Goal: Task Accomplishment & Management: Use online tool/utility

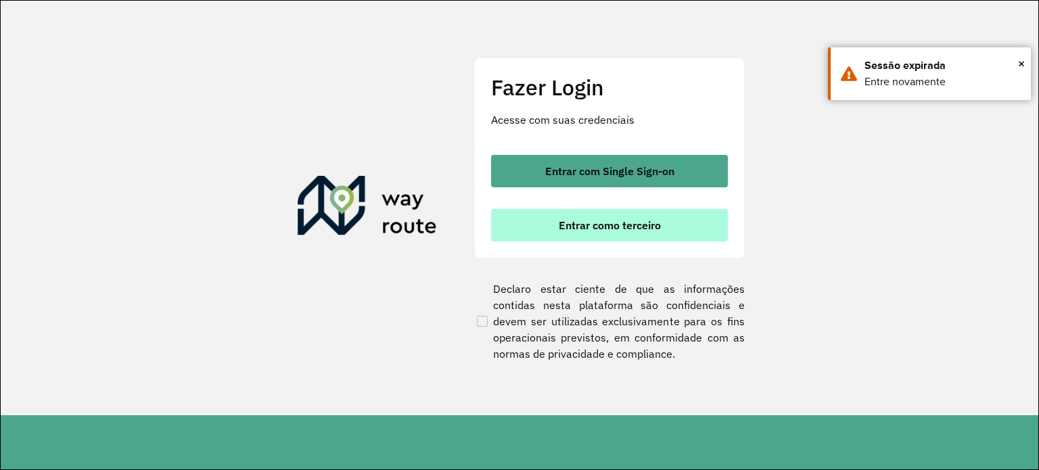
click at [599, 229] on span "Entrar como terceiro" at bounding box center [610, 225] width 102 height 11
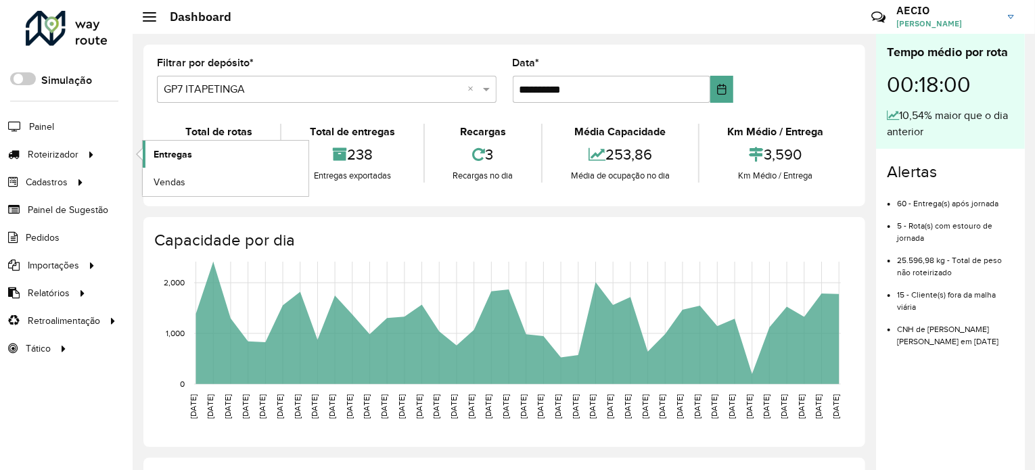
click at [193, 155] on link "Entregas" at bounding box center [226, 154] width 166 height 27
click at [165, 152] on span "Entregas" at bounding box center [172, 154] width 39 height 14
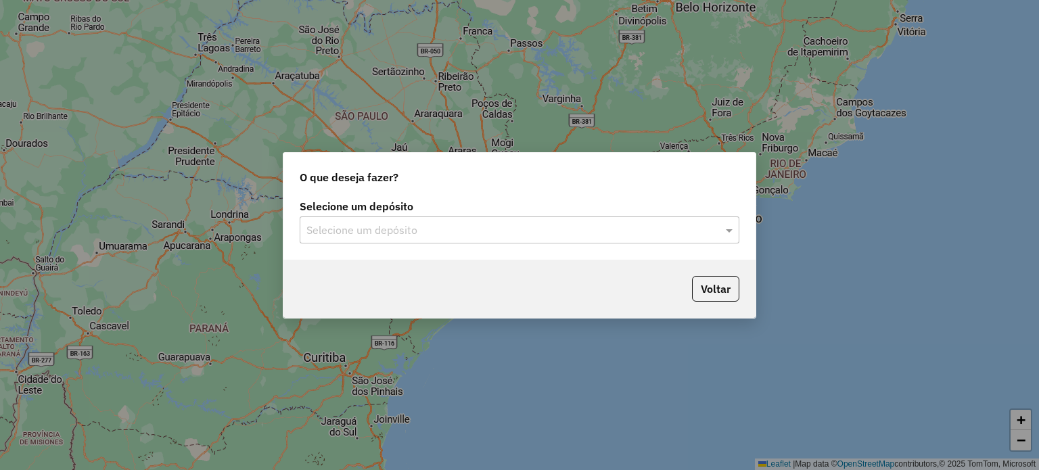
click at [400, 229] on input "text" at bounding box center [505, 230] width 399 height 16
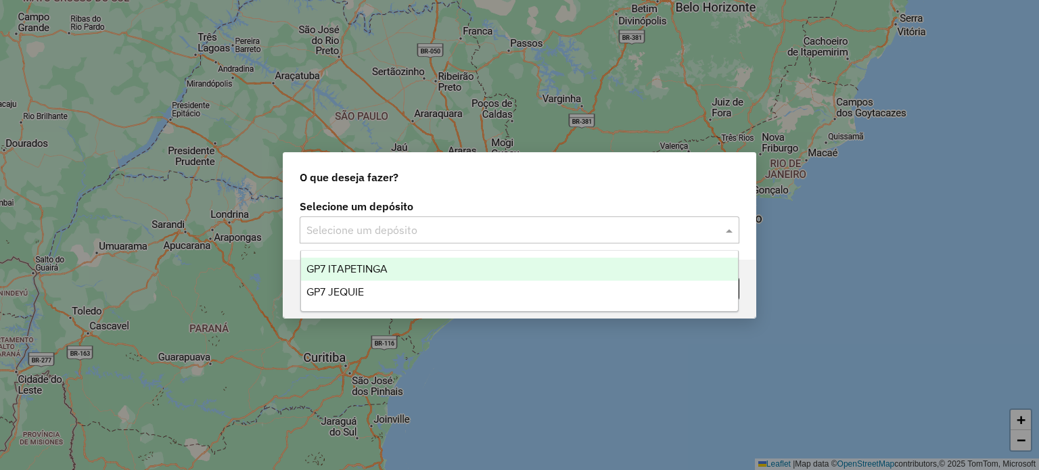
click at [382, 268] on span "GP7 ITAPETINGA" at bounding box center [346, 268] width 81 height 11
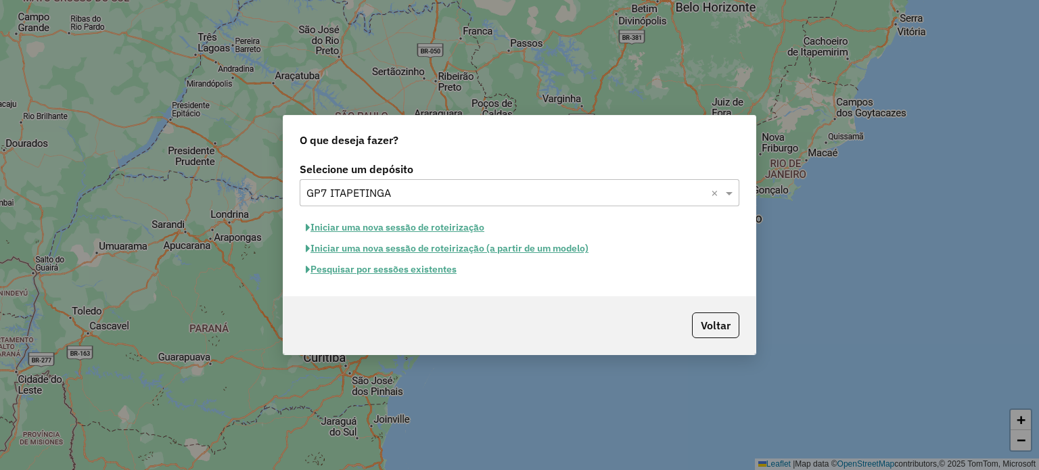
click at [414, 273] on button "Pesquisar por sessões existentes" at bounding box center [381, 269] width 163 height 21
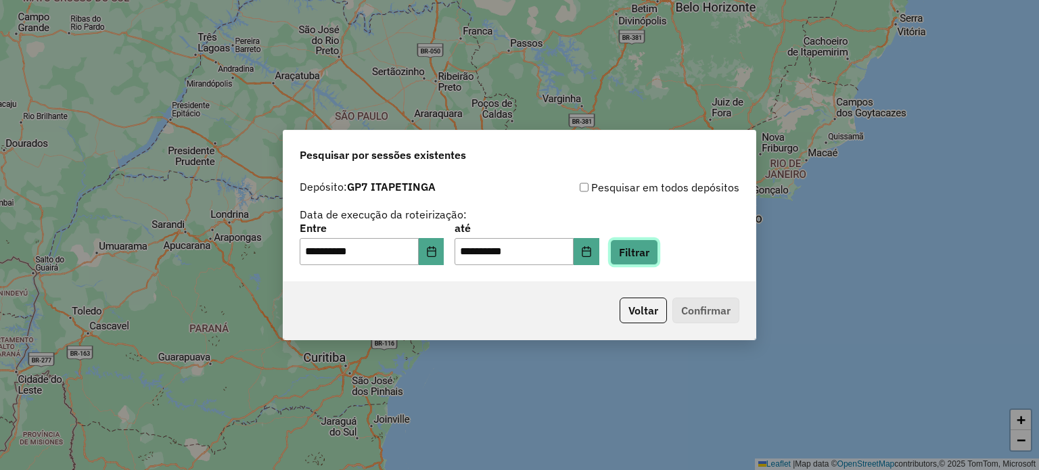
click at [658, 254] on button "Filtrar" at bounding box center [634, 252] width 48 height 26
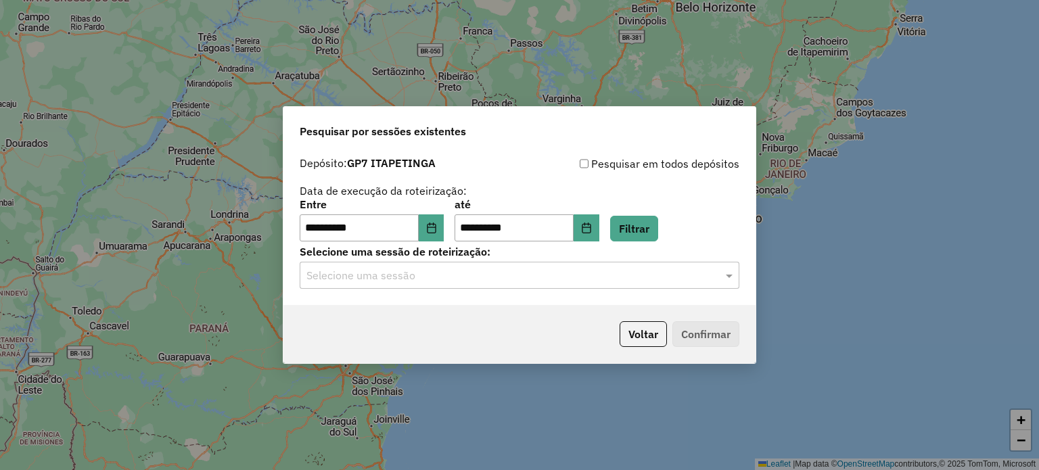
click at [446, 280] on input "text" at bounding box center [505, 276] width 399 height 16
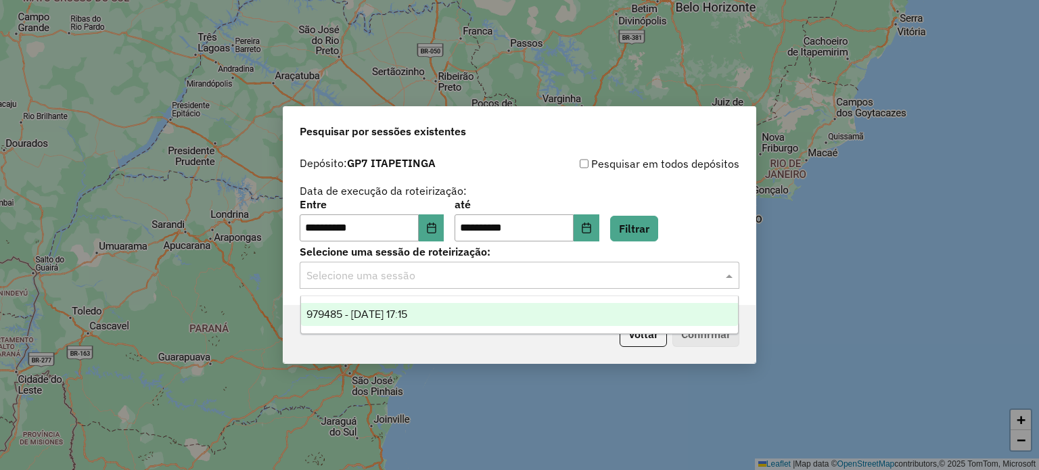
click at [407, 308] on span "979485 - 15/08/2025 17:15" at bounding box center [356, 313] width 101 height 11
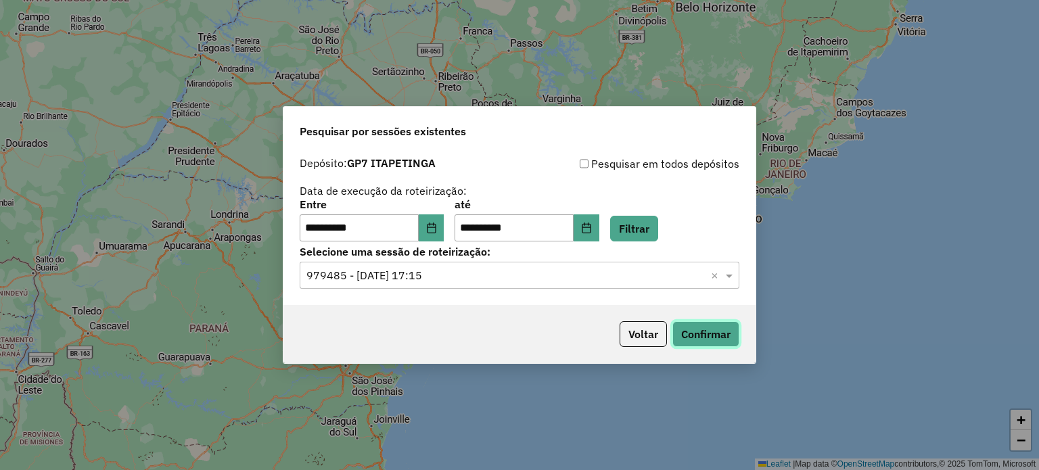
click at [703, 330] on button "Confirmar" at bounding box center [705, 334] width 67 height 26
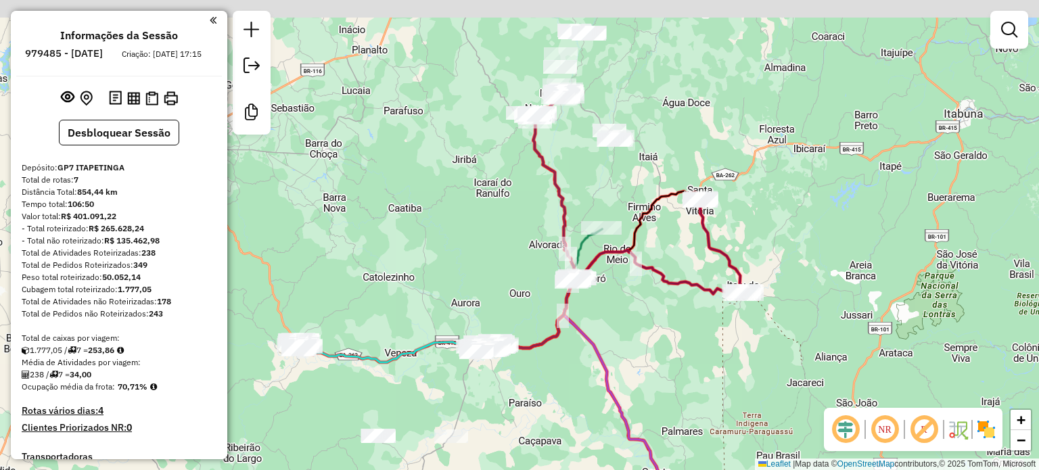
drag, startPoint x: 682, startPoint y: 213, endPoint x: 619, endPoint y: 368, distance: 167.1
click at [623, 367] on div "Janela de atendimento Grade de atendimento Capacidade Transportadoras Veículos …" at bounding box center [519, 235] width 1039 height 470
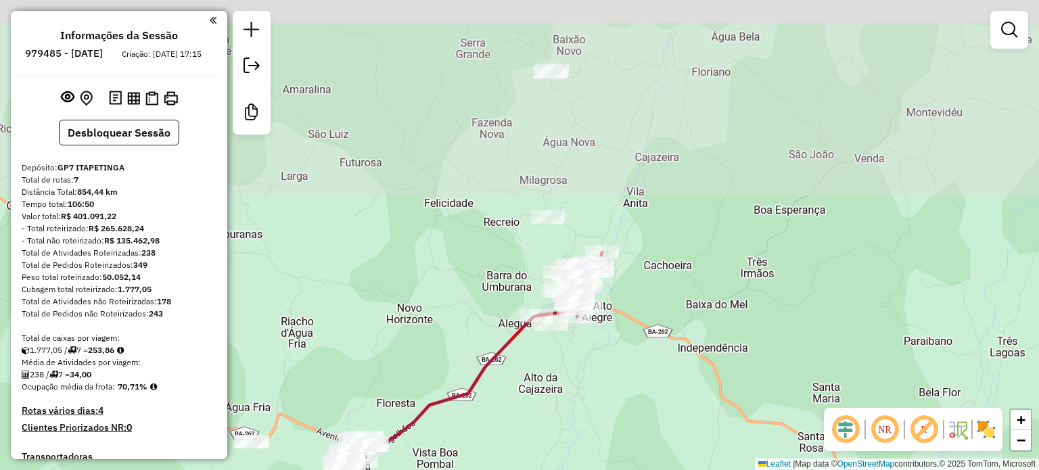
drag, startPoint x: 633, startPoint y: 172, endPoint x: 586, endPoint y: 369, distance: 202.2
click at [586, 369] on div "Janela de atendimento Grade de atendimento Capacidade Transportadoras Veículos …" at bounding box center [519, 235] width 1039 height 470
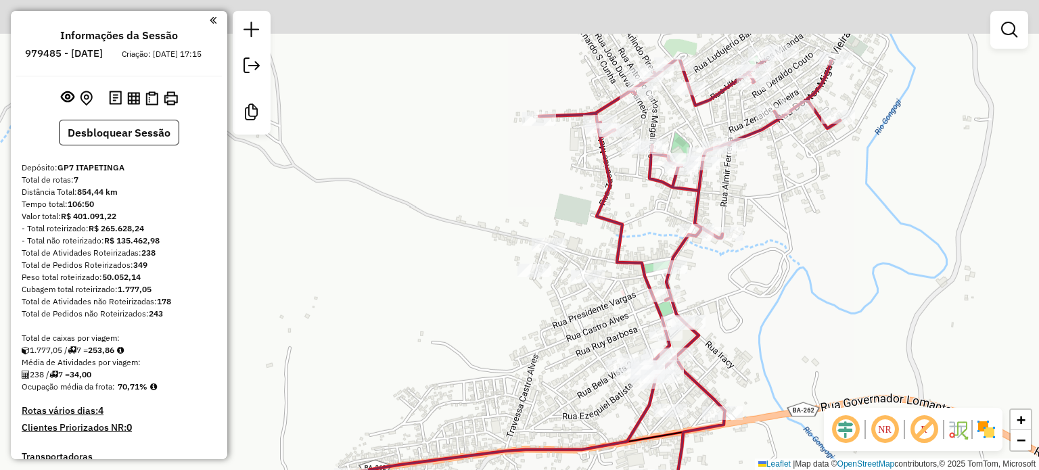
drag, startPoint x: 577, startPoint y: 203, endPoint x: 590, endPoint y: 327, distance: 124.3
click at [590, 327] on div "Janela de atendimento Grade de atendimento Capacidade Transportadoras Veículos …" at bounding box center [519, 235] width 1039 height 470
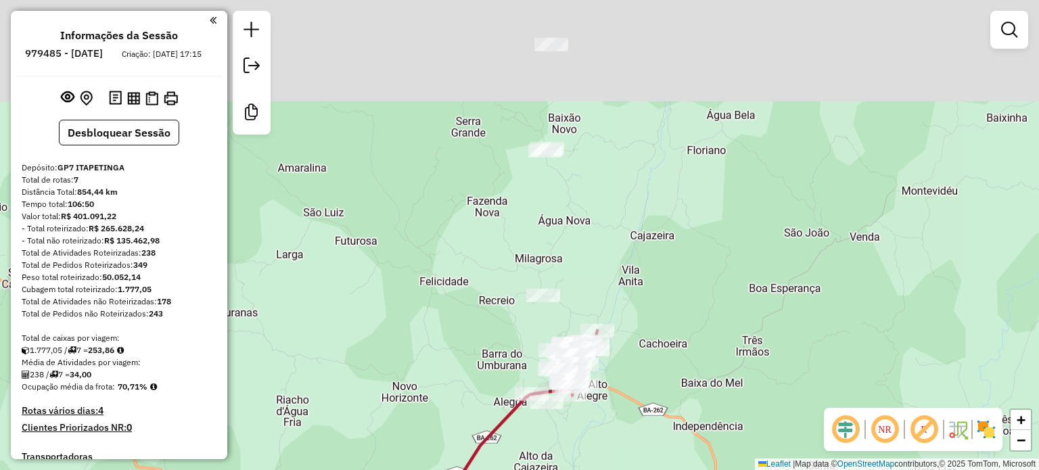
drag, startPoint x: 582, startPoint y: 164, endPoint x: 569, endPoint y: 308, distance: 143.9
click at [569, 308] on div "Janela de atendimento Grade de atendimento Capacidade Transportadoras Veículos …" at bounding box center [519, 235] width 1039 height 470
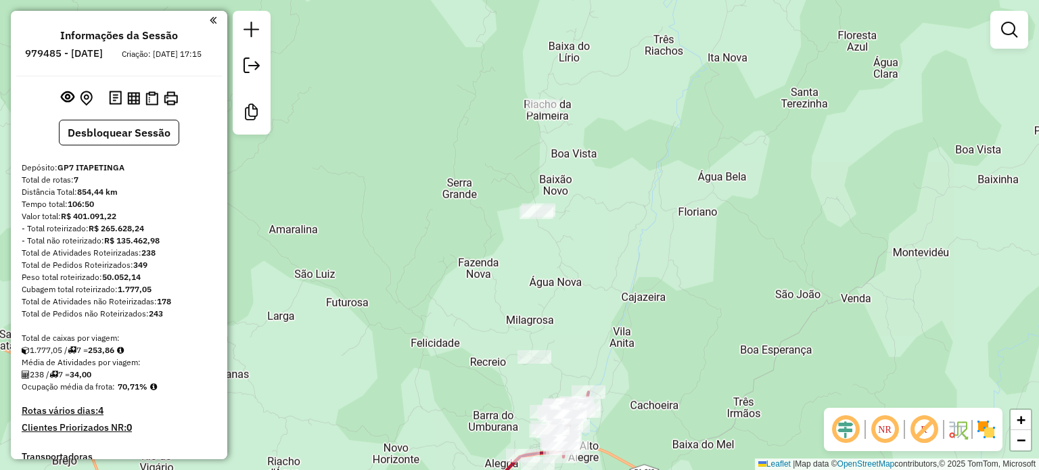
drag, startPoint x: 548, startPoint y: 262, endPoint x: 550, endPoint y: 314, distance: 52.1
click at [550, 314] on div "Janela de atendimento Grade de atendimento Capacidade Transportadoras Veículos …" at bounding box center [519, 235] width 1039 height 470
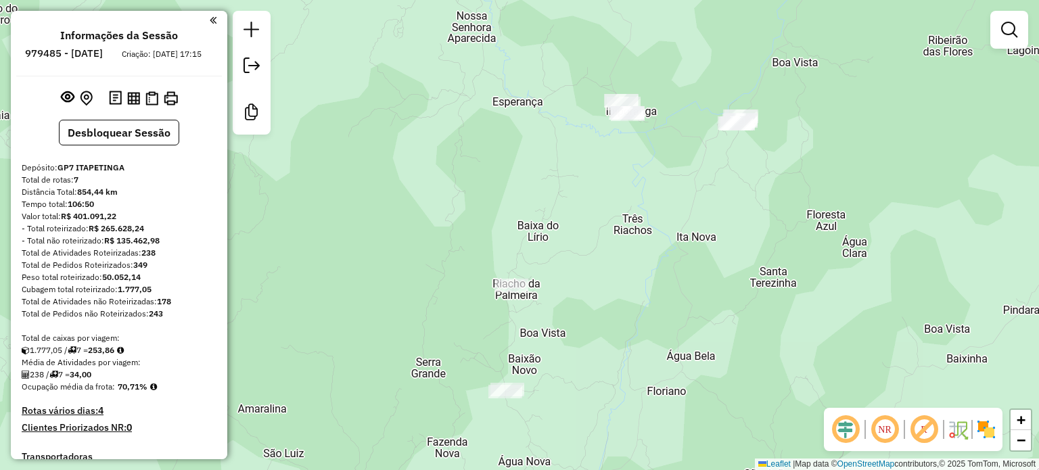
drag, startPoint x: 680, startPoint y: 181, endPoint x: 645, endPoint y: 316, distance: 139.7
click at [645, 316] on div "Janela de atendimento Grade de atendimento Capacidade Transportadoras Veículos …" at bounding box center [519, 235] width 1039 height 470
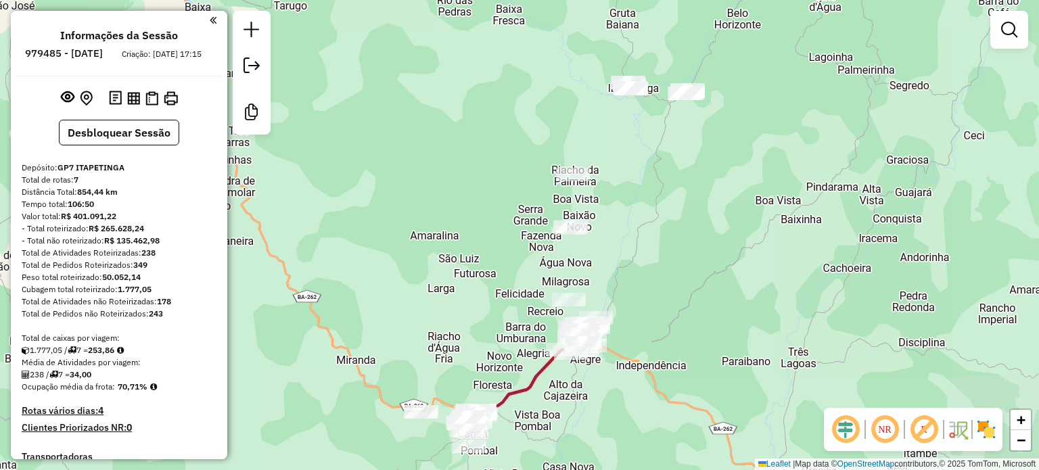
drag, startPoint x: 688, startPoint y: 283, endPoint x: 661, endPoint y: 187, distance: 99.8
click at [661, 187] on div "Janela de atendimento Grade de atendimento Capacidade Transportadoras Veículos …" at bounding box center [519, 235] width 1039 height 470
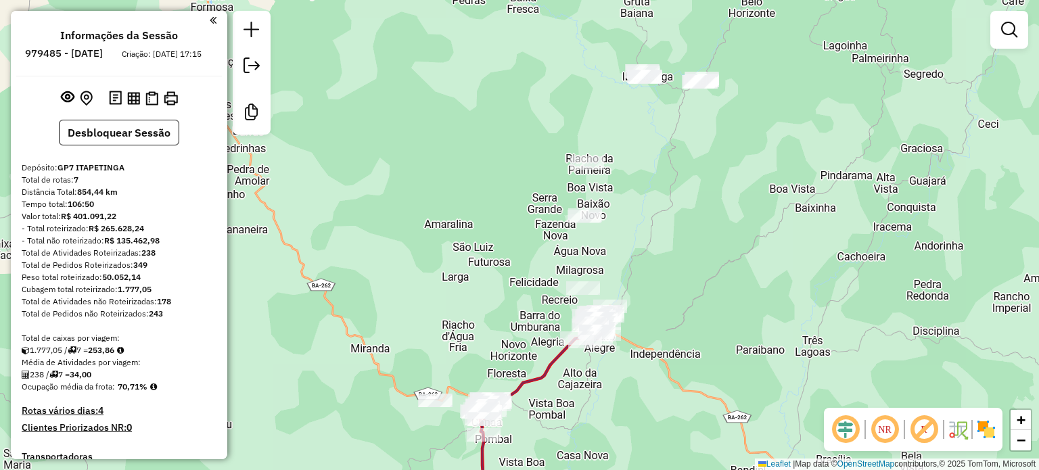
drag, startPoint x: 644, startPoint y: 263, endPoint x: 659, endPoint y: 252, distance: 18.3
click at [659, 252] on div "Janela de atendimento Grade de atendimento Capacidade Transportadoras Veículos …" at bounding box center [519, 235] width 1039 height 470
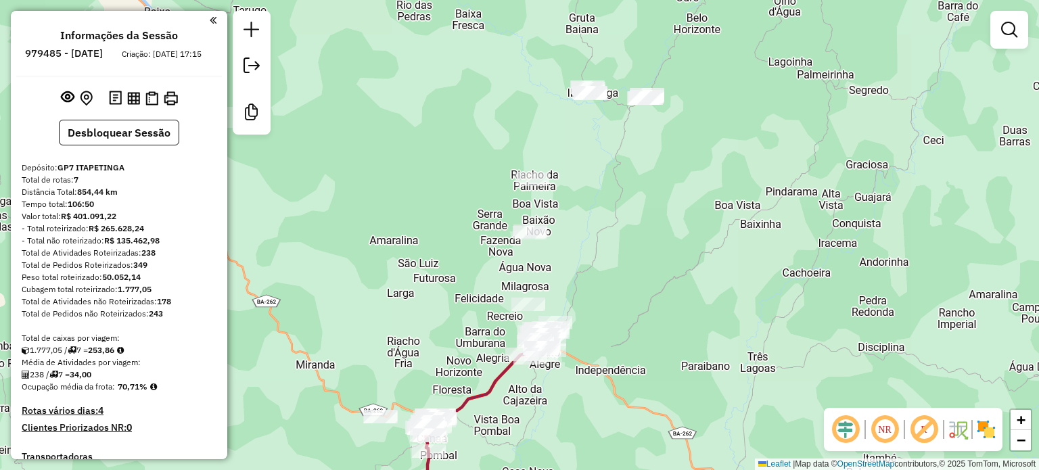
drag, startPoint x: 514, startPoint y: 45, endPoint x: 456, endPoint y: 61, distance: 60.2
click at [456, 61] on div "Janela de atendimento Grade de atendimento Capacidade Transportadoras Veículos …" at bounding box center [519, 235] width 1039 height 470
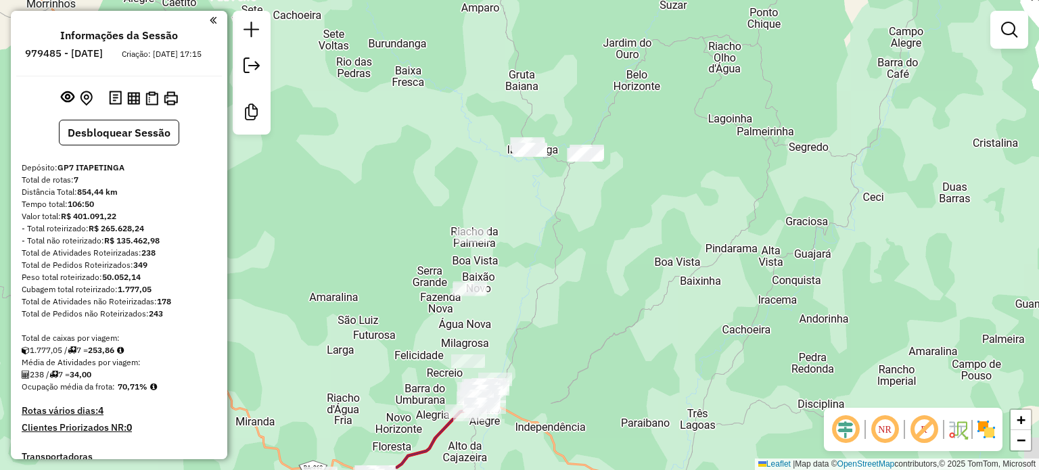
drag, startPoint x: 539, startPoint y: 60, endPoint x: 486, endPoint y: 108, distance: 70.9
click at [486, 108] on div "Janela de atendimento Grade de atendimento Capacidade Transportadoras Veículos …" at bounding box center [519, 235] width 1039 height 470
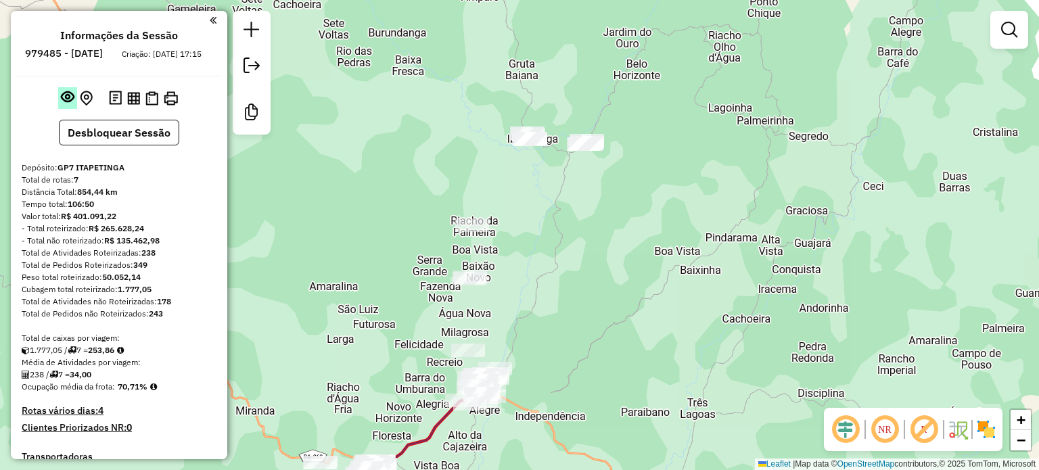
click at [64, 103] on em at bounding box center [68, 97] width 14 height 14
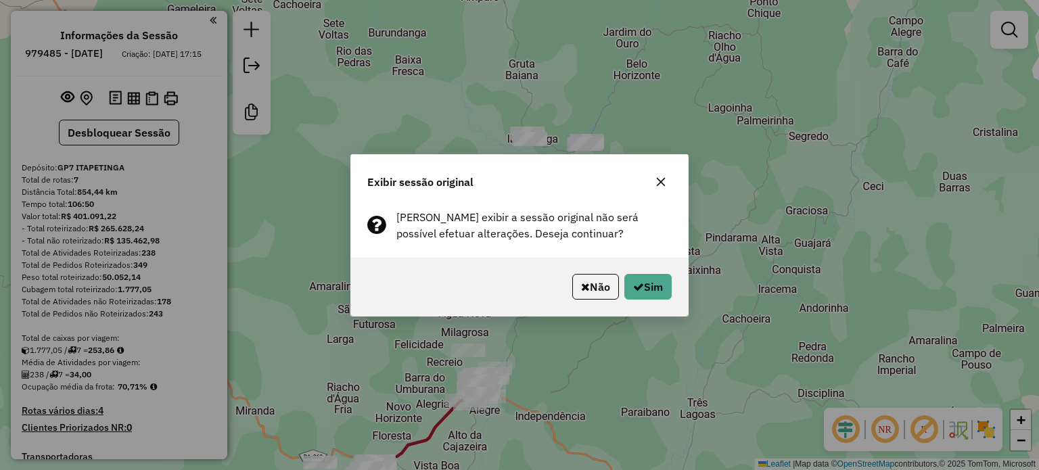
click at [658, 181] on icon "button" at bounding box center [661, 181] width 9 height 9
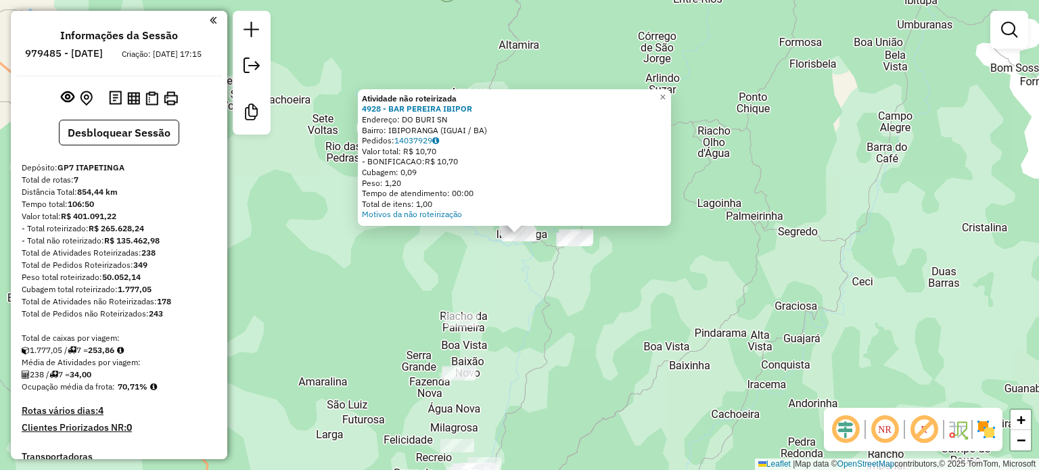
click at [503, 281] on div "Atividade não roteirizada 4928 - BAR PEREIRA IBIPOR Endereço: DO BURI SN Bairro…" at bounding box center [519, 235] width 1039 height 470
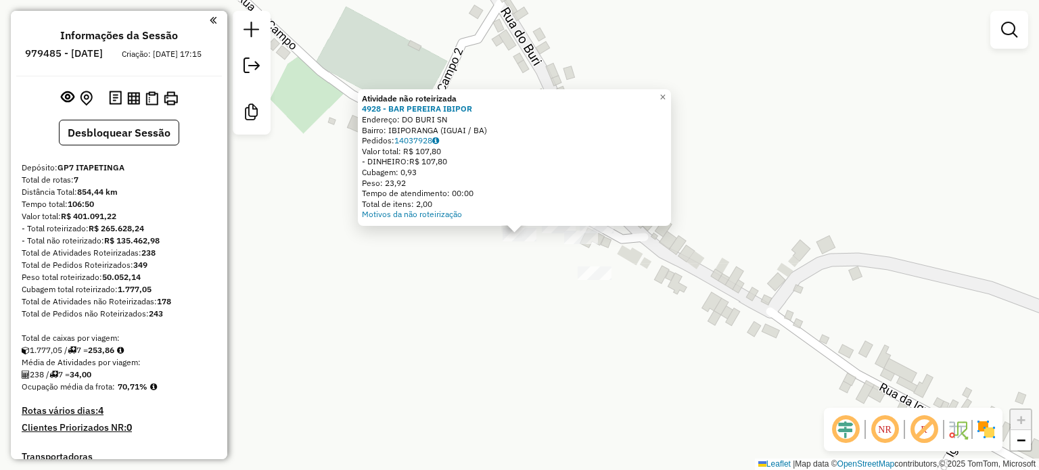
click at [501, 281] on div "Atividade não roteirizada 4928 - BAR PEREIRA IBIPOR Endereço: DO BURI SN Bairro…" at bounding box center [519, 235] width 1039 height 470
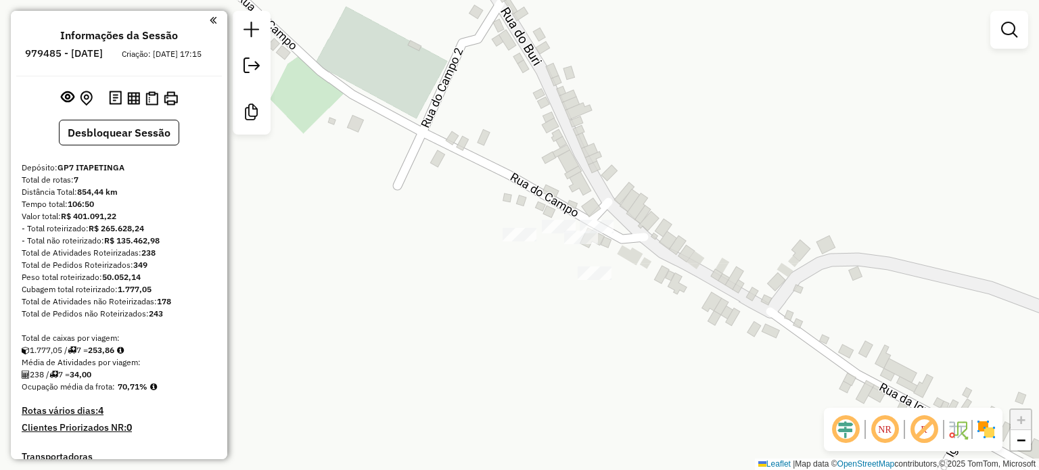
click at [556, 233] on div at bounding box center [559, 227] width 34 height 14
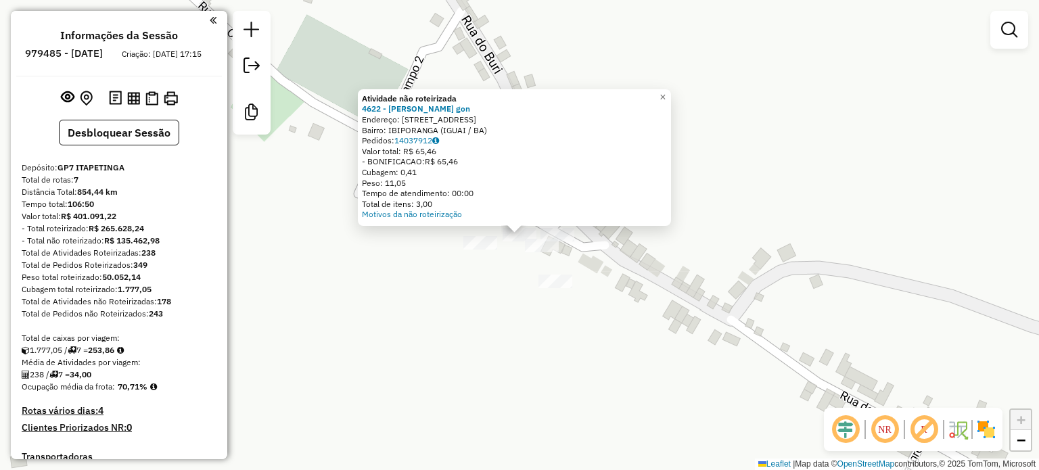
click at [603, 252] on div "Atividade não roteirizada 4622 - carlos felisberg gon Endereço: AVE ibiporanga …" at bounding box center [519, 235] width 1039 height 470
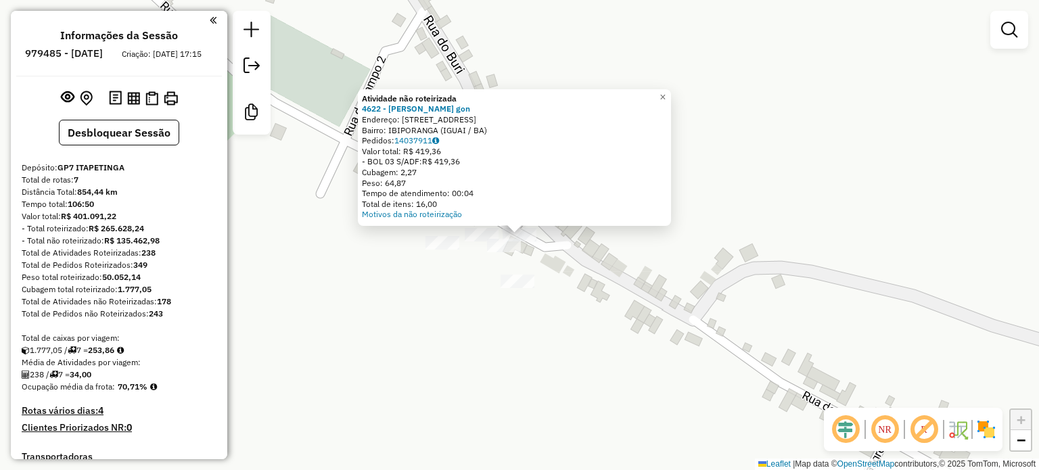
click at [581, 270] on div "Atividade não roteirizada 4622 - carlos felisberg gon Endereço: AVE ibiporanga …" at bounding box center [519, 235] width 1039 height 470
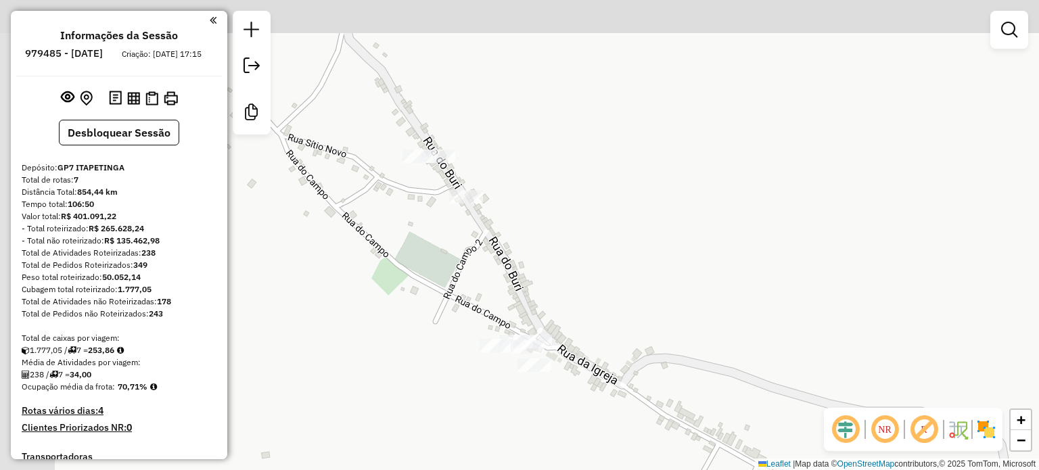
drag, startPoint x: 417, startPoint y: 159, endPoint x: 484, endPoint y: 274, distance: 133.4
click at [483, 293] on div "Janela de atendimento Grade de atendimento Capacidade Transportadoras Veículos …" at bounding box center [519, 235] width 1039 height 470
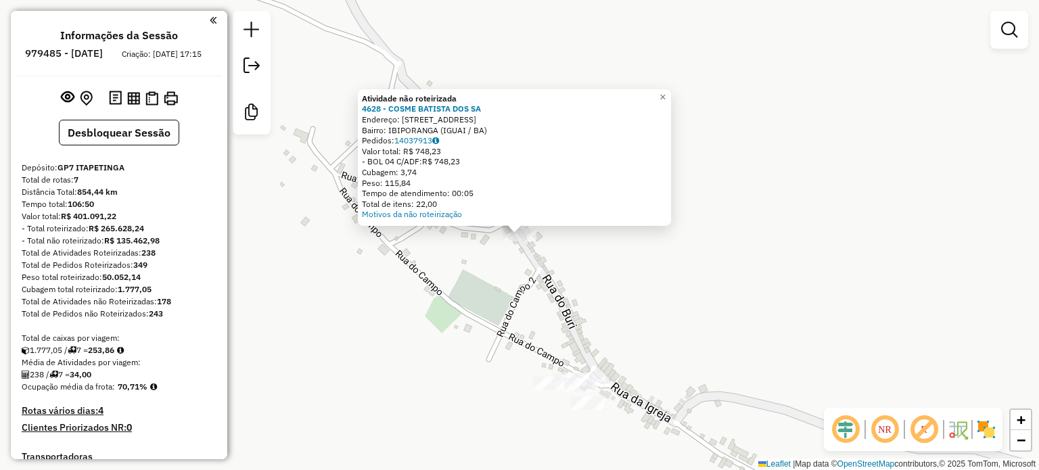
click at [479, 265] on div "Atividade não roteirizada 4628 - COSME BATISTA DOS SA Endereço: Rua RUA DO BURI…" at bounding box center [519, 235] width 1039 height 470
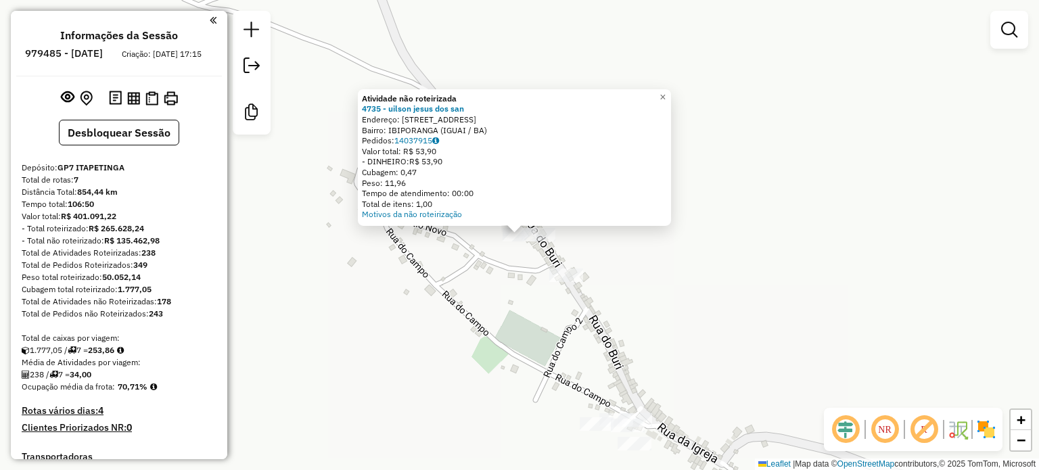
click at [490, 275] on div "Atividade não roteirizada 4735 - uilson jesus dos san Endereço: Rua Rua do bori…" at bounding box center [519, 235] width 1039 height 470
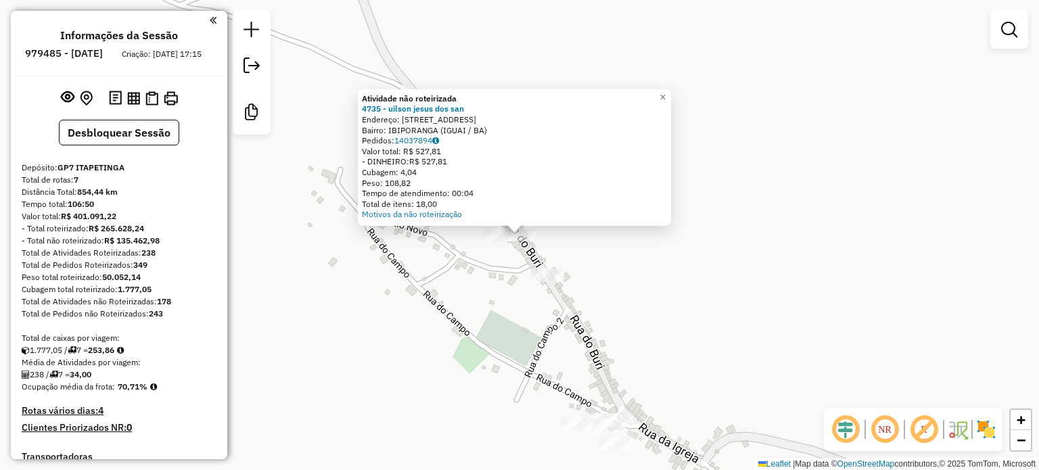
click at [494, 300] on div "Atividade não roteirizada 4735 - uilson jesus dos san Endereço: Rua Rua do bori…" at bounding box center [519, 235] width 1039 height 470
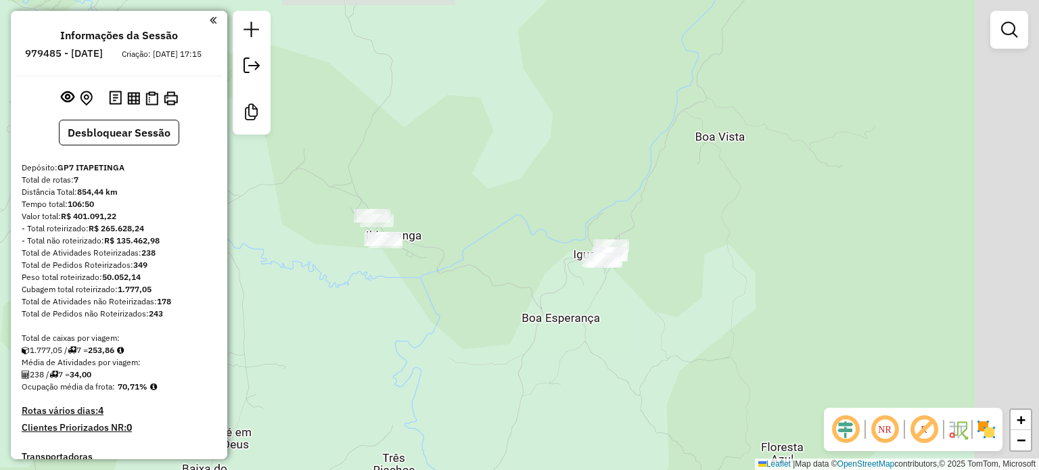
drag, startPoint x: 435, startPoint y: 262, endPoint x: 366, endPoint y: 243, distance: 71.5
click at [367, 243] on div "Janela de atendimento Grade de atendimento Capacidade Transportadoras Veículos …" at bounding box center [519, 235] width 1039 height 470
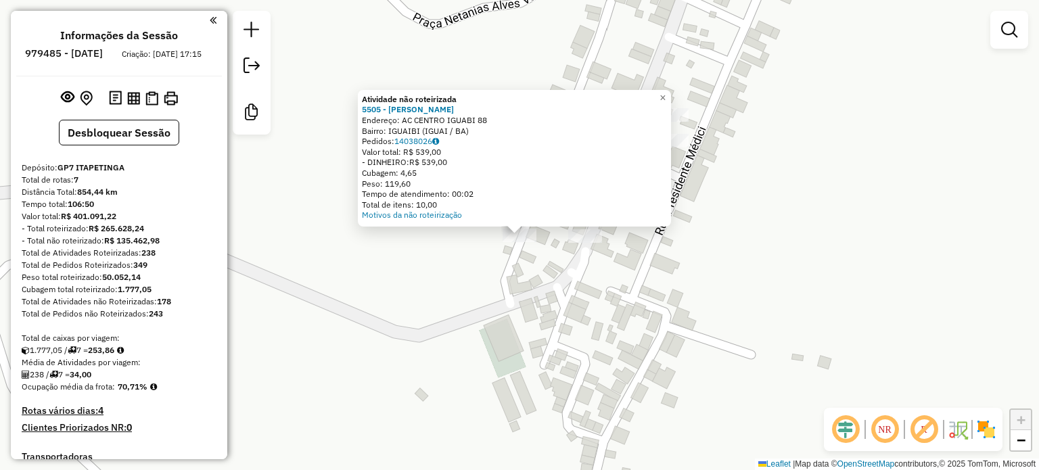
click at [558, 270] on div "Atividade não roteirizada 5505 - IGOR SAMPAIO DE OLIV Endereço: AC CENTRO IGUAB…" at bounding box center [519, 235] width 1039 height 470
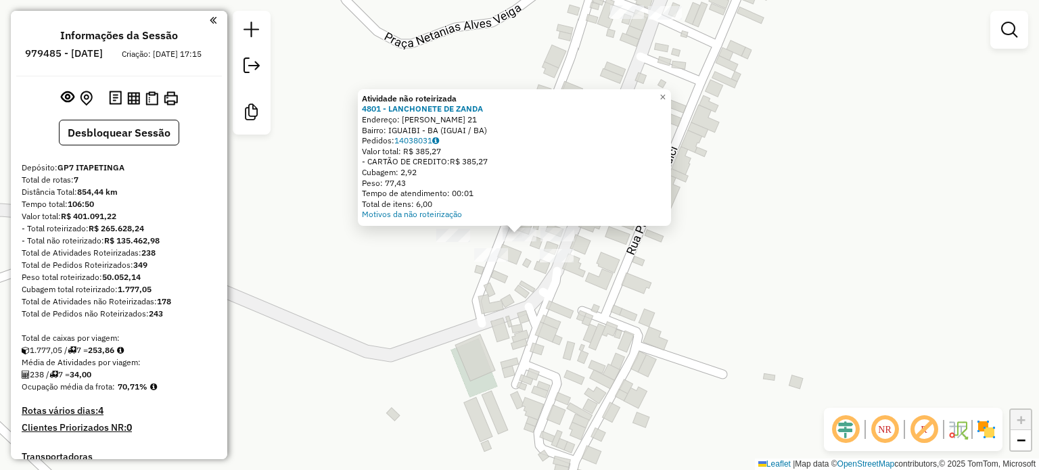
click at [560, 262] on div at bounding box center [557, 256] width 34 height 14
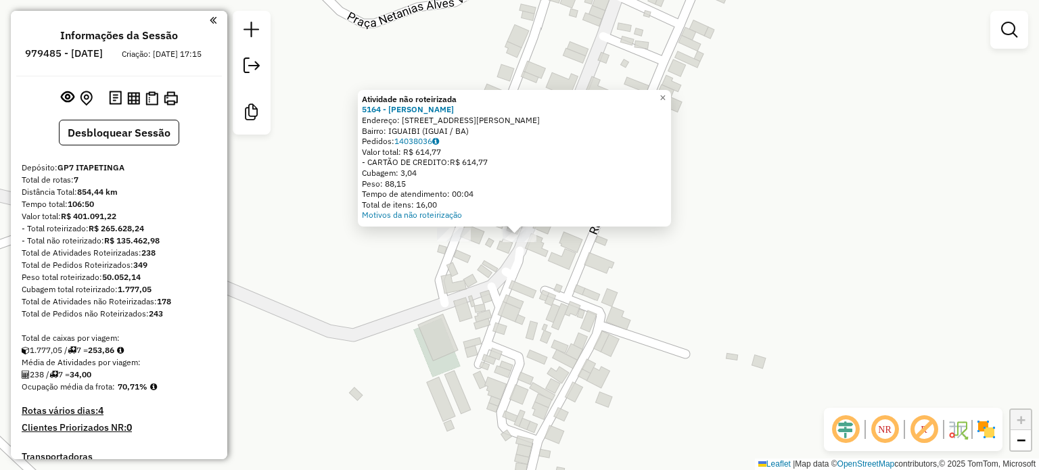
click at [552, 268] on div "Atividade não roteirizada 5164 - Ediana santos Endereço: Rua Antonio carlos Mag…" at bounding box center [519, 235] width 1039 height 470
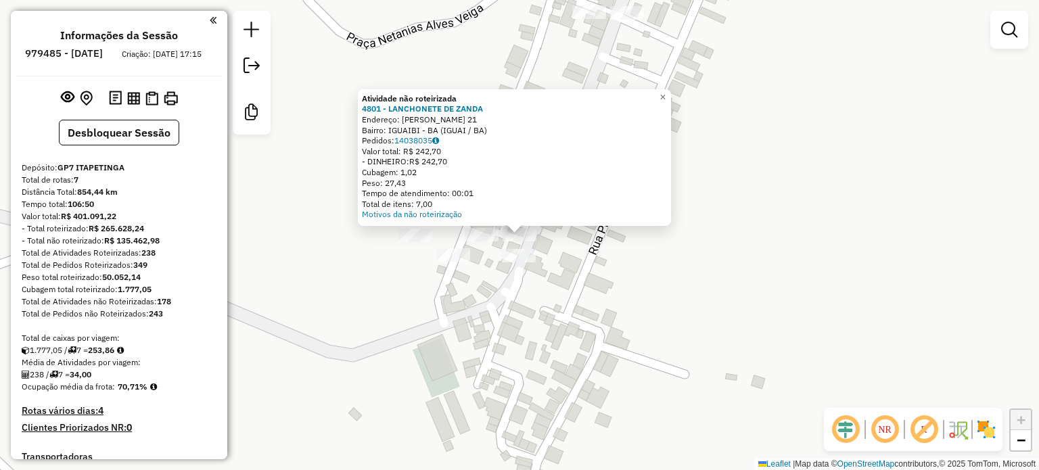
click at [589, 262] on div "Atividade não roteirizada 4801 - LANCHONETE DE ZANDA Endereço: ANTONIO CARLOS M…" at bounding box center [519, 235] width 1039 height 470
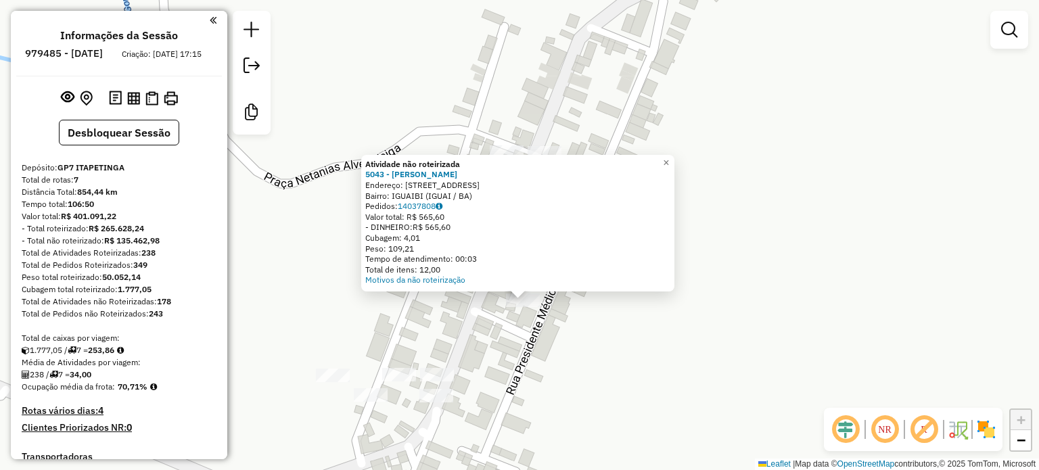
drag, startPoint x: 536, startPoint y: 320, endPoint x: 539, endPoint y: 370, distance: 50.2
click at [540, 370] on div "Atividade não roteirizada 5043 - Guilherme Franca Endereço: Rua presinte medis …" at bounding box center [519, 235] width 1039 height 470
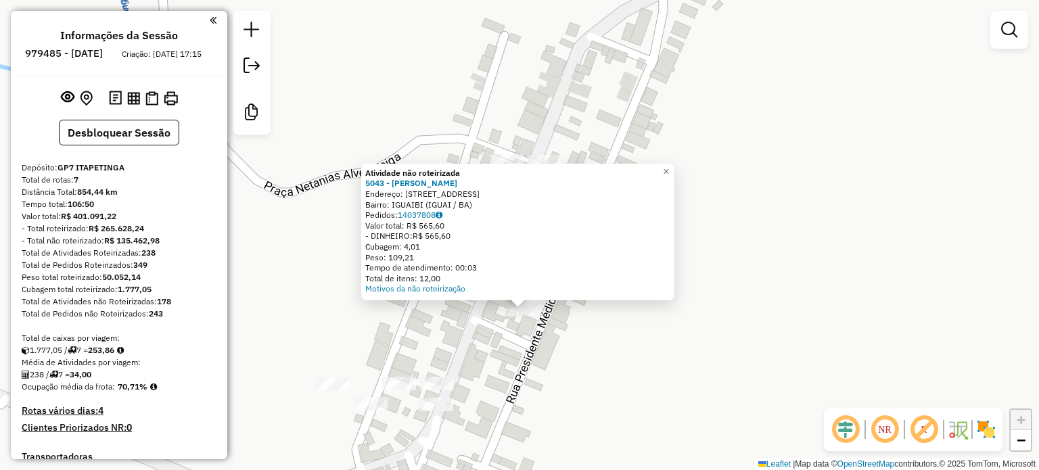
click at [536, 367] on div "Atividade não roteirizada 5043 - Guilherme Franca Endereço: Rua presinte medis …" at bounding box center [519, 235] width 1039 height 470
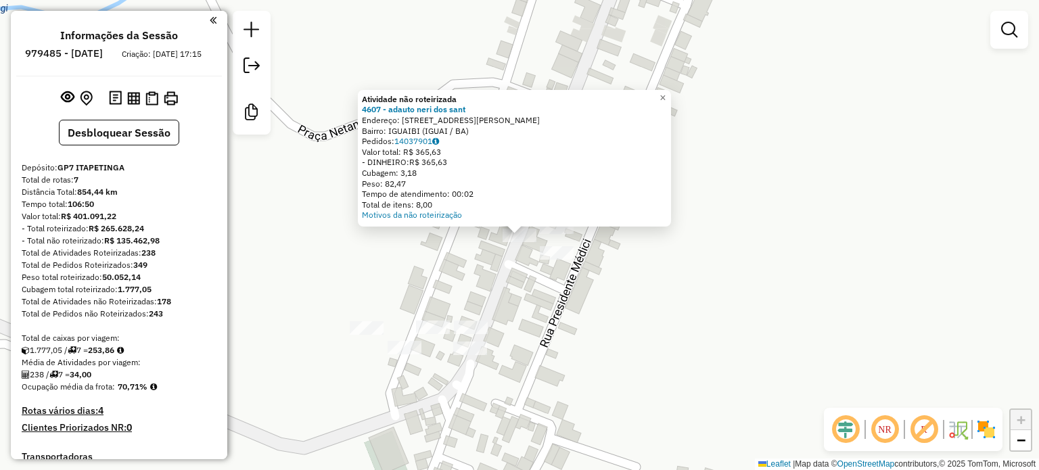
click at [484, 281] on div "Atividade não roteirizada 4607 - adauto neri dos sant Endereço: Rua netanias ve…" at bounding box center [519, 235] width 1039 height 470
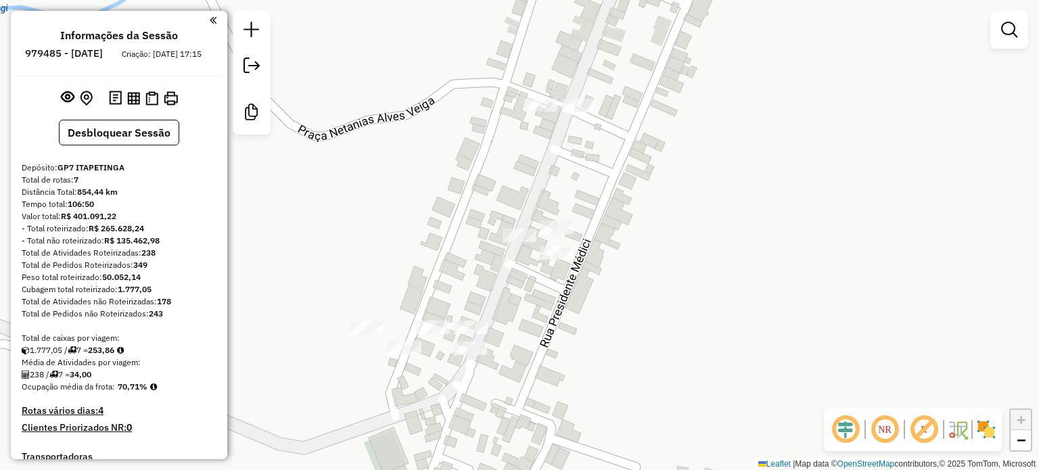
click at [550, 234] on div at bounding box center [557, 227] width 34 height 14
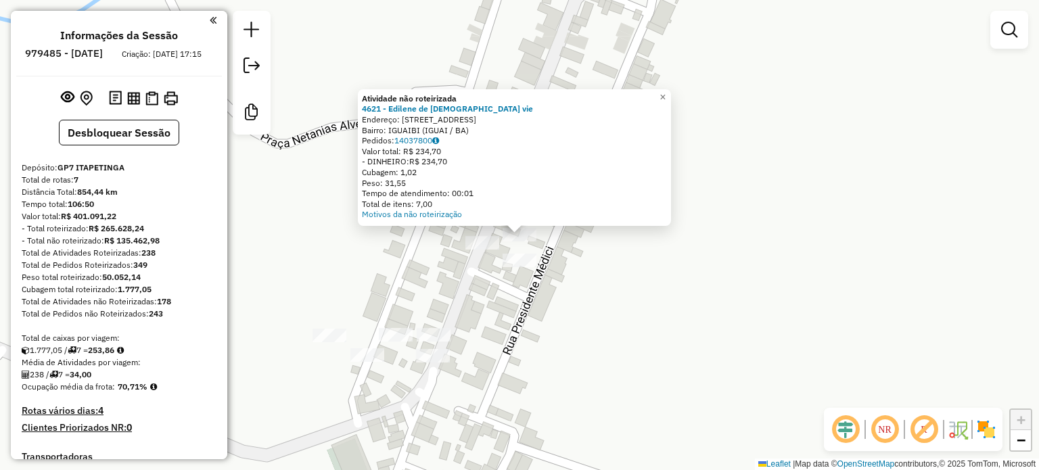
click at [592, 276] on div "Atividade não roteirizada 4621 - Edilene de jesus vie Endereço: Rua iguaibi 1 B…" at bounding box center [519, 235] width 1039 height 470
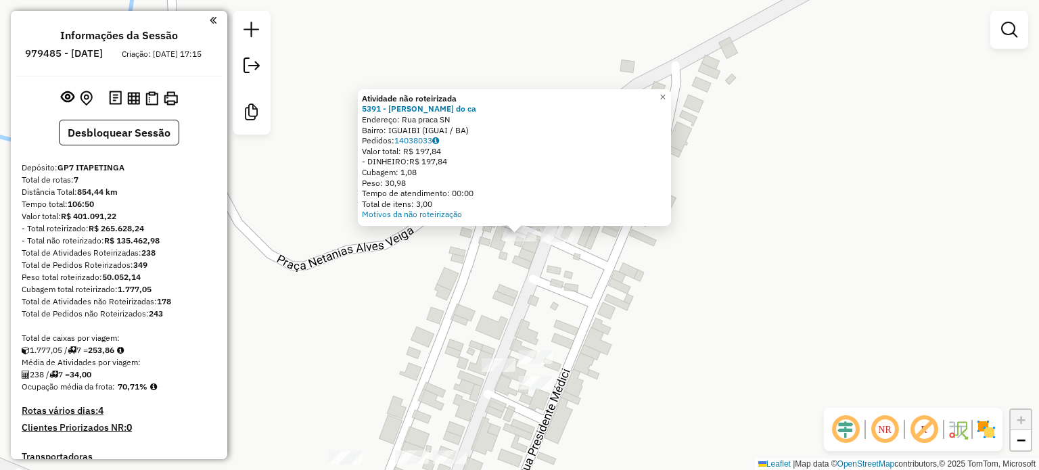
click at [469, 295] on div "Atividade não roteirizada 5391 - Paulino soares do ca Endereço: Rua praca SN Ba…" at bounding box center [519, 235] width 1039 height 470
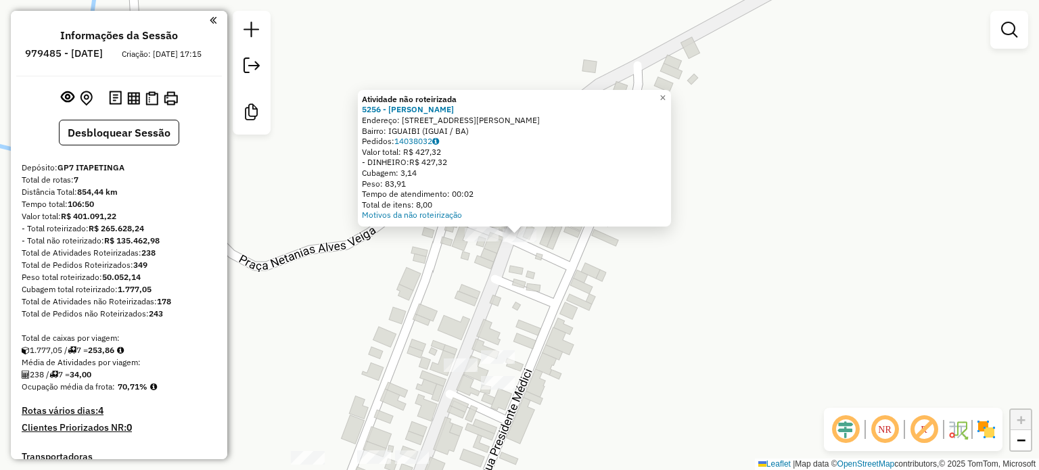
click at [499, 323] on div "Atividade não roteirizada 5256 - Paulo rocha santos Endereço: Rua carlos Magalh…" at bounding box center [519, 235] width 1039 height 470
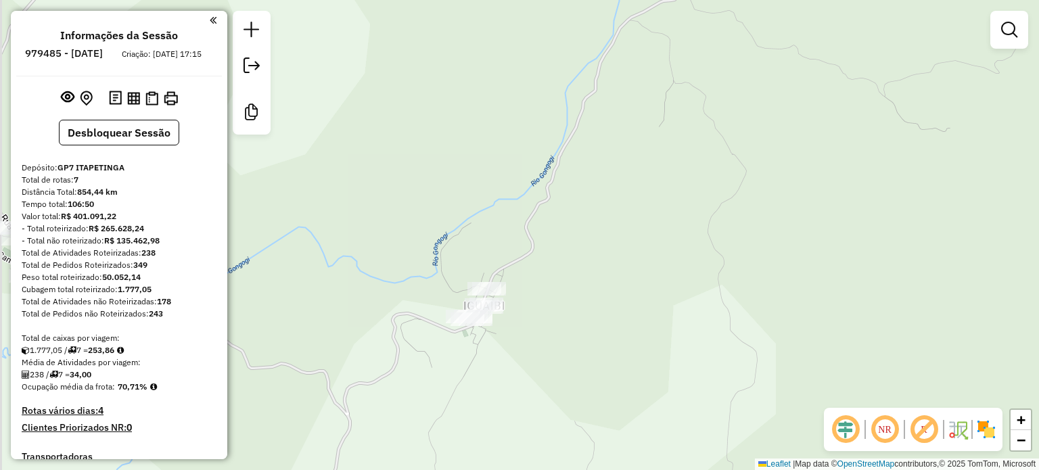
drag, startPoint x: 427, startPoint y: 370, endPoint x: 648, endPoint y: 227, distance: 264.1
click at [648, 227] on div "Janela de atendimento Grade de atendimento Capacidade Transportadoras Veículos …" at bounding box center [519, 235] width 1039 height 470
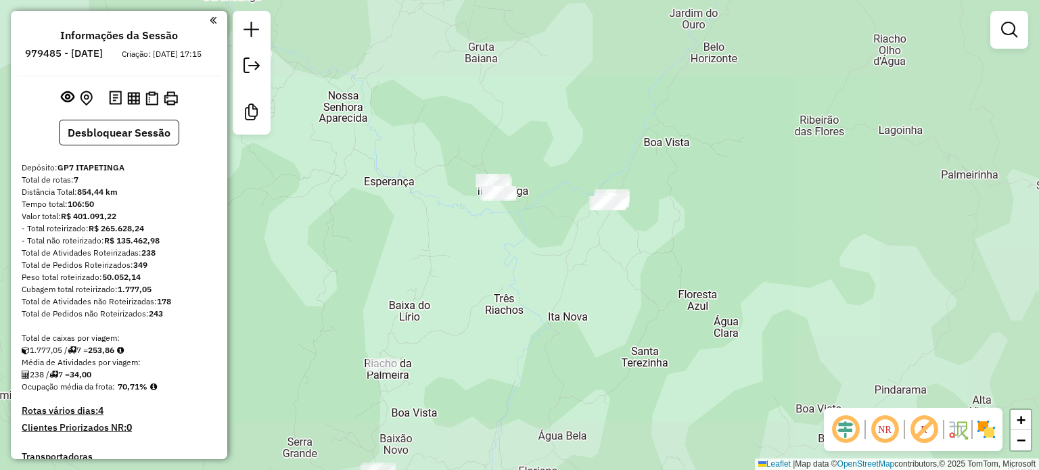
drag, startPoint x: 573, startPoint y: 285, endPoint x: 582, endPoint y: 181, distance: 105.1
click at [582, 181] on div "Janela de atendimento Grade de atendimento Capacidade Transportadoras Veículos …" at bounding box center [519, 235] width 1039 height 470
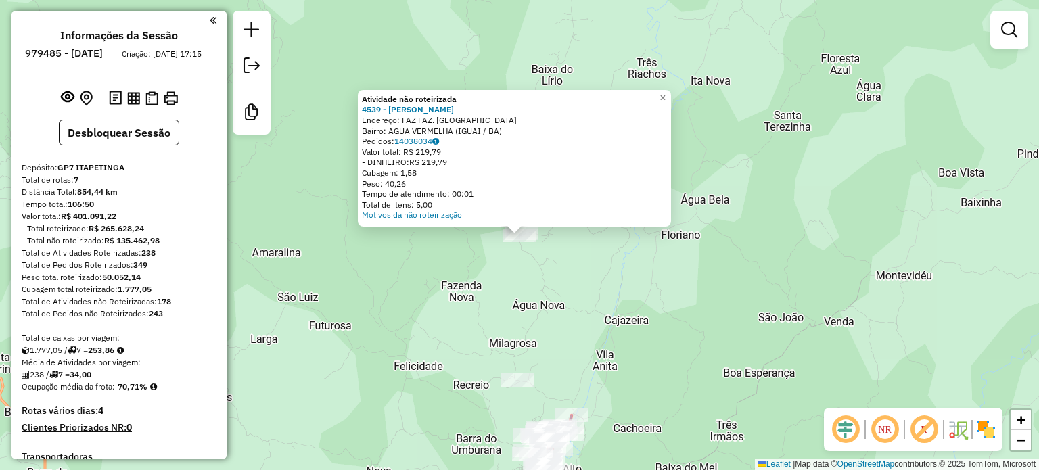
click at [589, 312] on div "Atividade não roteirizada 4539 - MARLENE OLIVEIRA DOS Endereço: FAZ FAZ. SANTO …" at bounding box center [519, 235] width 1039 height 470
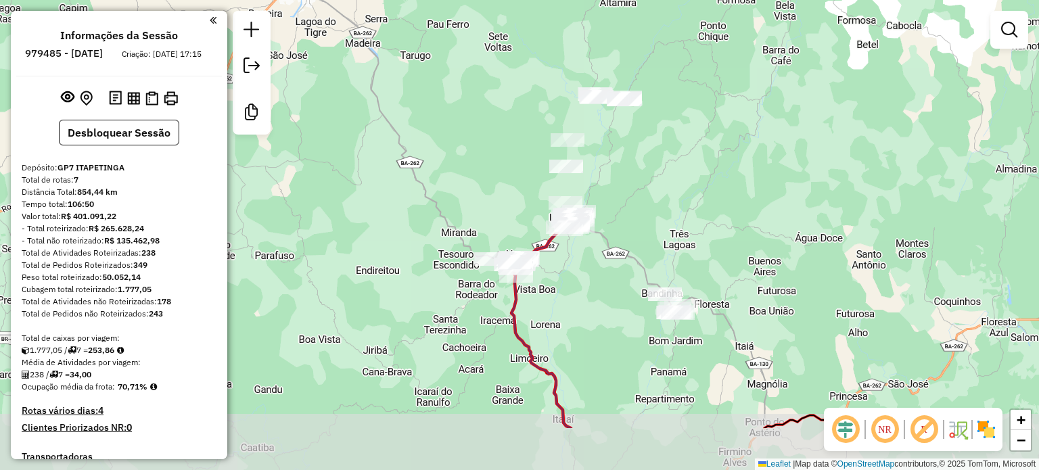
drag, startPoint x: 613, startPoint y: 365, endPoint x: 590, endPoint y: 271, distance: 96.8
click at [590, 273] on div "Janela de atendimento Grade de atendimento Capacidade Transportadoras Veículos …" at bounding box center [519, 235] width 1039 height 470
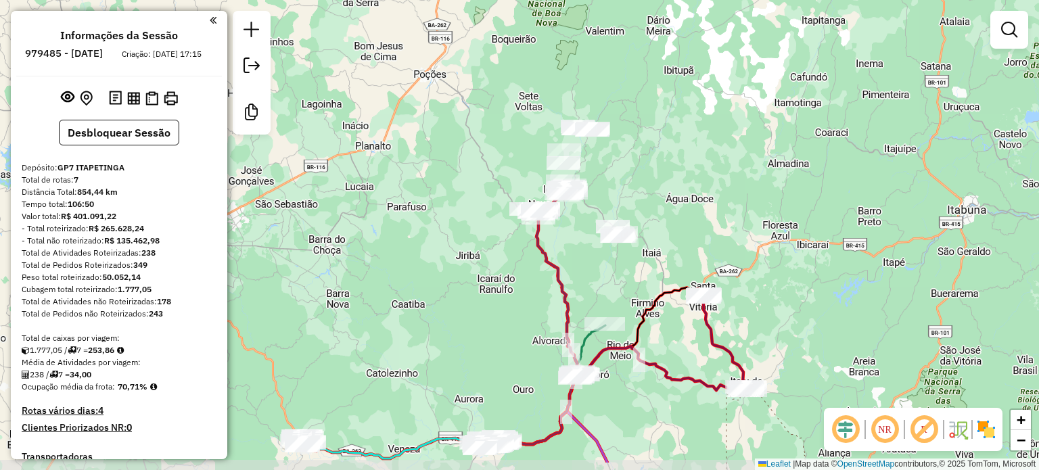
drag, startPoint x: 604, startPoint y: 322, endPoint x: 588, endPoint y: 275, distance: 50.3
click at [588, 275] on div "Janela de atendimento Grade de atendimento Capacidade Transportadoras Veículos …" at bounding box center [519, 235] width 1039 height 470
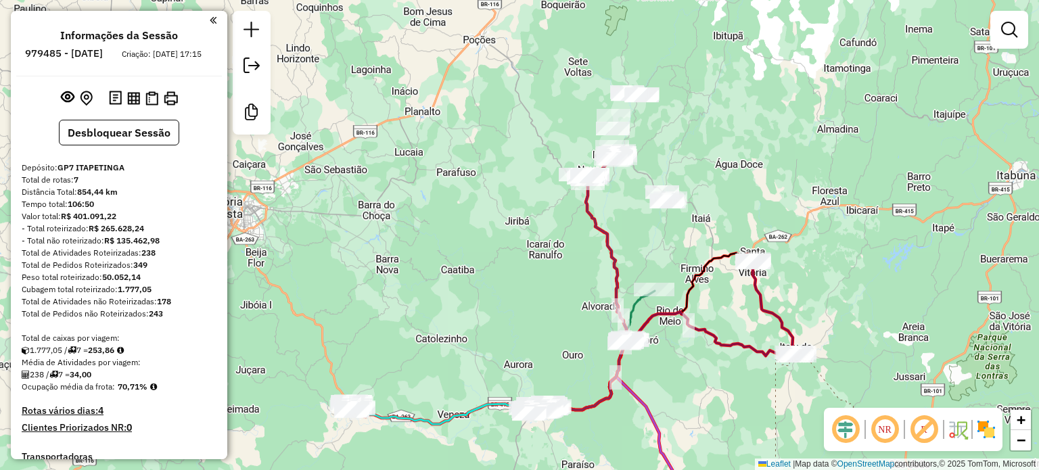
drag, startPoint x: 630, startPoint y: 395, endPoint x: 678, endPoint y: 361, distance: 58.7
click at [678, 361] on div "Janela de atendimento Grade de atendimento Capacidade Transportadoras Veículos …" at bounding box center [519, 235] width 1039 height 470
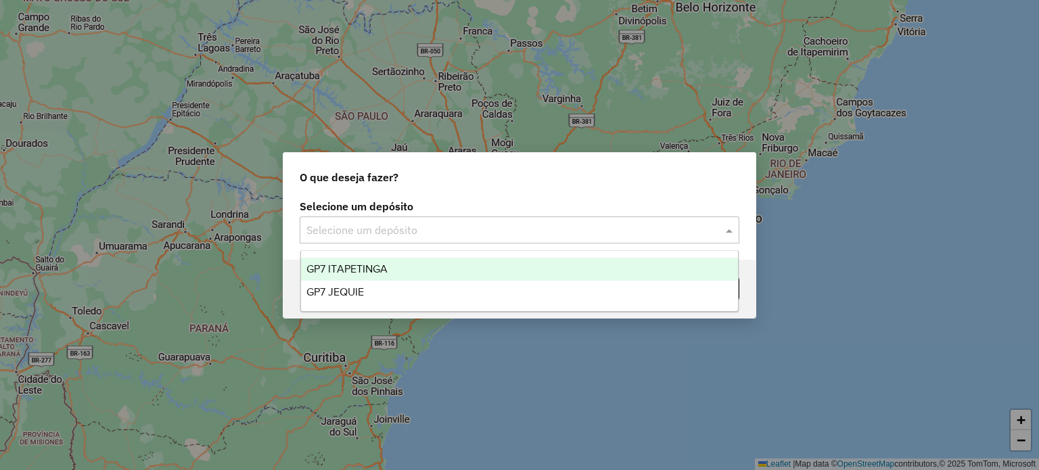
click at [503, 237] on div "Selecione um depósito" at bounding box center [520, 229] width 440 height 27
click at [420, 273] on div "GP7 ITAPETINGA" at bounding box center [519, 269] width 437 height 23
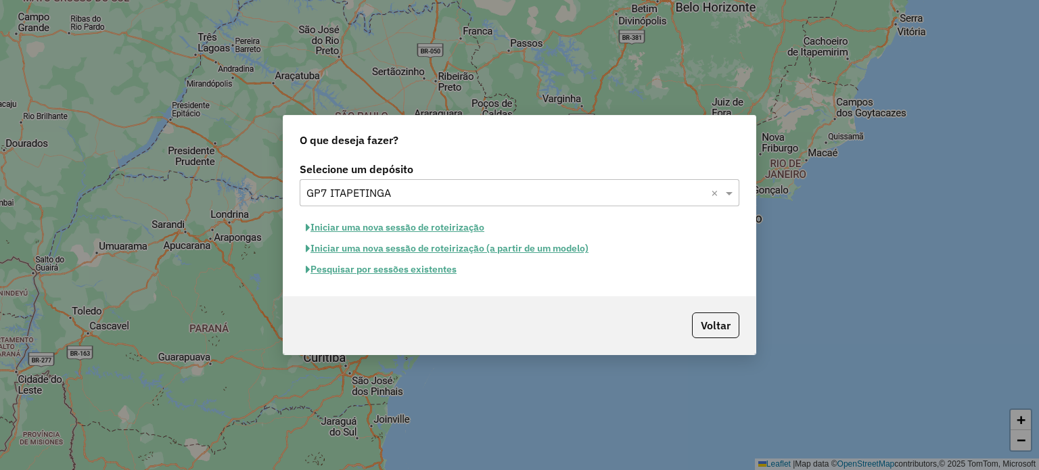
click at [403, 273] on button "Pesquisar por sessões existentes" at bounding box center [381, 269] width 163 height 21
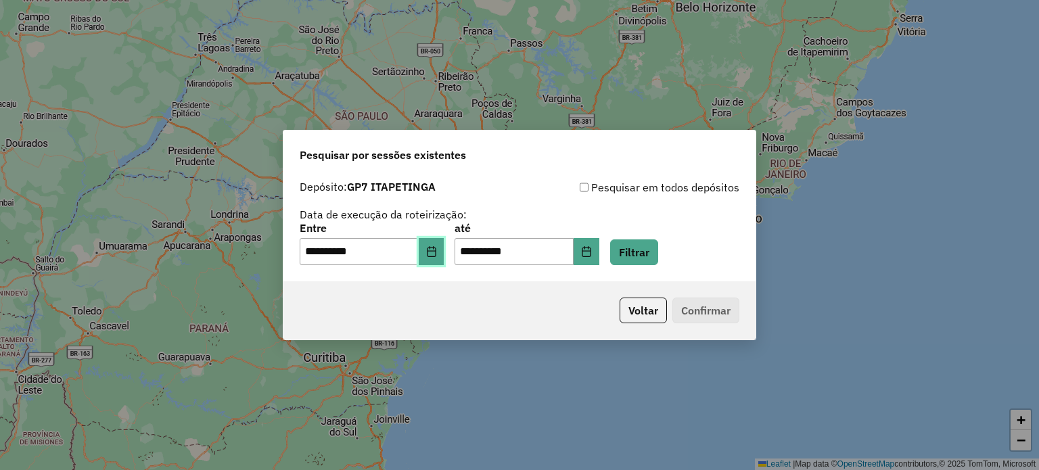
click at [437, 254] on icon "Choose Date" at bounding box center [431, 251] width 11 height 11
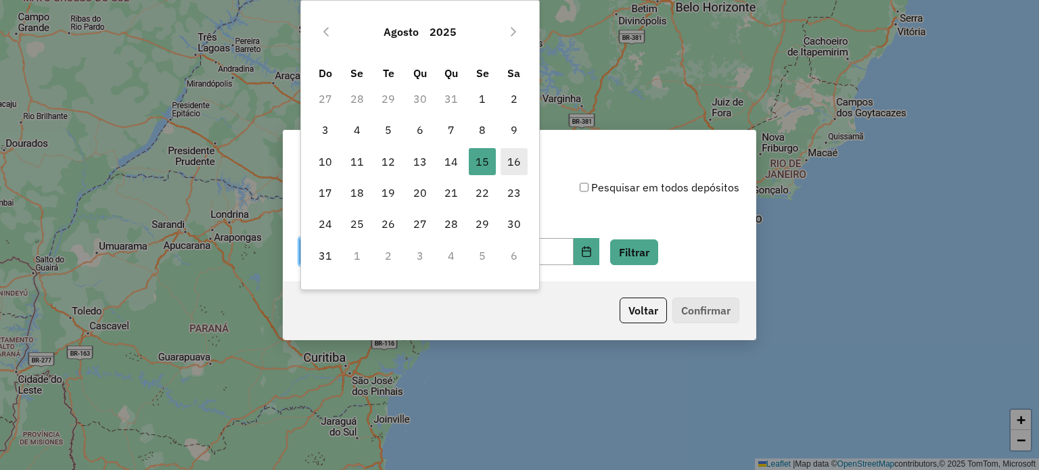
click at [511, 161] on span "16" at bounding box center [513, 161] width 27 height 27
type input "**********"
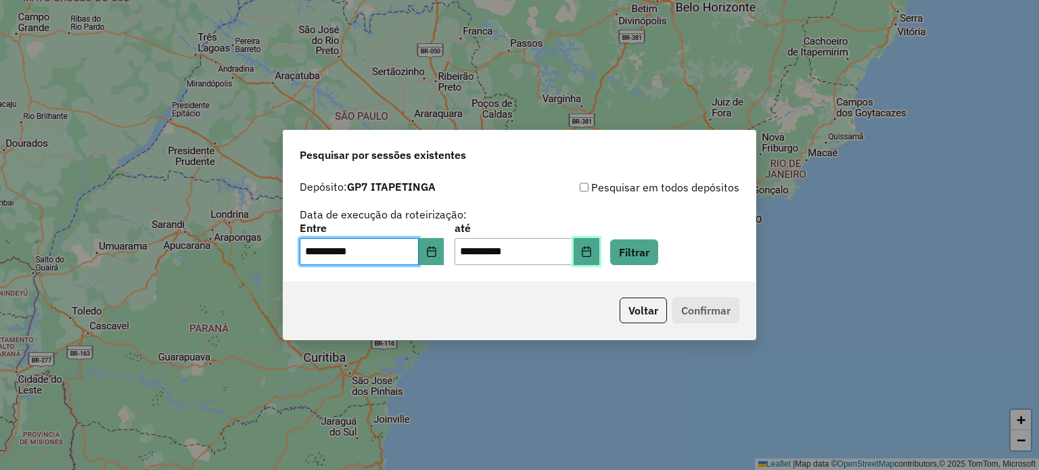
click at [590, 256] on icon "Choose Date" at bounding box center [586, 251] width 9 height 11
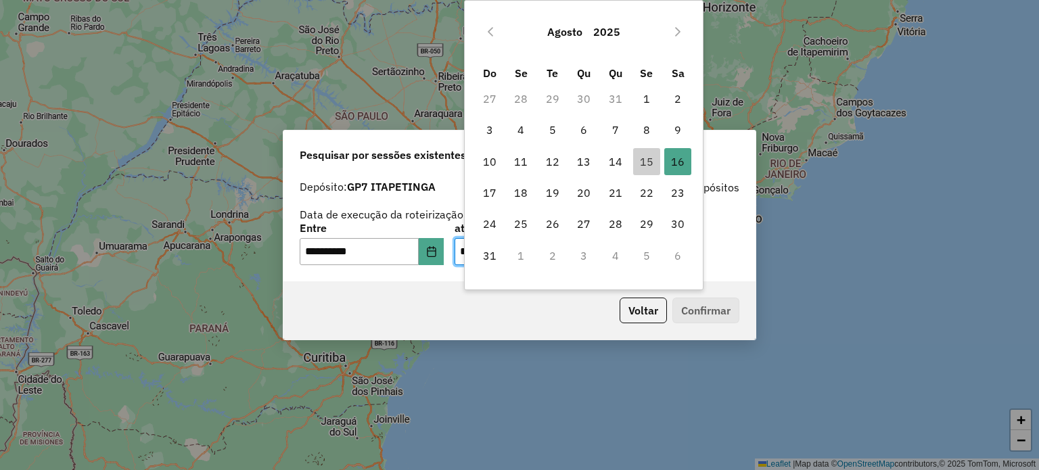
click at [537, 280] on div "[DATE] Do Se Te Qu Qu Se Sa 27 28 29 30 31 1 2 3 4 5 6 7 8 9 10 11 12 13 14 15 …" at bounding box center [583, 145] width 239 height 290
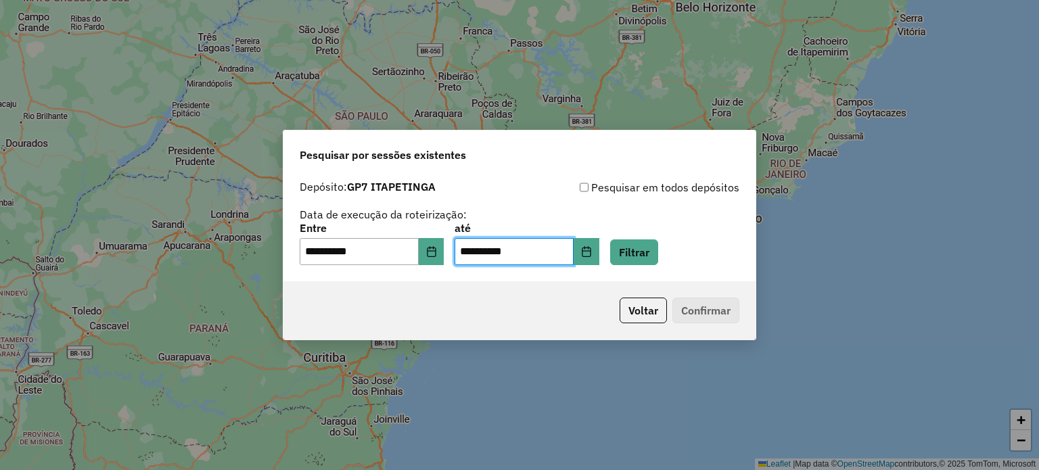
click at [513, 318] on div "Voltar Confirmar" at bounding box center [519, 310] width 472 height 58
click at [658, 260] on button "Filtrar" at bounding box center [634, 252] width 48 height 26
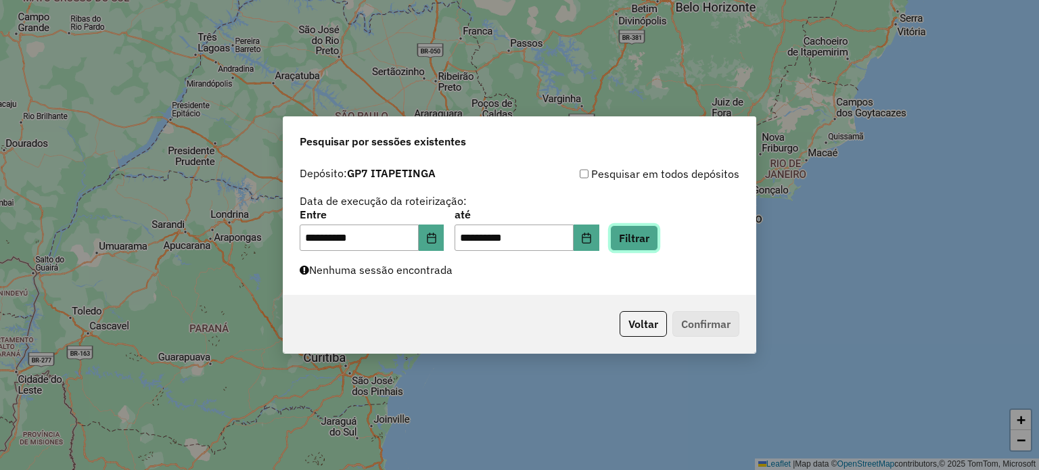
click at [658, 248] on button "Filtrar" at bounding box center [634, 238] width 48 height 26
click at [658, 240] on button "Filtrar" at bounding box center [634, 238] width 48 height 26
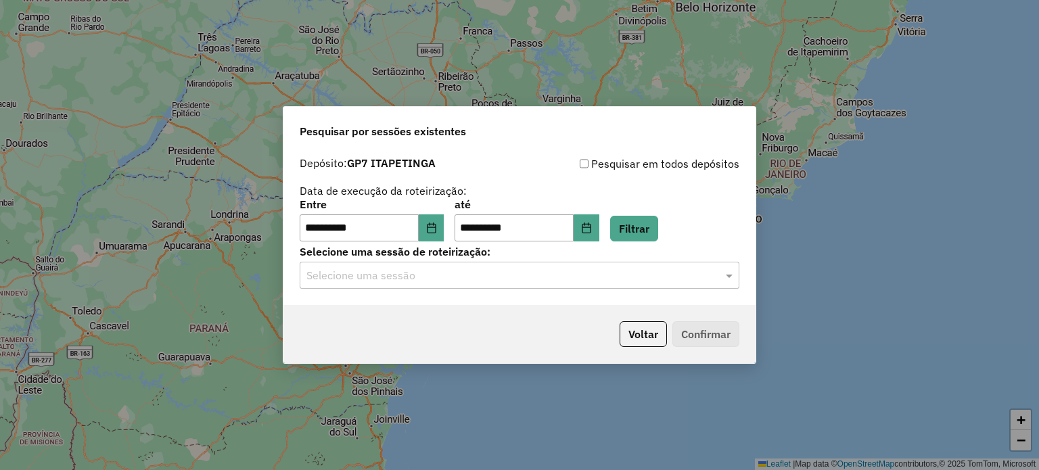
click at [597, 272] on input "text" at bounding box center [505, 276] width 399 height 16
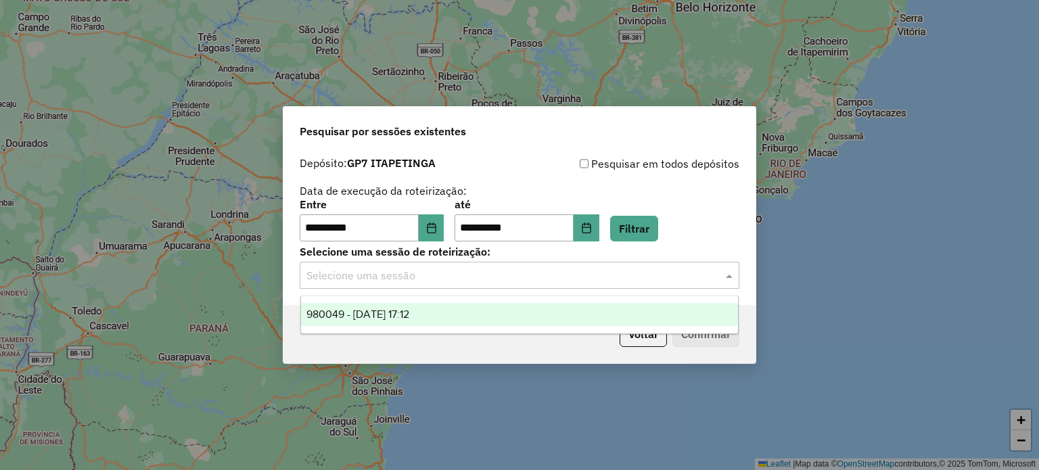
click at [409, 315] on span "980049 - 16/08/2025 17:12" at bounding box center [357, 313] width 103 height 11
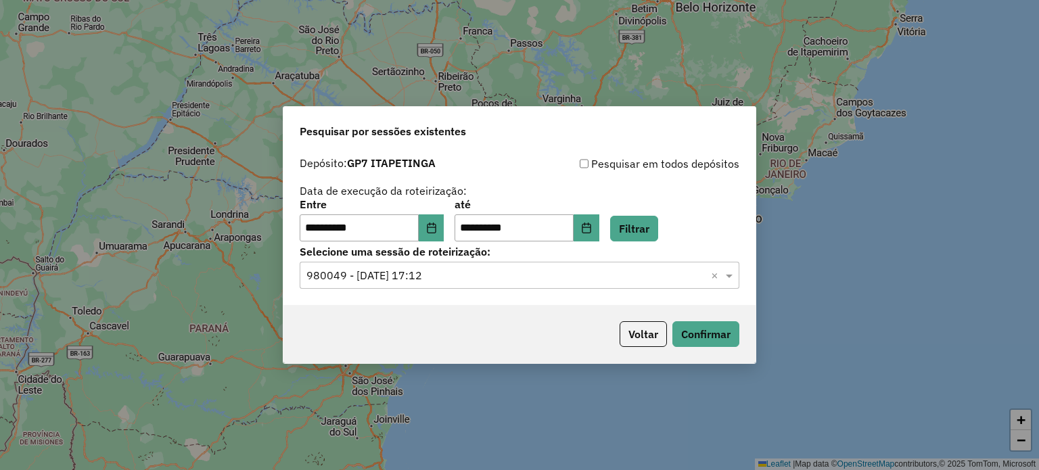
click at [742, 332] on div "Voltar Confirmar" at bounding box center [519, 334] width 472 height 58
click at [729, 332] on button "Confirmar" at bounding box center [705, 334] width 67 height 26
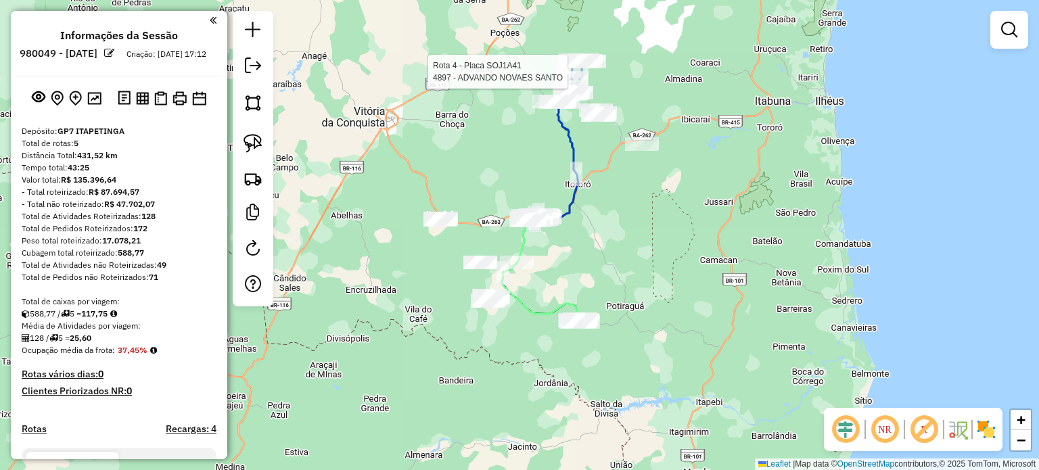
select select "**********"
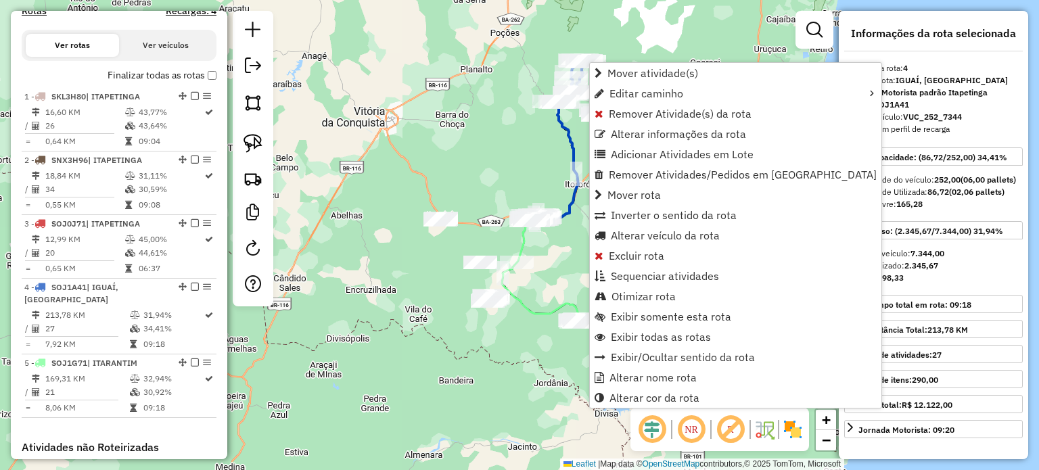
scroll to position [653, 0]
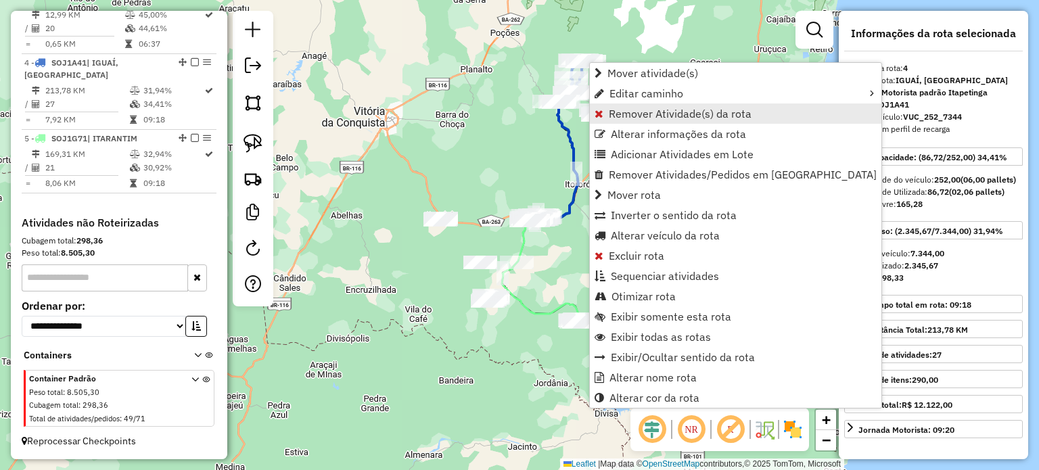
click at [638, 113] on span "Remover Atividade(s) da rota" at bounding box center [680, 113] width 143 height 11
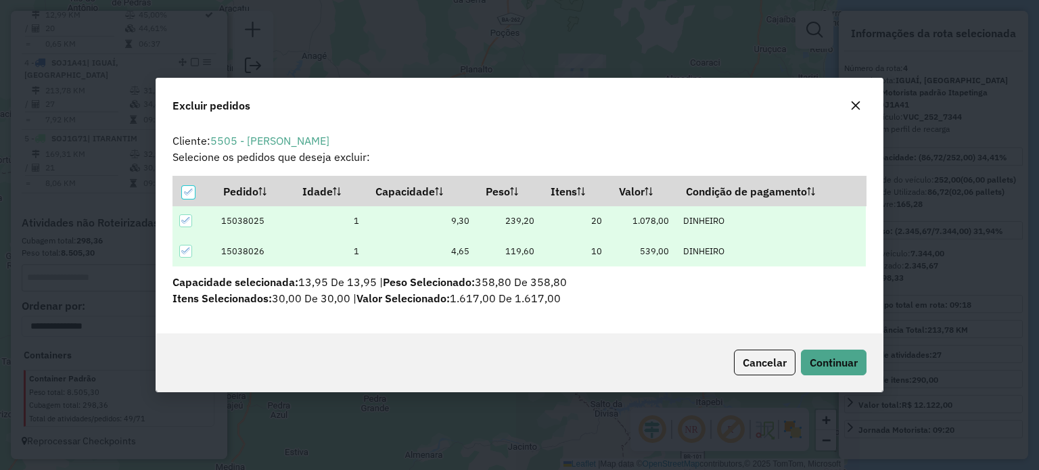
scroll to position [0, 0]
click at [848, 364] on span "Continuar" at bounding box center [833, 363] width 48 height 14
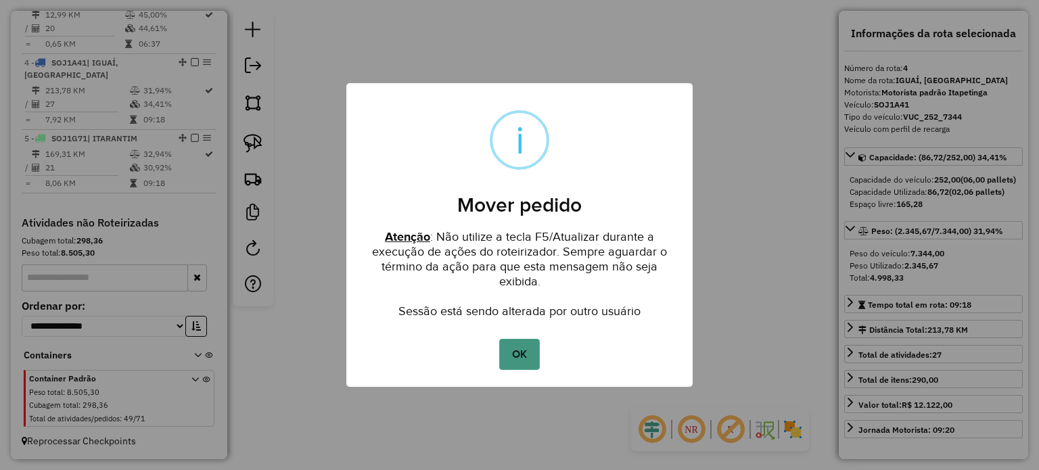
click at [521, 352] on button "OK" at bounding box center [519, 354] width 40 height 31
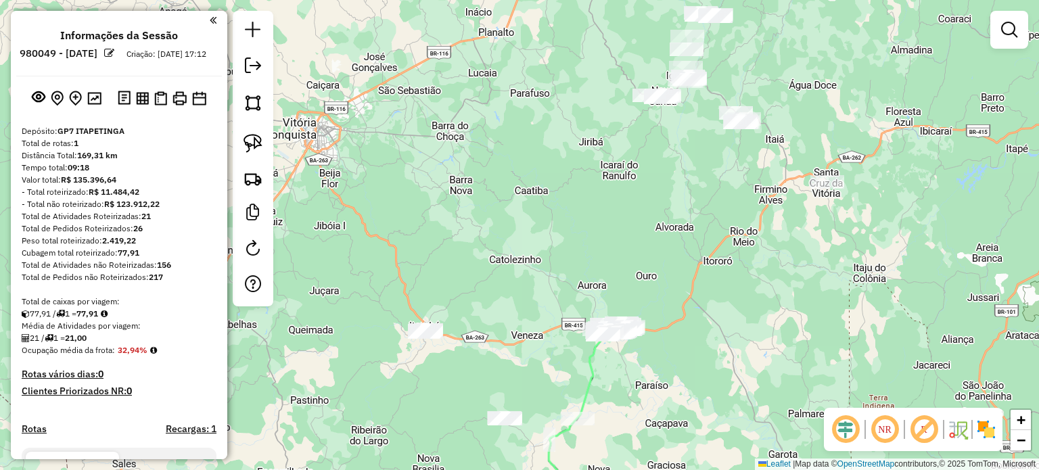
drag, startPoint x: 529, startPoint y: 288, endPoint x: 595, endPoint y: 376, distance: 109.7
click at [595, 376] on div "Janela de atendimento Grade de atendimento Capacidade Transportadoras Veículos …" at bounding box center [519, 235] width 1039 height 470
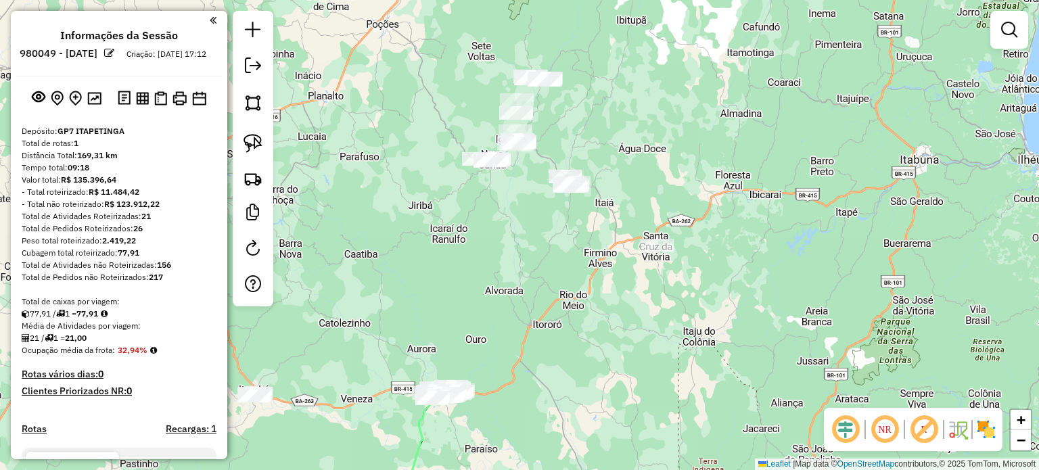
drag, startPoint x: 625, startPoint y: 188, endPoint x: 514, endPoint y: 293, distance: 153.1
click at [512, 293] on div "Janela de atendimento Grade de atendimento Capacidade Transportadoras Veículos …" at bounding box center [519, 235] width 1039 height 470
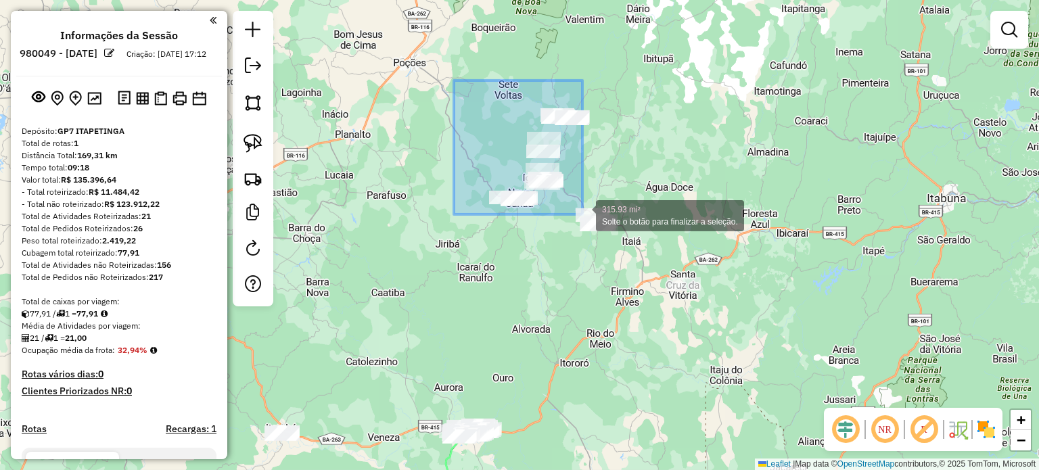
click at [582, 214] on div "315.93 mi² Solte o botão para finalizar a seleção. Janela de atendimento Grade …" at bounding box center [519, 235] width 1039 height 470
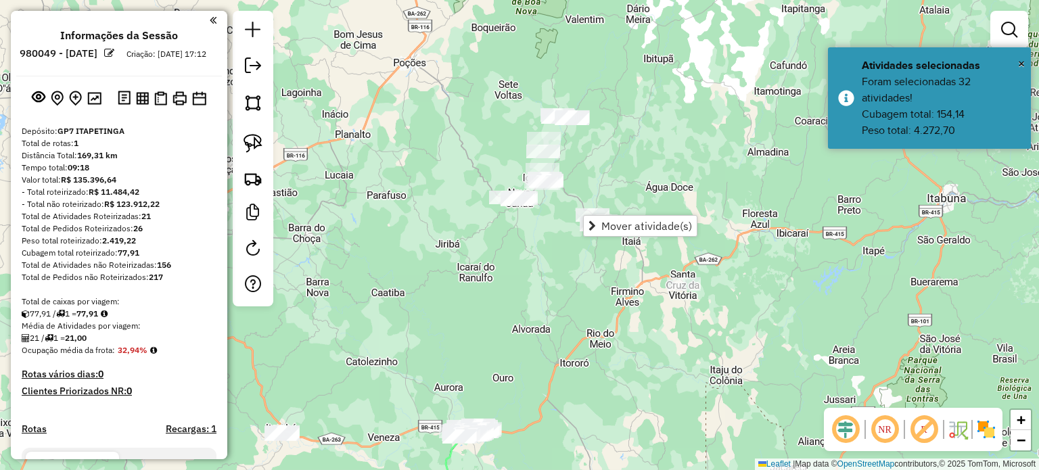
click at [592, 279] on div "Janela de atendimento Grade de atendimento Capacidade Transportadoras Veículos …" at bounding box center [519, 235] width 1039 height 470
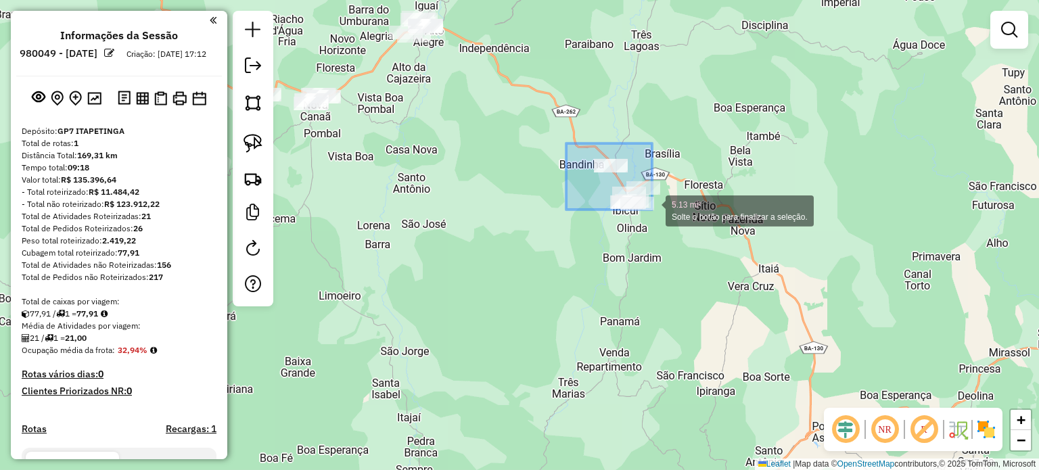
drag, startPoint x: 566, startPoint y: 143, endPoint x: 713, endPoint y: 259, distance: 186.8
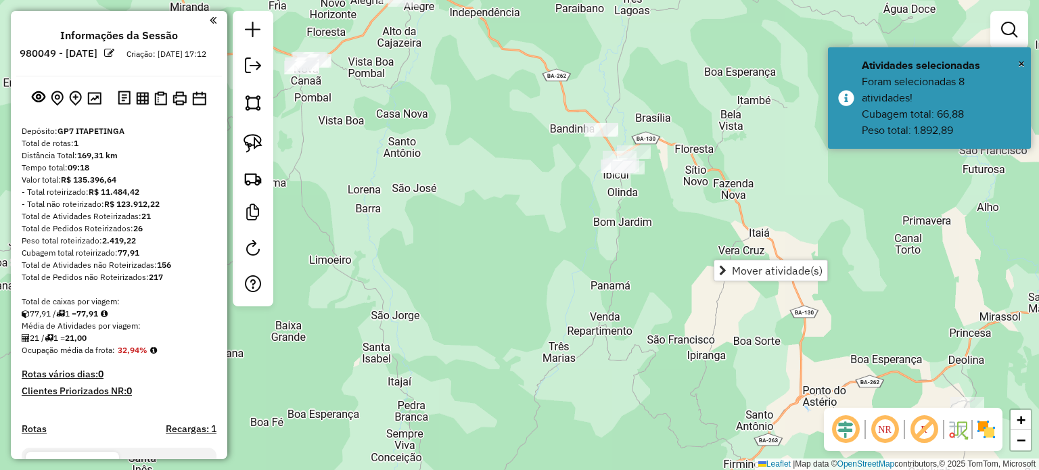
drag, startPoint x: 621, startPoint y: 312, endPoint x: 514, endPoint y: 148, distance: 196.4
click at [519, 156] on div "Janela de atendimento Grade de atendimento Capacidade Transportadoras Veículos …" at bounding box center [519, 235] width 1039 height 470
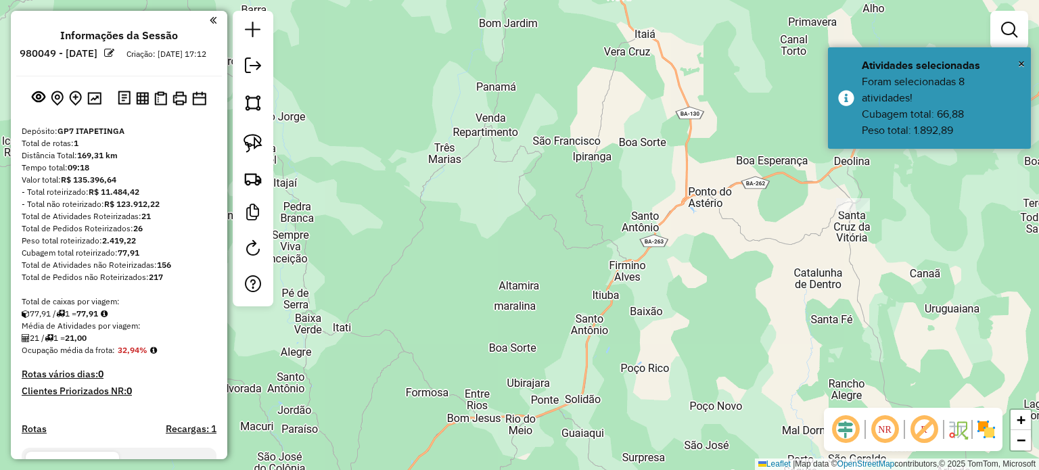
drag, startPoint x: 607, startPoint y: 325, endPoint x: 778, endPoint y: 162, distance: 236.3
click at [780, 164] on div "Janela de atendimento Grade de atendimento Capacidade Transportadoras Veículos …" at bounding box center [519, 235] width 1039 height 470
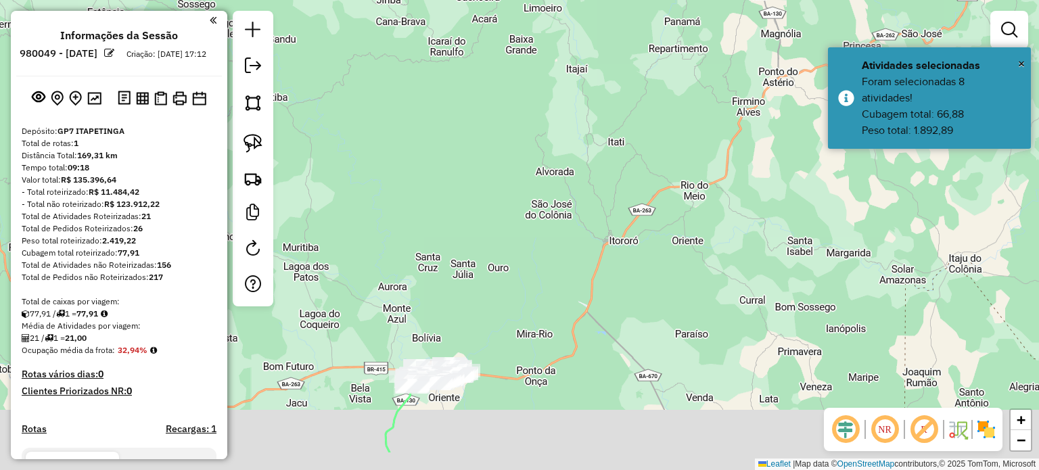
drag, startPoint x: 514, startPoint y: 331, endPoint x: 682, endPoint y: 181, distance: 225.6
click at [682, 181] on div "Janela de atendimento Grade de atendimento Capacidade Transportadoras Veículos …" at bounding box center [519, 235] width 1039 height 470
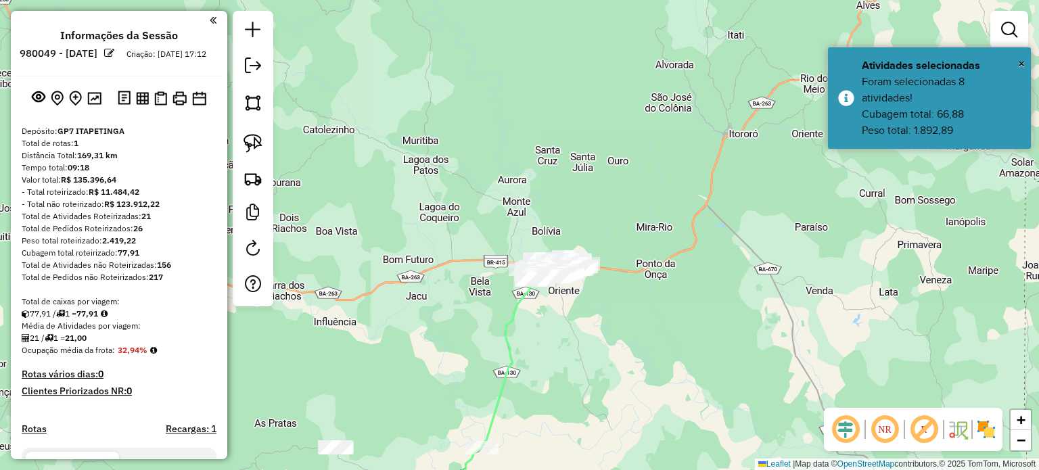
click at [649, 199] on div "Janela de atendimento Grade de atendimento Capacidade Transportadoras Veículos …" at bounding box center [519, 235] width 1039 height 470
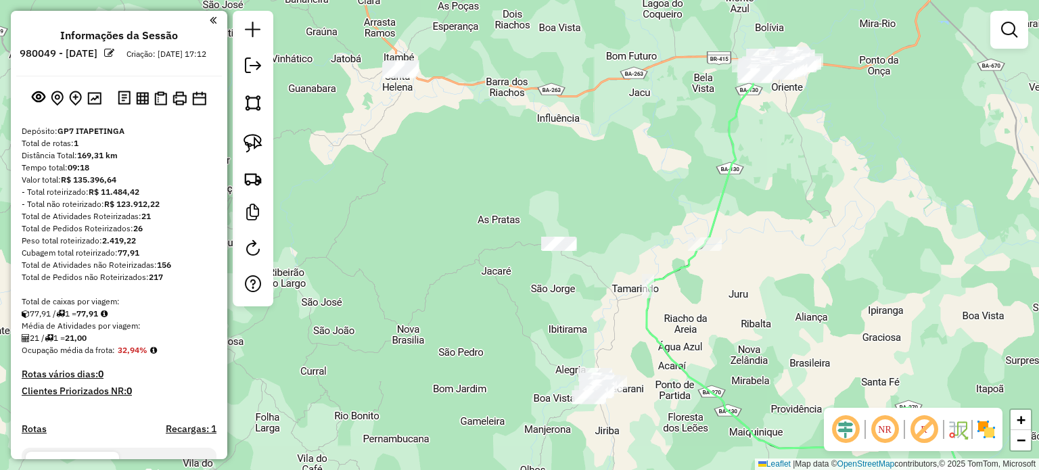
drag, startPoint x: 433, startPoint y: 177, endPoint x: 495, endPoint y: 242, distance: 89.9
click at [495, 242] on div "Janela de atendimento Grade de atendimento Capacidade Transportadoras Veículos …" at bounding box center [519, 235] width 1039 height 470
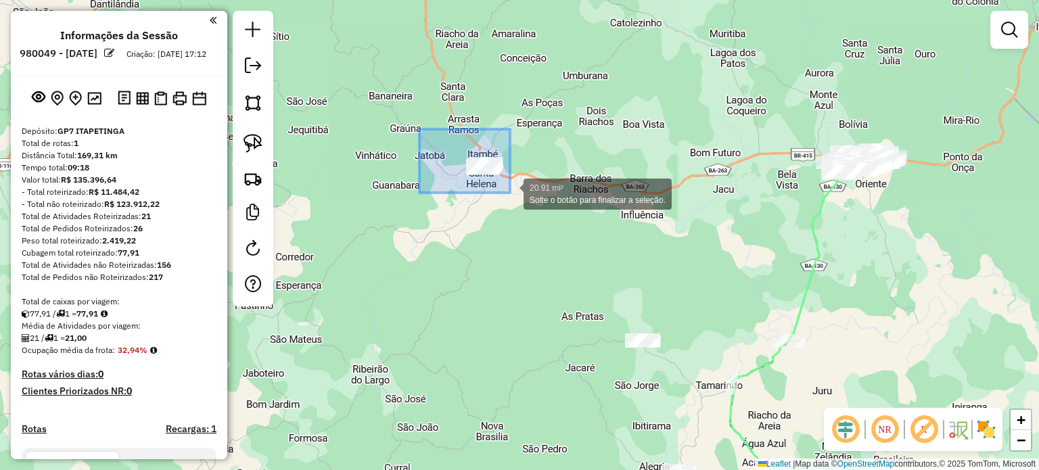
drag, startPoint x: 500, startPoint y: 185, endPoint x: 557, endPoint y: 233, distance: 73.9
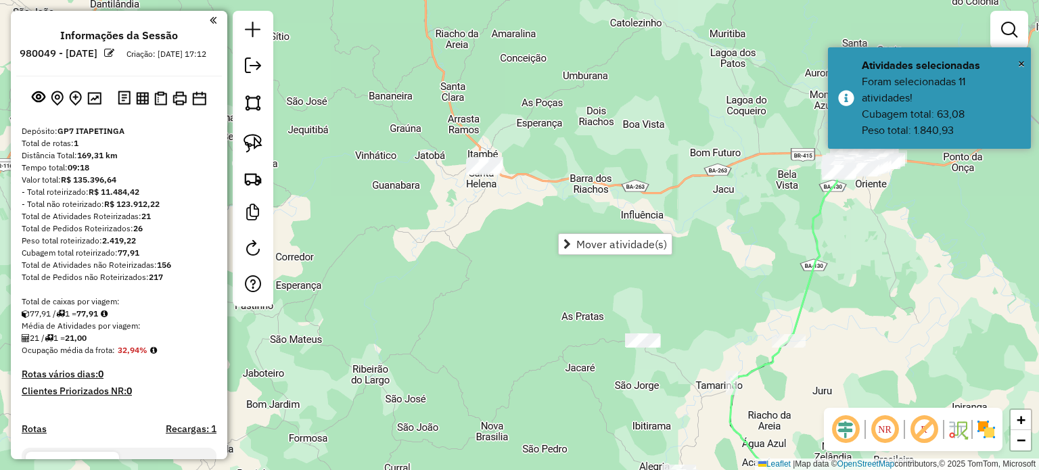
drag, startPoint x: 525, startPoint y: 322, endPoint x: 482, endPoint y: 150, distance: 177.0
click at [483, 153] on div "Janela de atendimento Grade de atendimento Capacidade Transportadoras Veículos …" at bounding box center [519, 235] width 1039 height 470
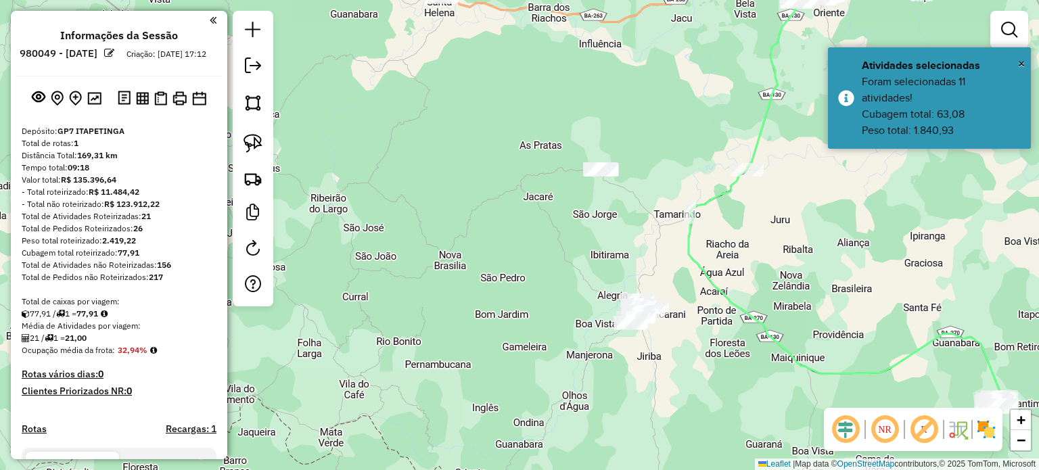
drag, startPoint x: 644, startPoint y: 365, endPoint x: 579, endPoint y: 325, distance: 76.5
click at [579, 327] on div "Janela de atendimento Grade de atendimento Capacidade Transportadoras Veículos …" at bounding box center [519, 235] width 1039 height 470
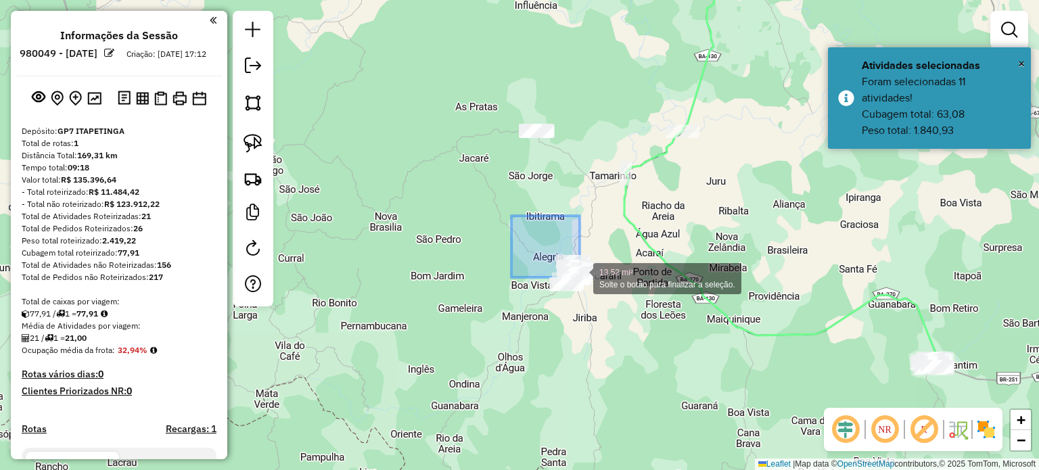
drag, startPoint x: 511, startPoint y: 216, endPoint x: 656, endPoint y: 350, distance: 197.6
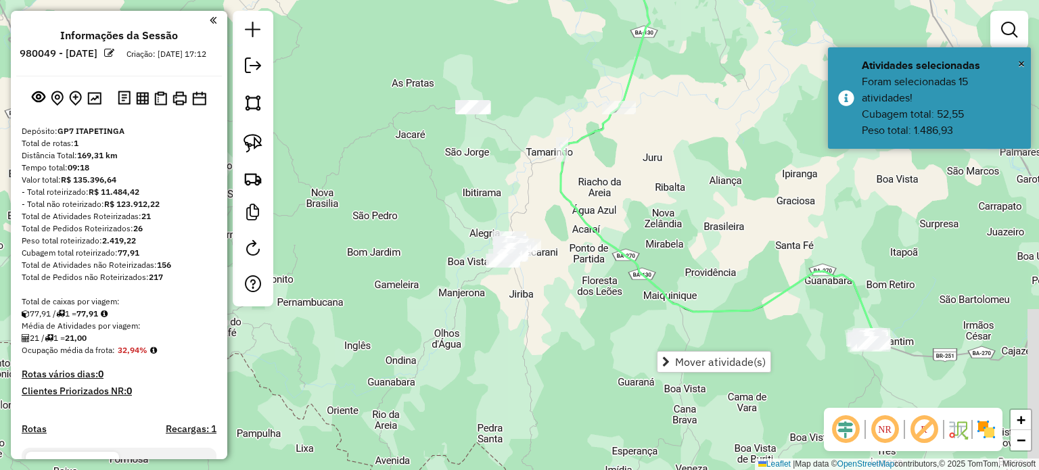
drag, startPoint x: 827, startPoint y: 331, endPoint x: 611, endPoint y: 232, distance: 237.5
click at [611, 232] on icon at bounding box center [717, 132] width 312 height 406
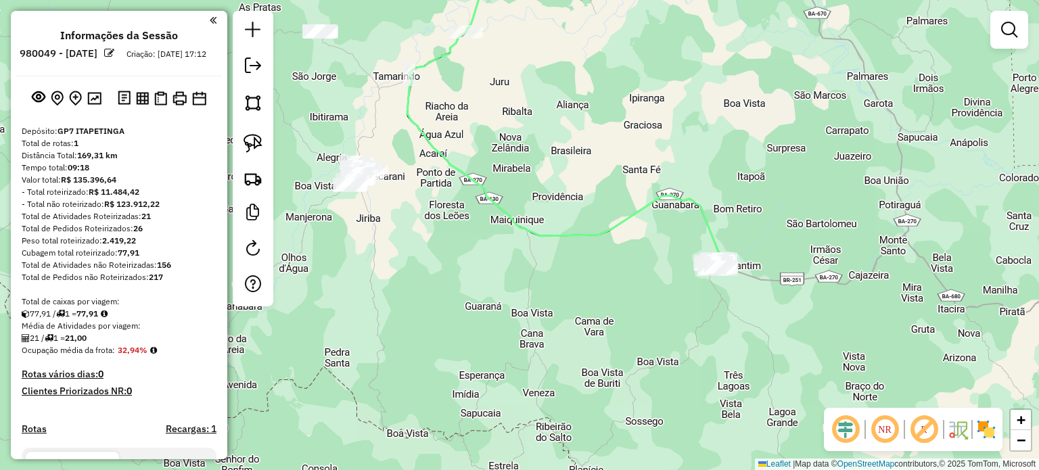
select select "**********"
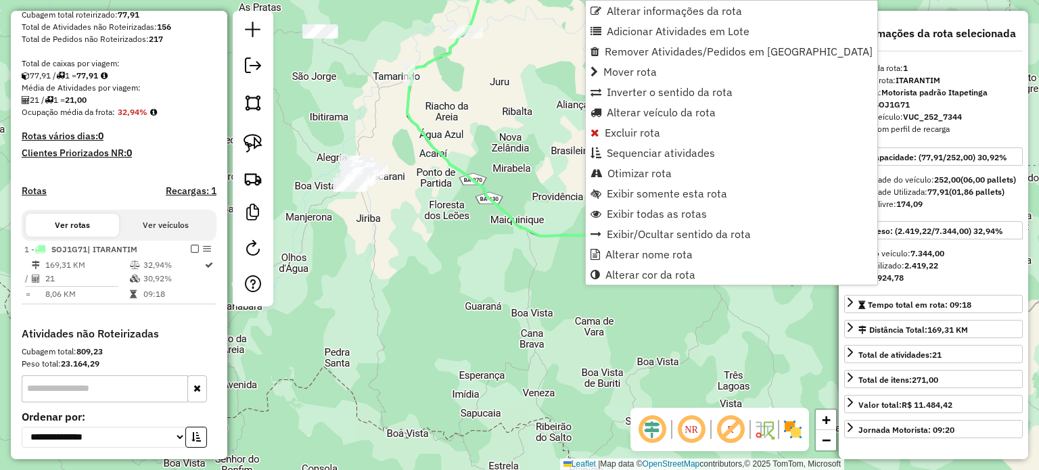
scroll to position [360, 0]
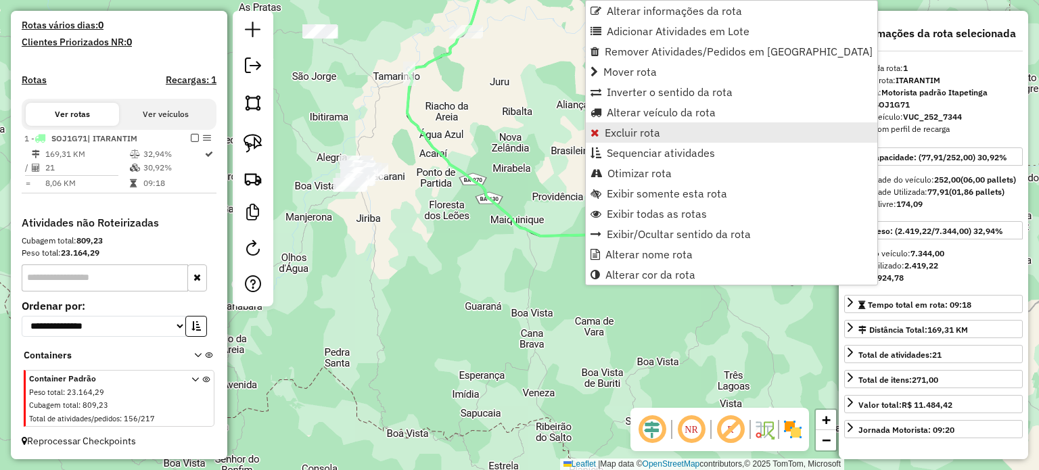
click at [617, 137] on span "Excluir rota" at bounding box center [631, 132] width 55 height 11
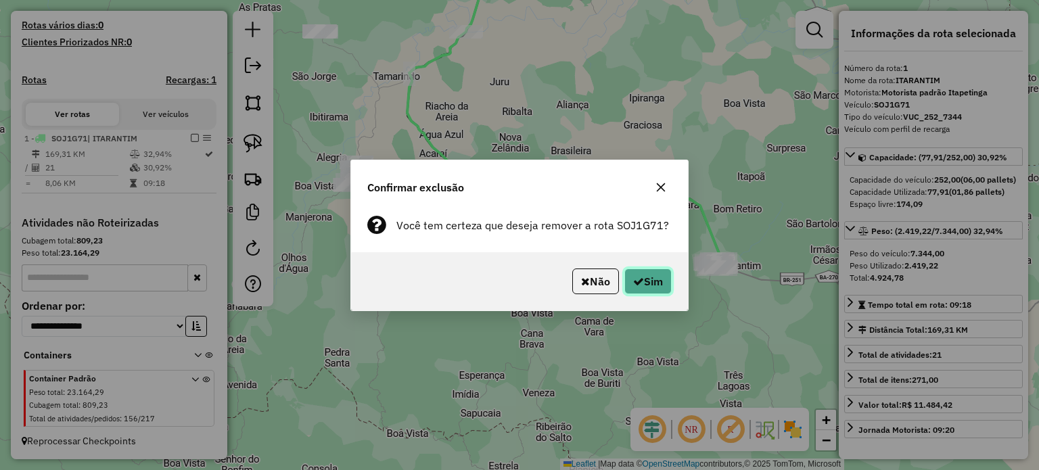
click at [651, 282] on button "Sim" at bounding box center [647, 281] width 47 height 26
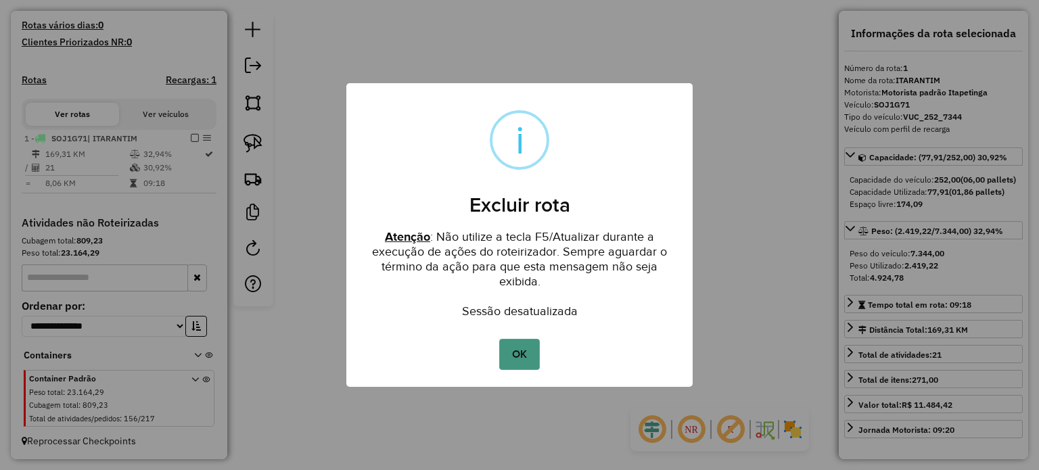
click at [525, 351] on button "OK" at bounding box center [519, 354] width 40 height 31
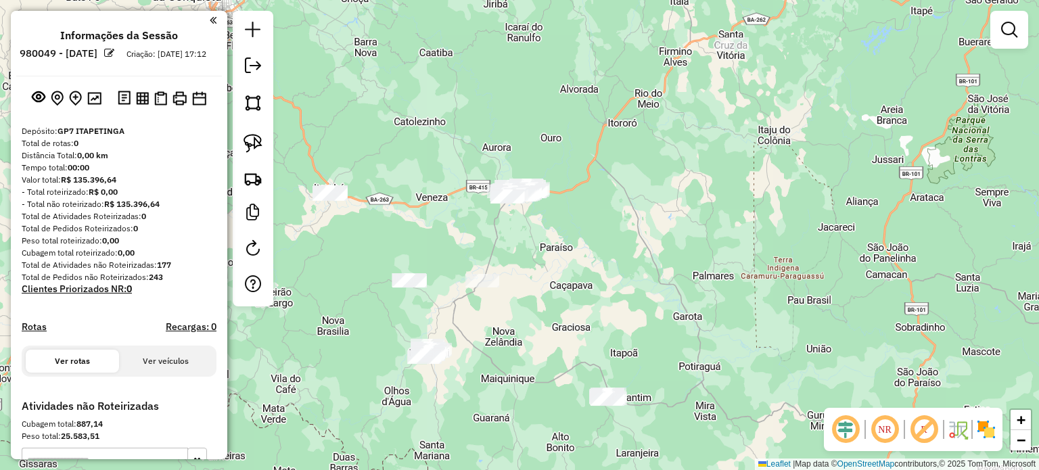
drag, startPoint x: 590, startPoint y: 350, endPoint x: 615, endPoint y: 164, distance: 187.0
click at [614, 180] on div "Janela de atendimento Grade de atendimento Capacidade Transportadoras Veículos …" at bounding box center [519, 235] width 1039 height 470
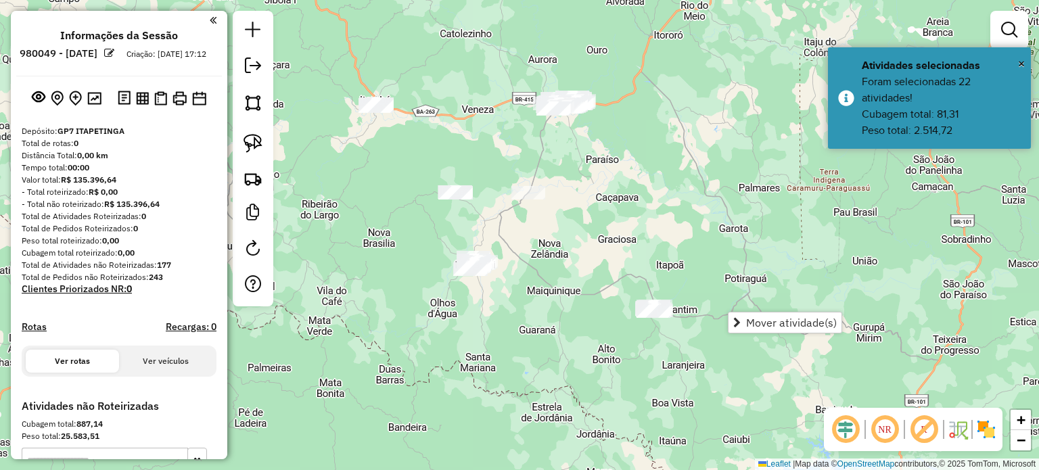
drag, startPoint x: 624, startPoint y: 170, endPoint x: 678, endPoint y: 294, distance: 135.0
click at [678, 294] on div "Janela de atendimento Grade de atendimento Capacidade Transportadoras Veículos …" at bounding box center [519, 235] width 1039 height 470
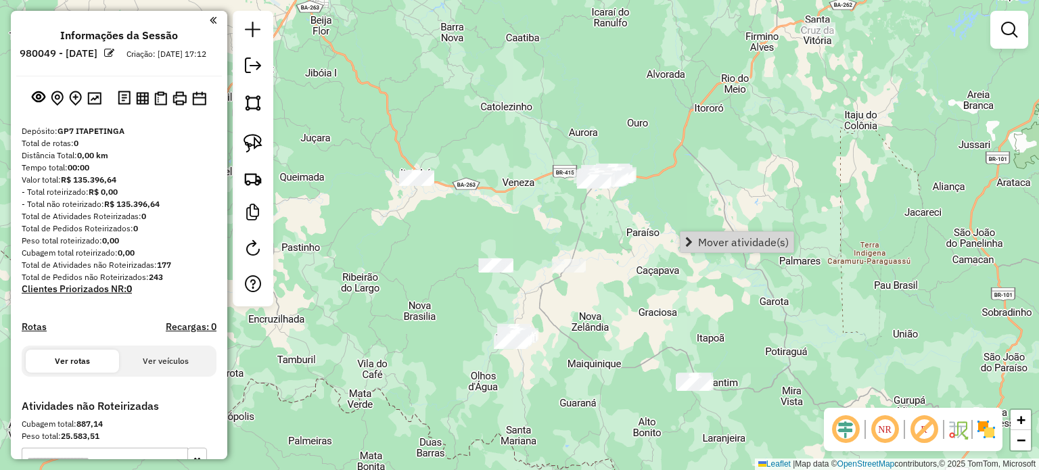
click at [635, 232] on div "Janela de atendimento Grade de atendimento Capacidade Transportadoras Veículos …" at bounding box center [519, 235] width 1039 height 470
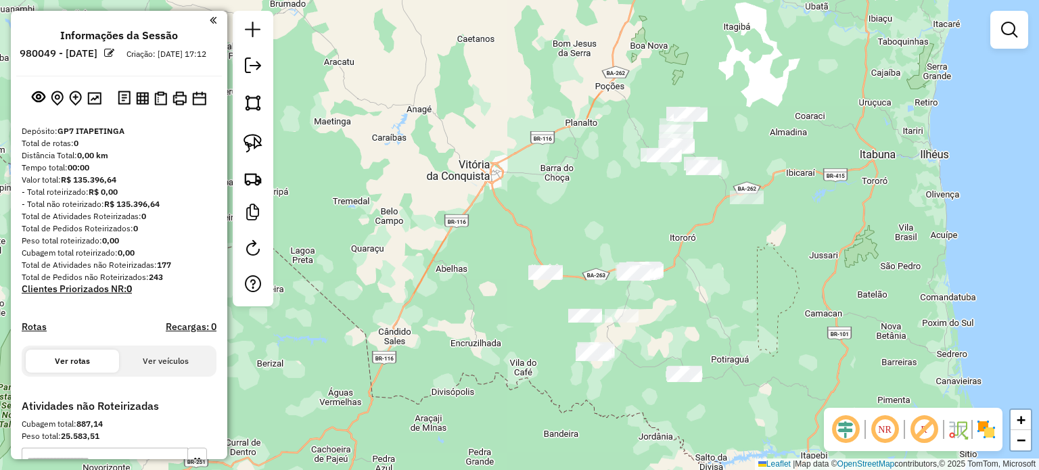
drag, startPoint x: 720, startPoint y: 214, endPoint x: 738, endPoint y: 271, distance: 60.3
click at [738, 271] on div "Janela de atendimento Grade de atendimento Capacidade Transportadoras Veículos …" at bounding box center [519, 235] width 1039 height 470
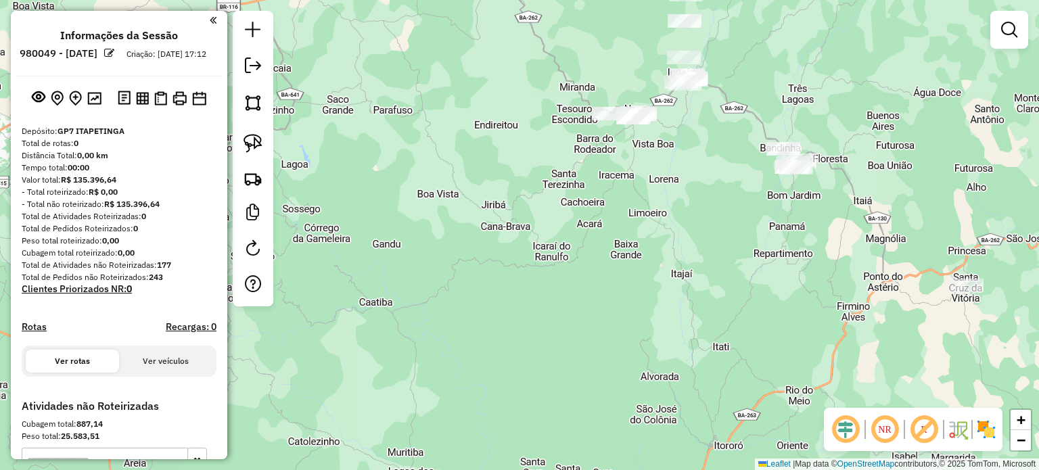
drag, startPoint x: 678, startPoint y: 145, endPoint x: 577, endPoint y: 241, distance: 138.7
click at [579, 242] on div "Janela de atendimento Grade de atendimento Capacidade Transportadoras Veículos …" at bounding box center [519, 235] width 1039 height 470
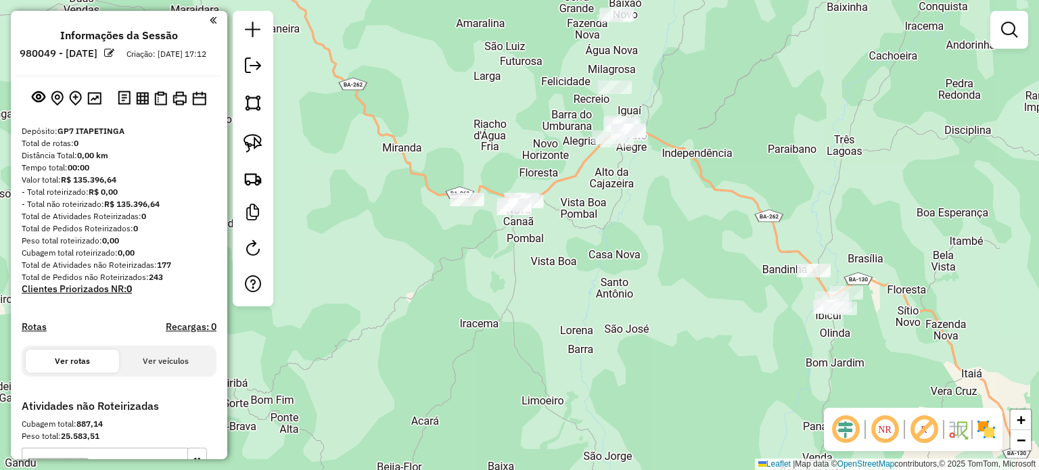
drag, startPoint x: 562, startPoint y: 222, endPoint x: 540, endPoint y: 265, distance: 47.8
click at [546, 268] on div "Janela de atendimento Grade de atendimento Capacidade Transportadoras Veículos …" at bounding box center [519, 235] width 1039 height 470
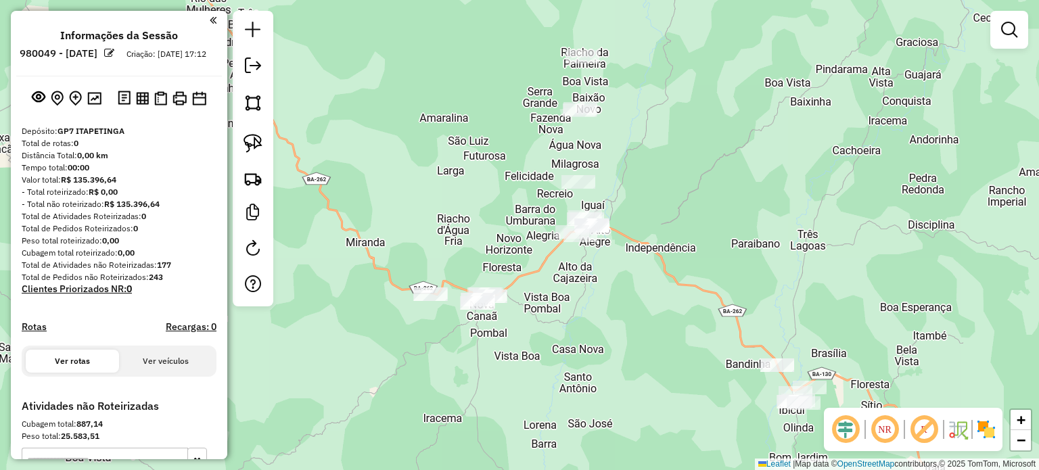
drag, startPoint x: 590, startPoint y: 256, endPoint x: 569, endPoint y: 290, distance: 40.4
click at [573, 289] on div "Janela de atendimento Grade de atendimento Capacidade Transportadoras Veículos …" at bounding box center [519, 235] width 1039 height 470
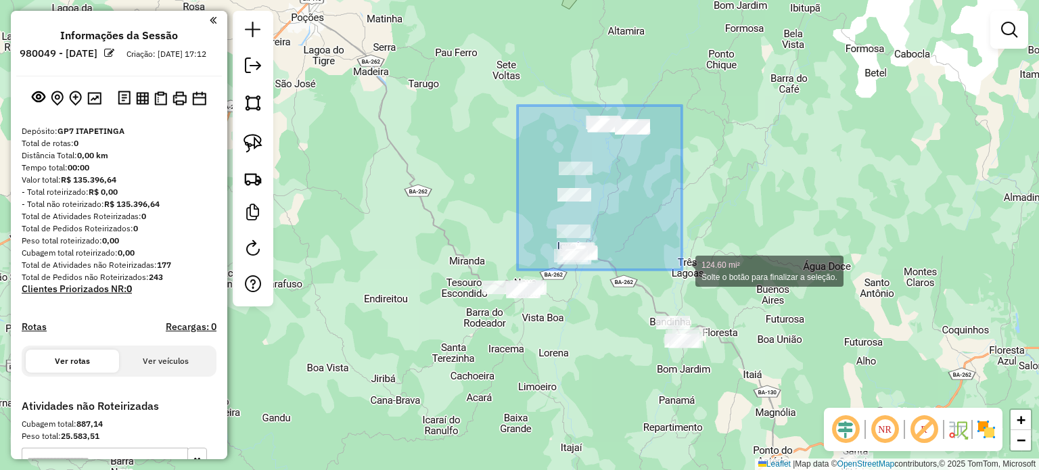
drag, startPoint x: 517, startPoint y: 105, endPoint x: 682, endPoint y: 270, distance: 232.4
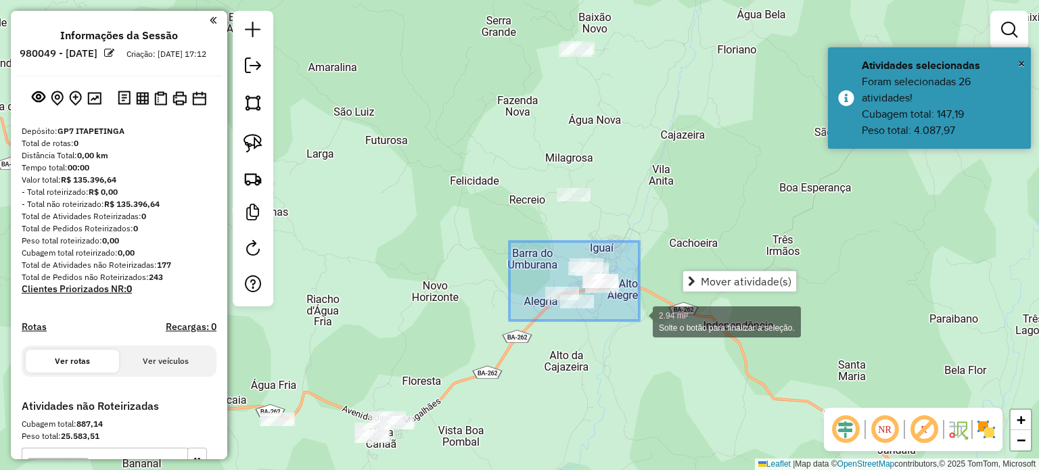
drag, startPoint x: 510, startPoint y: 241, endPoint x: 638, endPoint y: 321, distance: 151.2
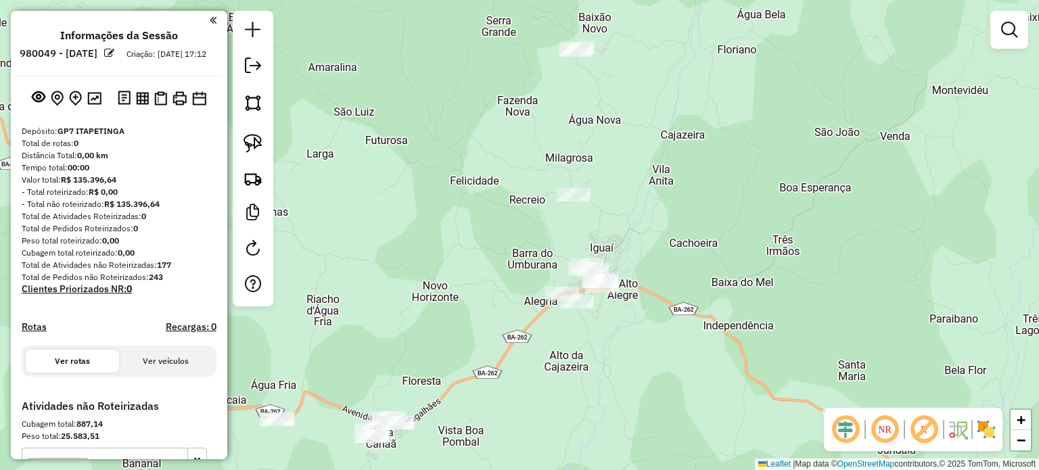
drag, startPoint x: 679, startPoint y: 171, endPoint x: 696, endPoint y: 256, distance: 86.9
click at [696, 256] on div "Janela de atendimento Grade de atendimento Capacidade Transportadoras Veículos …" at bounding box center [519, 235] width 1039 height 470
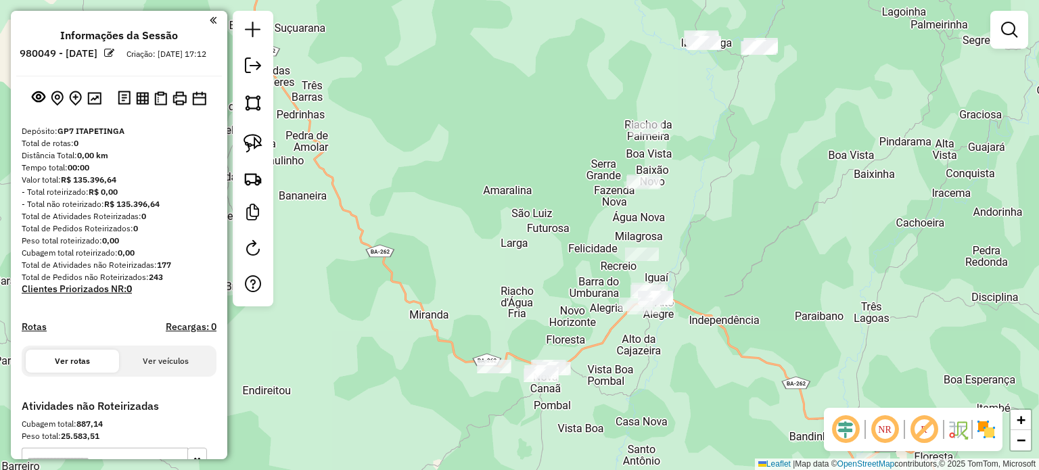
drag, startPoint x: 717, startPoint y: 155, endPoint x: 679, endPoint y: 232, distance: 85.9
click at [680, 238] on div "Janela de atendimento Grade de atendimento Capacidade Transportadoras Veículos …" at bounding box center [519, 235] width 1039 height 470
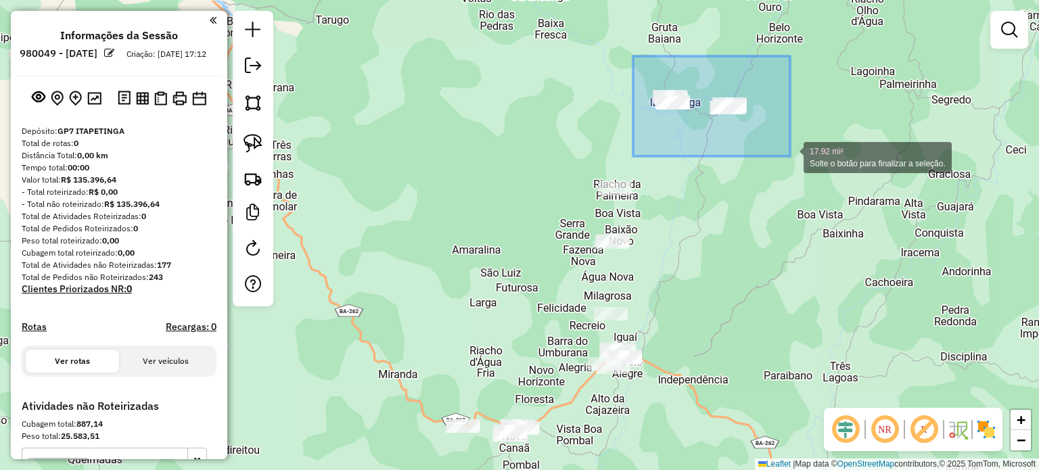
drag, startPoint x: 633, startPoint y: 56, endPoint x: 790, endPoint y: 156, distance: 186.1
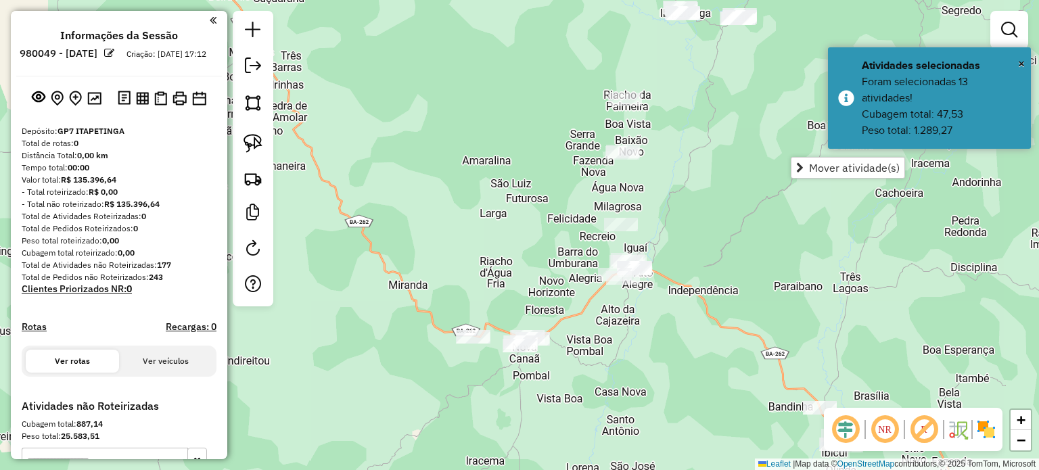
drag, startPoint x: 739, startPoint y: 256, endPoint x: 749, endPoint y: 167, distance: 89.8
click at [749, 167] on div "Janela de atendimento Grade de atendimento Capacidade Transportadoras Veículos …" at bounding box center [519, 235] width 1039 height 470
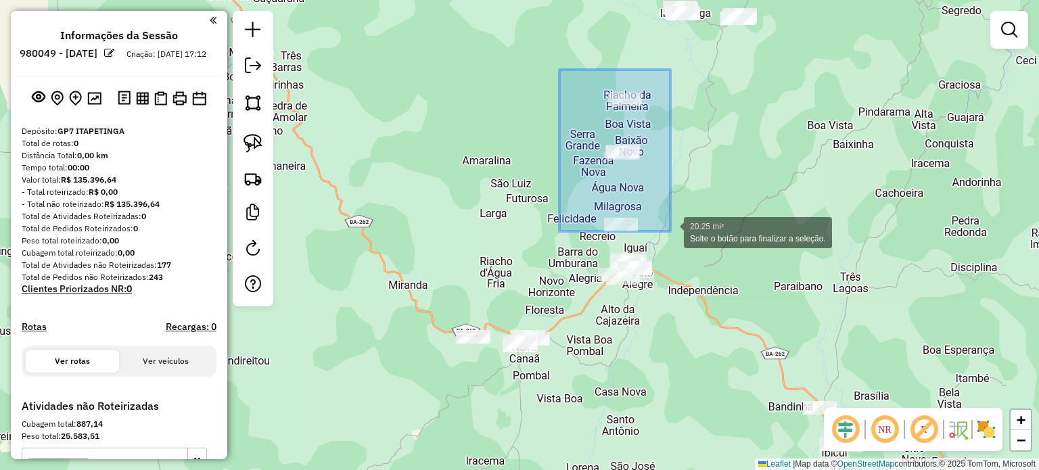
drag, startPoint x: 559, startPoint y: 70, endPoint x: 673, endPoint y: 237, distance: 202.4
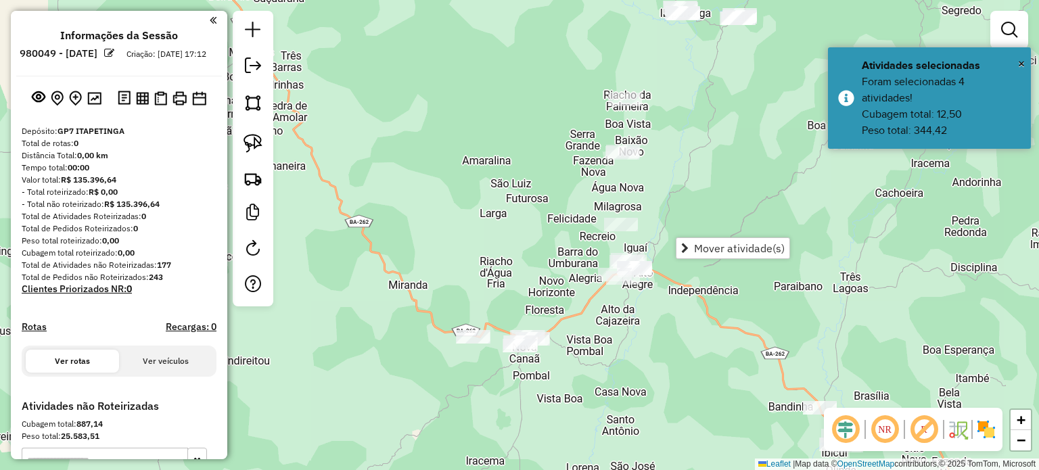
click at [714, 210] on div "Janela de atendimento Grade de atendimento Capacidade Transportadoras Veículos …" at bounding box center [519, 235] width 1039 height 470
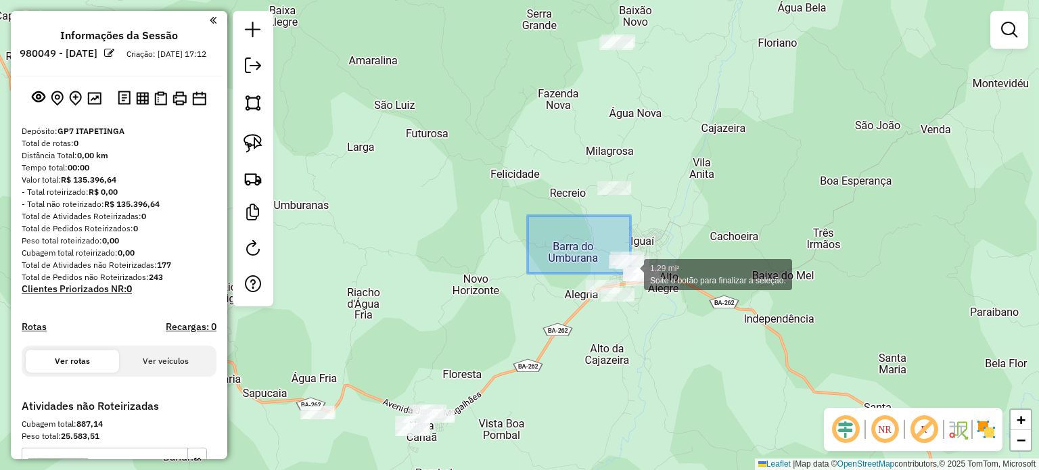
drag, startPoint x: 527, startPoint y: 216, endPoint x: 684, endPoint y: 334, distance: 196.5
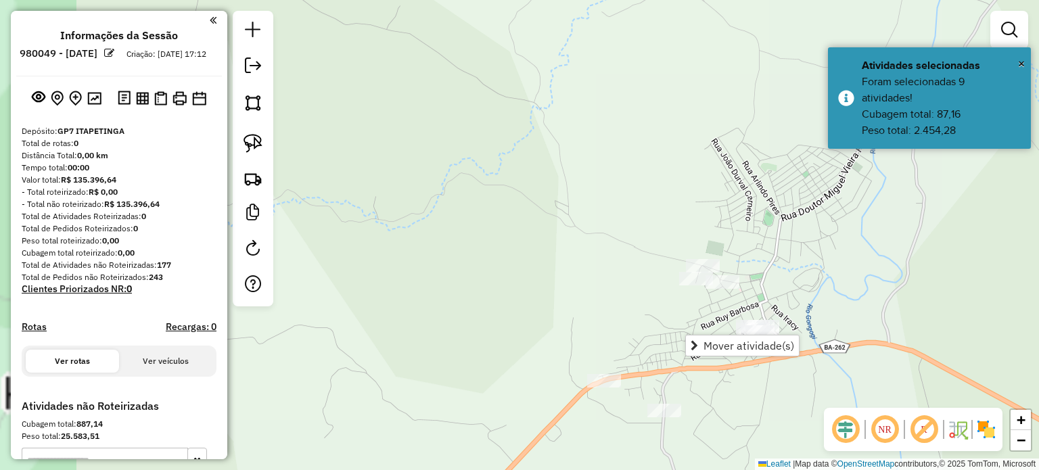
drag, startPoint x: 646, startPoint y: 310, endPoint x: 492, endPoint y: 189, distance: 197.0
click at [496, 194] on div "Janela de atendimento Grade de atendimento Capacidade Transportadoras Veículos …" at bounding box center [519, 235] width 1039 height 470
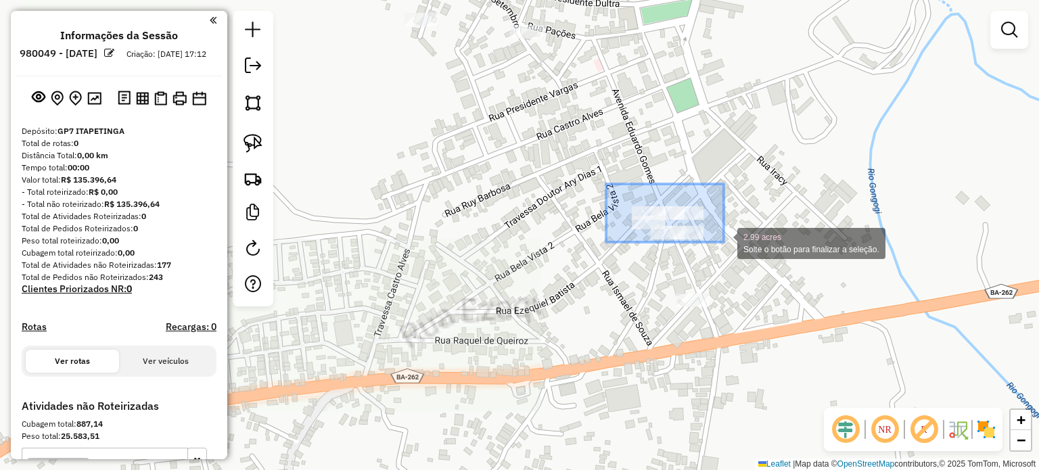
drag, startPoint x: 606, startPoint y: 184, endPoint x: 741, endPoint y: 259, distance: 154.7
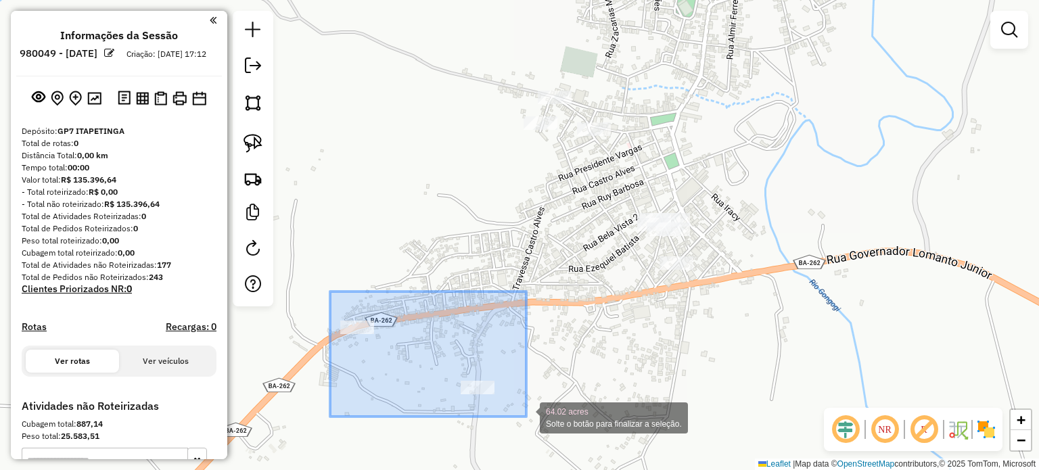
drag, startPoint x: 330, startPoint y: 291, endPoint x: 556, endPoint y: 432, distance: 266.1
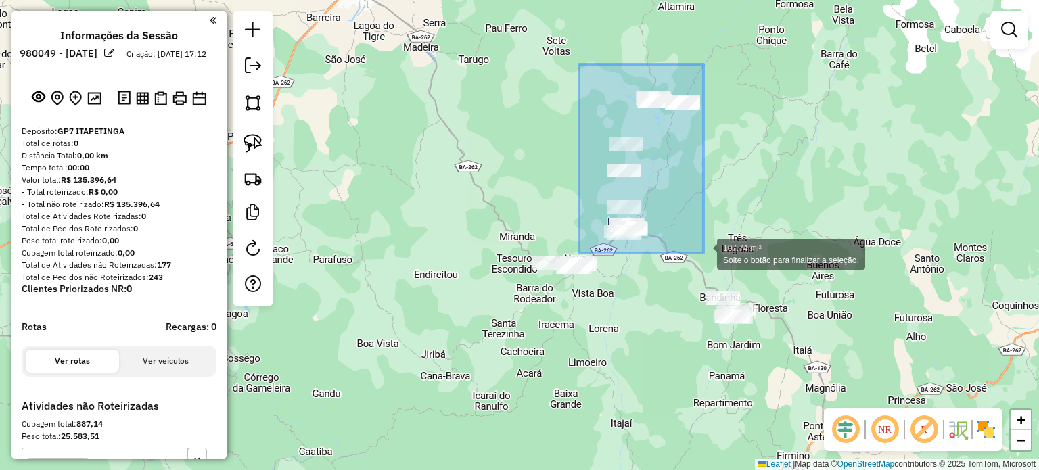
drag, startPoint x: 579, startPoint y: 64, endPoint x: 703, endPoint y: 253, distance: 226.0
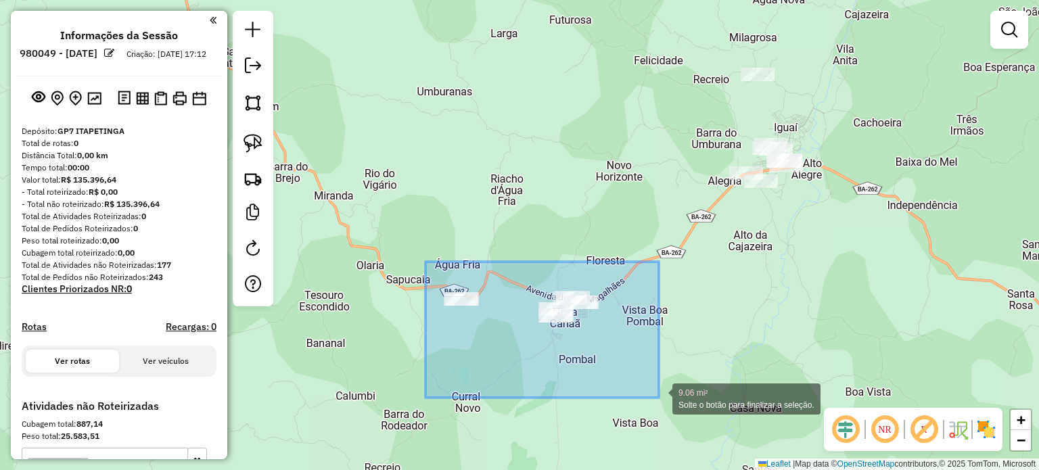
drag, startPoint x: 425, startPoint y: 262, endPoint x: 659, endPoint y: 398, distance: 270.3
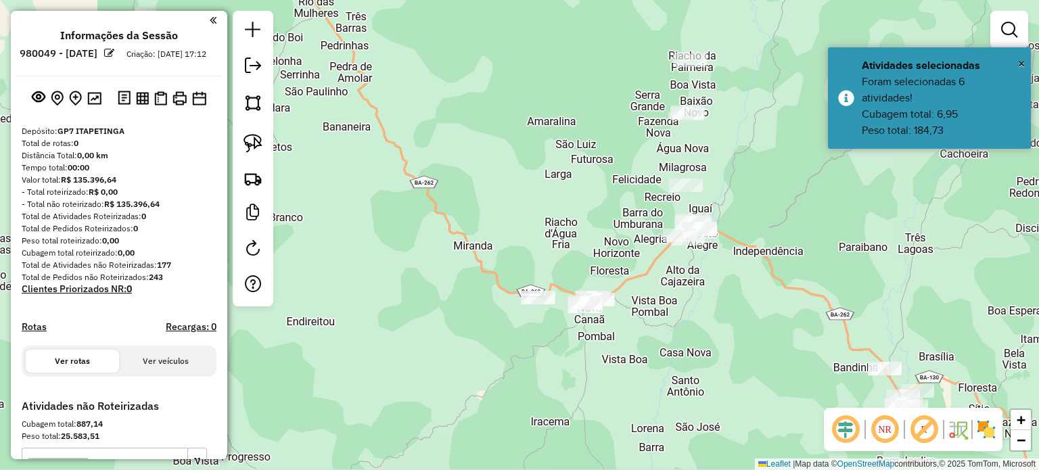
drag, startPoint x: 715, startPoint y: 316, endPoint x: 517, endPoint y: 229, distance: 216.8
click at [518, 233] on div "Janela de atendimento Grade de atendimento Capacidade Transportadoras Veículos …" at bounding box center [519, 235] width 1039 height 470
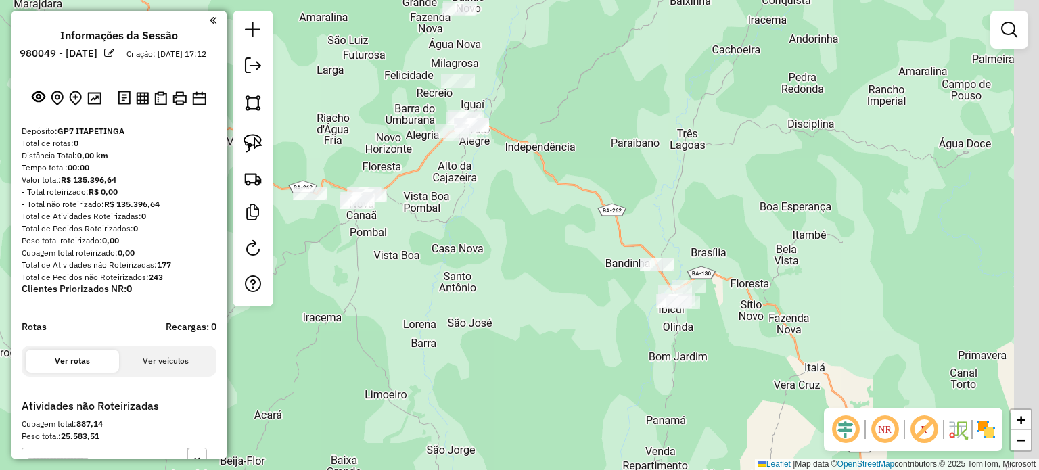
drag, startPoint x: 622, startPoint y: 346, endPoint x: 495, endPoint y: 262, distance: 152.3
click at [495, 262] on div "Janela de atendimento Grade de atendimento Capacidade Transportadoras Veículos …" at bounding box center [519, 235] width 1039 height 470
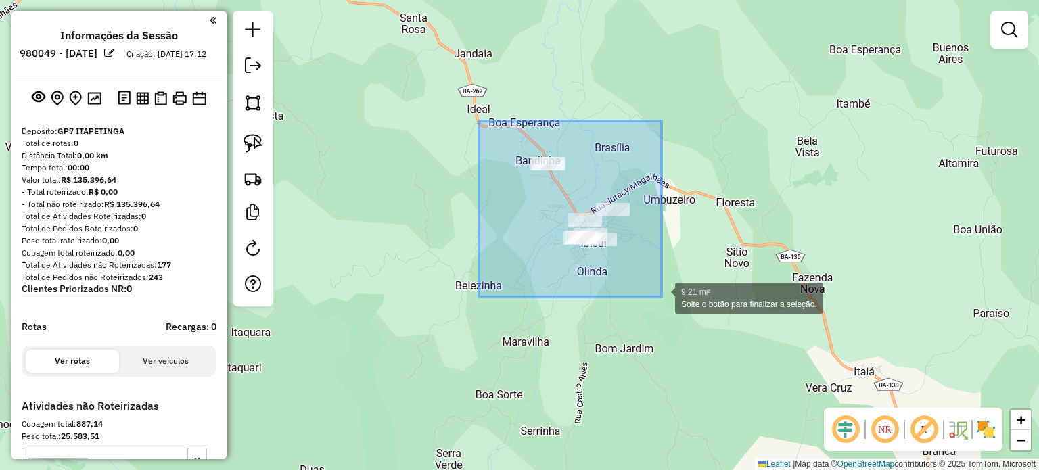
drag, startPoint x: 479, startPoint y: 121, endPoint x: 660, endPoint y: 297, distance: 252.5
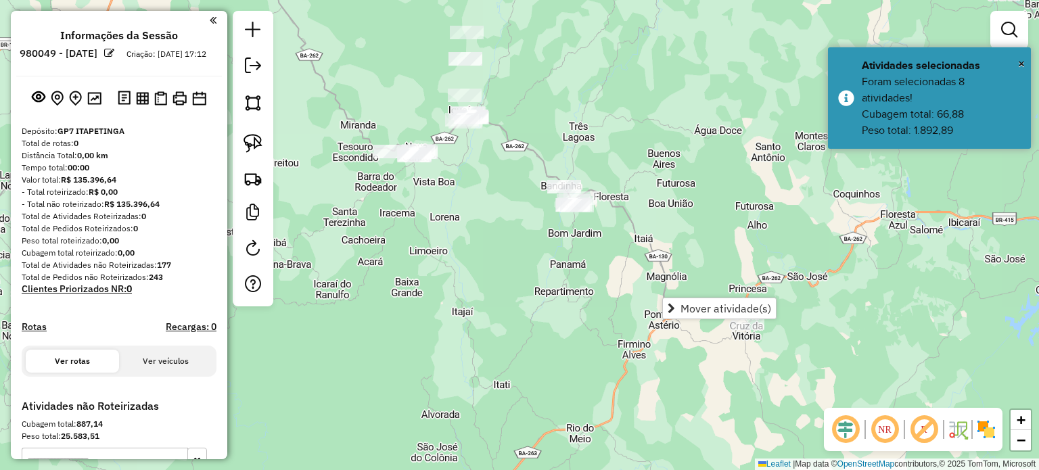
drag, startPoint x: 424, startPoint y: 243, endPoint x: 577, endPoint y: 144, distance: 182.5
click at [578, 144] on div "Janela de atendimento Grade de atendimento Capacidade Transportadoras Veículos …" at bounding box center [519, 235] width 1039 height 470
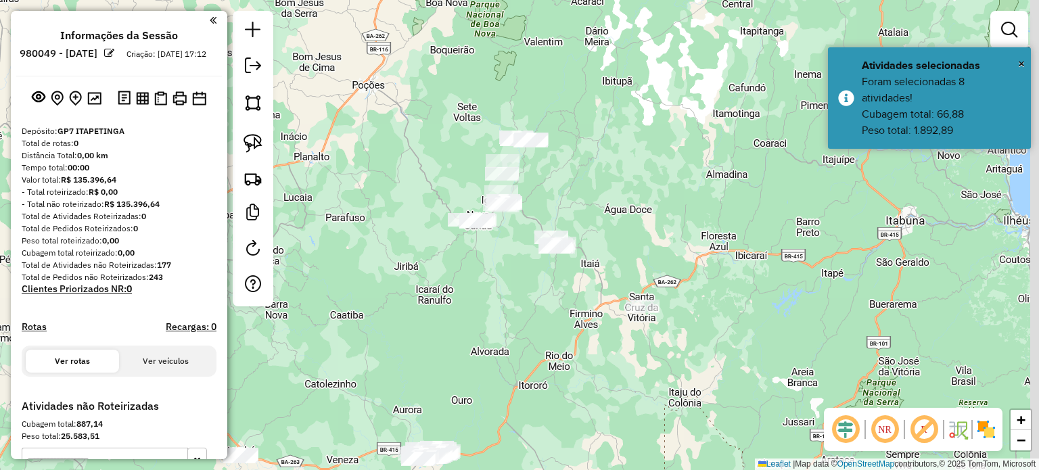
click at [498, 264] on div "Janela de atendimento Grade de atendimento Capacidade Transportadoras Veículos …" at bounding box center [519, 235] width 1039 height 470
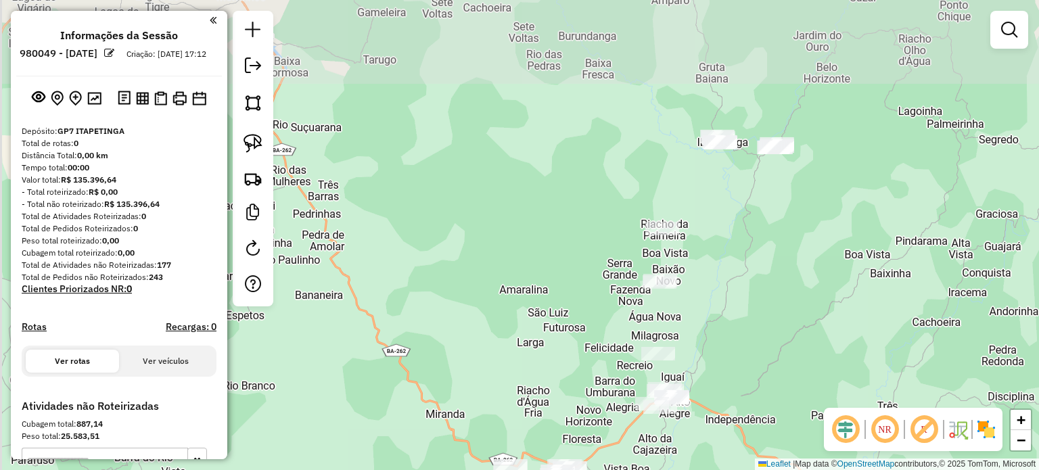
drag, startPoint x: 609, startPoint y: 161, endPoint x: 749, endPoint y: 300, distance: 197.5
click at [751, 302] on div "Janela de atendimento Grade de atendimento Capacidade Transportadoras Veículos …" at bounding box center [519, 235] width 1039 height 470
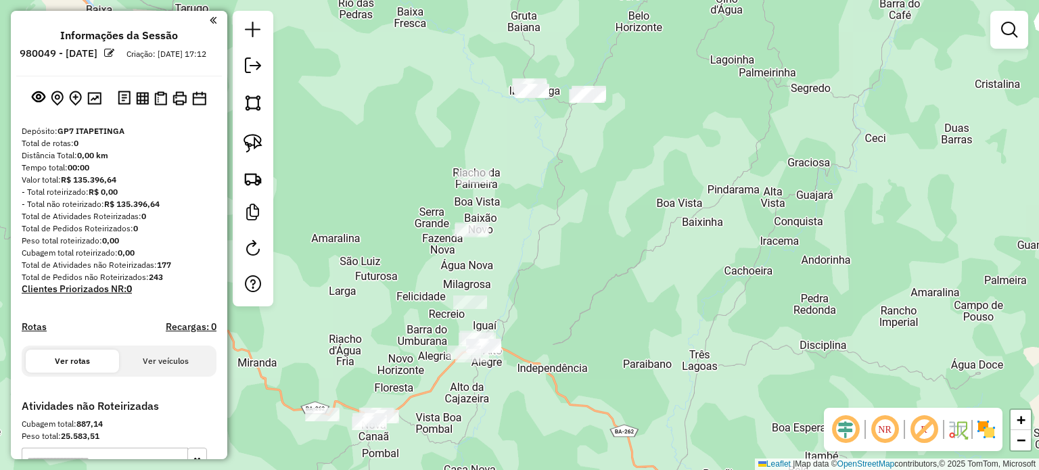
drag, startPoint x: 771, startPoint y: 307, endPoint x: 590, endPoint y: 256, distance: 187.5
click at [590, 256] on div "Janela de atendimento Grade de atendimento Capacidade Transportadoras Veículos …" at bounding box center [519, 235] width 1039 height 470
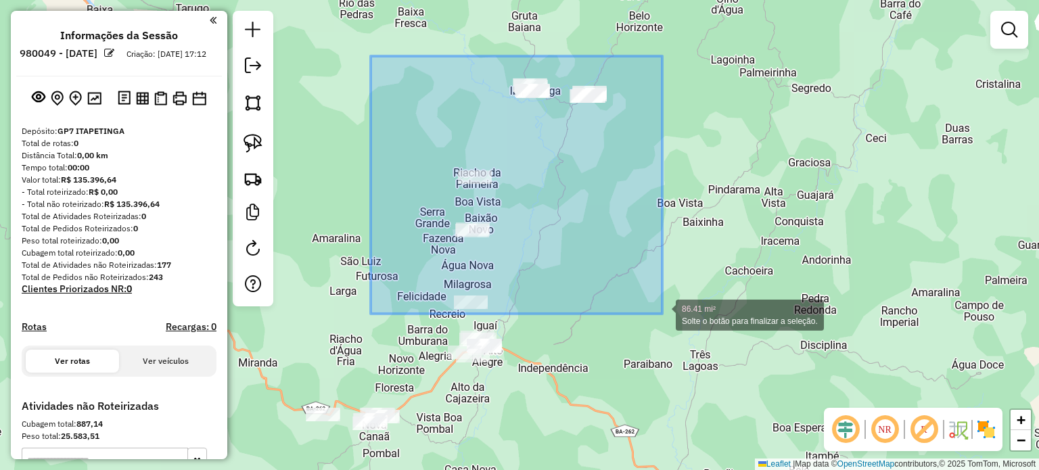
drag, startPoint x: 378, startPoint y: 68, endPoint x: 663, endPoint y: 321, distance: 380.3
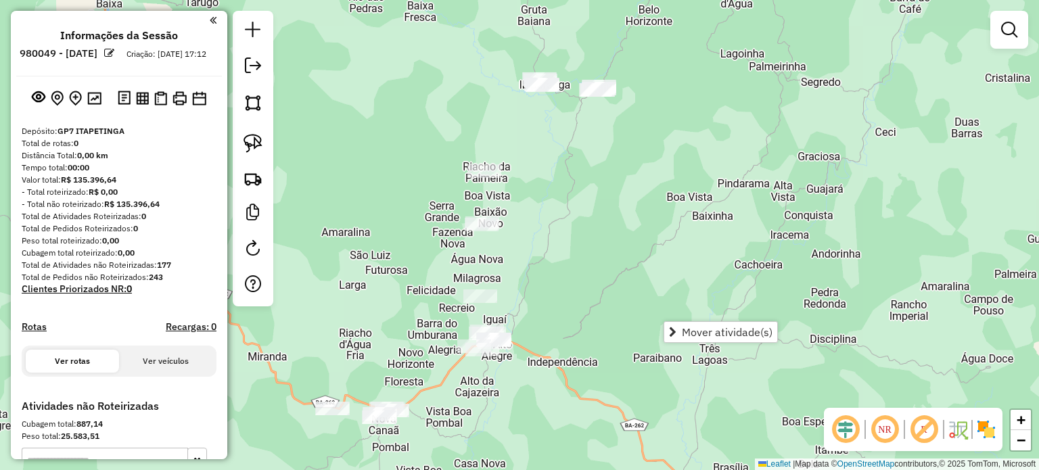
drag, startPoint x: 546, startPoint y: 318, endPoint x: 650, endPoint y: 140, distance: 205.7
click at [642, 148] on div "Janela de atendimento Grade de atendimento Capacidade Transportadoras Veículos …" at bounding box center [519, 235] width 1039 height 470
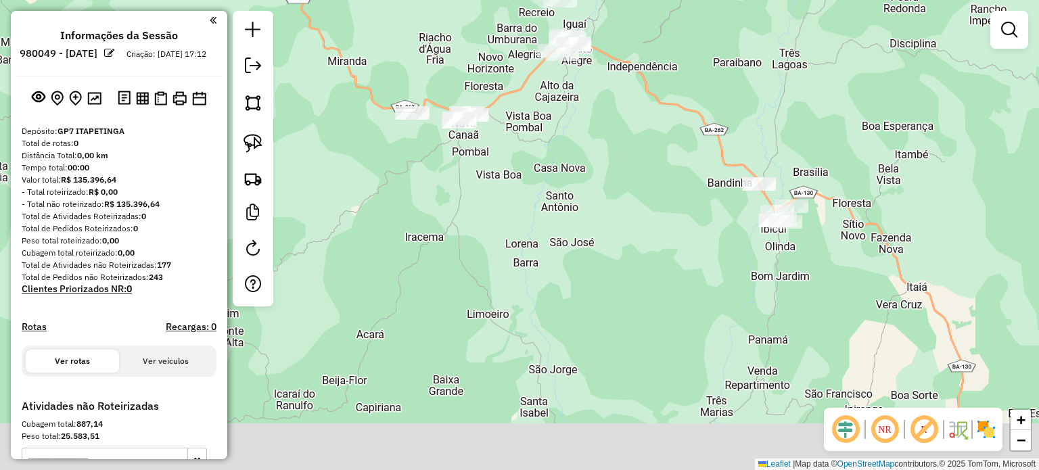
drag, startPoint x: 588, startPoint y: 333, endPoint x: 552, endPoint y: 128, distance: 208.8
click at [557, 143] on div "Janela de atendimento Grade de atendimento Capacidade Transportadoras Veículos …" at bounding box center [519, 235] width 1039 height 470
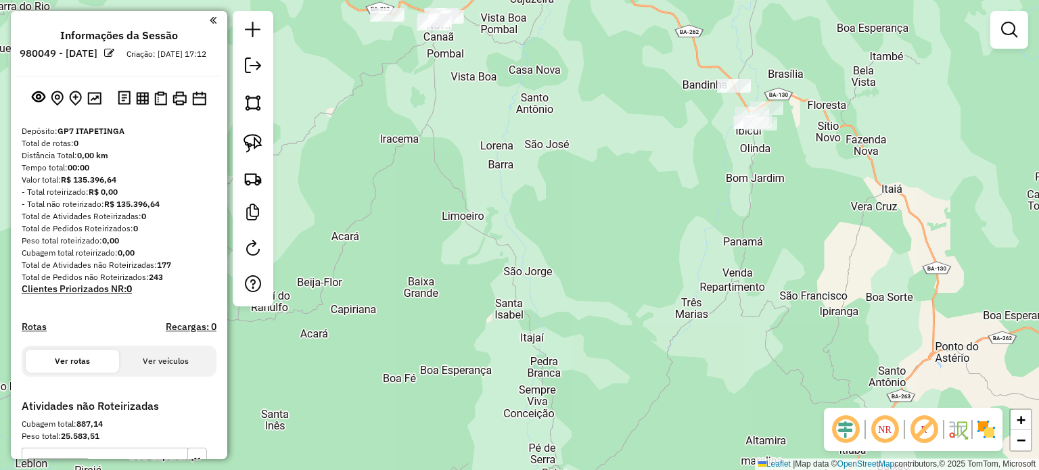
drag, startPoint x: 580, startPoint y: 270, endPoint x: 582, endPoint y: 87, distance: 183.3
click at [584, 95] on div "Janela de atendimento Grade de atendimento Capacidade Transportadoras Veículos …" at bounding box center [519, 235] width 1039 height 470
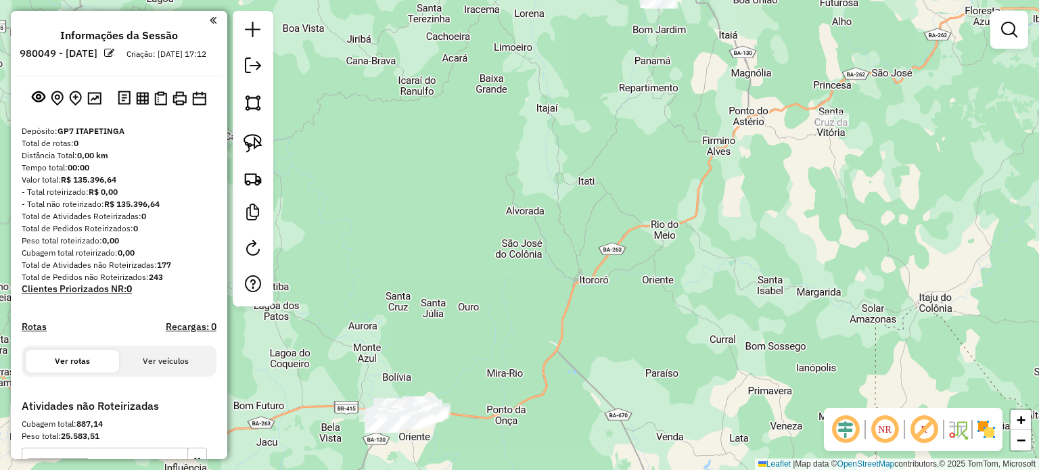
drag, startPoint x: 564, startPoint y: 268, endPoint x: 544, endPoint y: 142, distance: 127.3
click at [546, 149] on div "Janela de atendimento Grade de atendimento Capacidade Transportadoras Veículos …" at bounding box center [519, 235] width 1039 height 470
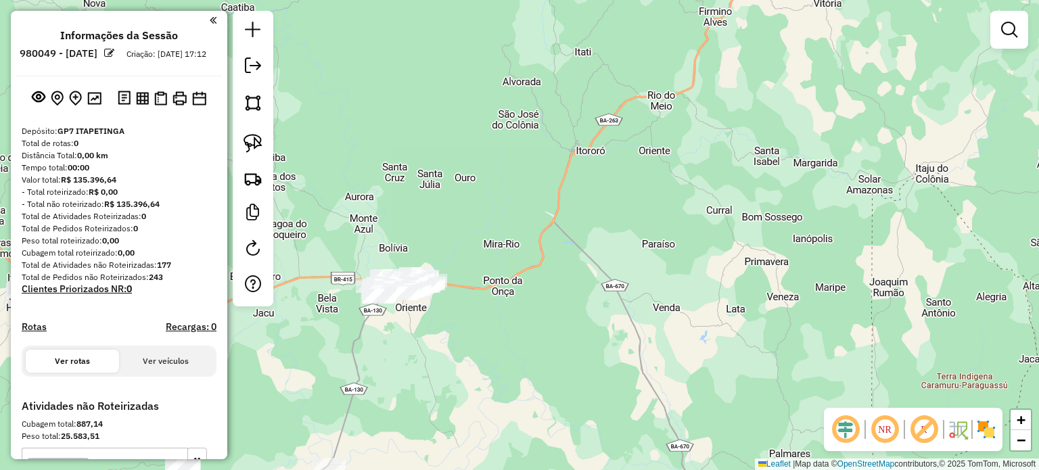
drag, startPoint x: 488, startPoint y: 308, endPoint x: 577, endPoint y: 176, distance: 158.3
click at [575, 179] on div "Janela de atendimento Grade de atendimento Capacidade Transportadoras Veículos …" at bounding box center [519, 235] width 1039 height 470
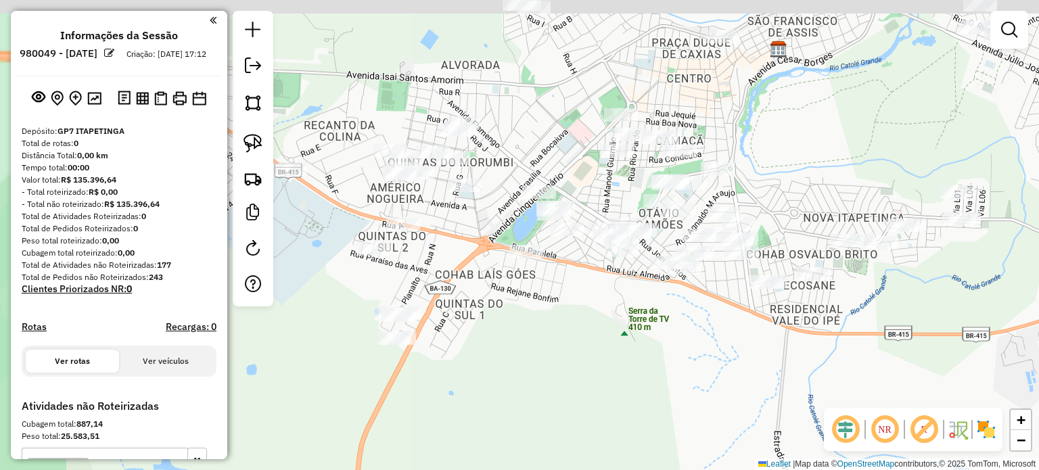
drag, startPoint x: 540, startPoint y: 256, endPoint x: 690, endPoint y: 367, distance: 186.5
click at [696, 371] on div "Janela de atendimento Grade de atendimento Capacidade Transportadoras Veículos …" at bounding box center [519, 235] width 1039 height 470
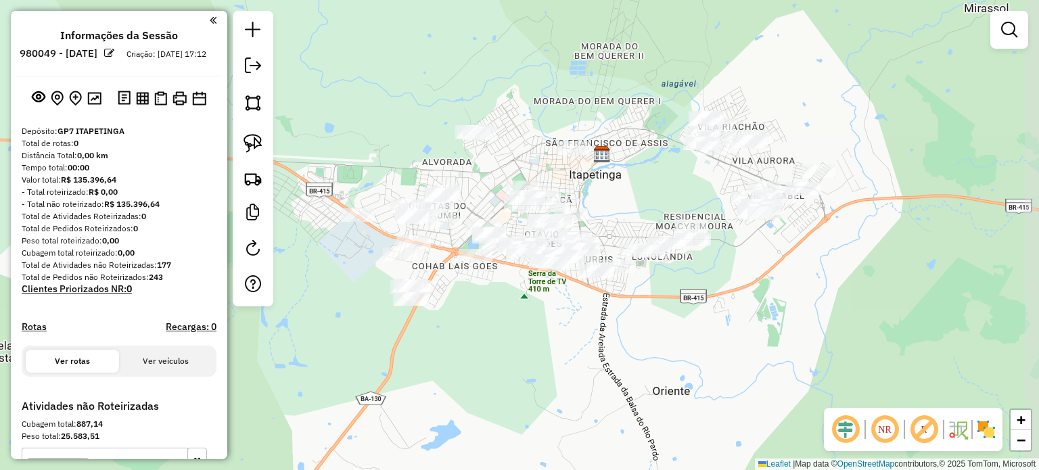
drag, startPoint x: 711, startPoint y: 375, endPoint x: 611, endPoint y: 334, distance: 108.6
click at [611, 334] on div "Janela de atendimento Grade de atendimento Capacidade Transportadoras Veículos …" at bounding box center [519, 235] width 1039 height 470
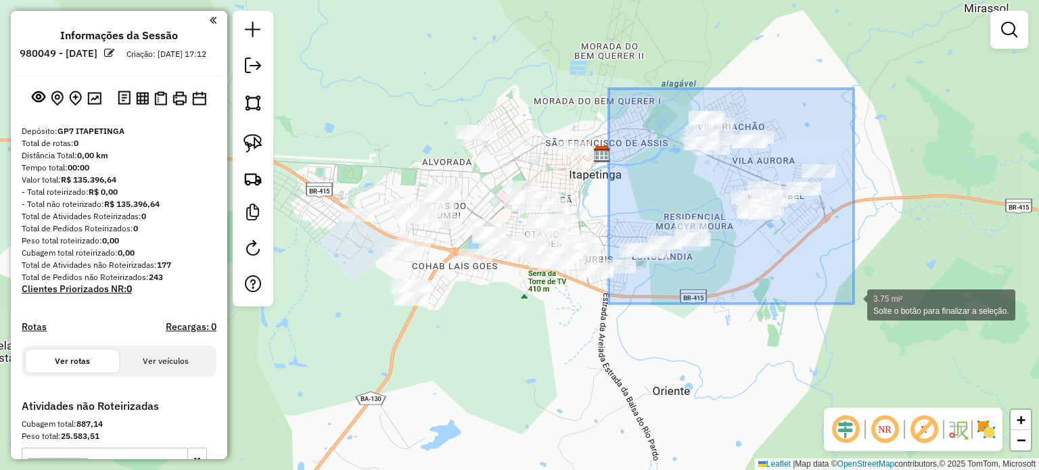
drag, startPoint x: 609, startPoint y: 89, endPoint x: 853, endPoint y: 304, distance: 325.8
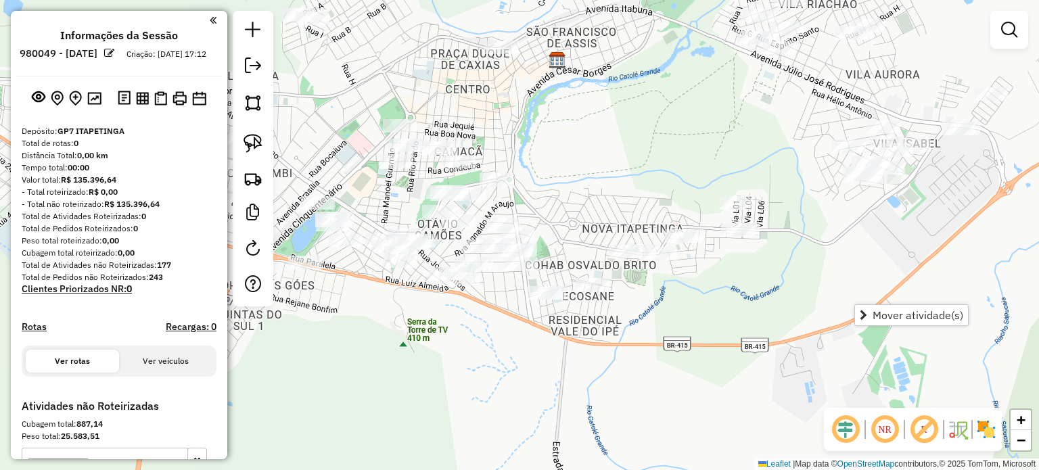
drag, startPoint x: 631, startPoint y: 286, endPoint x: 644, endPoint y: 333, distance: 49.2
click at [644, 333] on div "Janela de atendimento Grade de atendimento Capacidade Transportadoras Veículos …" at bounding box center [519, 235] width 1039 height 470
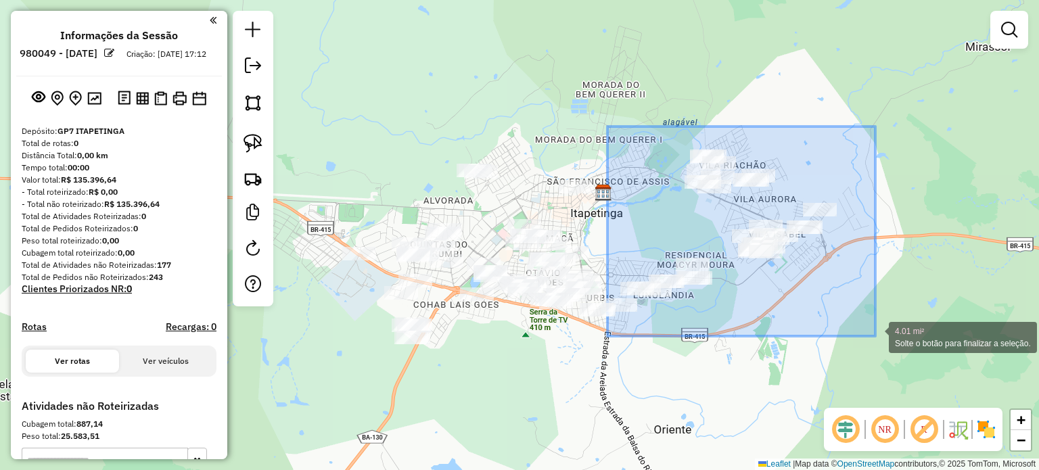
drag, startPoint x: 607, startPoint y: 126, endPoint x: 875, endPoint y: 336, distance: 340.0
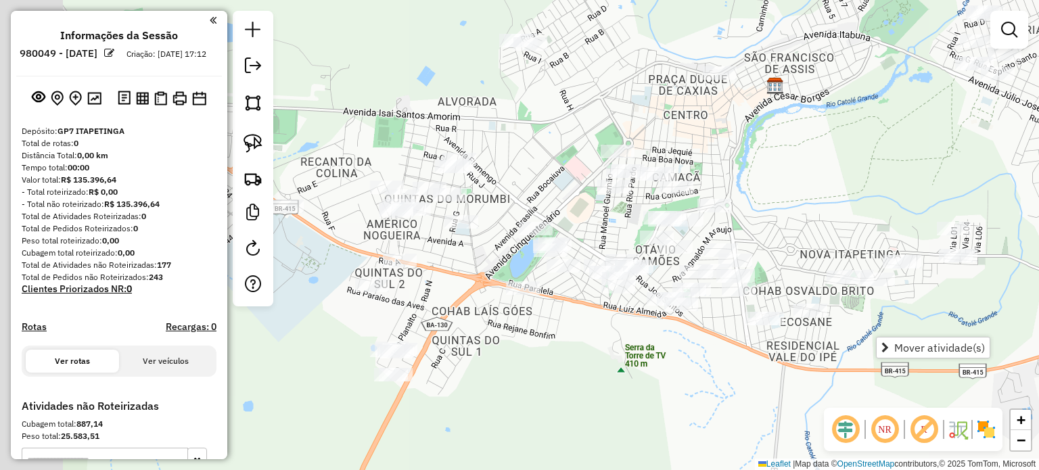
drag, startPoint x: 515, startPoint y: 365, endPoint x: 631, endPoint y: 385, distance: 117.3
click at [631, 385] on div "Janela de atendimento Grade de atendimento Capacidade Transportadoras Veículos …" at bounding box center [519, 235] width 1039 height 470
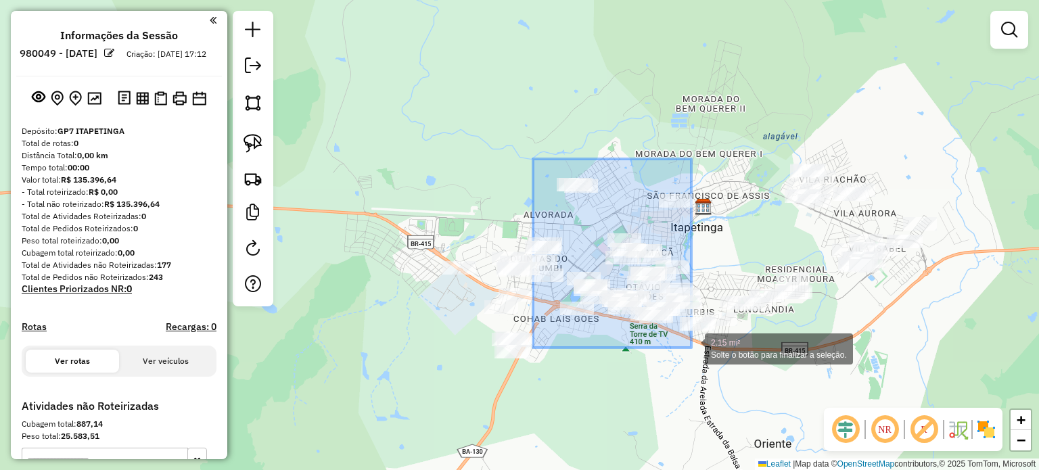
drag, startPoint x: 533, startPoint y: 159, endPoint x: 690, endPoint y: 348, distance: 245.9
click at [690, 348] on div "2.15 mi² Solte o botão para finalizar a seleção. Janela de atendimento Grade de…" at bounding box center [519, 235] width 1039 height 470
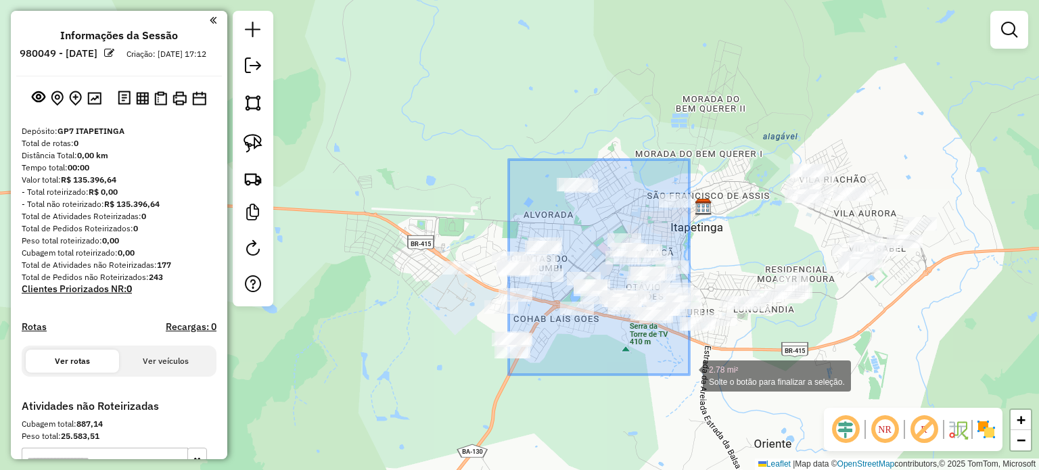
drag, startPoint x: 508, startPoint y: 160, endPoint x: 689, endPoint y: 375, distance: 281.3
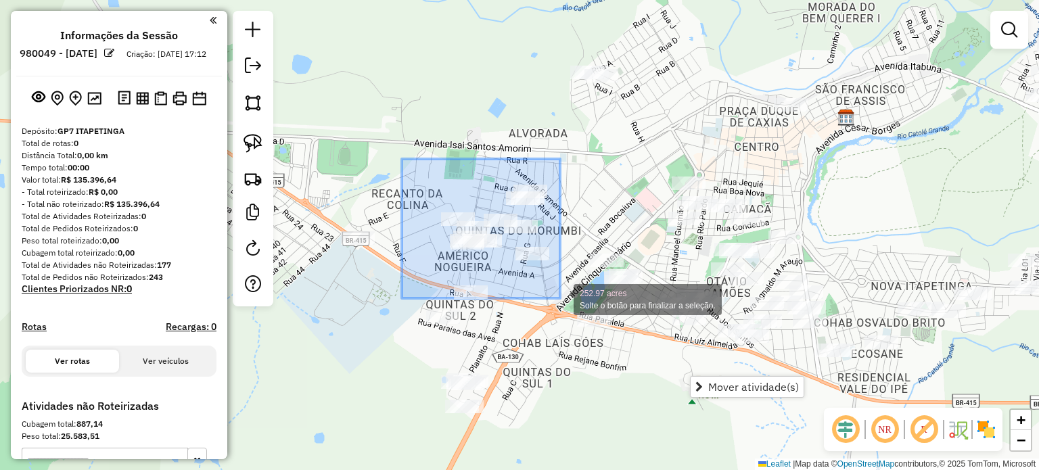
drag, startPoint x: 408, startPoint y: 164, endPoint x: 560, endPoint y: 298, distance: 202.6
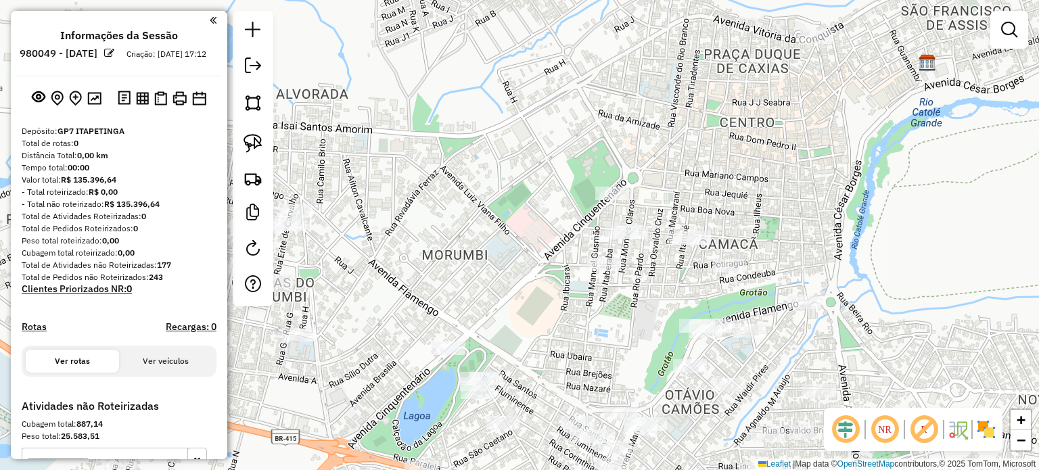
drag, startPoint x: 833, startPoint y: 101, endPoint x: 786, endPoint y: 249, distance: 155.5
click at [786, 249] on div "Janela de atendimento Grade de atendimento Capacidade Transportadoras Veículos …" at bounding box center [519, 235] width 1039 height 470
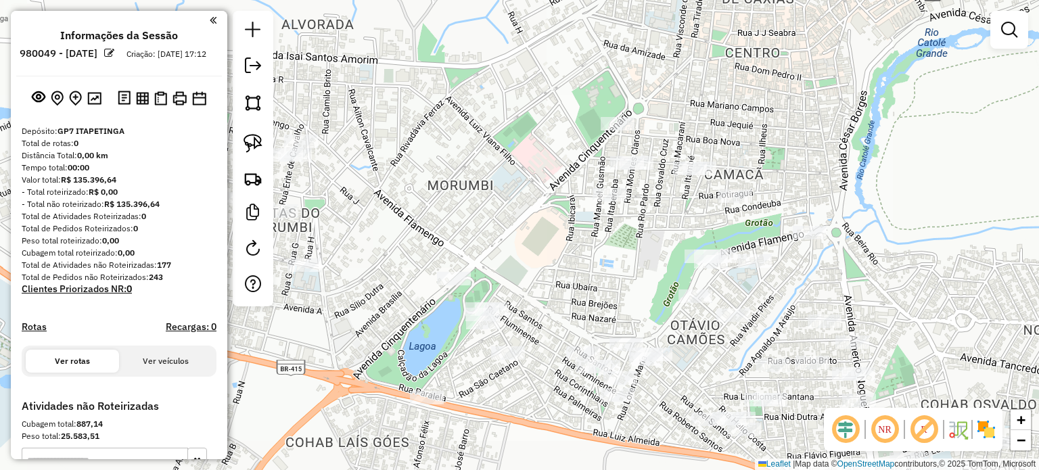
drag, startPoint x: 772, startPoint y: 229, endPoint x: 786, endPoint y: 137, distance: 92.4
click at [786, 137] on div "Janela de atendimento Grade de atendimento Capacidade Transportadoras Veículos …" at bounding box center [519, 235] width 1039 height 470
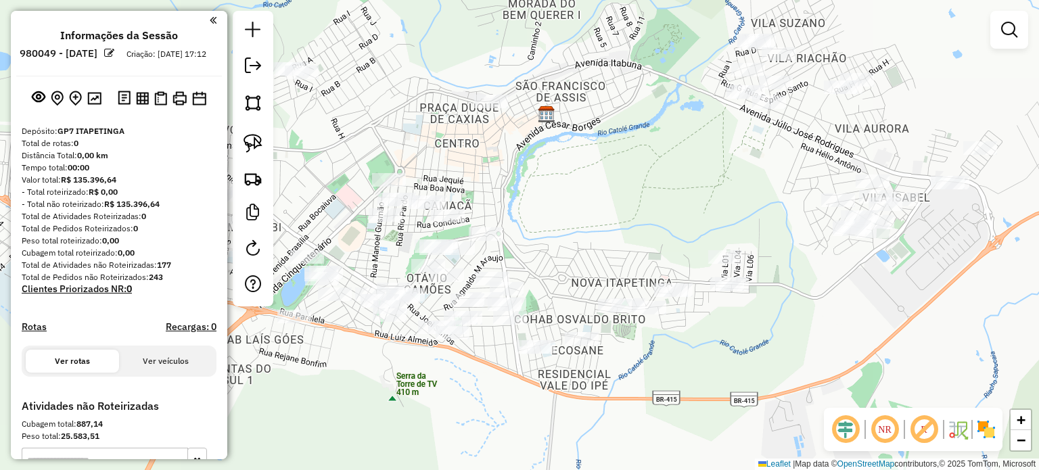
drag, startPoint x: 813, startPoint y: 148, endPoint x: 501, endPoint y: 197, distance: 316.3
click at [501, 197] on div "Janela de atendimento Grade de atendimento Capacidade Transportadoras Veículos …" at bounding box center [519, 235] width 1039 height 470
click at [259, 141] on img at bounding box center [252, 143] width 19 height 19
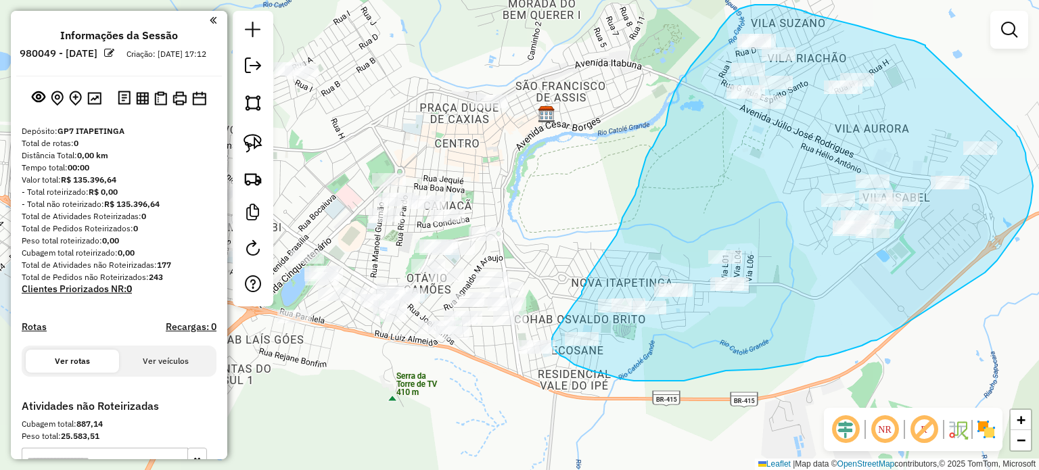
drag, startPoint x: 925, startPoint y: 47, endPoint x: 1015, endPoint y: 132, distance: 123.9
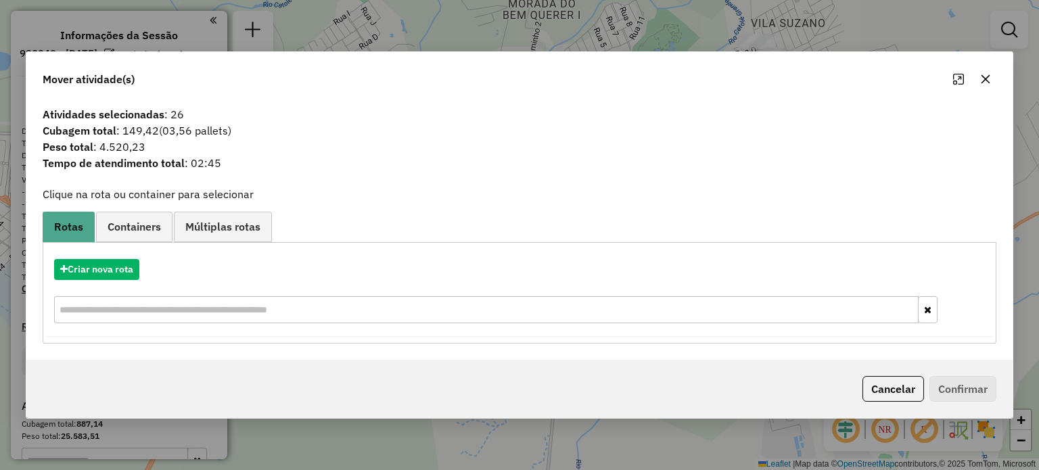
click at [983, 78] on icon "button" at bounding box center [984, 78] width 9 height 9
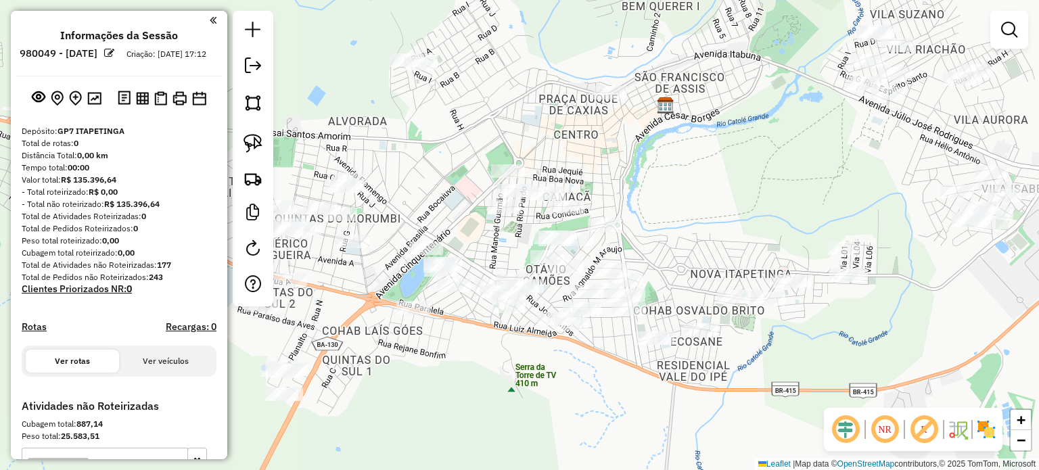
drag, startPoint x: 566, startPoint y: 224, endPoint x: 688, endPoint y: 216, distance: 121.9
click at [688, 216] on div "Janela de atendimento Grade de atendimento Capacidade Transportadoras Veículos …" at bounding box center [519, 235] width 1039 height 470
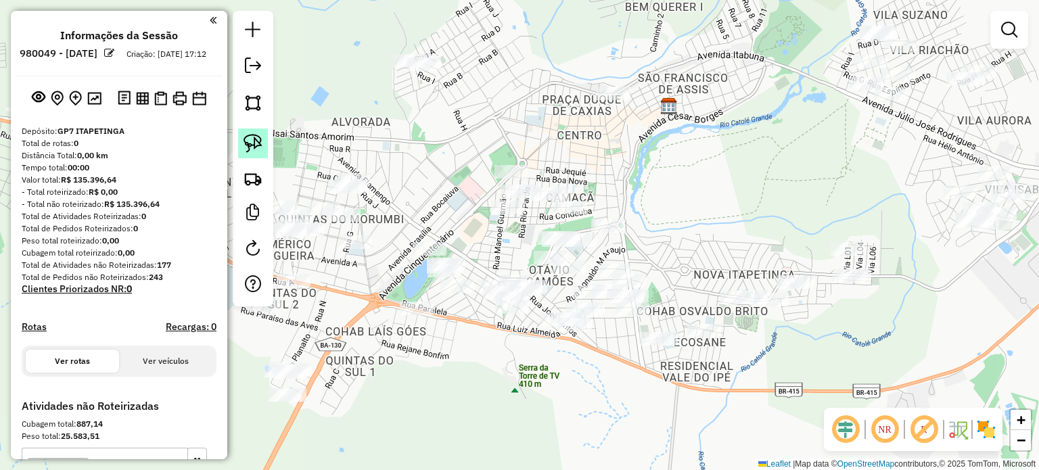
click at [252, 135] on img at bounding box center [252, 143] width 19 height 19
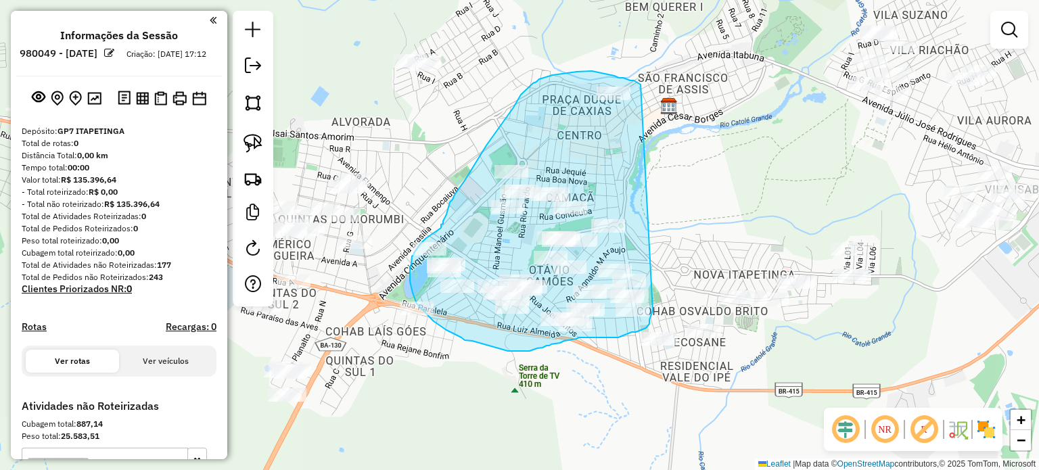
drag, startPoint x: 640, startPoint y: 85, endPoint x: 653, endPoint y: 310, distance: 226.2
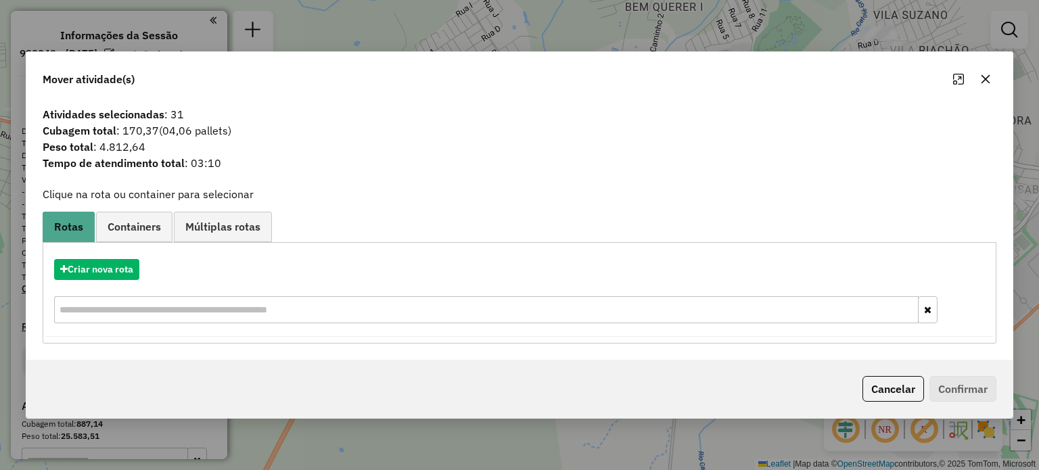
click at [985, 79] on icon "button" at bounding box center [984, 78] width 9 height 9
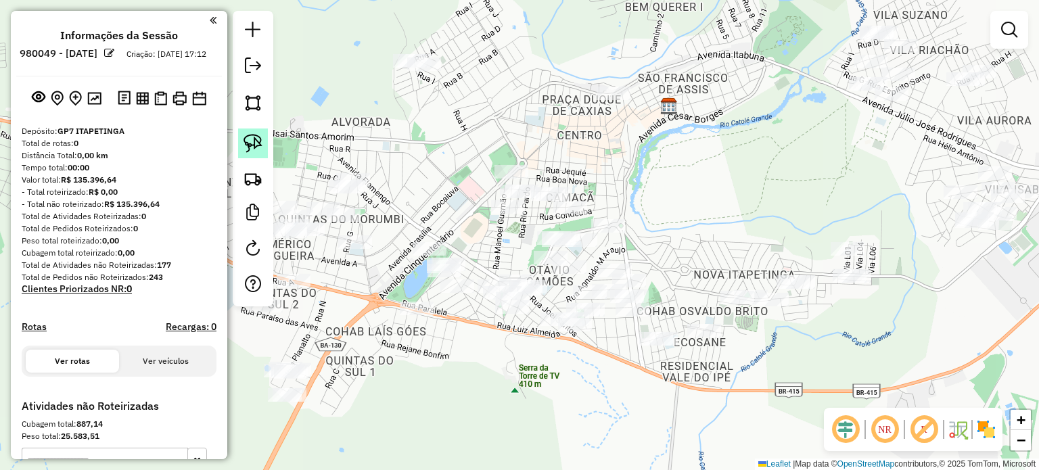
click at [249, 143] on img at bounding box center [252, 143] width 19 height 19
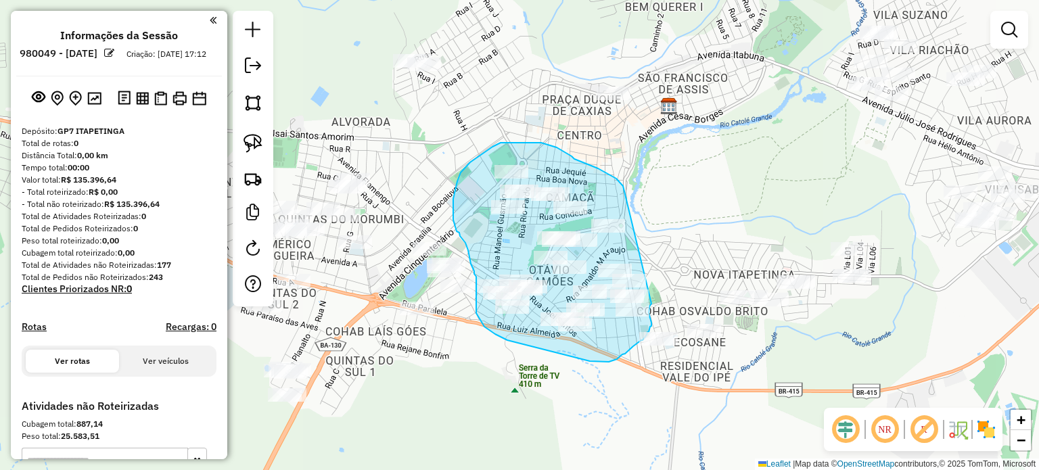
drag, startPoint x: 624, startPoint y: 191, endPoint x: 651, endPoint y: 304, distance: 115.5
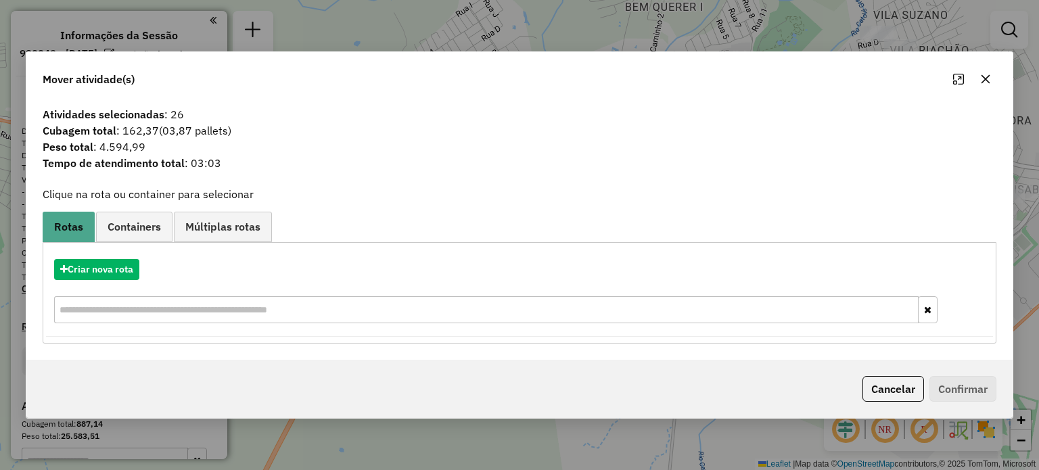
click at [989, 78] on icon "button" at bounding box center [985, 79] width 11 height 11
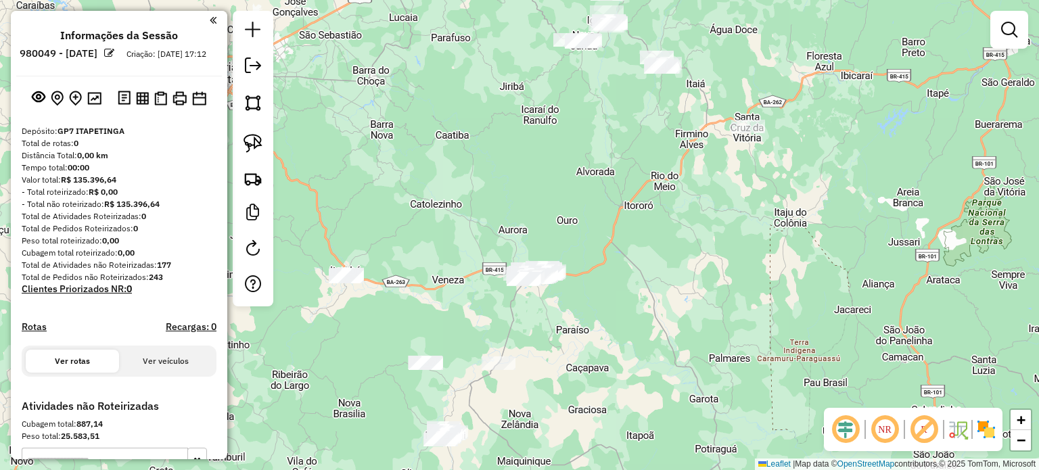
drag, startPoint x: 418, startPoint y: 400, endPoint x: 511, endPoint y: 409, distance: 93.8
click at [511, 410] on div "Janela de atendimento Grade de atendimento Capacidade Transportadoras Veículos …" at bounding box center [519, 235] width 1039 height 470
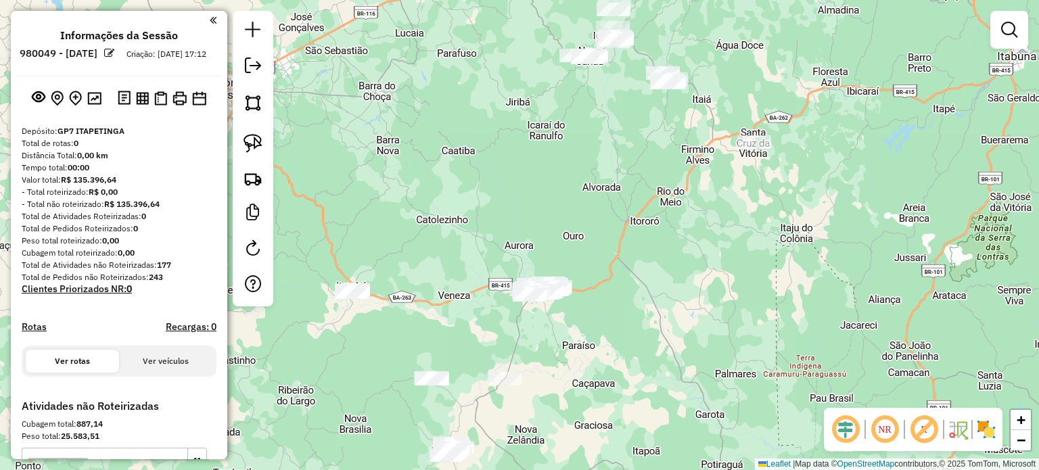
drag, startPoint x: 571, startPoint y: 160, endPoint x: 563, endPoint y: 346, distance: 186.1
click at [563, 346] on div "Janela de atendimento Grade de atendimento Capacidade Transportadoras Veículos …" at bounding box center [519, 235] width 1039 height 470
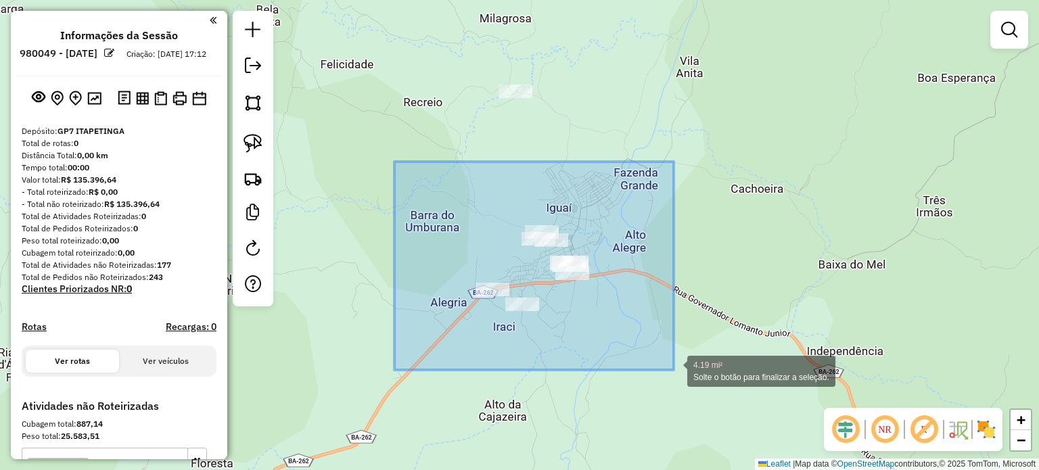
drag, startPoint x: 394, startPoint y: 162, endPoint x: 673, endPoint y: 370, distance: 348.4
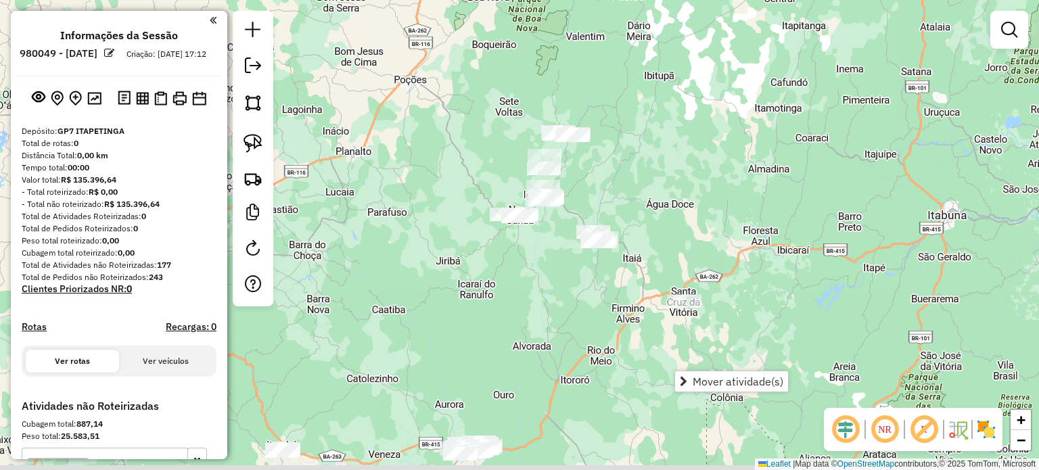
drag, startPoint x: 600, startPoint y: 394, endPoint x: 527, endPoint y: 231, distance: 178.3
click at [530, 235] on div "Janela de atendimento Grade de atendimento Capacidade Transportadoras Veículos …" at bounding box center [519, 235] width 1039 height 470
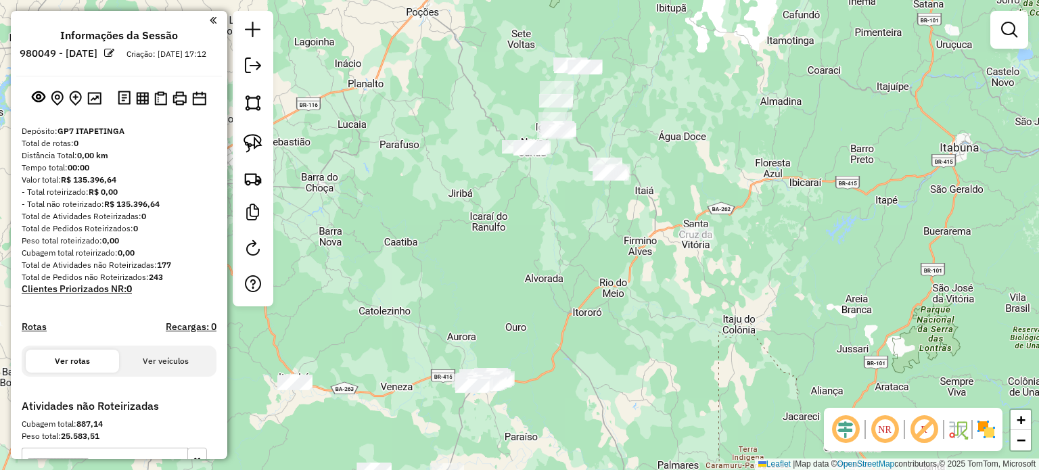
drag, startPoint x: 536, startPoint y: 331, endPoint x: 590, endPoint y: 231, distance: 113.5
click at [590, 231] on div "Janela de atendimento Grade de atendimento Capacidade Transportadoras Veículos …" at bounding box center [519, 235] width 1039 height 470
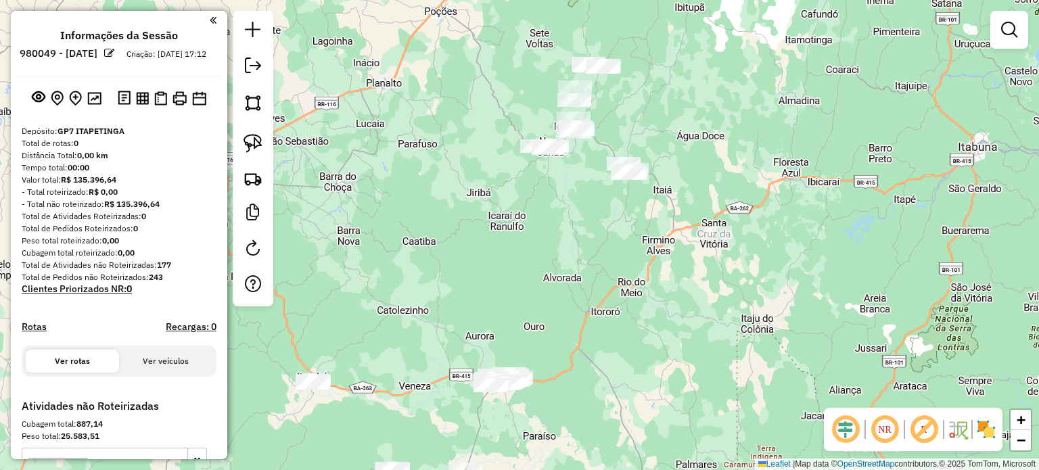
drag, startPoint x: 587, startPoint y: 336, endPoint x: 565, endPoint y: 404, distance: 71.6
click at [565, 404] on div "Janela de atendimento Grade de atendimento Capacidade Transportadoras Veículos …" at bounding box center [519, 235] width 1039 height 470
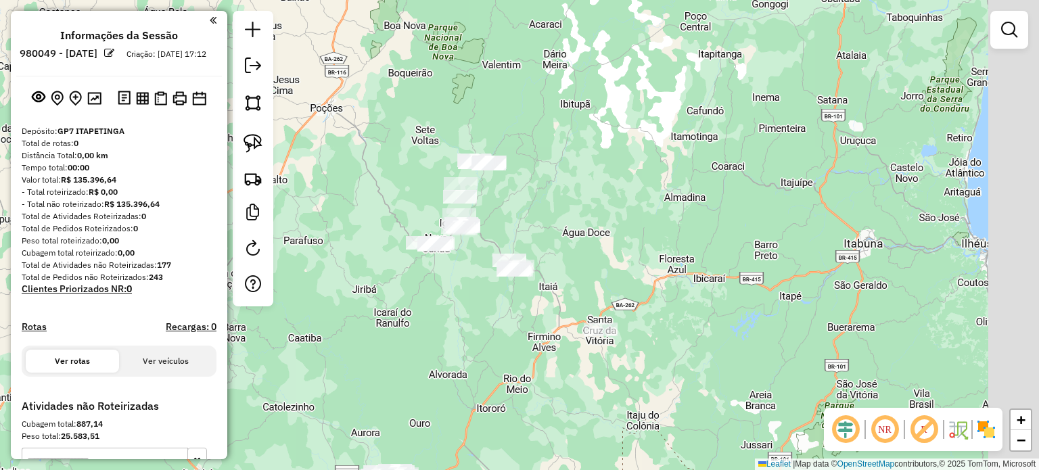
drag, startPoint x: 584, startPoint y: 252, endPoint x: 478, endPoint y: 335, distance: 135.3
click at [478, 335] on div "Janela de atendimento Grade de atendimento Capacidade Transportadoras Veículos …" at bounding box center [519, 235] width 1039 height 470
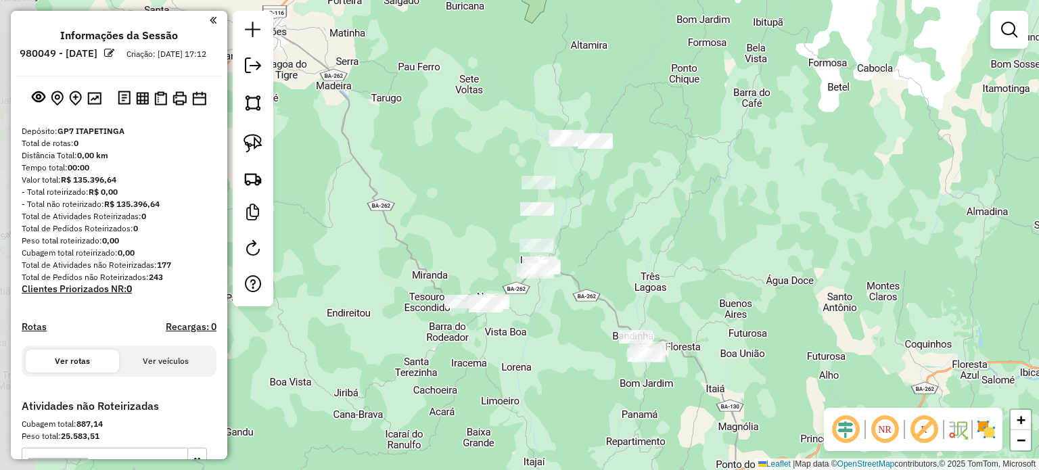
drag, startPoint x: 448, startPoint y: 284, endPoint x: 633, endPoint y: 402, distance: 219.8
click at [612, 413] on div "Janela de atendimento Grade de atendimento Capacidade Transportadoras Veículos …" at bounding box center [519, 235] width 1039 height 470
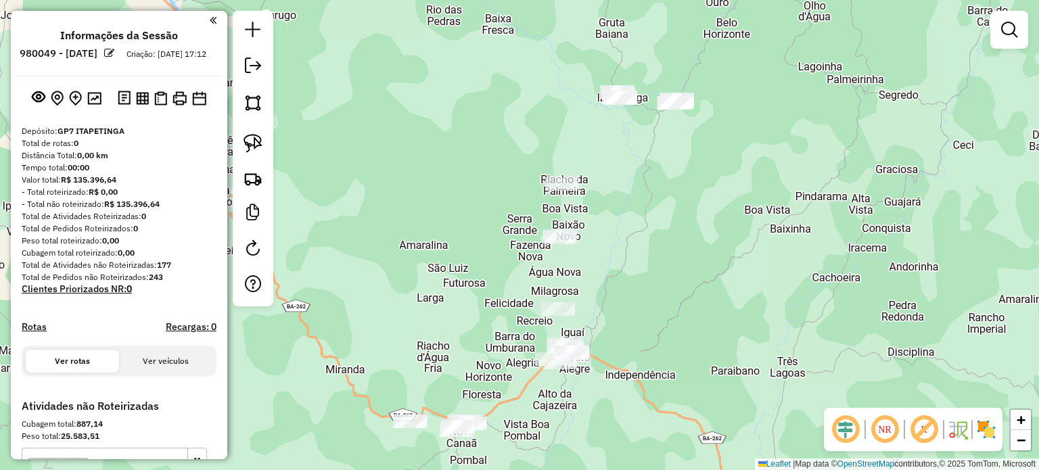
drag, startPoint x: 630, startPoint y: 309, endPoint x: 608, endPoint y: 437, distance: 130.3
click at [608, 437] on div "Janela de atendimento Grade de atendimento Capacidade Transportadoras Veículos …" at bounding box center [519, 235] width 1039 height 470
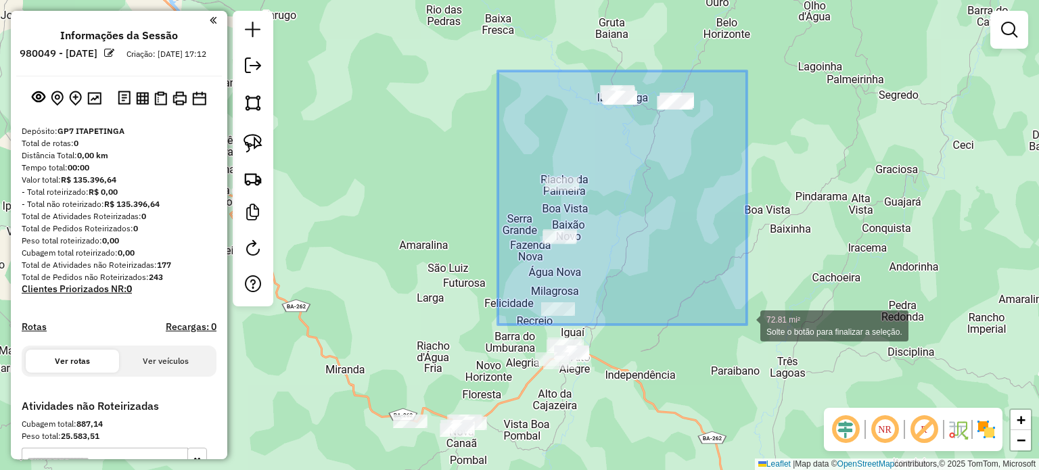
drag, startPoint x: 498, startPoint y: 71, endPoint x: 746, endPoint y: 325, distance: 355.3
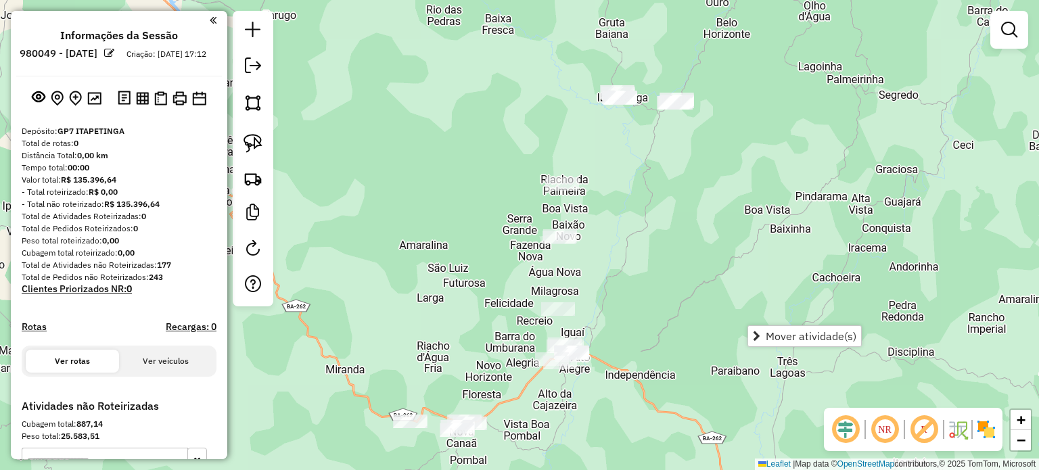
click at [673, 270] on div "Janela de atendimento Grade de atendimento Capacidade Transportadoras Veículos …" at bounding box center [519, 235] width 1039 height 470
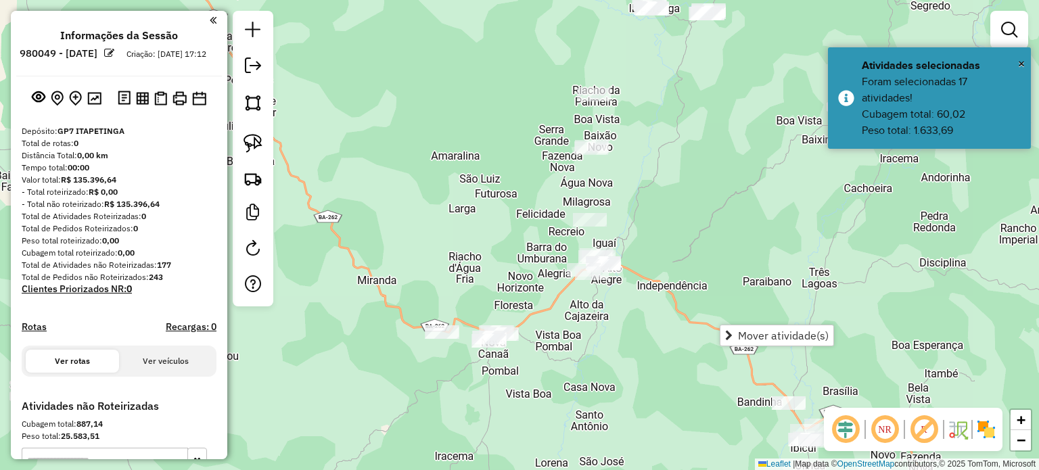
drag, startPoint x: 655, startPoint y: 316, endPoint x: 690, endPoint y: 197, distance: 123.6
click at [690, 204] on div "Janela de atendimento Grade de atendimento Capacidade Transportadoras Veículos …" at bounding box center [519, 235] width 1039 height 470
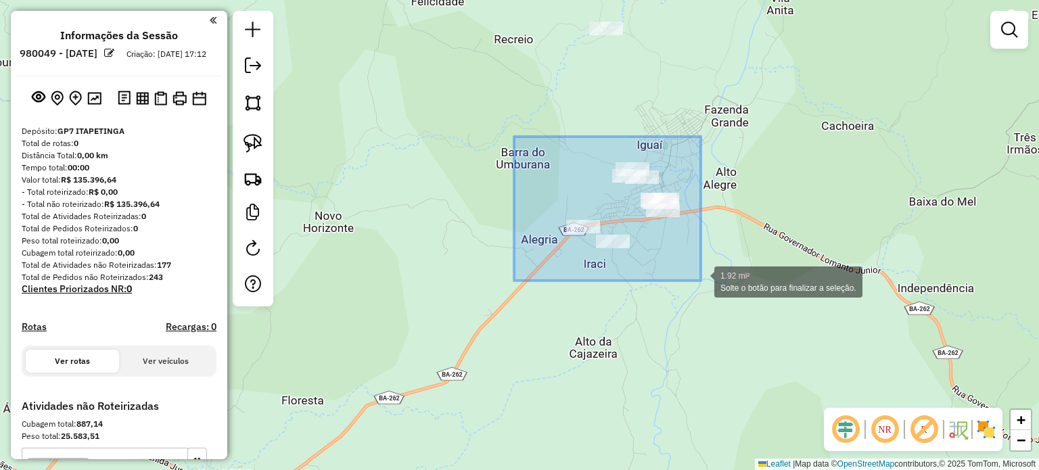
drag, startPoint x: 514, startPoint y: 137, endPoint x: 709, endPoint y: 295, distance: 251.9
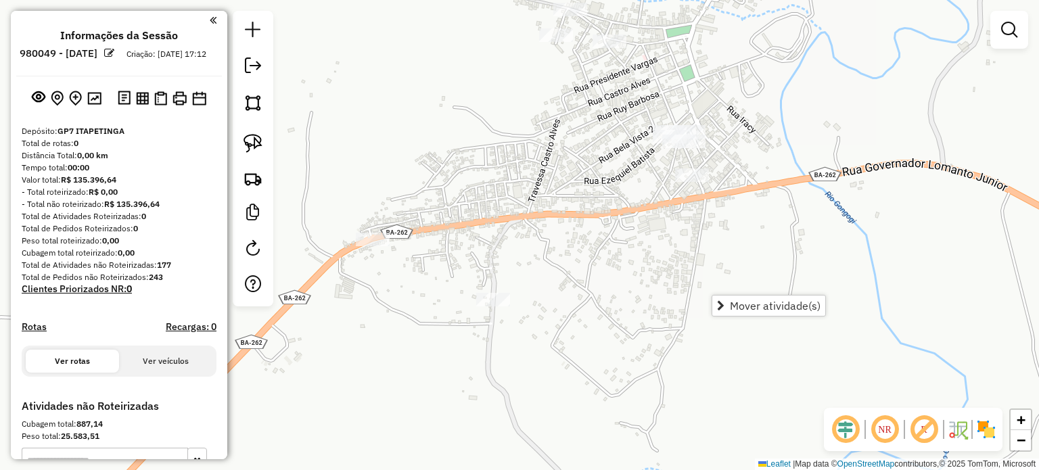
drag, startPoint x: 668, startPoint y: 252, endPoint x: 633, endPoint y: 264, distance: 37.2
click at [633, 264] on div "Janela de atendimento Grade de atendimento Capacidade Transportadoras Veículos …" at bounding box center [519, 235] width 1039 height 470
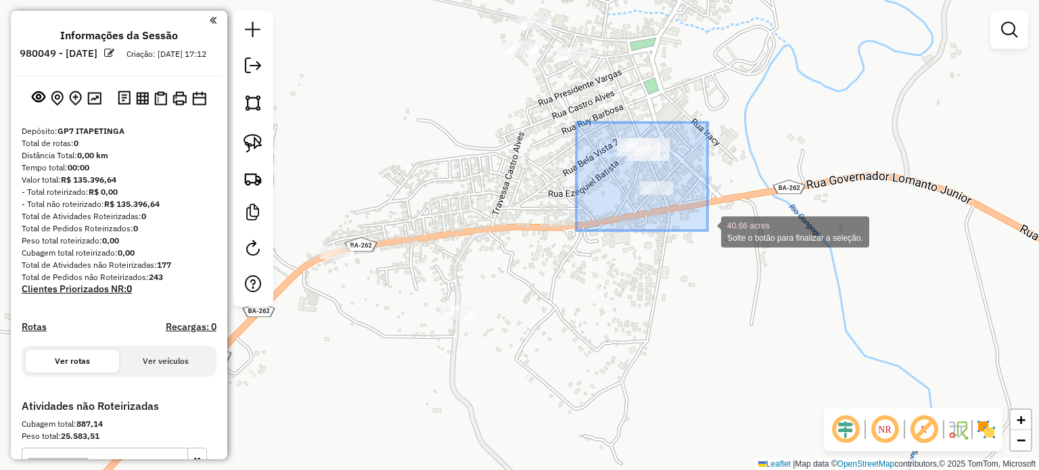
drag, startPoint x: 576, startPoint y: 122, endPoint x: 708, endPoint y: 232, distance: 171.4
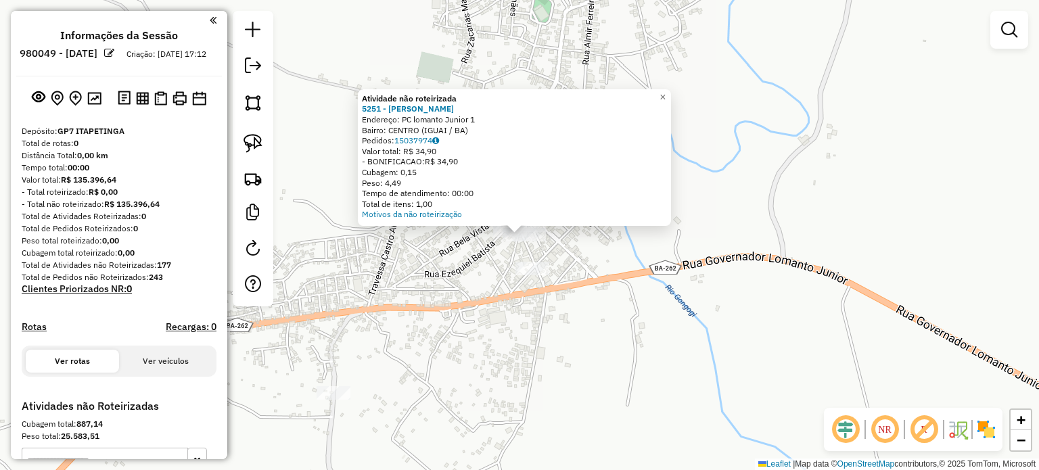
click at [449, 275] on div "Atividade não roteirizada 5251 - Seliane Cunha Pereir Endereço: PC lomanto Juni…" at bounding box center [519, 235] width 1039 height 470
click at [476, 267] on div "Atividade não roteirizada 5251 - Seliane Cunha Pereir Endereço: PC lomanto Juni…" at bounding box center [519, 235] width 1039 height 470
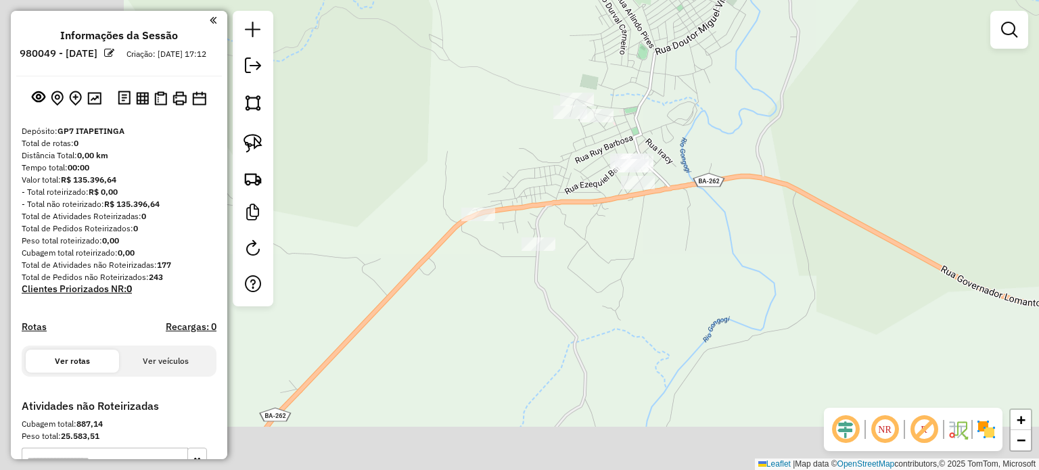
drag, startPoint x: 460, startPoint y: 348, endPoint x: 641, endPoint y: 191, distance: 239.7
click at [640, 208] on div "Janela de atendimento Grade de atendimento Capacidade Transportadoras Veículos …" at bounding box center [519, 235] width 1039 height 470
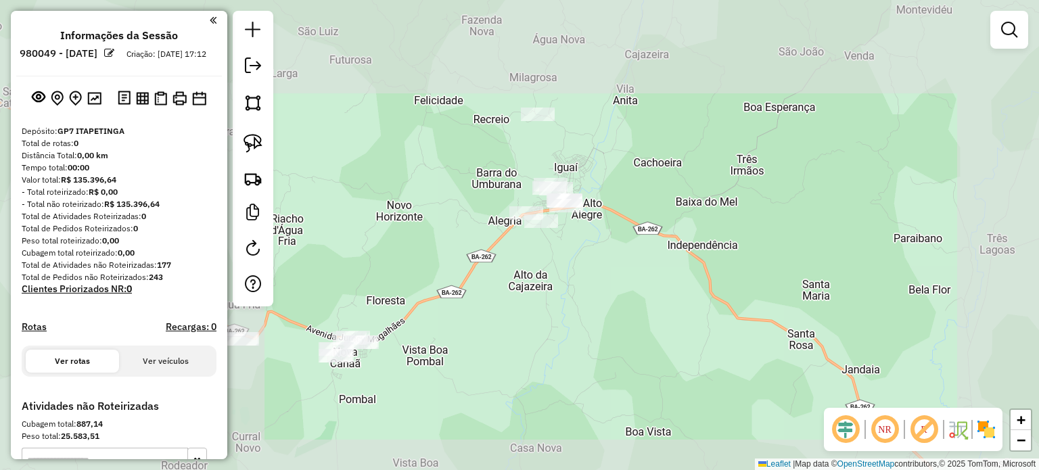
drag, startPoint x: 473, startPoint y: 341, endPoint x: 627, endPoint y: 251, distance: 178.5
click at [625, 252] on div "Janela de atendimento Grade de atendimento Capacidade Transportadoras Veículos …" at bounding box center [519, 235] width 1039 height 470
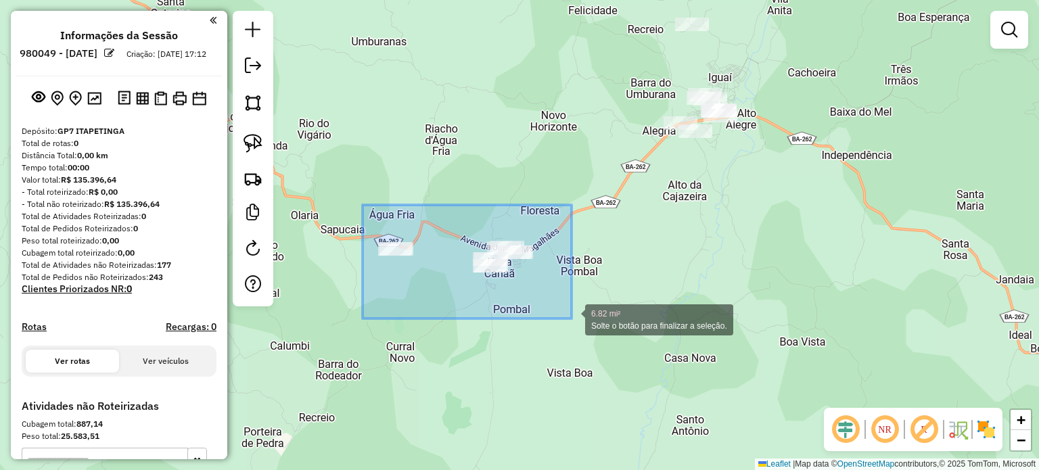
drag, startPoint x: 365, startPoint y: 206, endPoint x: 571, endPoint y: 318, distance: 235.1
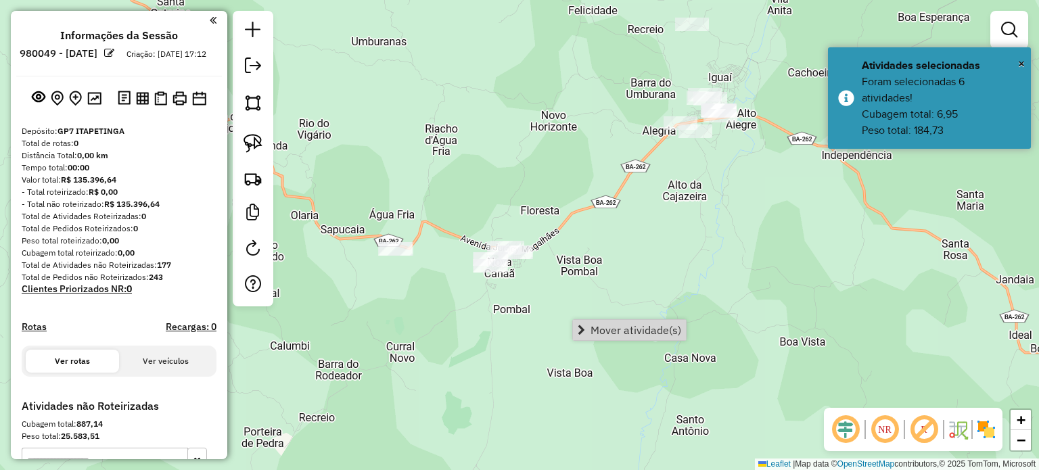
click at [711, 275] on div "Janela de atendimento Grade de atendimento Capacidade Transportadoras Veículos …" at bounding box center [519, 235] width 1039 height 470
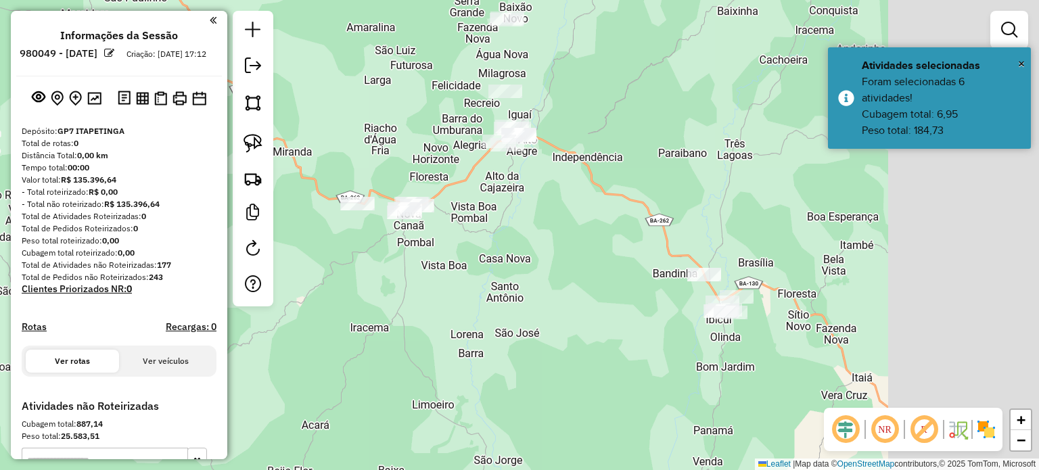
drag, startPoint x: 844, startPoint y: 335, endPoint x: 523, endPoint y: 237, distance: 335.2
click at [531, 243] on div "Janela de atendimento Grade de atendimento Capacidade Transportadoras Veículos …" at bounding box center [519, 235] width 1039 height 470
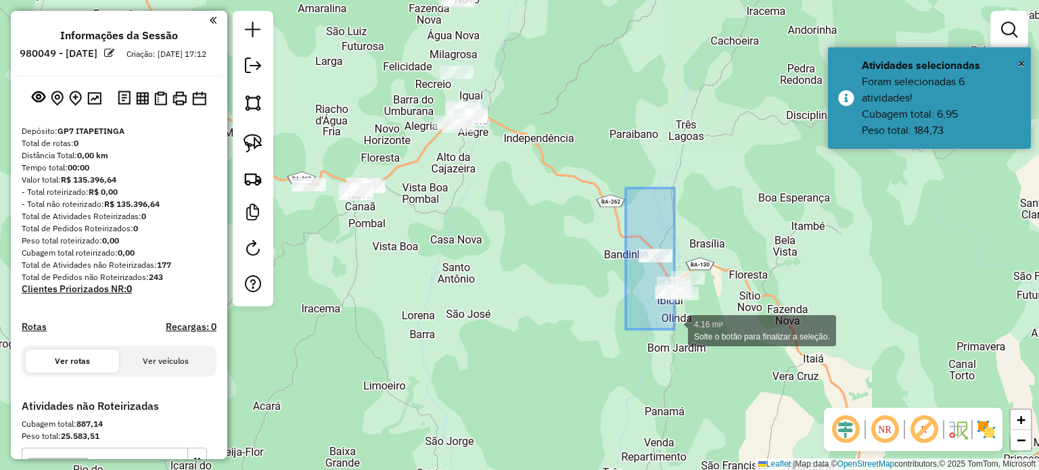
drag, startPoint x: 625, startPoint y: 188, endPoint x: 725, endPoint y: 351, distance: 190.9
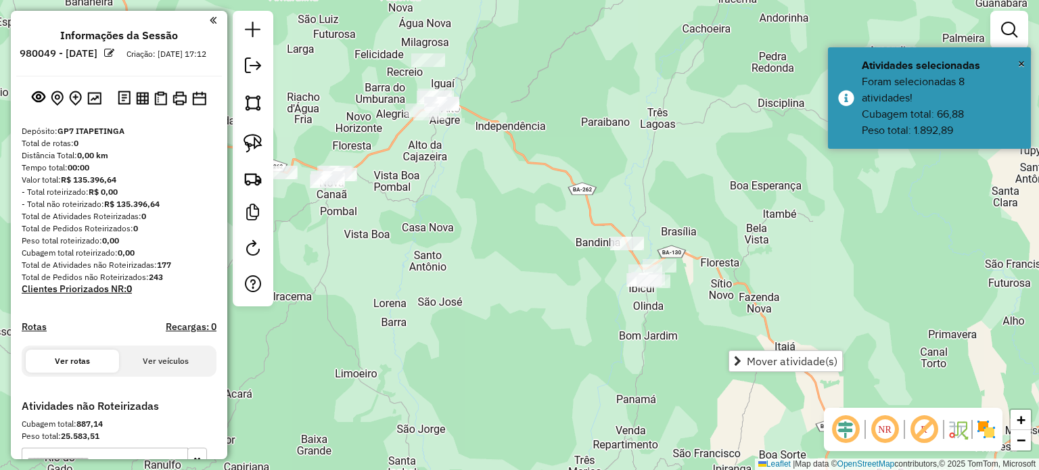
drag, startPoint x: 783, startPoint y: 258, endPoint x: 643, endPoint y: 168, distance: 166.4
click at [646, 170] on div "Janela de atendimento Grade de atendimento Capacidade Transportadoras Veículos …" at bounding box center [519, 235] width 1039 height 470
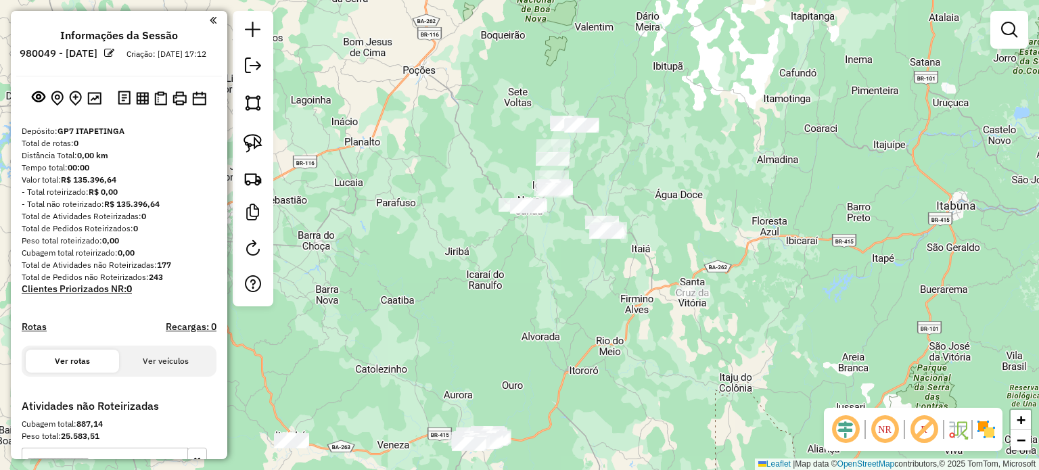
drag, startPoint x: 707, startPoint y: 313, endPoint x: 667, endPoint y: 280, distance: 51.9
click at [668, 285] on div "Janela de atendimento Grade de atendimento Capacidade Transportadoras Veículos …" at bounding box center [519, 235] width 1039 height 470
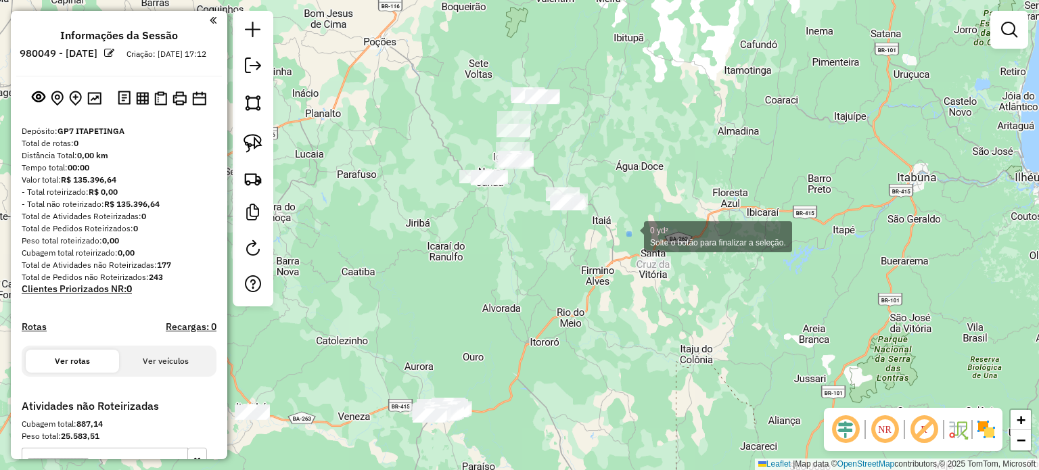
drag, startPoint x: 627, startPoint y: 233, endPoint x: 715, endPoint y: 285, distance: 101.9
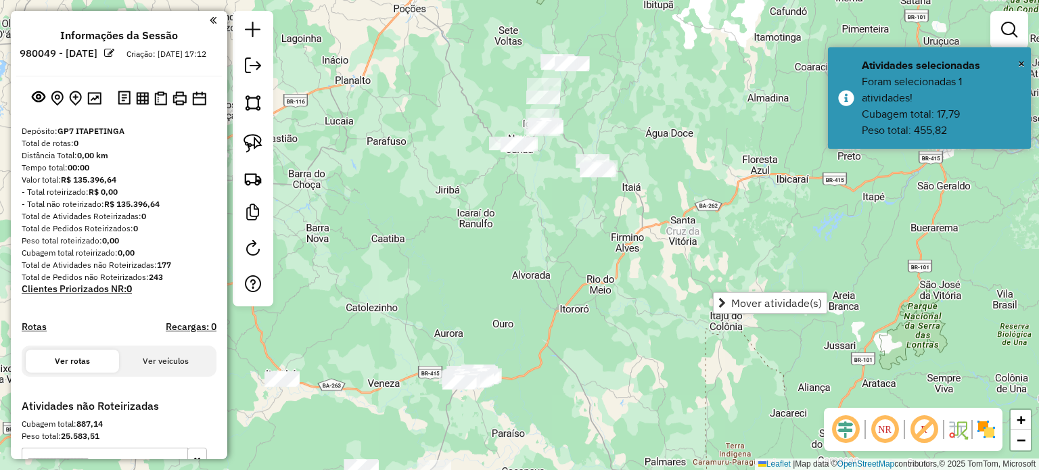
drag, startPoint x: 595, startPoint y: 298, endPoint x: 700, endPoint y: 189, distance: 151.1
click at [700, 189] on div "Janela de atendimento Grade de atendimento Capacidade Transportadoras Veículos …" at bounding box center [519, 235] width 1039 height 470
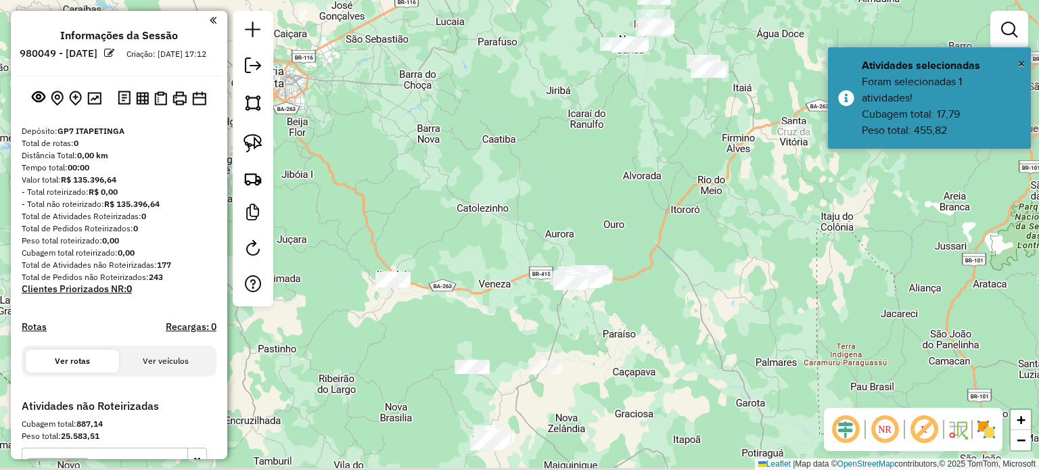
drag, startPoint x: 454, startPoint y: 214, endPoint x: 498, endPoint y: 189, distance: 51.2
click at [506, 181] on div "Janela de atendimento Grade de atendimento Capacidade Transportadoras Veículos …" at bounding box center [519, 235] width 1039 height 470
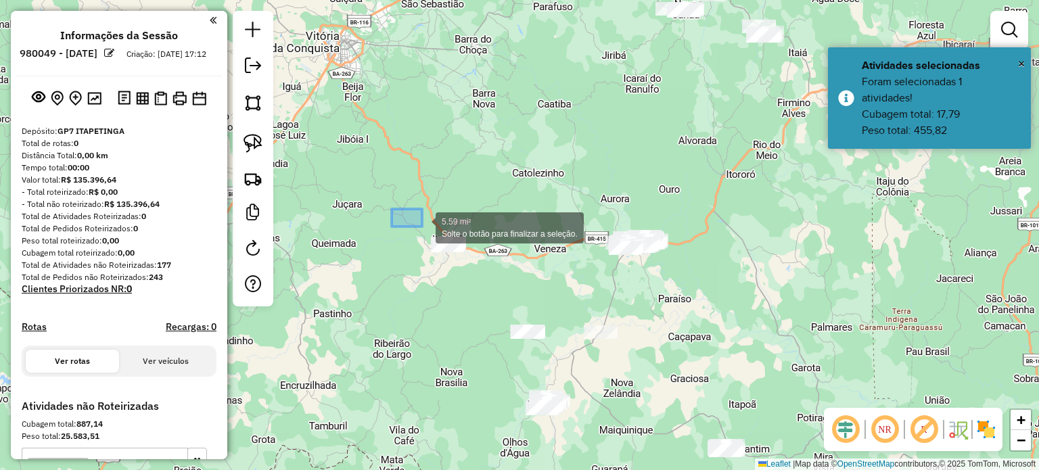
drag, startPoint x: 422, startPoint y: 227, endPoint x: 478, endPoint y: 279, distance: 76.6
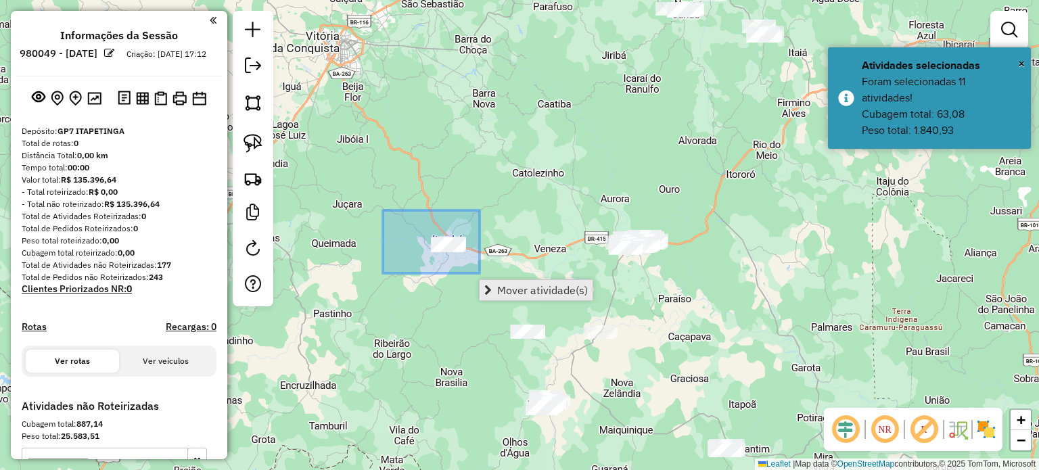
drag, startPoint x: 383, startPoint y: 210, endPoint x: 508, endPoint y: 295, distance: 151.5
click at [508, 295] on hb-router-mapa "**********" at bounding box center [519, 235] width 1039 height 470
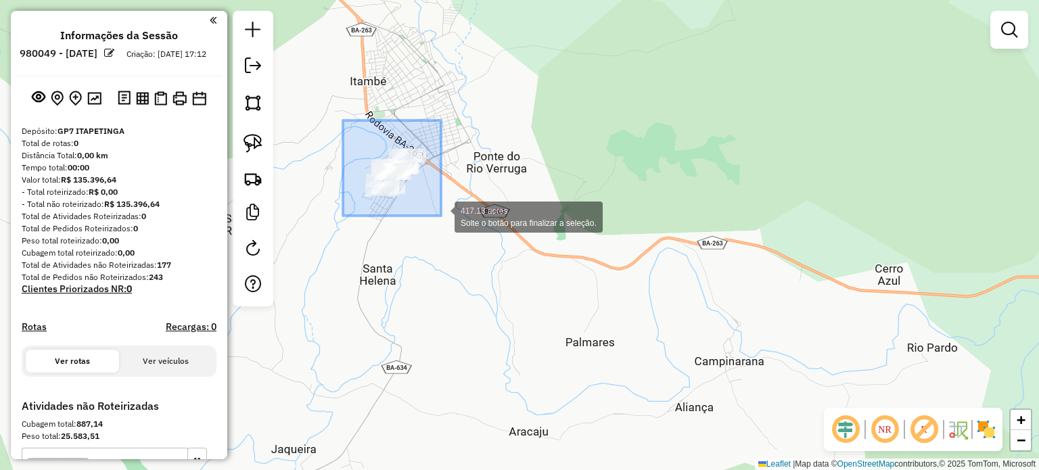
drag, startPoint x: 362, startPoint y: 133, endPoint x: 443, endPoint y: 218, distance: 117.2
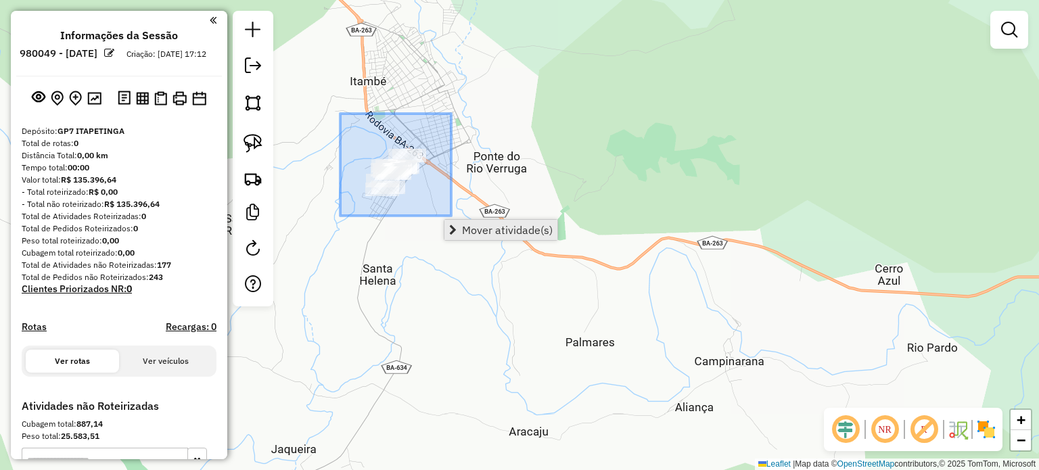
drag, startPoint x: 340, startPoint y: 114, endPoint x: 459, endPoint y: 222, distance: 160.8
click at [459, 222] on hb-router-mapa "**********" at bounding box center [519, 235] width 1039 height 470
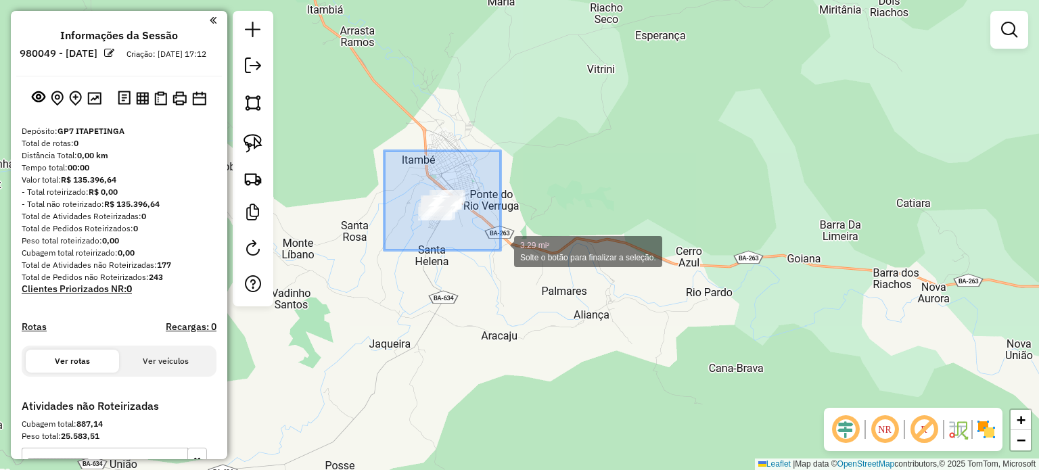
drag, startPoint x: 384, startPoint y: 151, endPoint x: 500, endPoint y: 250, distance: 153.0
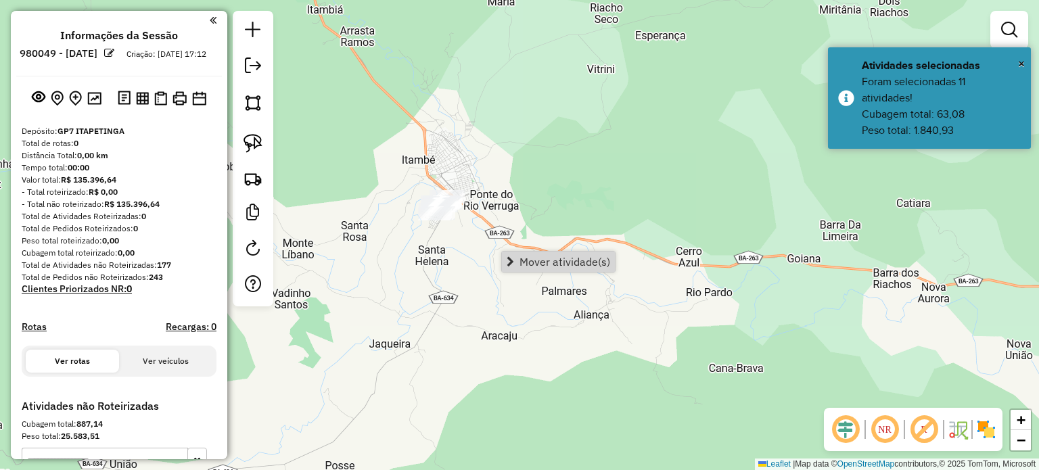
click at [600, 293] on div "Janela de atendimento Grade de atendimento Capacidade Transportadoras Veículos …" at bounding box center [519, 235] width 1039 height 470
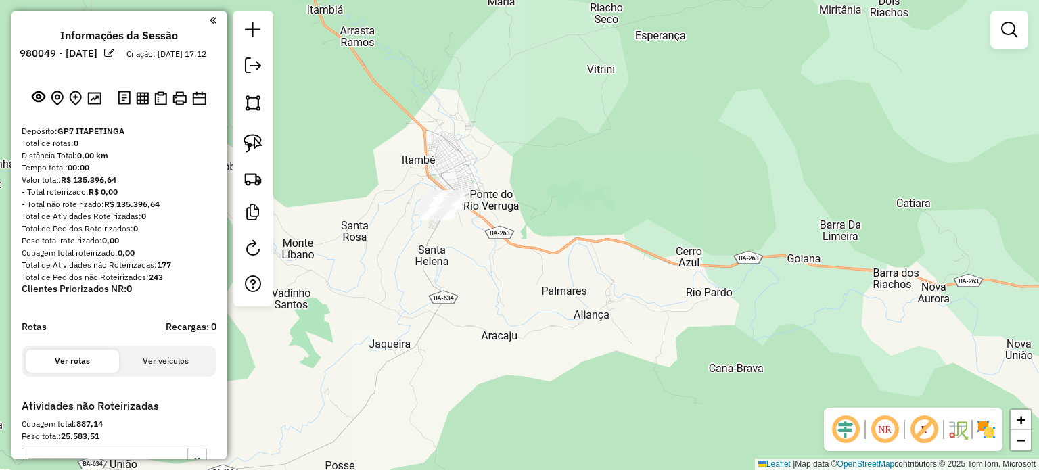
click at [714, 345] on div "Janela de atendimento Grade de atendimento Capacidade Transportadoras Veículos …" at bounding box center [519, 235] width 1039 height 470
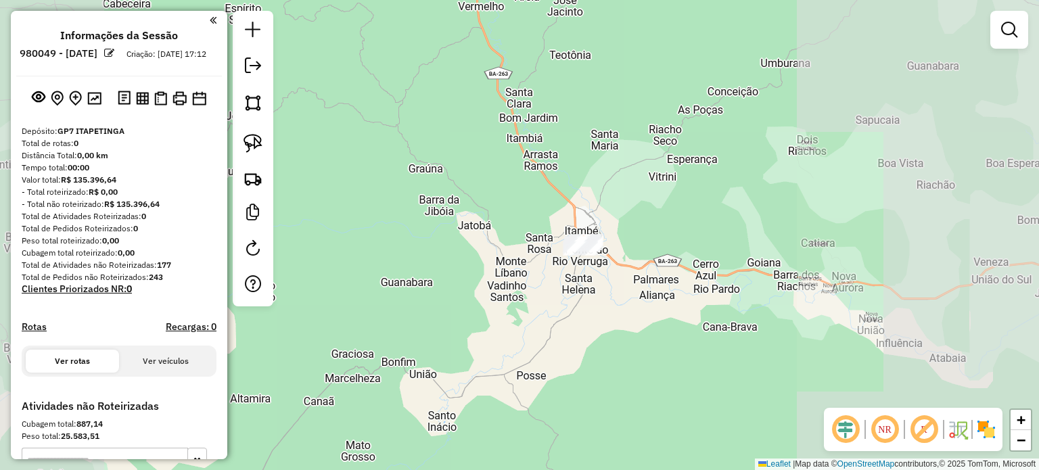
drag, startPoint x: 761, startPoint y: 355, endPoint x: 449, endPoint y: 176, distance: 359.5
click at [485, 201] on div "Janela de atendimento Grade de atendimento Capacidade Transportadoras Veículos …" at bounding box center [519, 235] width 1039 height 470
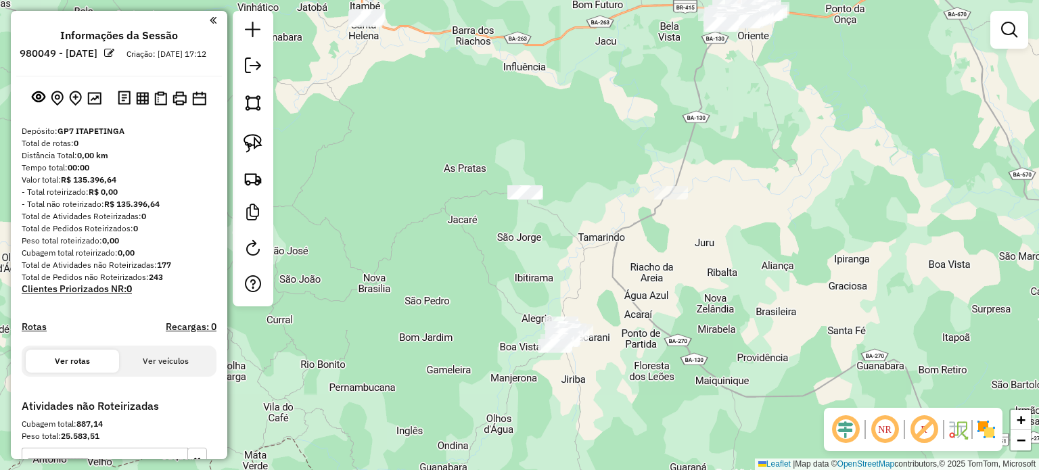
drag, startPoint x: 603, startPoint y: 299, endPoint x: 582, endPoint y: 224, distance: 77.5
click at [584, 227] on div "Janela de atendimento Grade de atendimento Capacidade Transportadoras Veículos …" at bounding box center [519, 235] width 1039 height 470
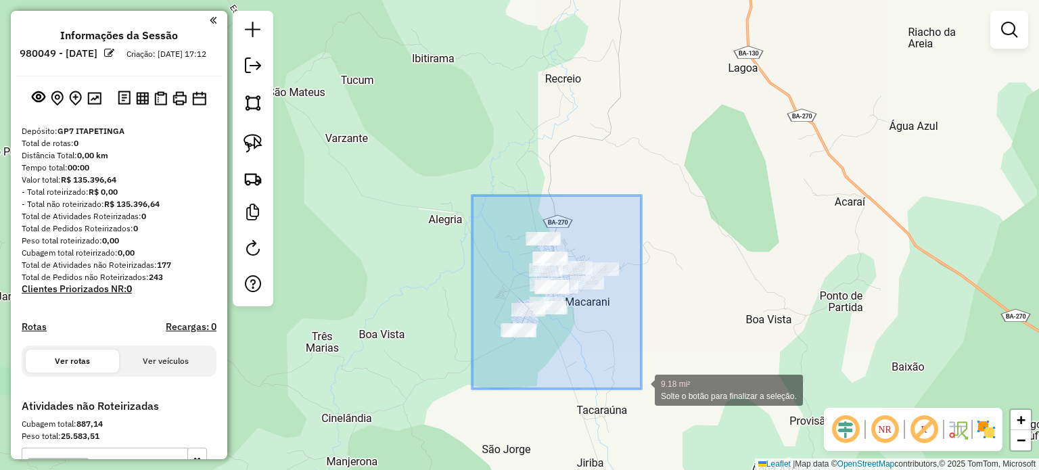
drag, startPoint x: 472, startPoint y: 195, endPoint x: 643, endPoint y: 390, distance: 259.2
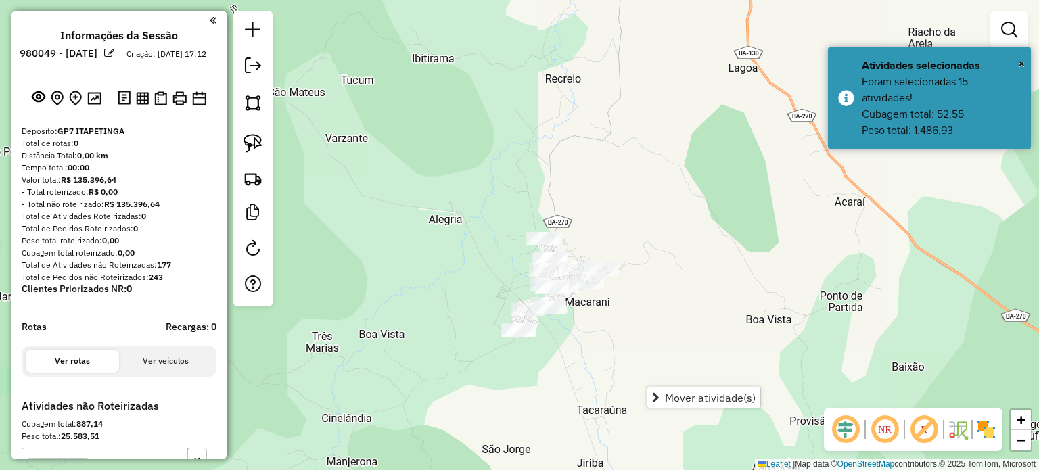
click at [719, 331] on div "Janela de atendimento Grade de atendimento Capacidade Transportadoras Veículos …" at bounding box center [519, 235] width 1039 height 470
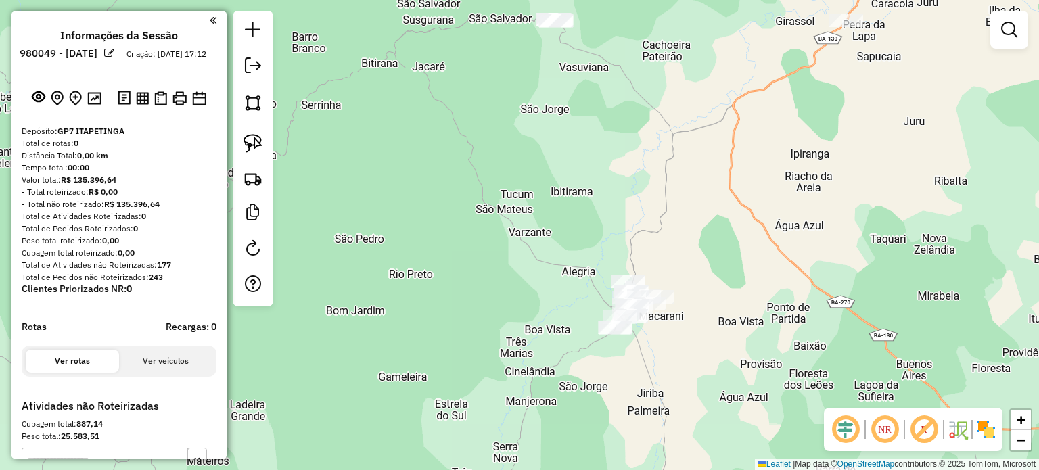
drag, startPoint x: 789, startPoint y: 336, endPoint x: 401, endPoint y: 220, distance: 405.0
click at [404, 222] on div "Janela de atendimento Grade de atendimento Capacidade Transportadoras Veículos …" at bounding box center [519, 235] width 1039 height 470
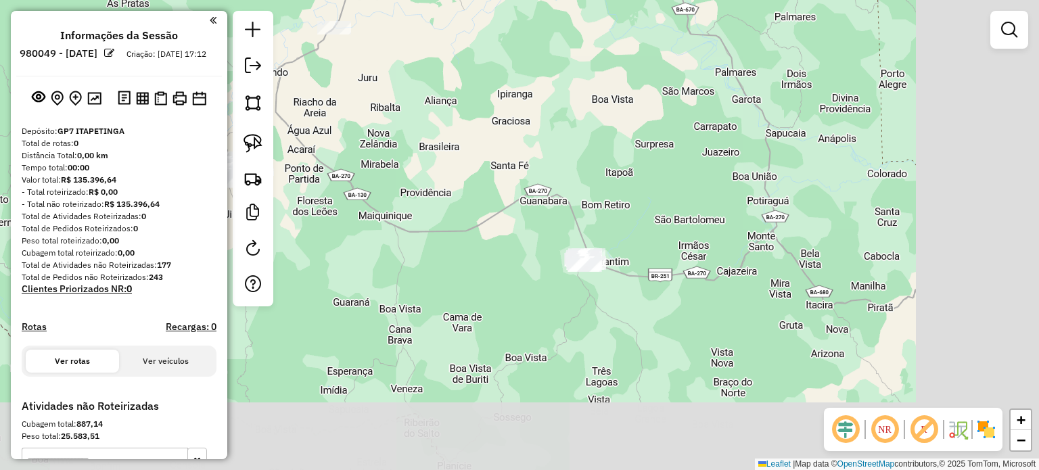
drag, startPoint x: 765, startPoint y: 348, endPoint x: 450, endPoint y: 256, distance: 328.9
click at [450, 256] on div "Janela de atendimento Grade de atendimento Capacidade Transportadoras Veículos …" at bounding box center [519, 235] width 1039 height 470
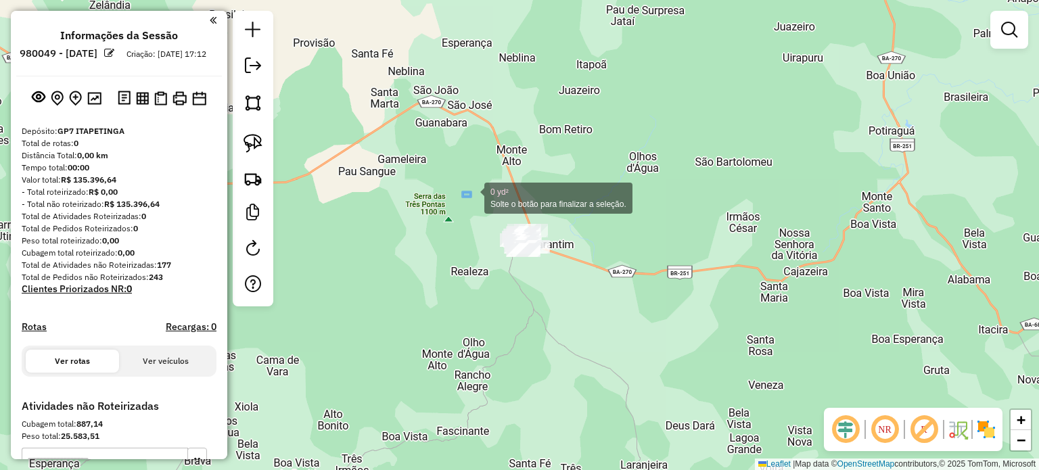
drag, startPoint x: 462, startPoint y: 192, endPoint x: 604, endPoint y: 301, distance: 178.9
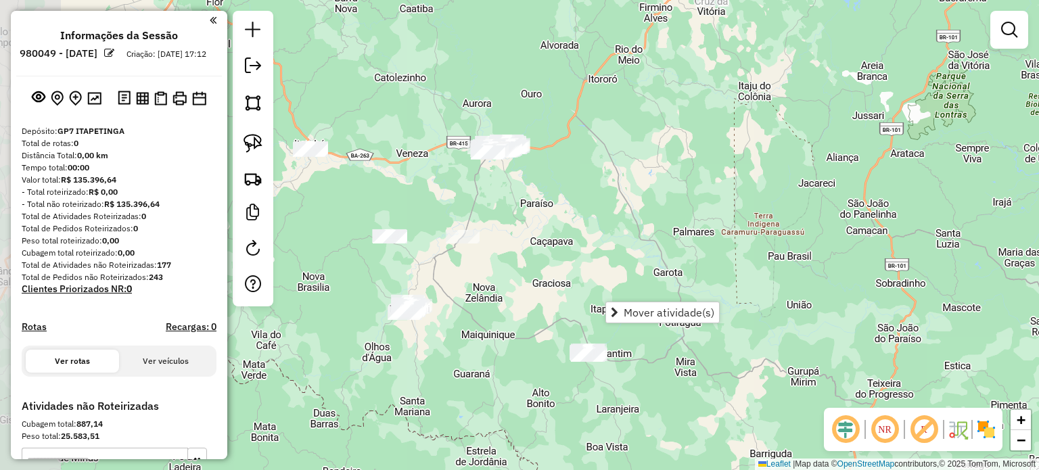
drag, startPoint x: 498, startPoint y: 155, endPoint x: 565, endPoint y: 284, distance: 145.8
click at [565, 284] on div "Janela de atendimento Grade de atendimento Capacidade Transportadoras Veículos …" at bounding box center [519, 235] width 1039 height 470
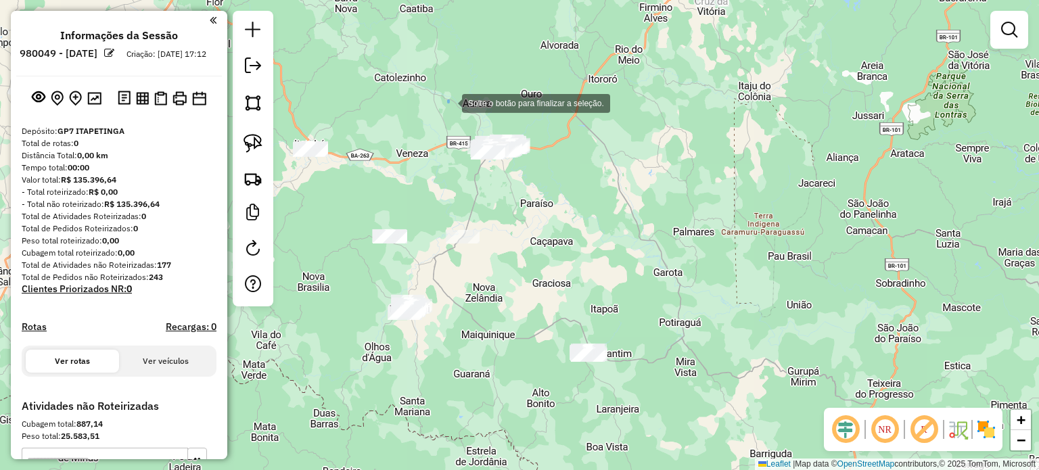
drag, startPoint x: 448, startPoint y: 101, endPoint x: 569, endPoint y: 187, distance: 147.9
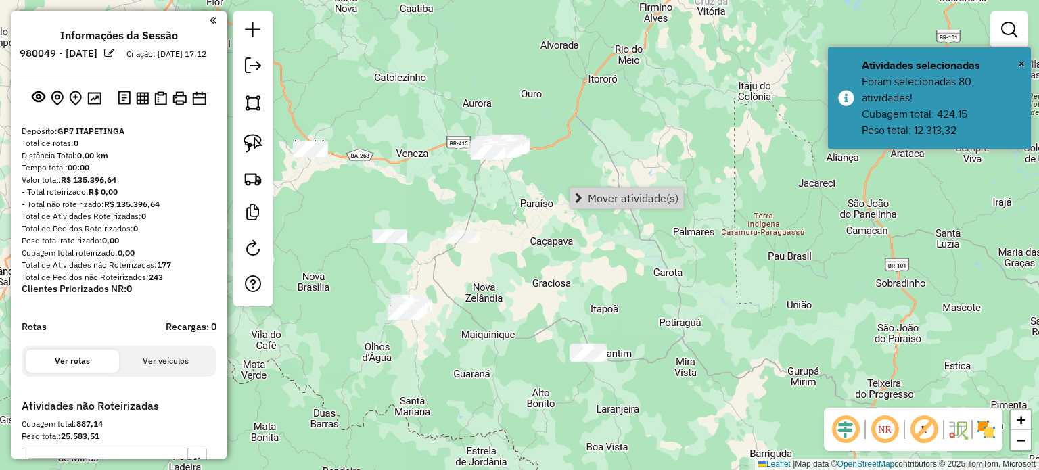
click at [736, 172] on div "Janela de atendimento Grade de atendimento Capacidade Transportadoras Veículos …" at bounding box center [519, 235] width 1039 height 470
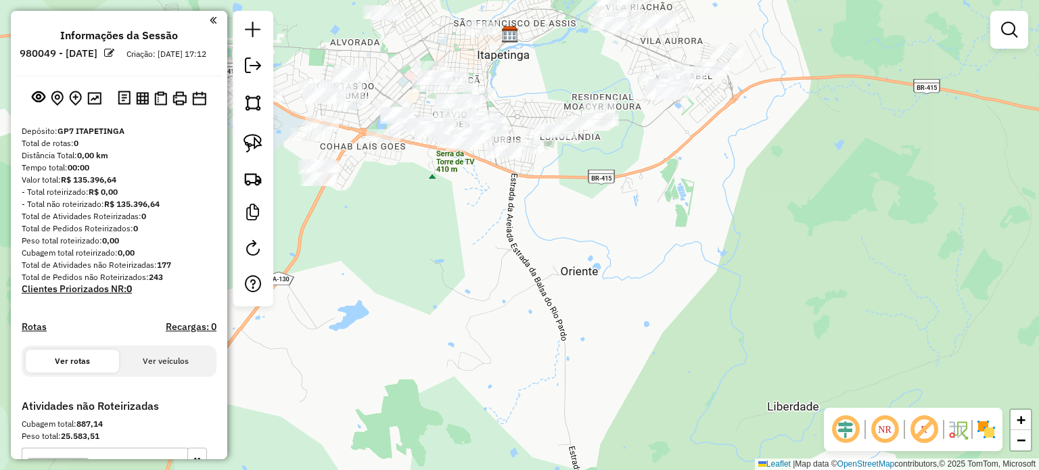
drag, startPoint x: 611, startPoint y: 263, endPoint x: 744, endPoint y: 357, distance: 163.0
click at [744, 366] on div "Janela de atendimento Grade de atendimento Capacidade Transportadoras Veículos …" at bounding box center [519, 235] width 1039 height 470
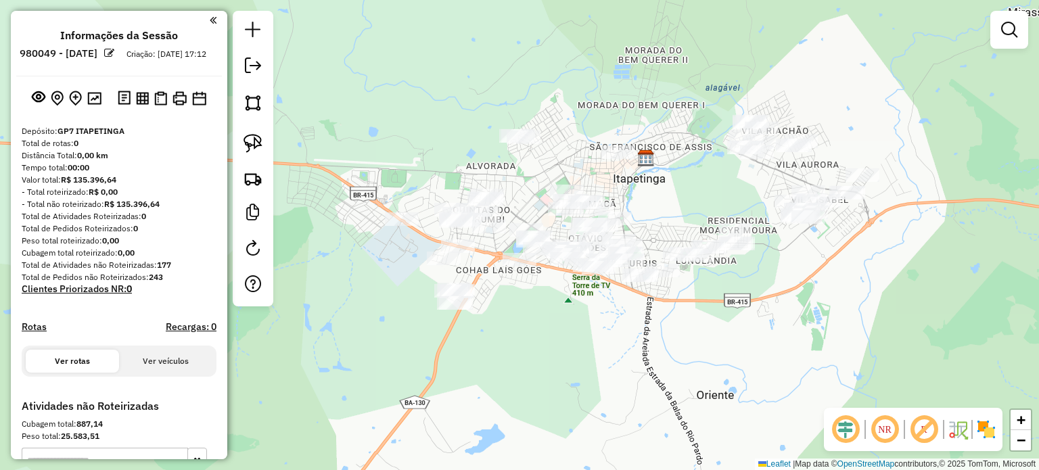
drag, startPoint x: 738, startPoint y: 303, endPoint x: 730, endPoint y: 340, distance: 38.1
click at [730, 340] on div "Janela de atendimento Grade de atendimento Capacidade Transportadoras Veículos …" at bounding box center [519, 235] width 1039 height 470
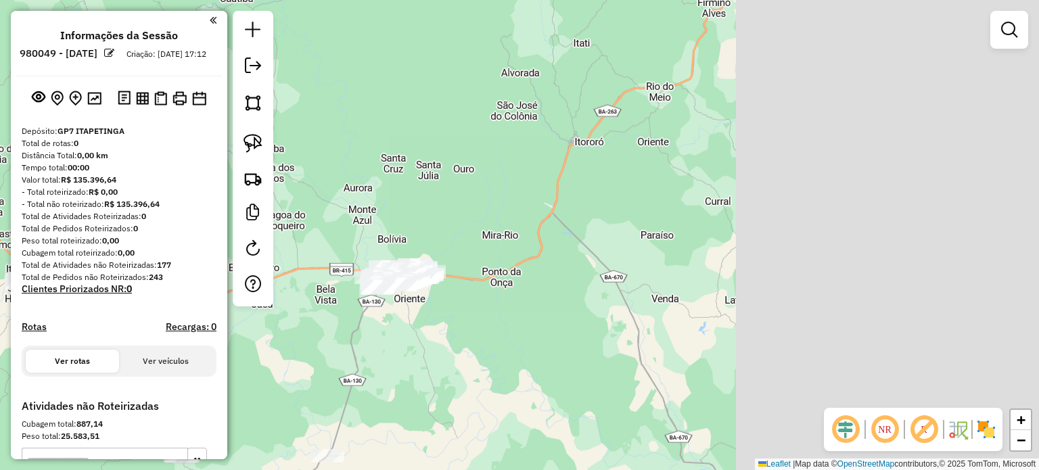
drag, startPoint x: 917, startPoint y: 226, endPoint x: 453, endPoint y: 276, distance: 466.5
click at [453, 276] on div "Janela de atendimento Grade de atendimento Capacidade Transportadoras Veículos …" at bounding box center [519, 235] width 1039 height 470
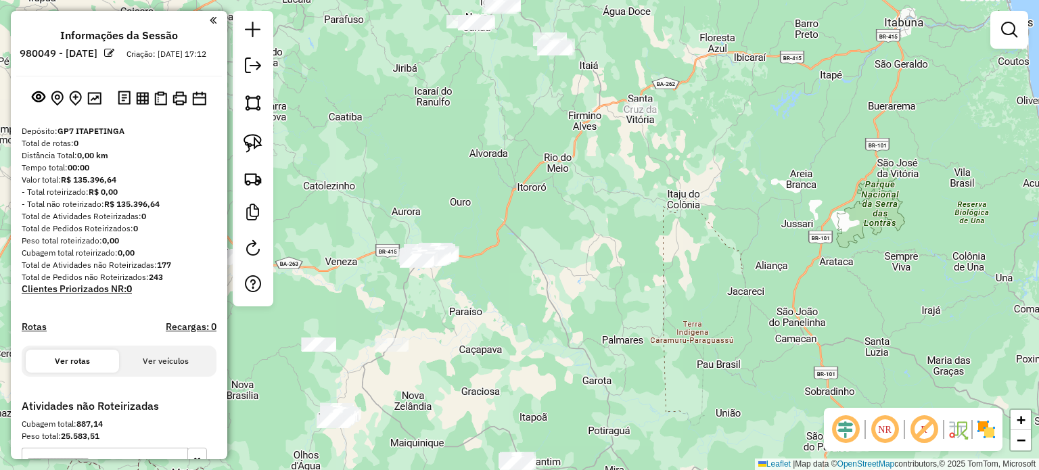
drag, startPoint x: 553, startPoint y: 192, endPoint x: 663, endPoint y: 233, distance: 116.8
click at [663, 233] on div "Janela de atendimento Grade de atendimento Capacidade Transportadoras Veículos …" at bounding box center [519, 235] width 1039 height 470
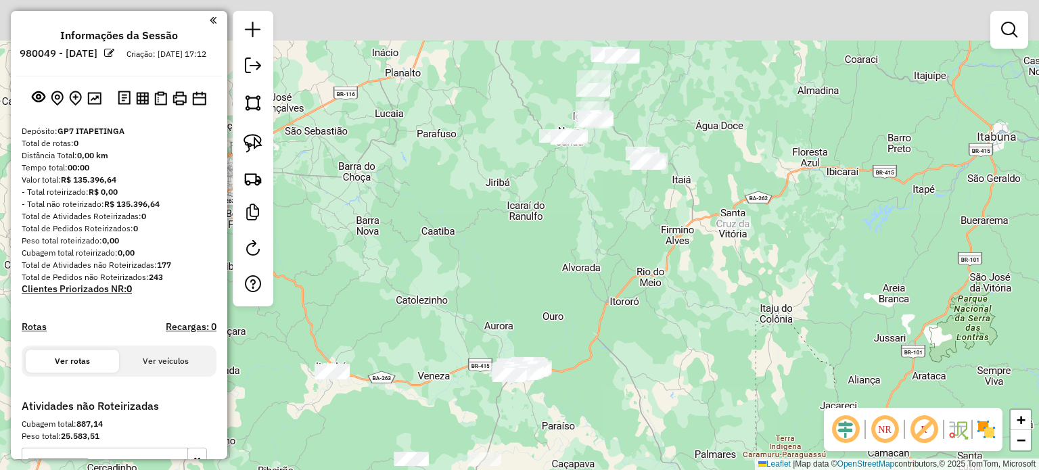
drag, startPoint x: 592, startPoint y: 128, endPoint x: 573, endPoint y: 270, distance: 143.3
click at [573, 275] on div "Janela de atendimento Grade de atendimento Capacidade Transportadoras Veículos …" at bounding box center [519, 235] width 1039 height 470
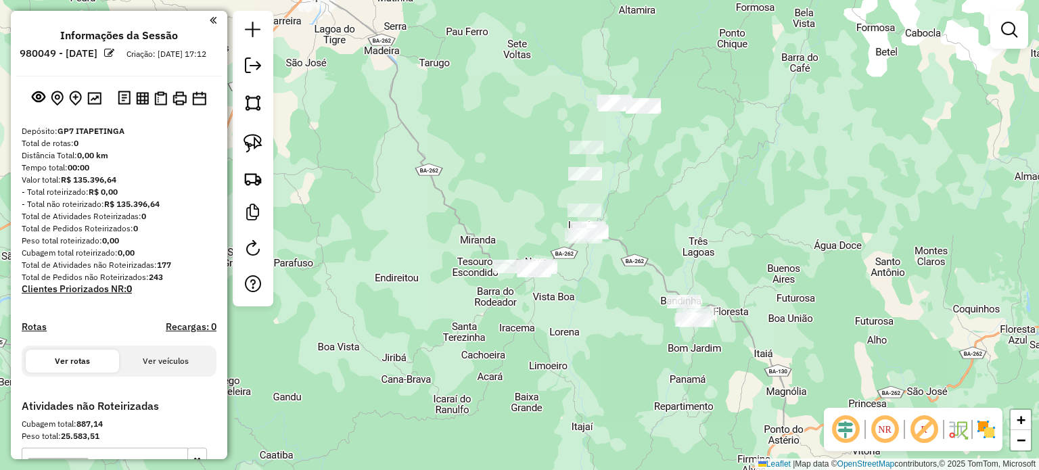
drag, startPoint x: 596, startPoint y: 218, endPoint x: 595, endPoint y: 272, distance: 54.1
click at [595, 272] on div "Janela de atendimento Grade de atendimento Capacidade Transportadoras Veículos …" at bounding box center [519, 235] width 1039 height 470
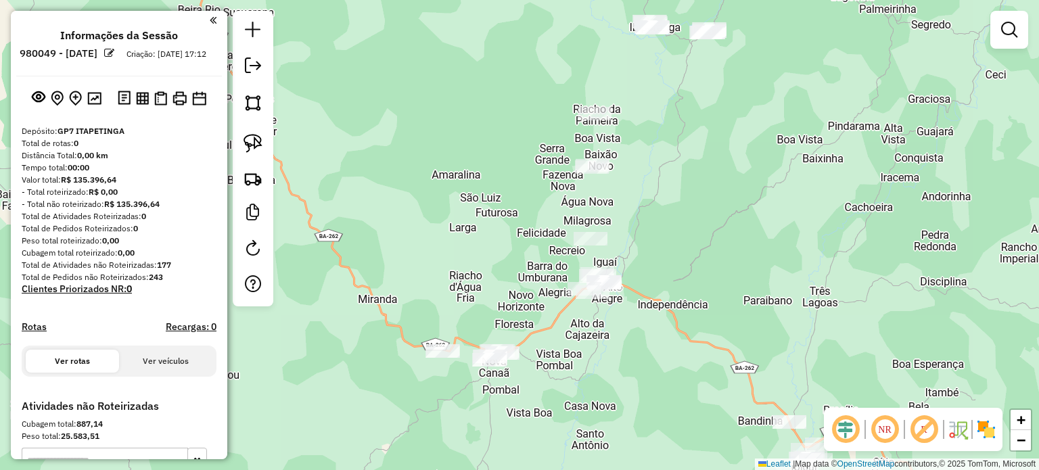
drag, startPoint x: 600, startPoint y: 261, endPoint x: 621, endPoint y: 339, distance: 80.5
click at [621, 340] on div "Janela de atendimento Grade de atendimento Capacidade Transportadoras Veículos …" at bounding box center [519, 235] width 1039 height 470
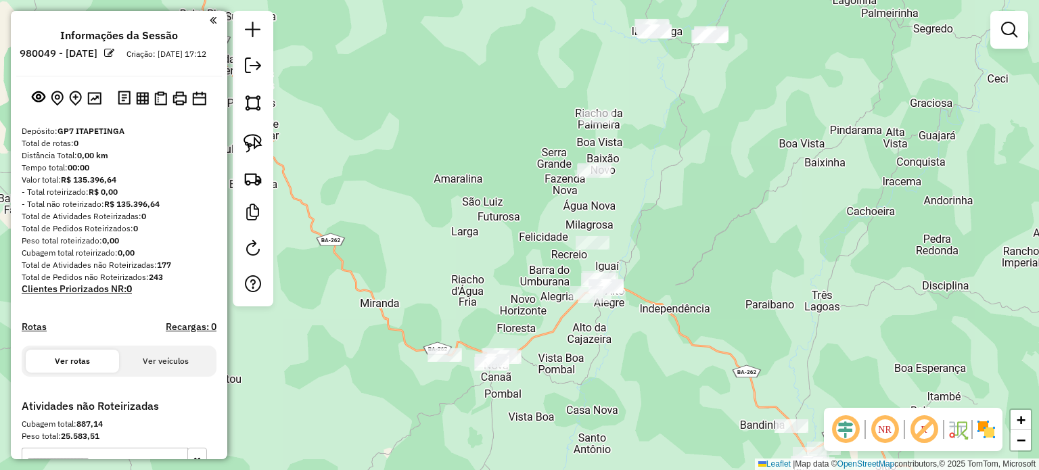
drag, startPoint x: 714, startPoint y: 195, endPoint x: 709, endPoint y: 235, distance: 40.9
click at [709, 235] on div "Janela de atendimento Grade de atendimento Capacidade Transportadoras Veículos …" at bounding box center [519, 235] width 1039 height 470
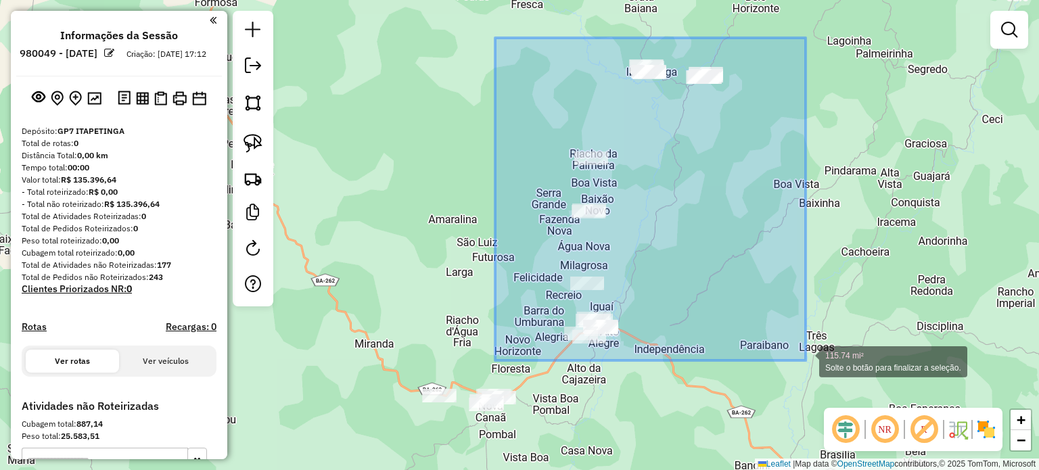
drag, startPoint x: 495, startPoint y: 38, endPoint x: 805, endPoint y: 360, distance: 447.6
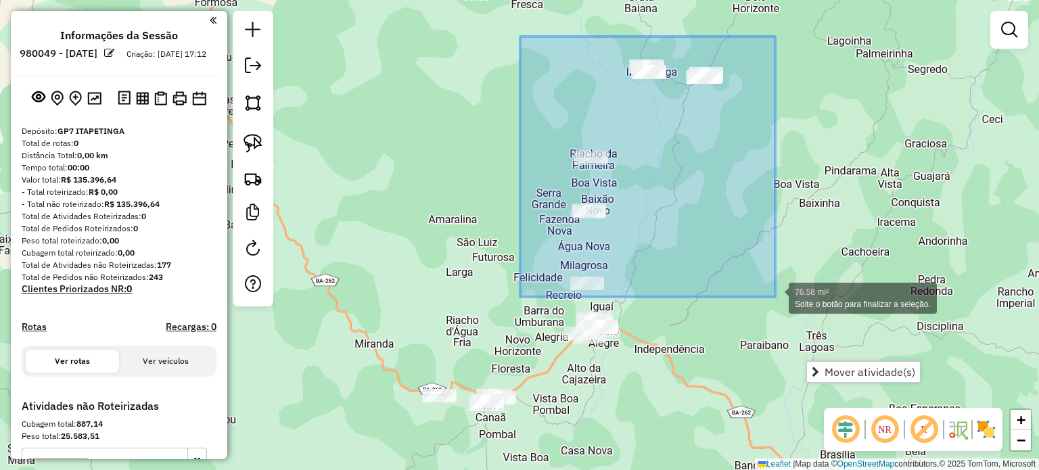
drag, startPoint x: 520, startPoint y: 37, endPoint x: 775, endPoint y: 297, distance: 364.3
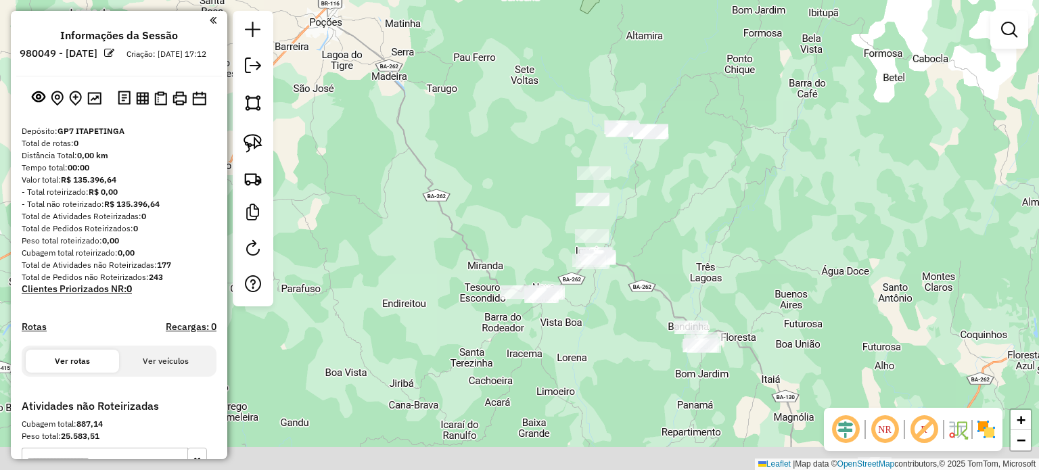
drag, startPoint x: 629, startPoint y: 401, endPoint x: 597, endPoint y: 229, distance: 175.3
click at [597, 229] on div "Janela de atendimento Grade de atendimento Capacidade Transportadoras Veículos …" at bounding box center [519, 235] width 1039 height 470
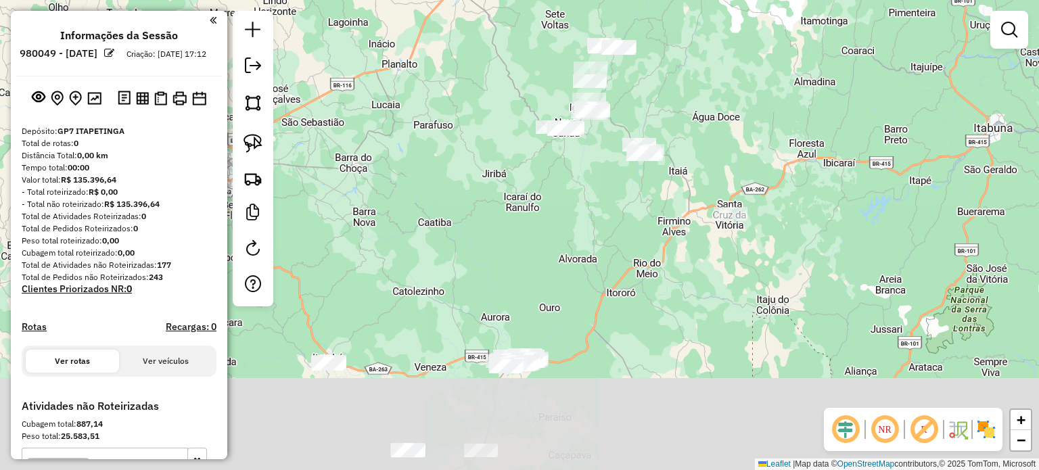
drag, startPoint x: 589, startPoint y: 254, endPoint x: 592, endPoint y: 204, distance: 50.2
click at [591, 207] on div "Janela de atendimento Grade de atendimento Capacidade Transportadoras Veículos …" at bounding box center [519, 235] width 1039 height 470
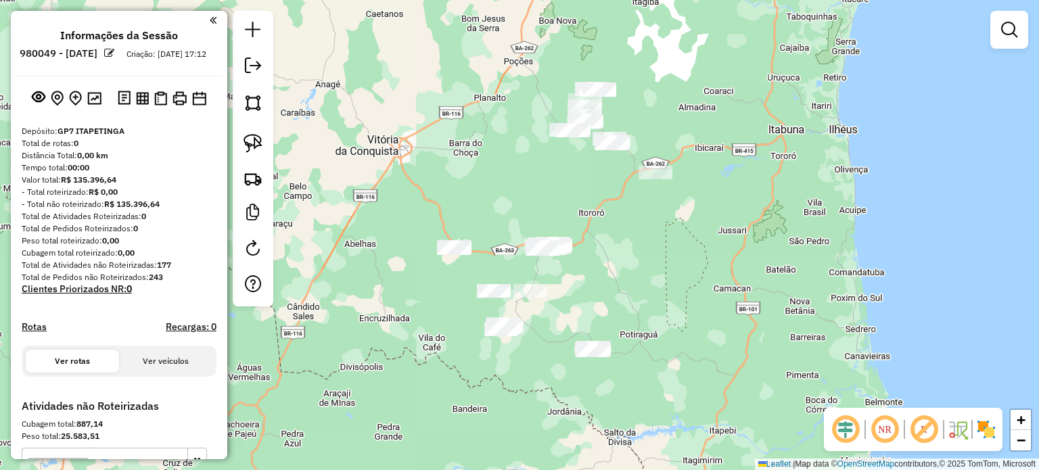
drag, startPoint x: 655, startPoint y: 351, endPoint x: 657, endPoint y: 321, distance: 29.8
click at [657, 321] on div "Janela de atendimento Grade de atendimento Capacidade Transportadoras Veículos …" at bounding box center [519, 235] width 1039 height 470
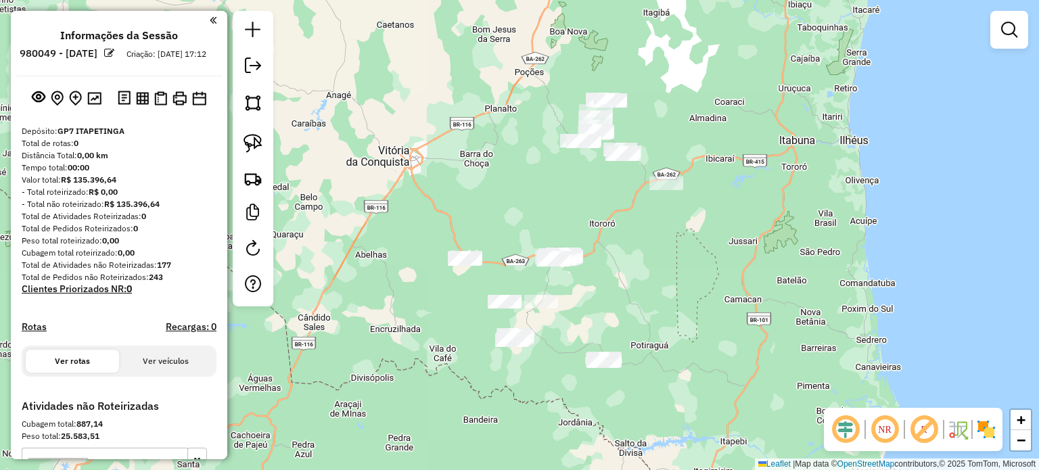
drag, startPoint x: 578, startPoint y: 295, endPoint x: 589, endPoint y: 306, distance: 15.3
click at [589, 306] on div "Janela de atendimento Grade de atendimento Capacidade Transportadoras Veículos …" at bounding box center [519, 235] width 1039 height 470
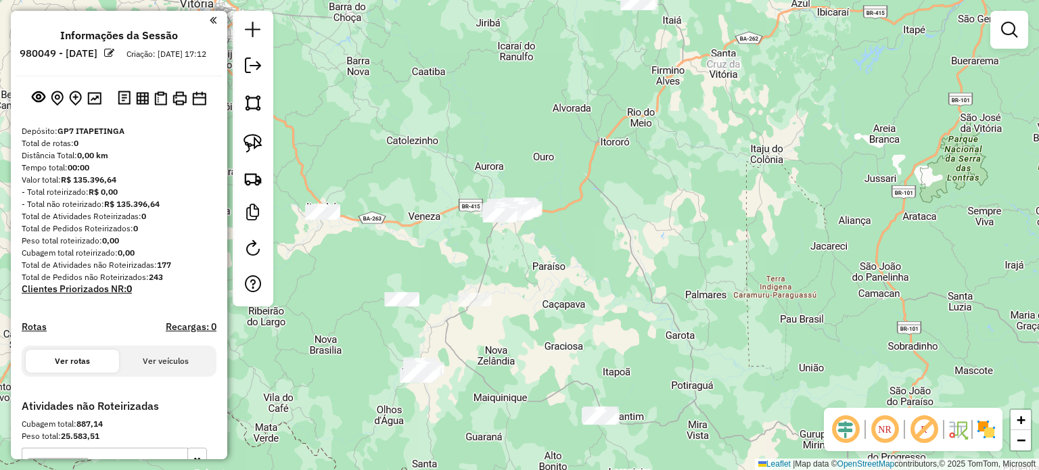
drag, startPoint x: 646, startPoint y: 330, endPoint x: 593, endPoint y: 318, distance: 54.6
click at [593, 318] on div "Janela de atendimento Grade de atendimento Capacidade Transportadoras Veículos …" at bounding box center [519, 235] width 1039 height 470
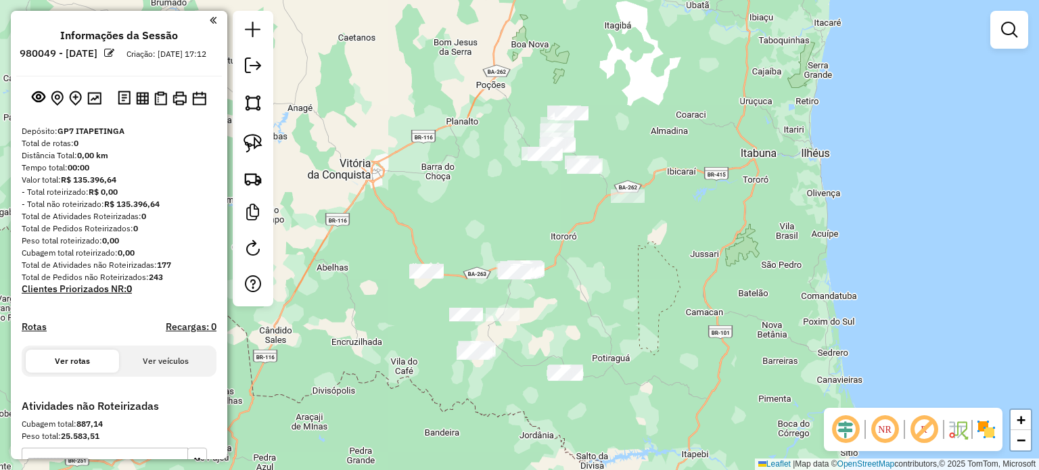
drag, startPoint x: 602, startPoint y: 324, endPoint x: 573, endPoint y: 332, distance: 30.2
click at [573, 332] on div "Janela de atendimento Grade de atendimento Capacidade Transportadoras Veículos …" at bounding box center [519, 235] width 1039 height 470
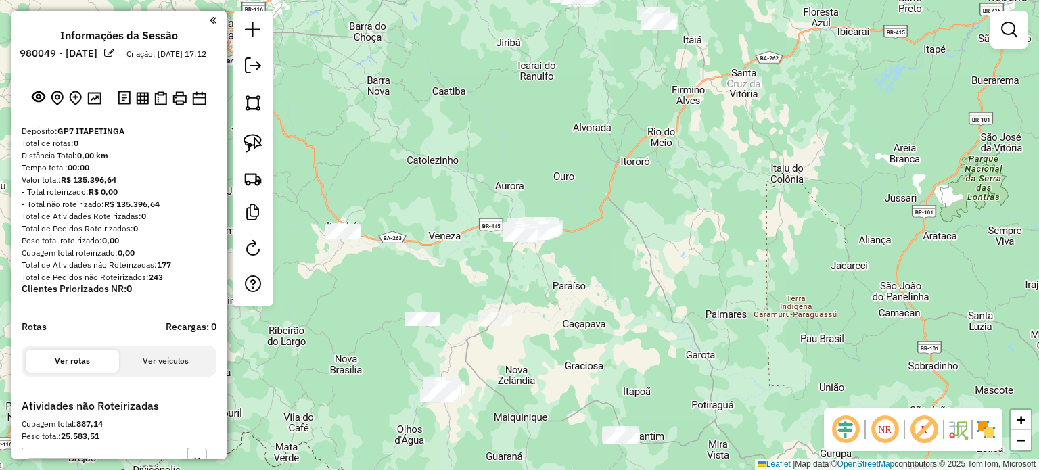
drag, startPoint x: 557, startPoint y: 245, endPoint x: 612, endPoint y: 286, distance: 68.2
click at [612, 286] on div "Janela de atendimento Grade de atendimento Capacidade Transportadoras Veículos …" at bounding box center [519, 235] width 1039 height 470
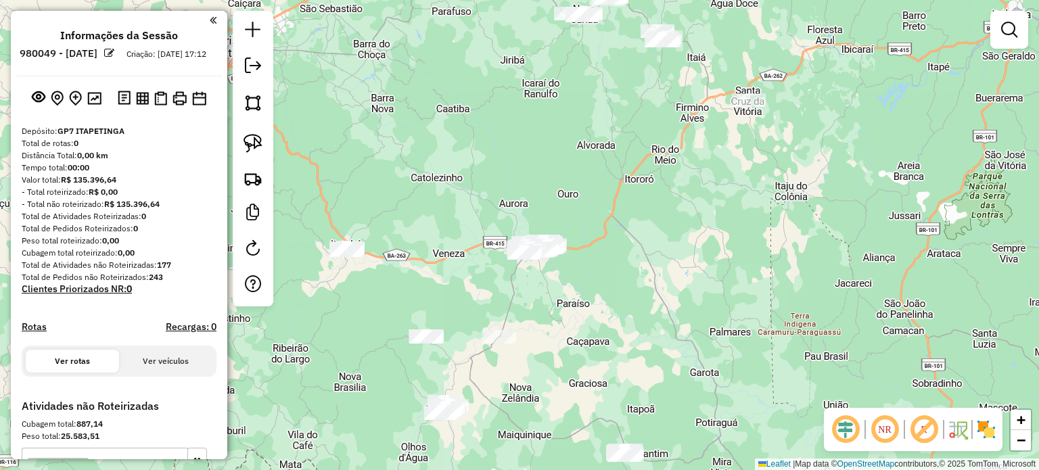
drag, startPoint x: 544, startPoint y: 327, endPoint x: 552, endPoint y: 349, distance: 22.9
click at [552, 349] on div "Janela de atendimento Grade de atendimento Capacidade Transportadoras Veículos …" at bounding box center [519, 235] width 1039 height 470
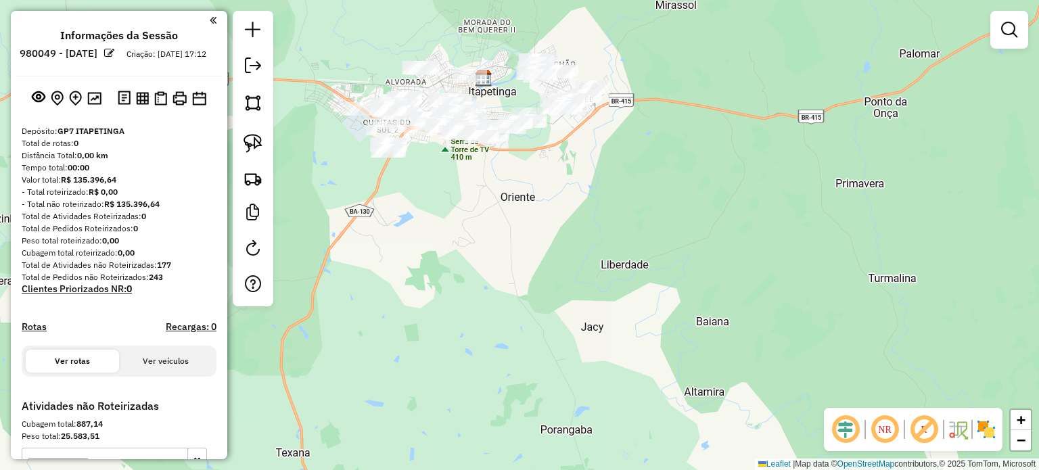
drag, startPoint x: 475, startPoint y: 199, endPoint x: 495, endPoint y: 256, distance: 60.7
click at [495, 264] on div "Janela de atendimento Grade de atendimento Capacidade Transportadoras Veículos …" at bounding box center [519, 235] width 1039 height 470
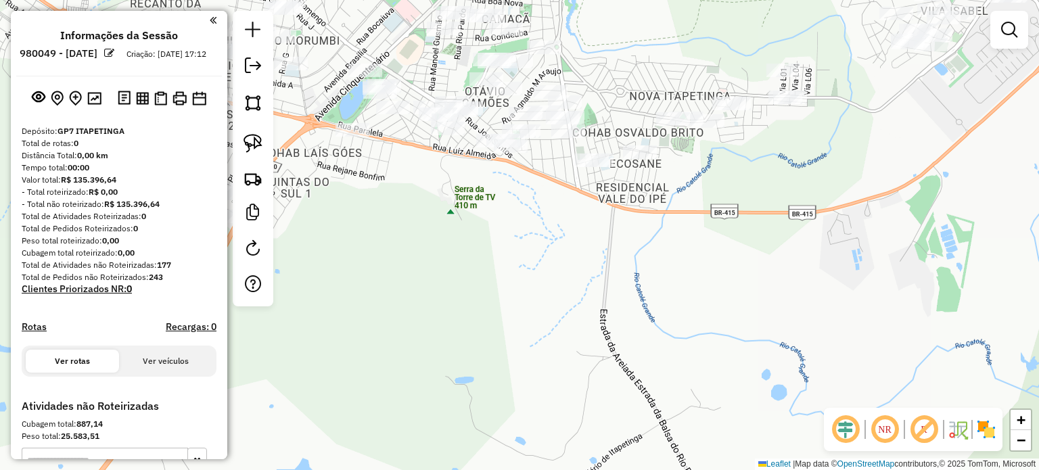
drag, startPoint x: 489, startPoint y: 250, endPoint x: 554, endPoint y: 365, distance: 132.6
click at [554, 365] on div "Janela de atendimento Grade de atendimento Capacidade Transportadoras Veículos …" at bounding box center [519, 235] width 1039 height 470
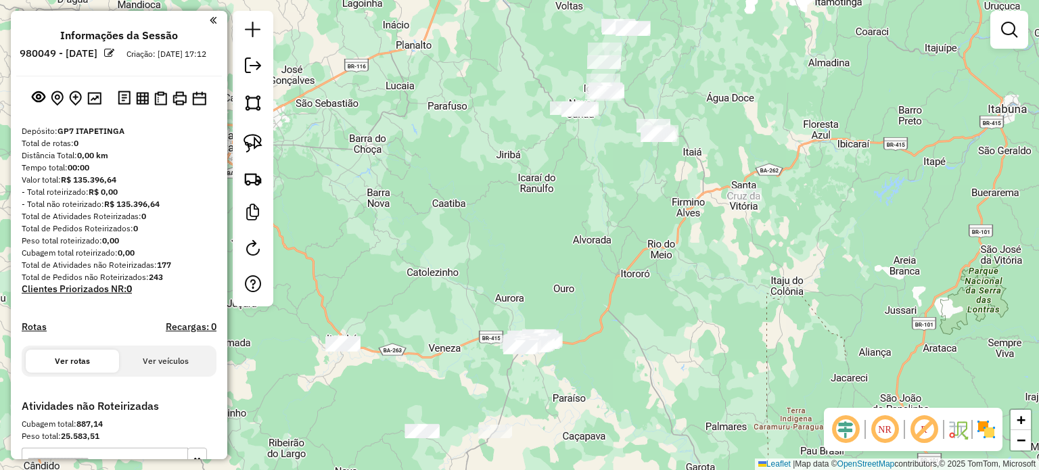
drag, startPoint x: 653, startPoint y: 175, endPoint x: 627, endPoint y: 125, distance: 55.9
click at [627, 125] on div "Janela de atendimento Grade de atendimento Capacidade Transportadoras Veículos …" at bounding box center [519, 235] width 1039 height 470
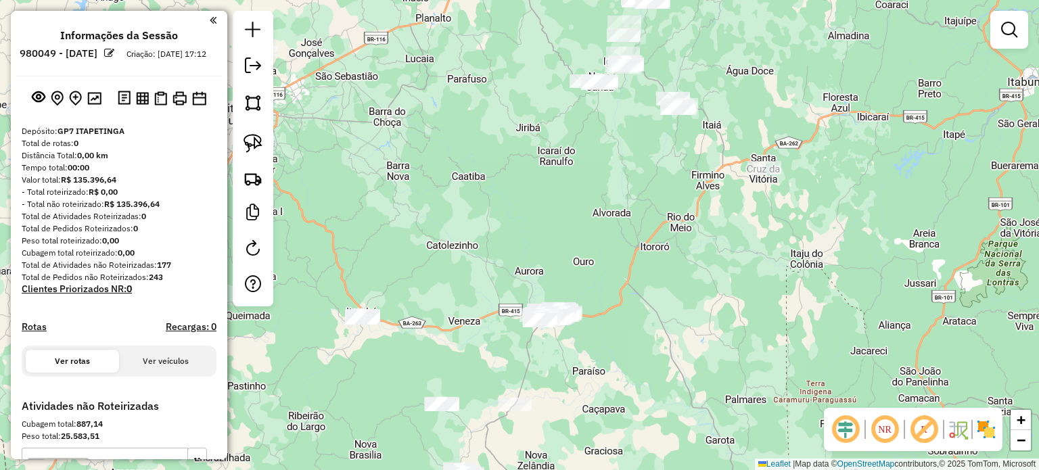
drag, startPoint x: 618, startPoint y: 155, endPoint x: 599, endPoint y: 205, distance: 53.5
click at [599, 205] on div "Janela de atendimento Grade de atendimento Capacidade Transportadoras Veículos …" at bounding box center [519, 235] width 1039 height 470
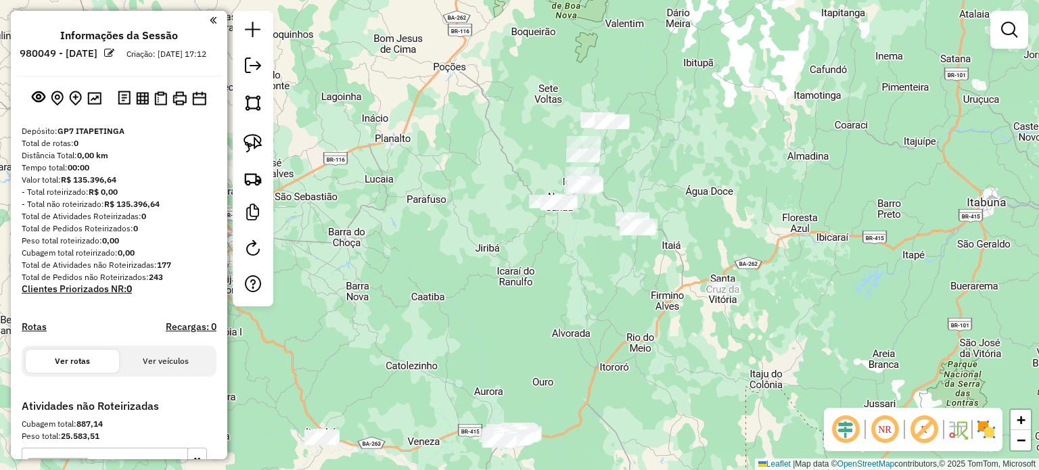
drag, startPoint x: 632, startPoint y: 166, endPoint x: 600, endPoint y: 234, distance: 74.7
click at [600, 234] on div "Janela de atendimento Grade de atendimento Capacidade Transportadoras Veículos …" at bounding box center [519, 235] width 1039 height 470
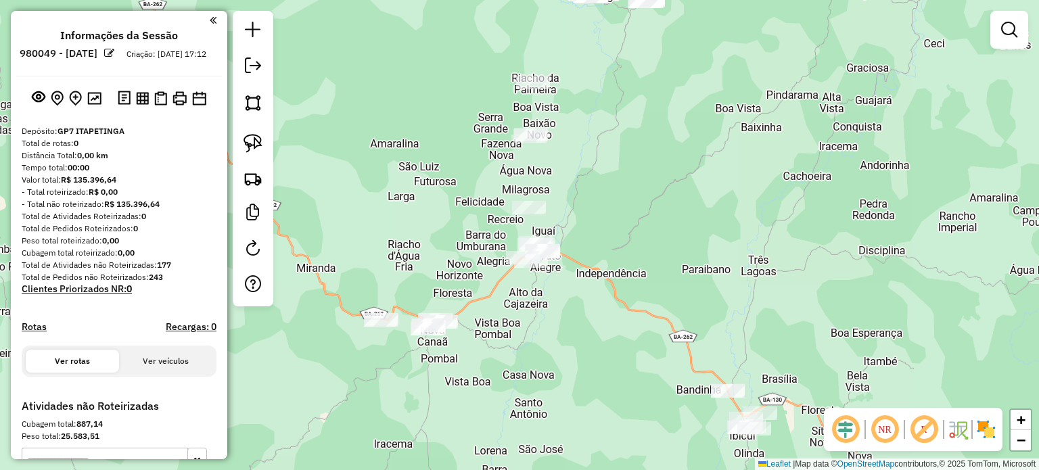
drag, startPoint x: 556, startPoint y: 201, endPoint x: 562, endPoint y: 405, distance: 204.3
click at [562, 405] on div "Janela de atendimento Grade de atendimento Capacidade Transportadoras Veículos …" at bounding box center [519, 235] width 1039 height 470
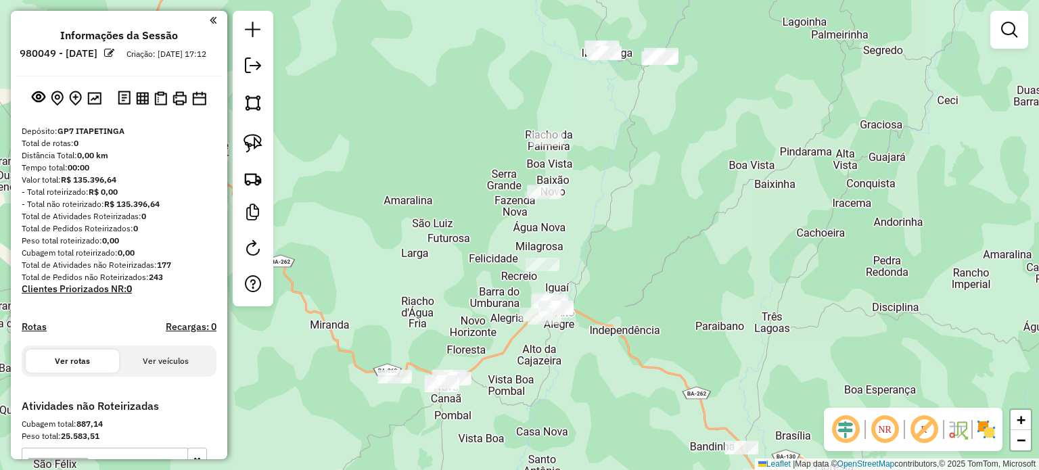
drag, startPoint x: 687, startPoint y: 89, endPoint x: 701, endPoint y: 145, distance: 58.4
click at [701, 145] on div "Janela de atendimento Grade de atendimento Capacidade Transportadoras Veículos …" at bounding box center [519, 235] width 1039 height 470
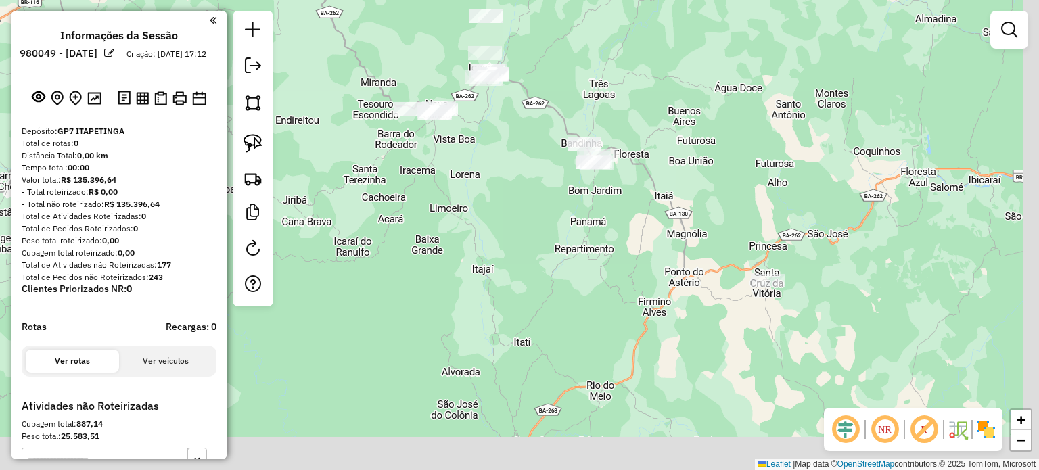
drag, startPoint x: 661, startPoint y: 322, endPoint x: 526, endPoint y: 113, distance: 248.5
click at [527, 116] on div "Janela de atendimento Grade de atendimento Capacidade Transportadoras Veículos …" at bounding box center [519, 235] width 1039 height 470
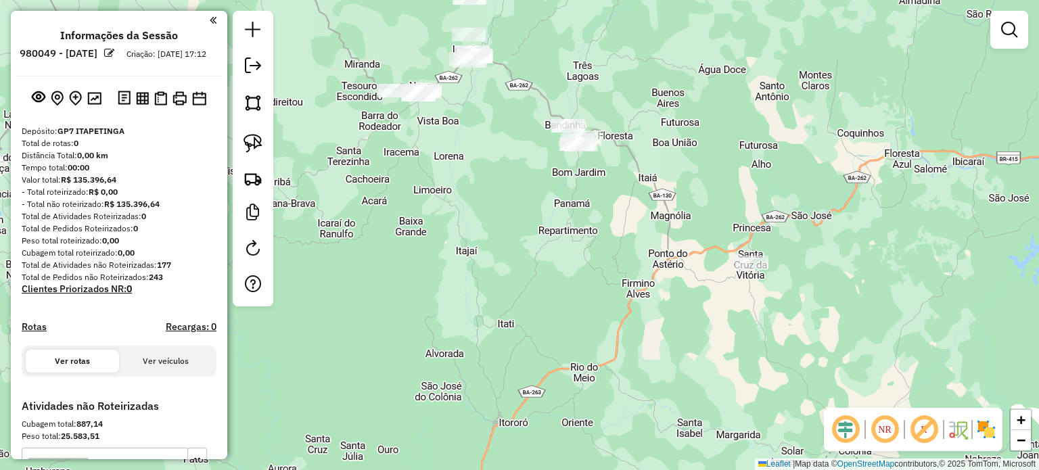
drag, startPoint x: 744, startPoint y: 331, endPoint x: 592, endPoint y: 161, distance: 228.9
click at [590, 164] on div "Janela de atendimento Grade de atendimento Capacidade Transportadoras Veículos …" at bounding box center [519, 235] width 1039 height 470
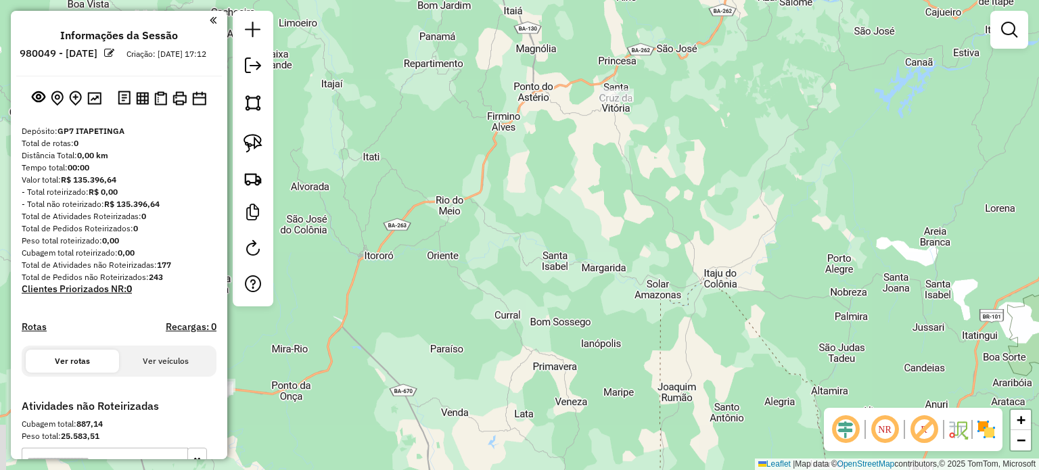
drag, startPoint x: 548, startPoint y: 262, endPoint x: 657, endPoint y: 203, distance: 124.1
click at [657, 203] on div "Janela de atendimento Grade de atendimento Capacidade Transportadoras Veículos …" at bounding box center [519, 235] width 1039 height 470
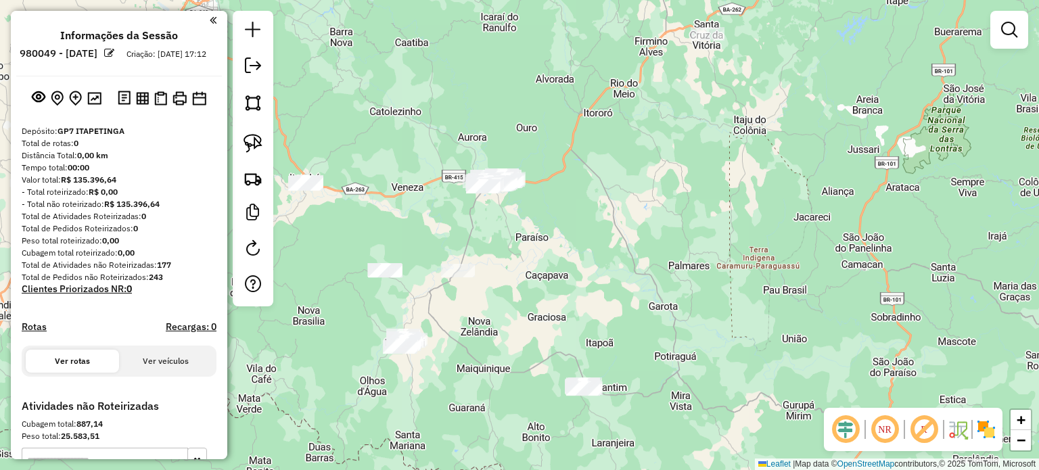
drag, startPoint x: 485, startPoint y: 310, endPoint x: 564, endPoint y: 182, distance: 149.9
click at [563, 183] on div "Janela de atendimento Grade de atendimento Capacidade Transportadoras Veículos …" at bounding box center [519, 235] width 1039 height 470
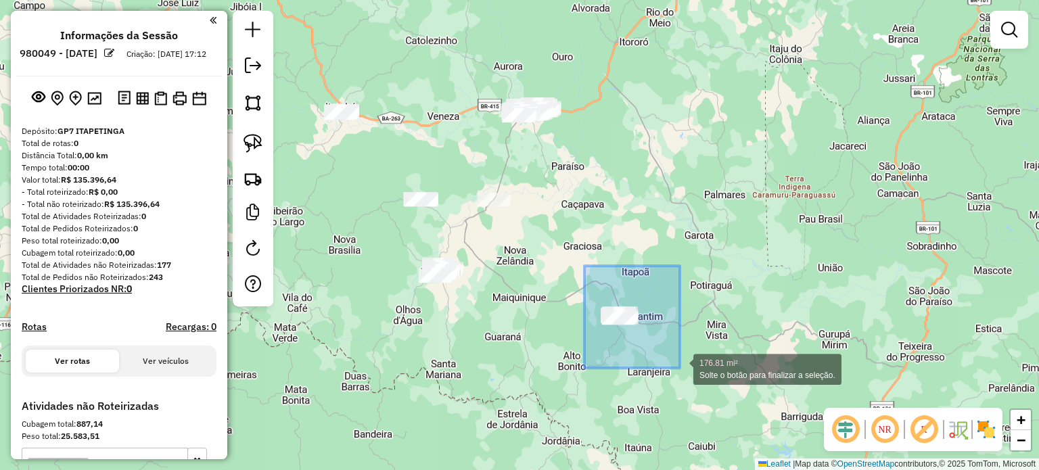
drag, startPoint x: 584, startPoint y: 266, endPoint x: 682, endPoint y: 359, distance: 135.4
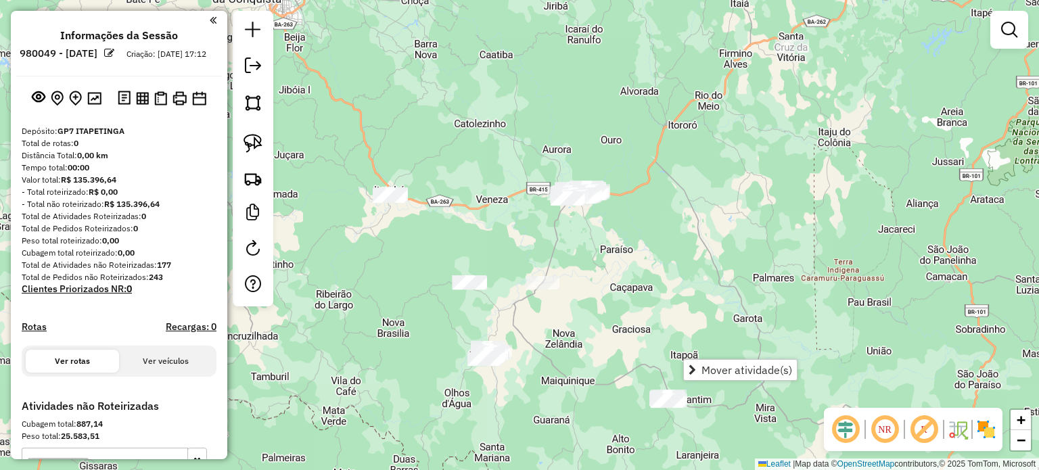
drag, startPoint x: 619, startPoint y: 224, endPoint x: 713, endPoint y: 337, distance: 146.9
click at [713, 337] on div "Janela de atendimento Grade de atendimento Capacidade Transportadoras Veículos …" at bounding box center [519, 235] width 1039 height 470
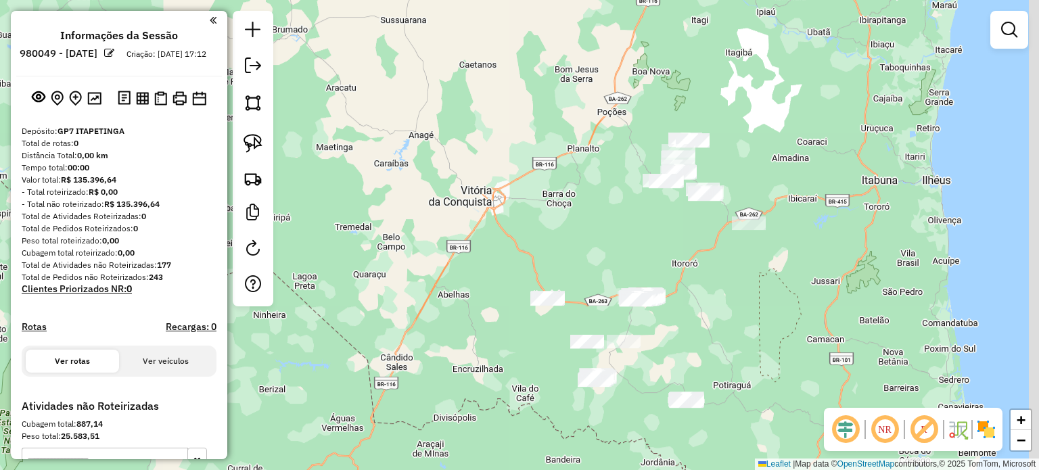
drag, startPoint x: 763, startPoint y: 231, endPoint x: 695, endPoint y: 290, distance: 90.1
click at [711, 293] on div "Janela de atendimento Grade de atendimento Capacidade Transportadoras Veículos …" at bounding box center [519, 235] width 1039 height 470
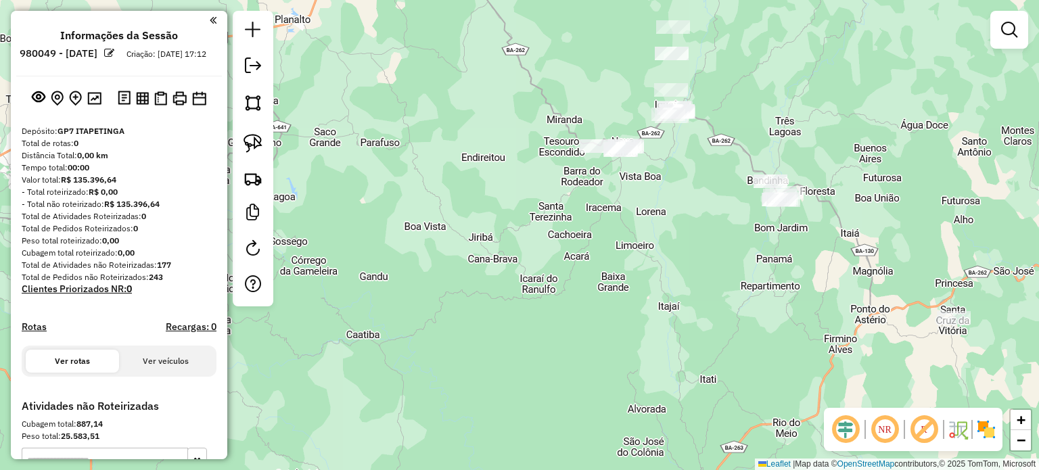
click at [906, 70] on div "Janela de atendimento Grade de atendimento Capacidade Transportadoras Veículos …" at bounding box center [519, 235] width 1039 height 470
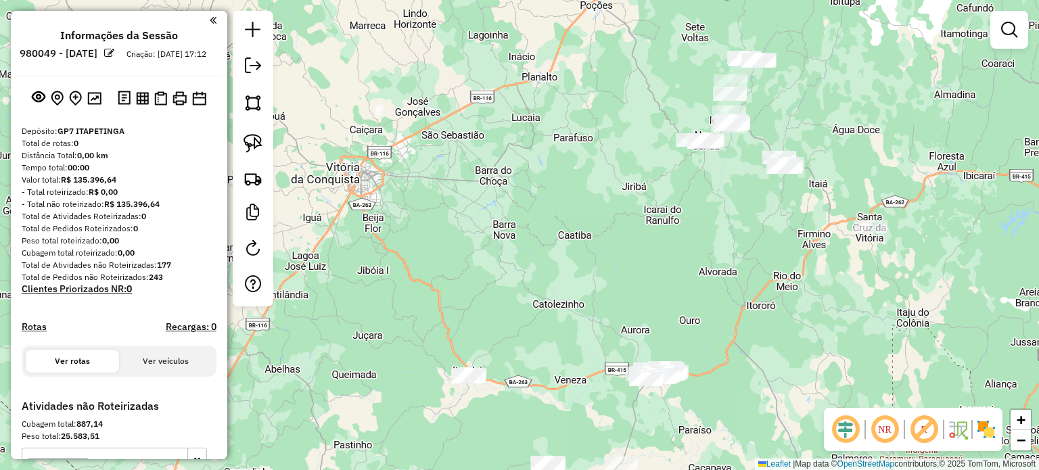
click at [1025, 32] on div at bounding box center [1009, 30] width 38 height 38
click at [1017, 29] on link at bounding box center [1008, 29] width 27 height 27
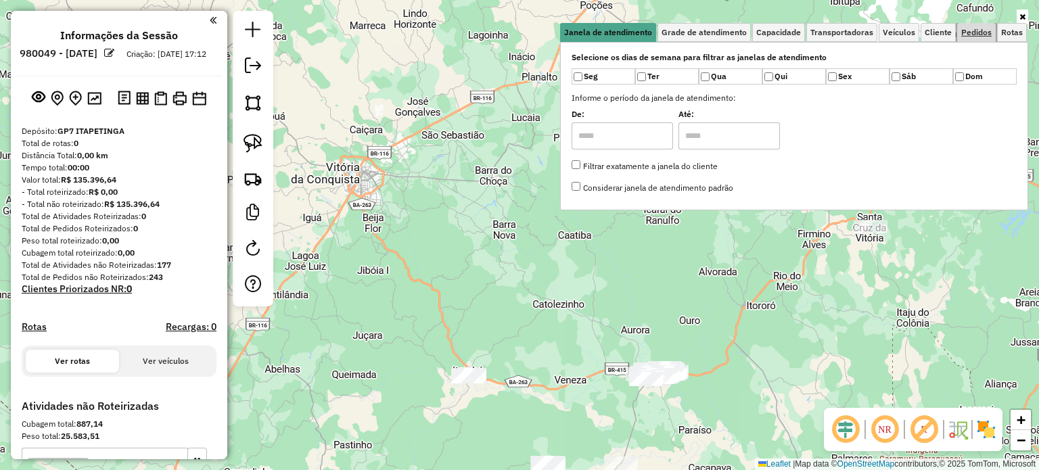
click at [982, 32] on span "Pedidos" at bounding box center [976, 32] width 30 height 8
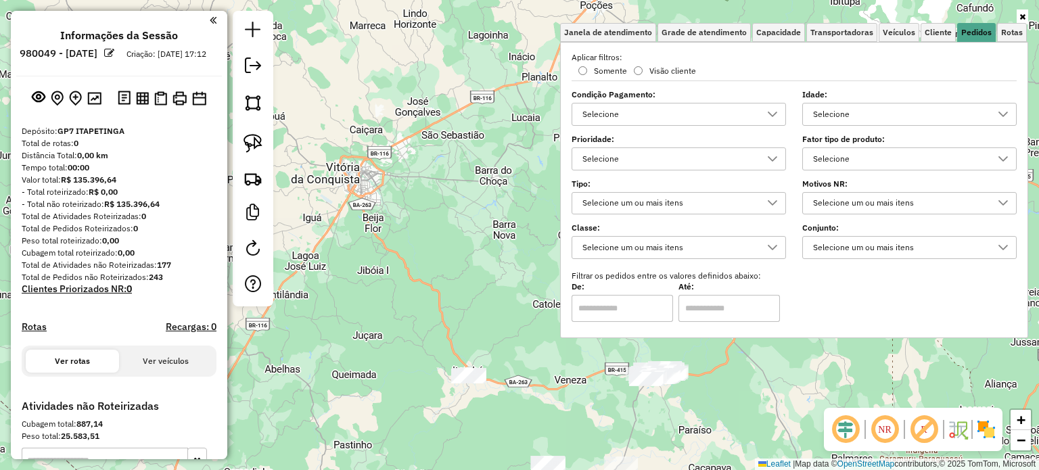
click at [851, 108] on div "Selecione" at bounding box center [899, 114] width 182 height 22
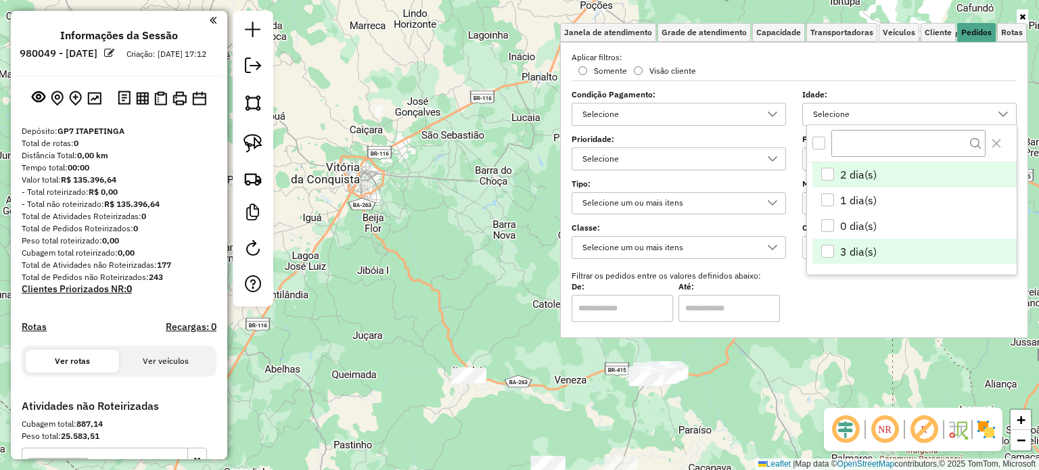
click at [826, 252] on div "3 dia(s)" at bounding box center [827, 251] width 13 height 13
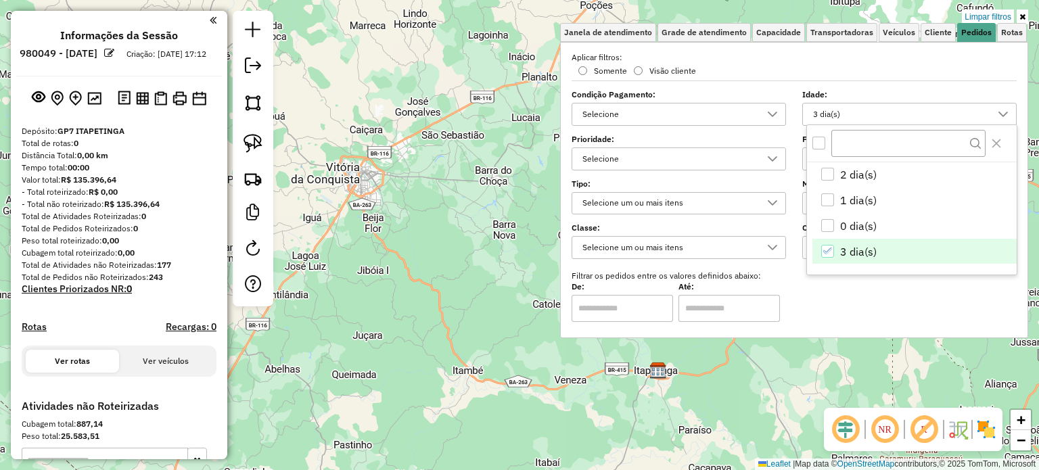
click at [865, 367] on div "Limpar filtros Janela de atendimento Grade de atendimento Capacidade Transporta…" at bounding box center [519, 235] width 1039 height 470
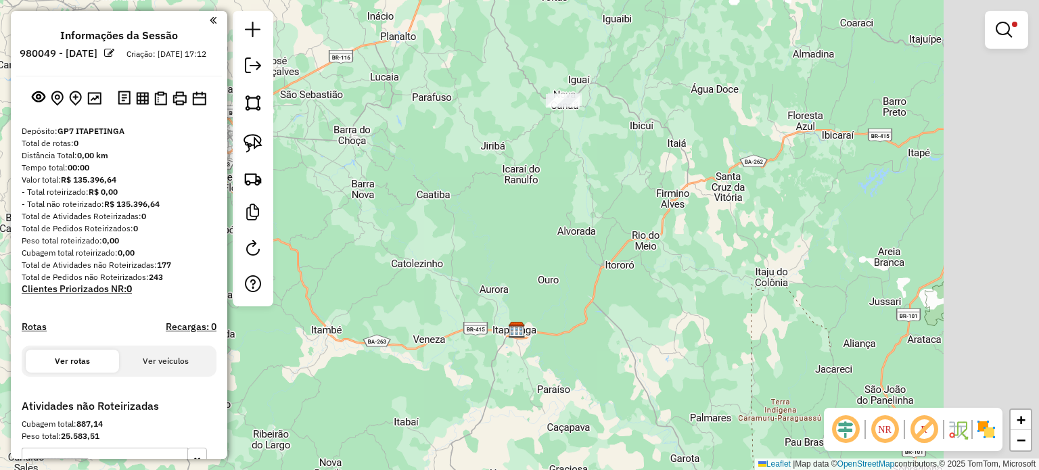
drag, startPoint x: 749, startPoint y: 229, endPoint x: 513, endPoint y: 164, distance: 245.2
click at [513, 164] on div "Limpar filtros Janela de atendimento Grade de atendimento Capacidade Transporta…" at bounding box center [519, 235] width 1039 height 470
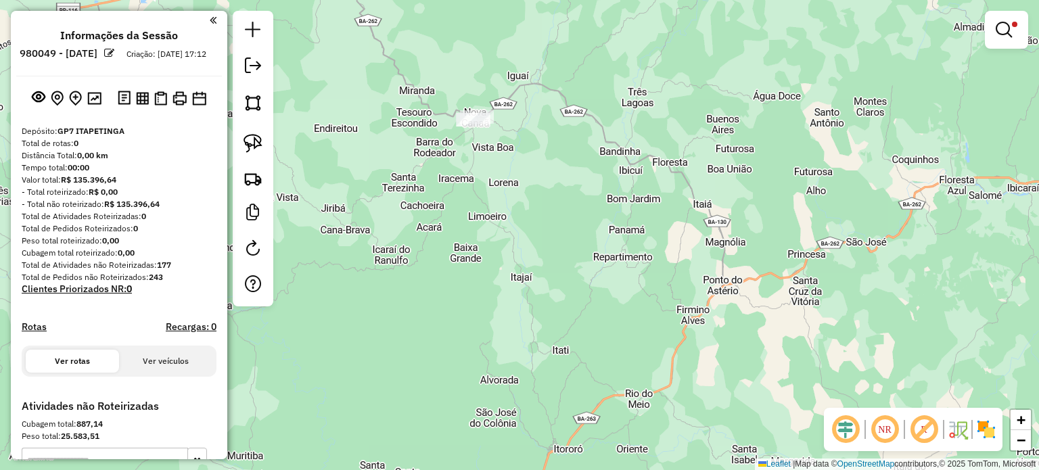
drag, startPoint x: 474, startPoint y: 123, endPoint x: 479, endPoint y: 187, distance: 63.7
click at [477, 211] on div "Limpar filtros Janela de atendimento Grade de atendimento Capacidade Transporta…" at bounding box center [519, 235] width 1039 height 470
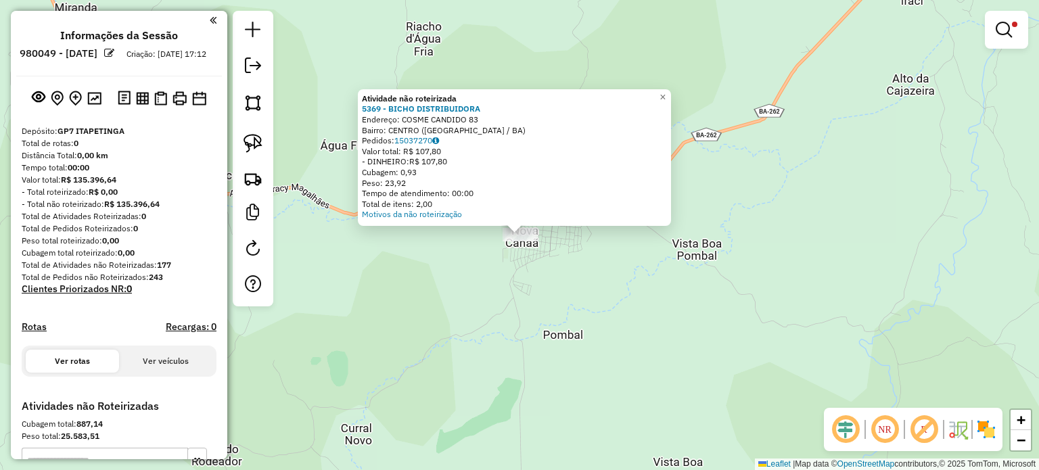
click at [462, 267] on div "Atividade não roteirizada 5369 - BICHO DISTRIBUIDORA Endereço: COSME CANDIDO 83…" at bounding box center [519, 235] width 1039 height 470
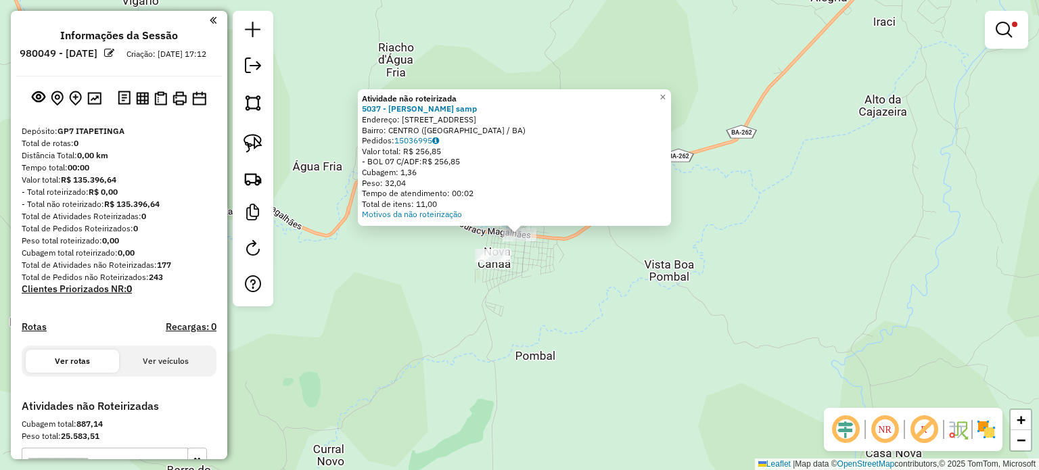
click at [555, 281] on div "Atividade não roteirizada 5037 - Hailton santana samp Endereço: AV av. juraci M…" at bounding box center [519, 235] width 1039 height 470
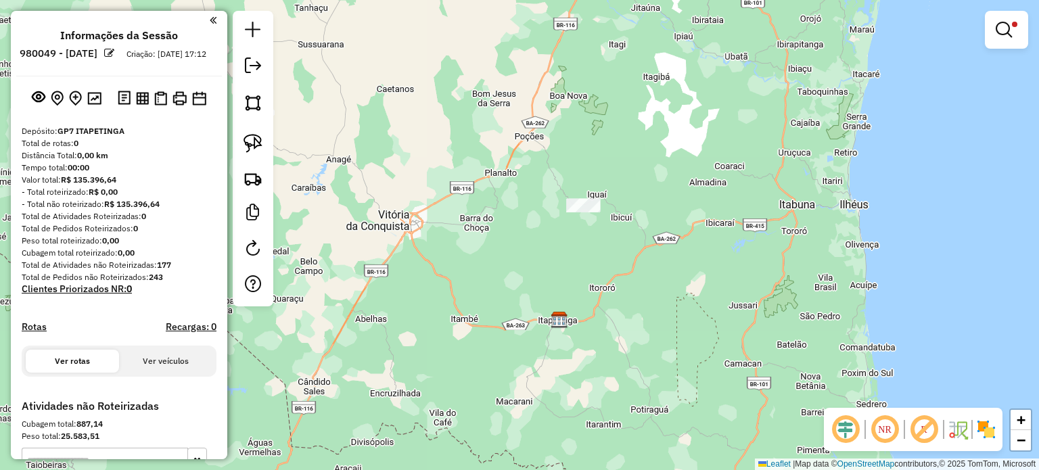
drag, startPoint x: 604, startPoint y: 313, endPoint x: 587, endPoint y: 255, distance: 60.7
click at [587, 255] on div "Limpar filtros Janela de atendimento Grade de atendimento Capacidade Transporta…" at bounding box center [519, 235] width 1039 height 470
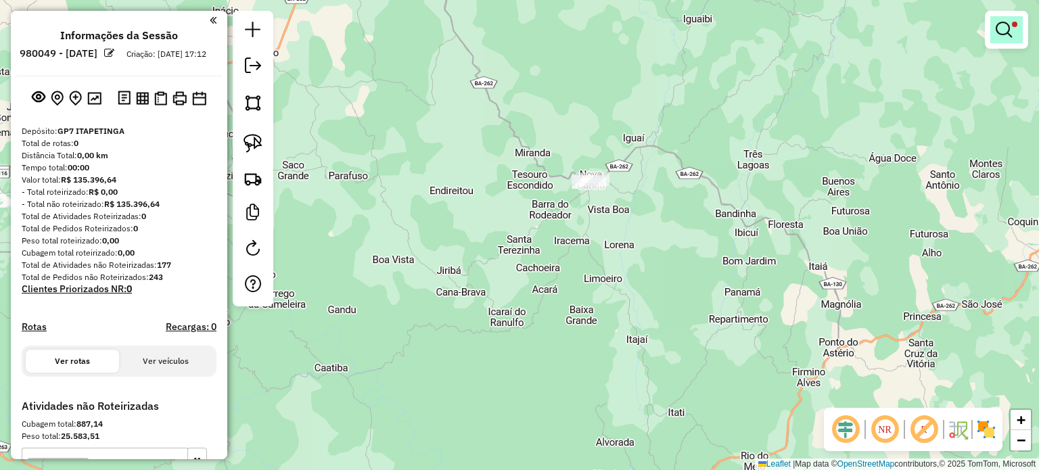
click at [1012, 26] on span at bounding box center [1014, 24] width 5 height 5
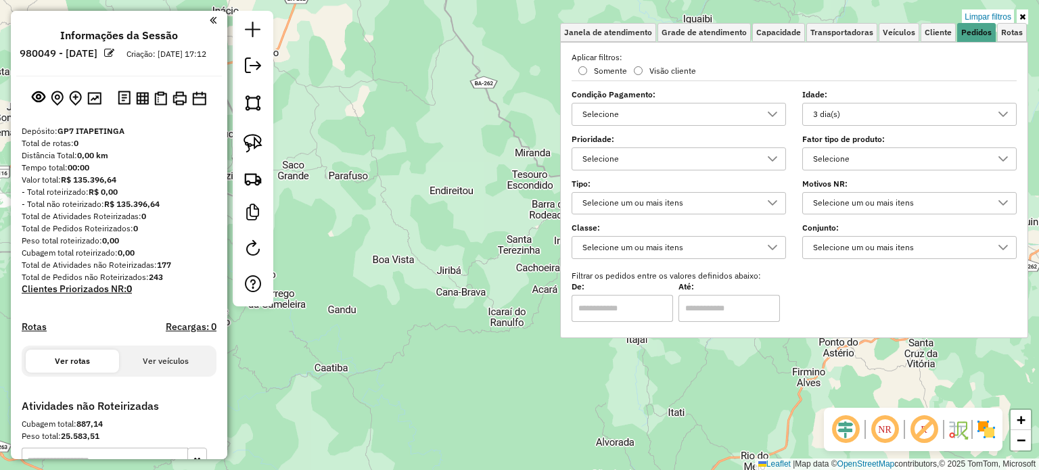
click at [872, 120] on div "3 dia(s)" at bounding box center [899, 114] width 182 height 22
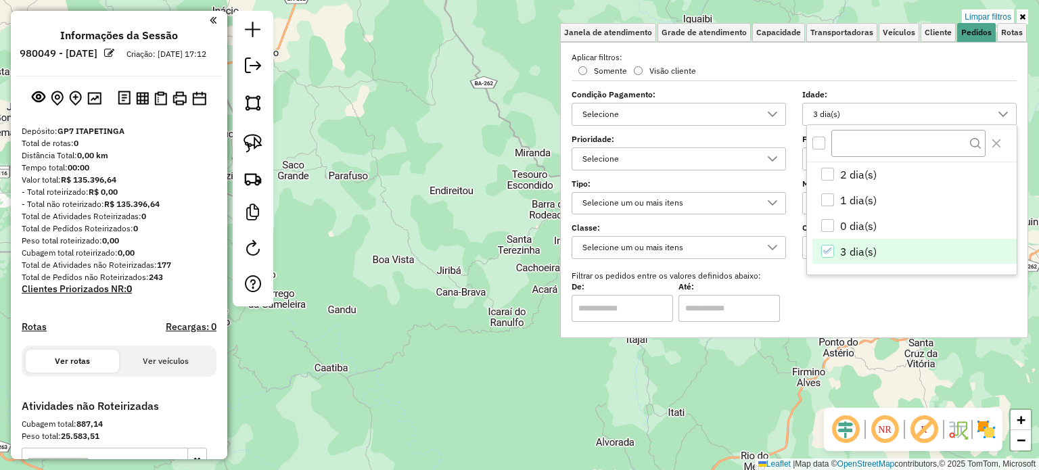
click at [828, 248] on icon "3 dia(s)" at bounding box center [827, 250] width 9 height 9
click at [826, 172] on div "2 dia(s)" at bounding box center [827, 174] width 13 height 13
click at [703, 386] on div "Limpar filtros Janela de atendimento Grade de atendimento Capacidade Transporta…" at bounding box center [519, 235] width 1039 height 470
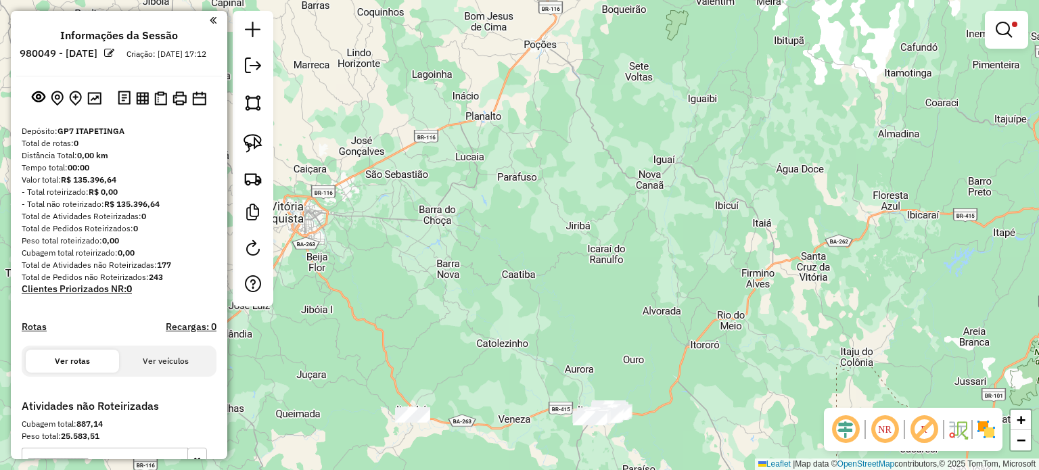
drag, startPoint x: 639, startPoint y: 313, endPoint x: 588, endPoint y: 116, distance: 203.4
click at [592, 129] on div "Limpar filtros Janela de atendimento Grade de atendimento Capacidade Transporta…" at bounding box center [519, 235] width 1039 height 470
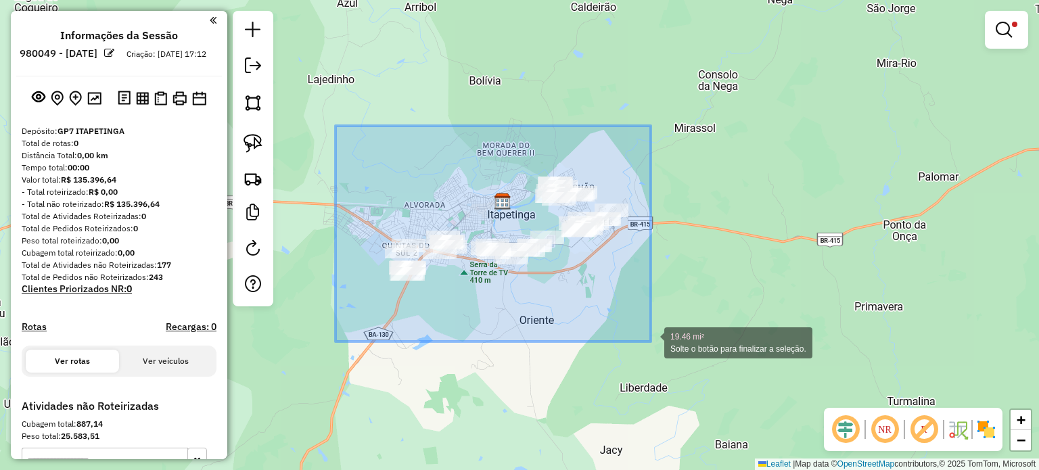
drag, startPoint x: 335, startPoint y: 126, endPoint x: 650, endPoint y: 341, distance: 381.9
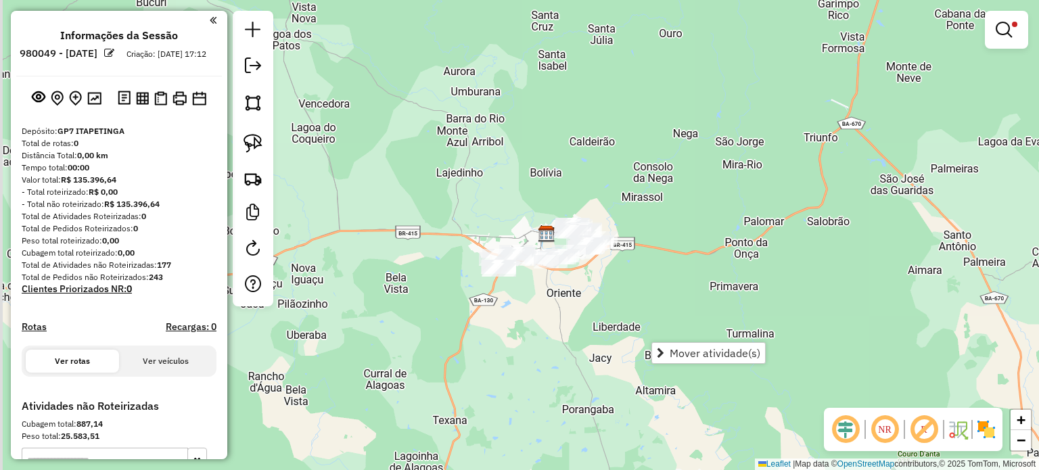
drag, startPoint x: 522, startPoint y: 370, endPoint x: 676, endPoint y: 156, distance: 264.0
click at [668, 169] on div "Limpar filtros Janela de atendimento Grade de atendimento Capacidade Transporta…" at bounding box center [519, 235] width 1039 height 470
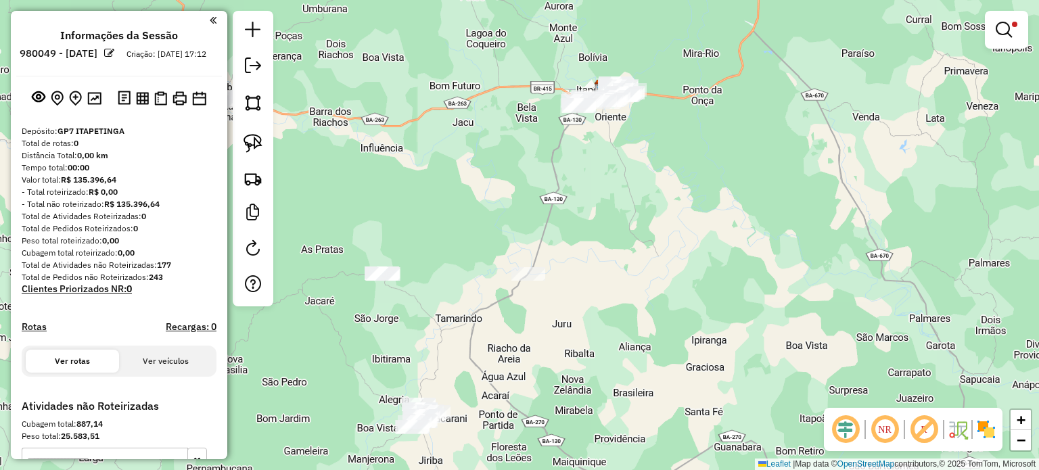
drag, startPoint x: 439, startPoint y: 364, endPoint x: 473, endPoint y: 207, distance: 161.3
click at [473, 208] on div "Limpar filtros Janela de atendimento Grade de atendimento Capacidade Transporta…" at bounding box center [519, 235] width 1039 height 470
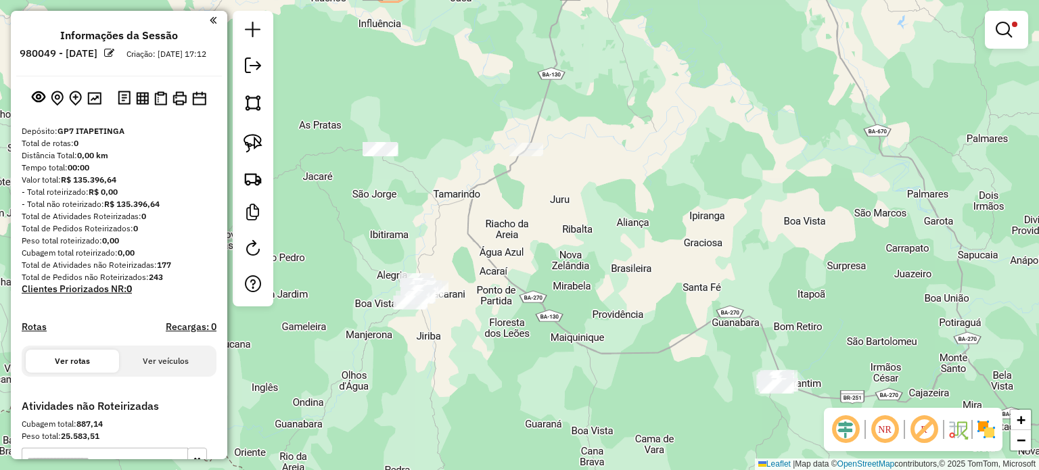
drag, startPoint x: 690, startPoint y: 371, endPoint x: 533, endPoint y: 237, distance: 206.2
click at [533, 237] on div "Limpar filtros Janela de atendimento Grade de atendimento Capacidade Transporta…" at bounding box center [519, 235] width 1039 height 470
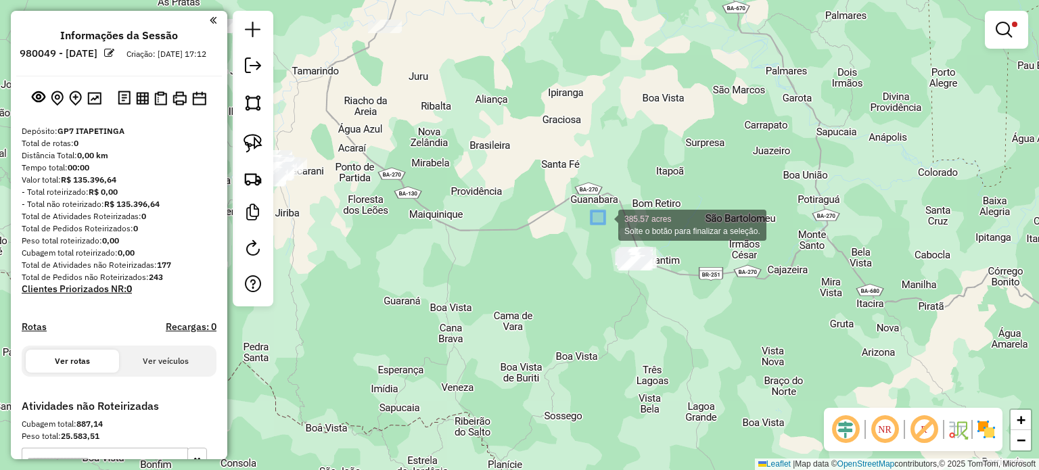
drag, startPoint x: 592, startPoint y: 213, endPoint x: 695, endPoint y: 305, distance: 137.9
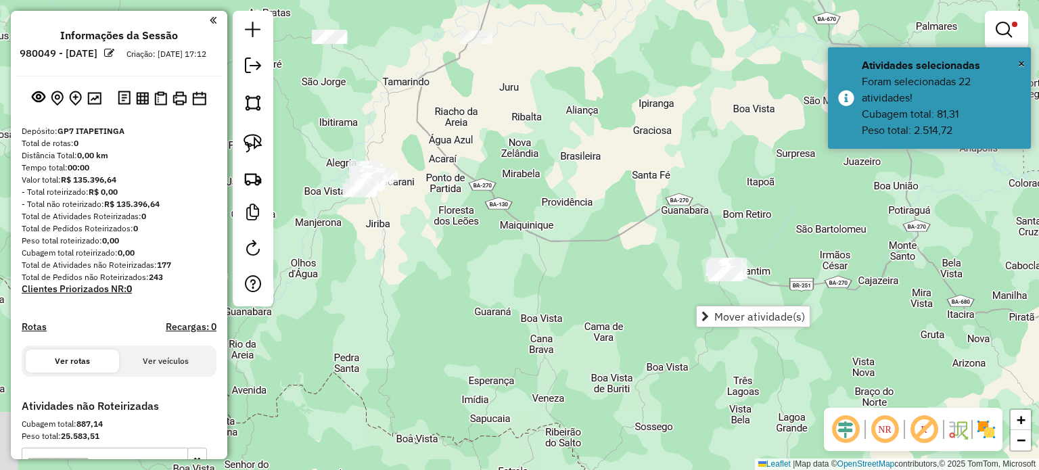
drag, startPoint x: 504, startPoint y: 278, endPoint x: 653, endPoint y: 302, distance: 150.7
click at [653, 302] on div "Limpar filtros Janela de atendimento Grade de atendimento Capacidade Transporta…" at bounding box center [519, 235] width 1039 height 470
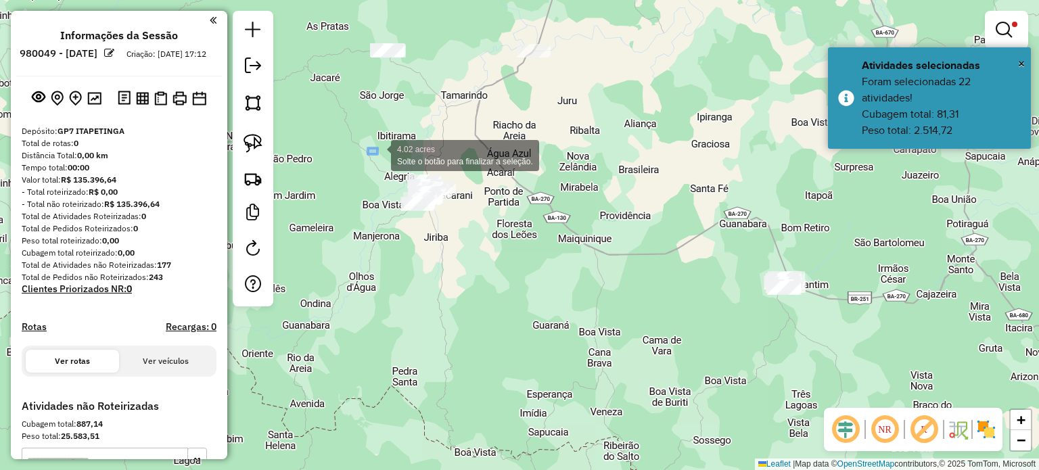
drag, startPoint x: 368, startPoint y: 148, endPoint x: 509, endPoint y: 260, distance: 180.1
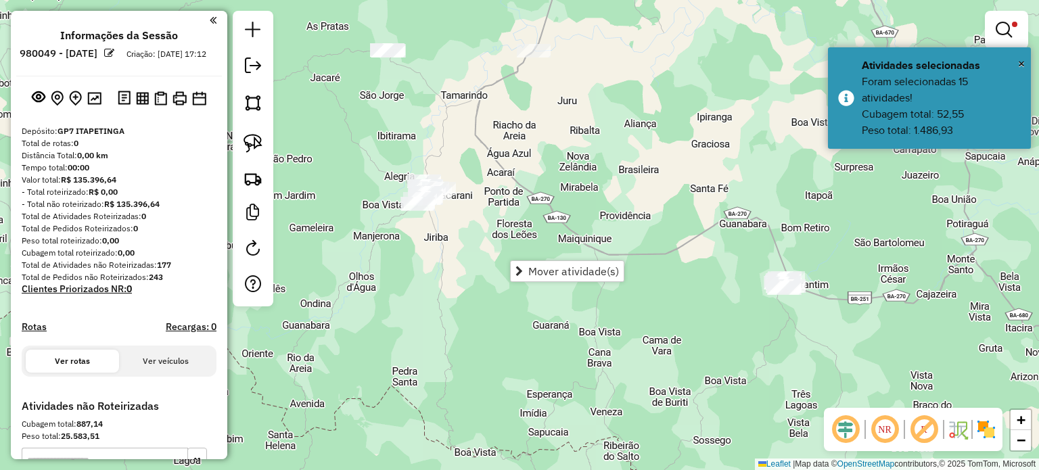
click at [503, 210] on div "Limpar filtros Janela de atendimento Grade de atendimento Capacidade Transporta…" at bounding box center [519, 235] width 1039 height 470
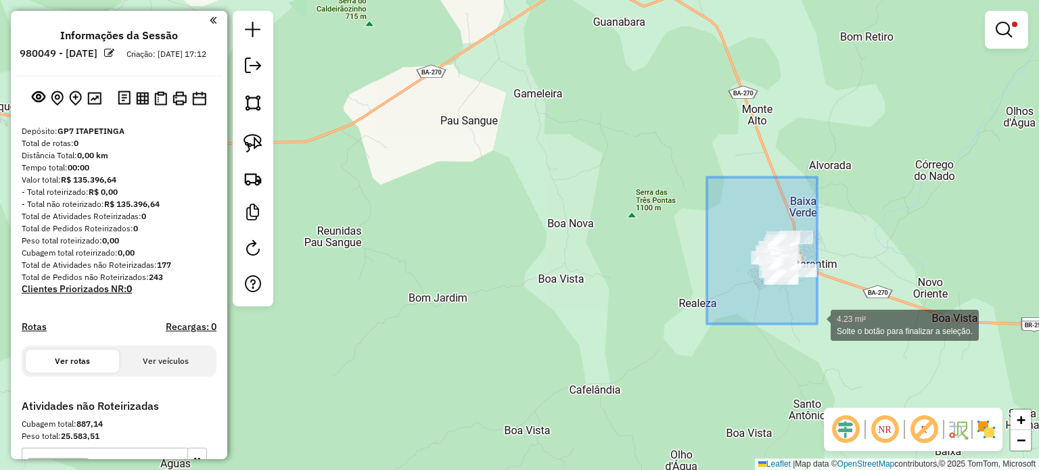
drag, startPoint x: 707, startPoint y: 177, endPoint x: 828, endPoint y: 338, distance: 201.4
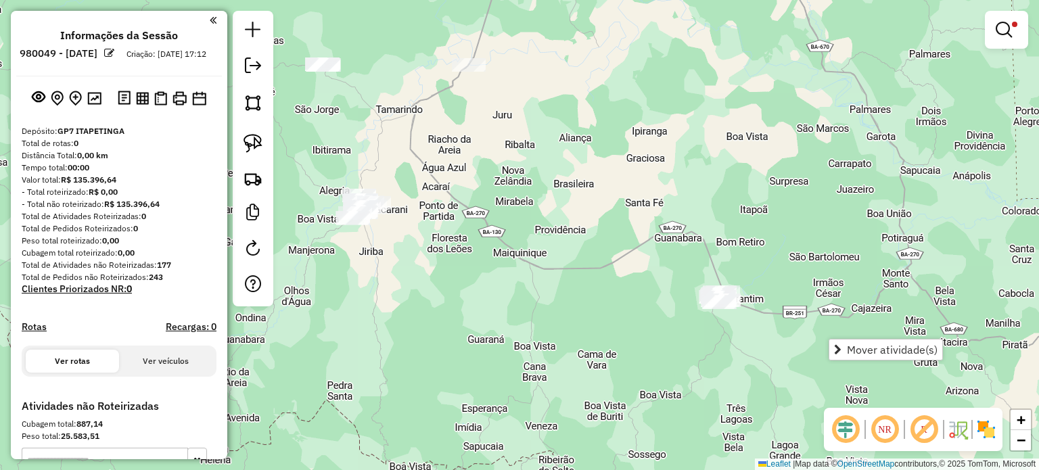
drag, startPoint x: 536, startPoint y: 294, endPoint x: 723, endPoint y: 339, distance: 193.2
click at [708, 339] on div "Limpar filtros Janela de atendimento Grade de atendimento Capacidade Transporta…" at bounding box center [519, 235] width 1039 height 470
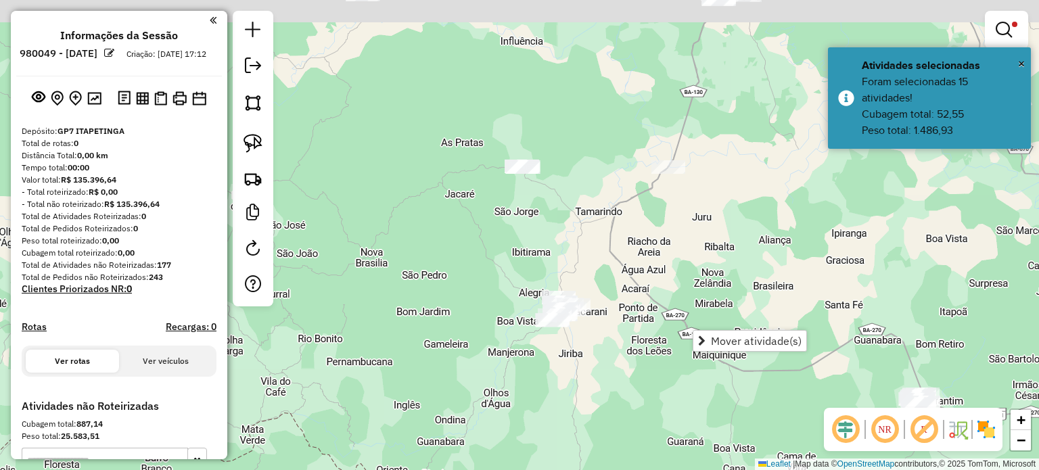
drag, startPoint x: 754, startPoint y: 247, endPoint x: 721, endPoint y: 305, distance: 66.0
click at [721, 305] on div "Limpar filtros Janela de atendimento Grade de atendimento Capacidade Transporta…" at bounding box center [519, 235] width 1039 height 470
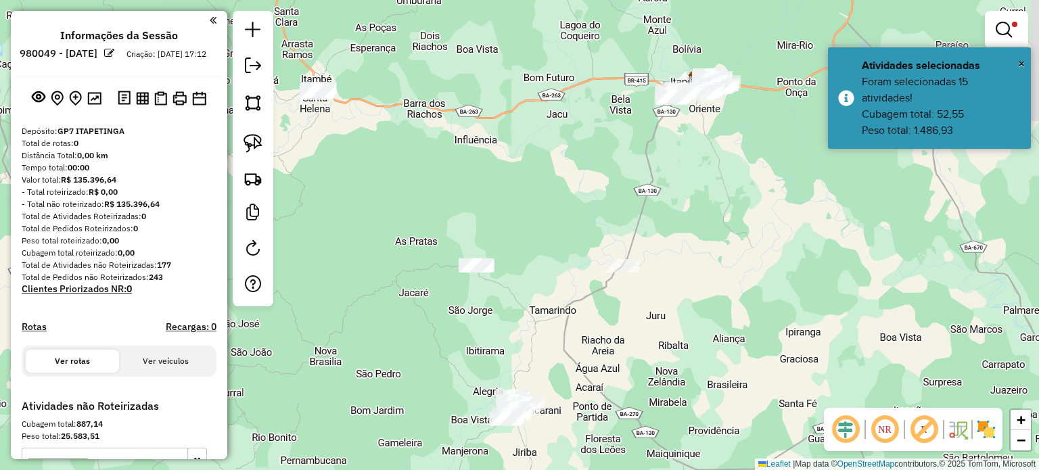
drag, startPoint x: 798, startPoint y: 186, endPoint x: 756, endPoint y: 278, distance: 101.1
click at [756, 278] on div "Limpar filtros Janela de atendimento Grade de atendimento Capacidade Transporta…" at bounding box center [519, 235] width 1039 height 470
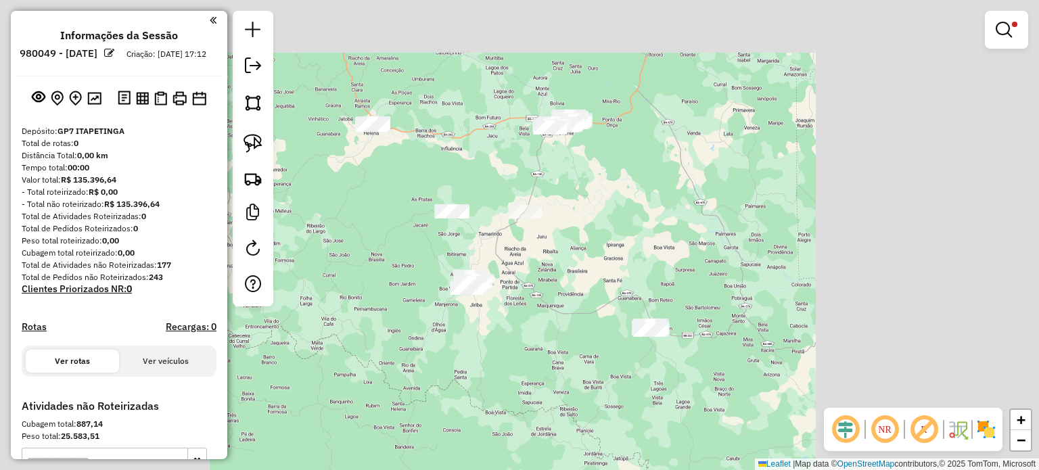
drag, startPoint x: 698, startPoint y: 366, endPoint x: 596, endPoint y: 300, distance: 122.3
click at [596, 300] on div "Limpar filtros Janela de atendimento Grade de atendimento Capacidade Transporta…" at bounding box center [519, 235] width 1039 height 470
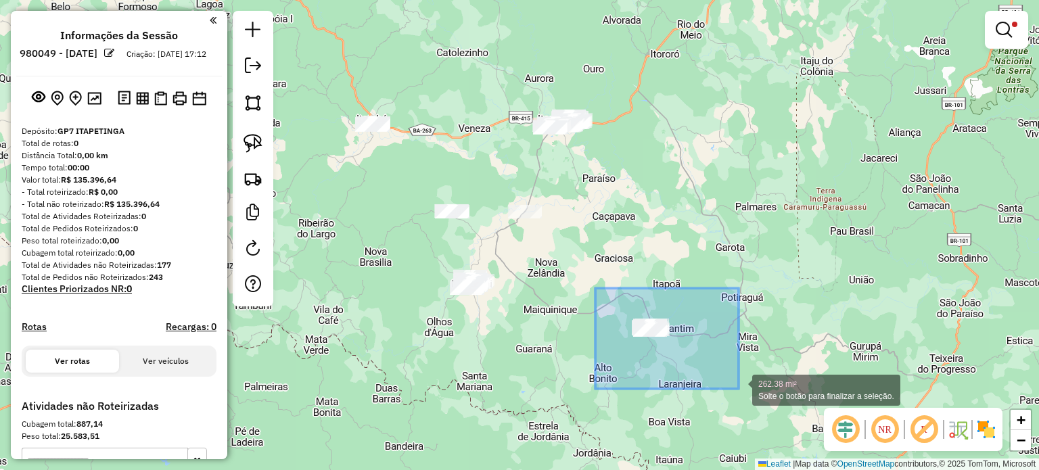
drag, startPoint x: 627, startPoint y: 313, endPoint x: 738, endPoint y: 388, distance: 133.9
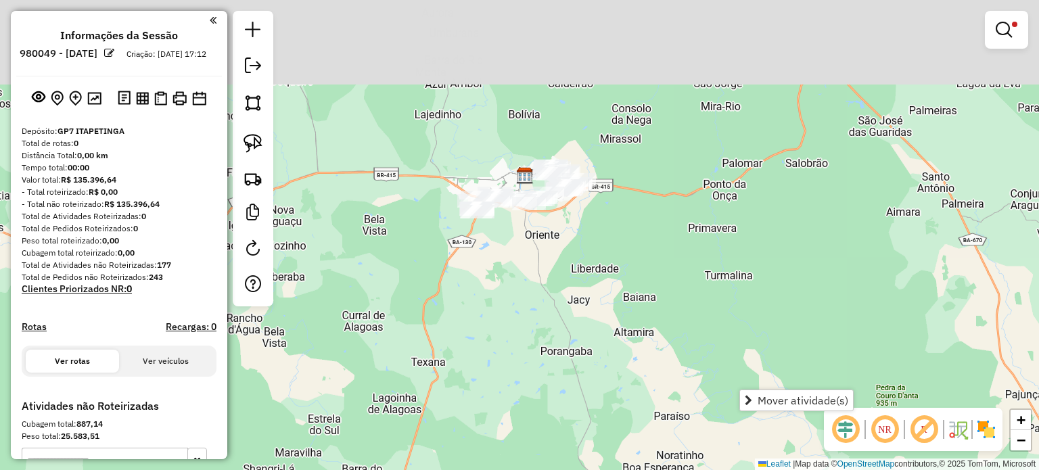
drag, startPoint x: 566, startPoint y: 128, endPoint x: 565, endPoint y: 241, distance: 112.2
click at [565, 241] on div "Limpar filtros Janela de atendimento Grade de atendimento Capacidade Transporta…" at bounding box center [519, 235] width 1039 height 470
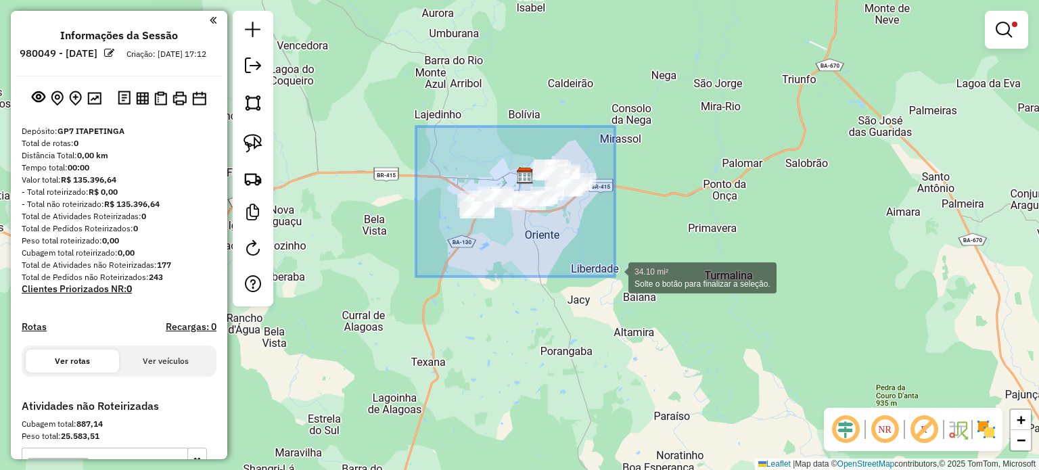
drag, startPoint x: 416, startPoint y: 126, endPoint x: 617, endPoint y: 279, distance: 252.4
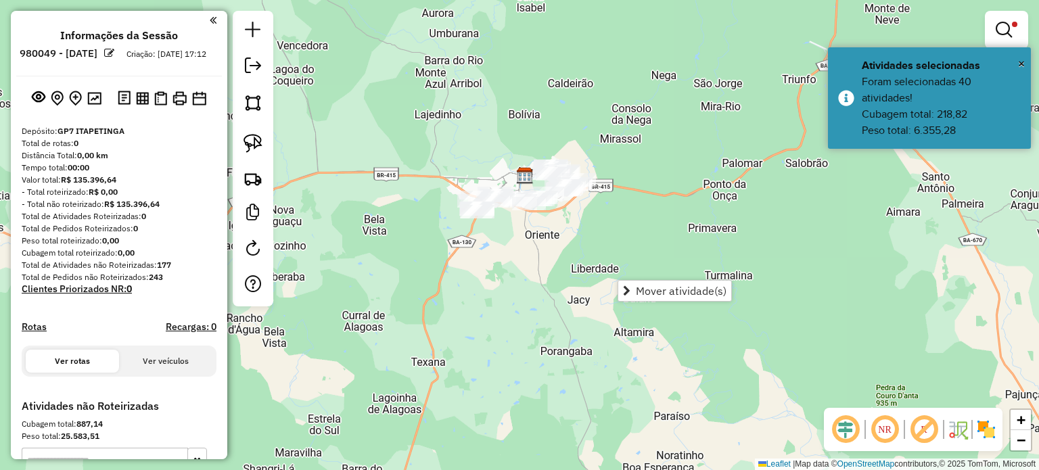
click at [747, 394] on div "Limpar filtros Janela de atendimento Grade de atendimento Capacidade Transporta…" at bounding box center [519, 235] width 1039 height 470
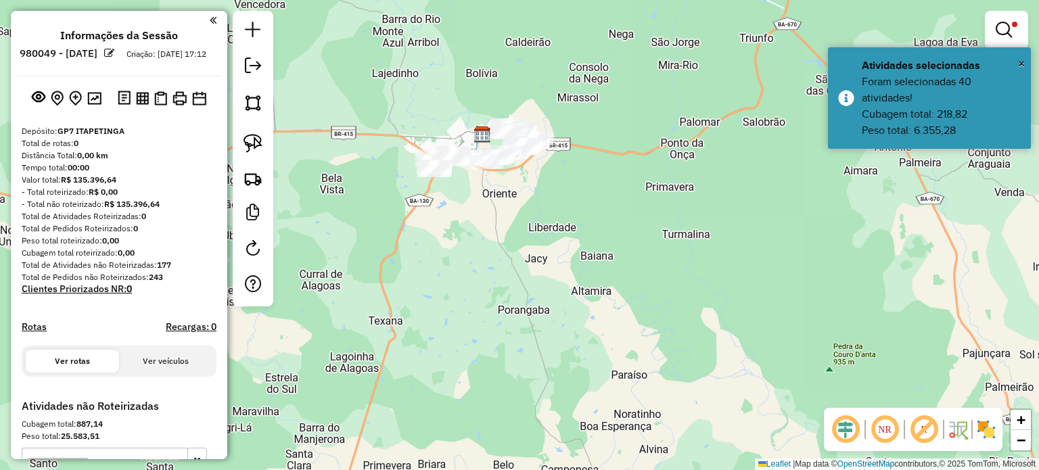
drag, startPoint x: 803, startPoint y: 289, endPoint x: 542, endPoint y: 68, distance: 342.1
click at [549, 77] on div "Limpar filtros Janela de atendimento Grade de atendimento Capacidade Transporta…" at bounding box center [519, 235] width 1039 height 470
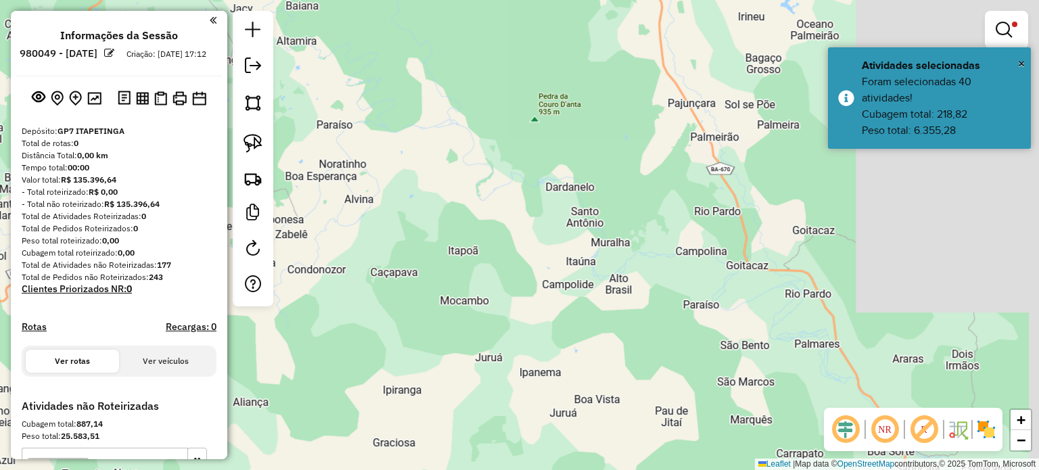
drag, startPoint x: 673, startPoint y: 247, endPoint x: 619, endPoint y: 172, distance: 92.1
click at [627, 184] on div "Limpar filtros Janela de atendimento Grade de atendimento Capacidade Transporta…" at bounding box center [519, 235] width 1039 height 470
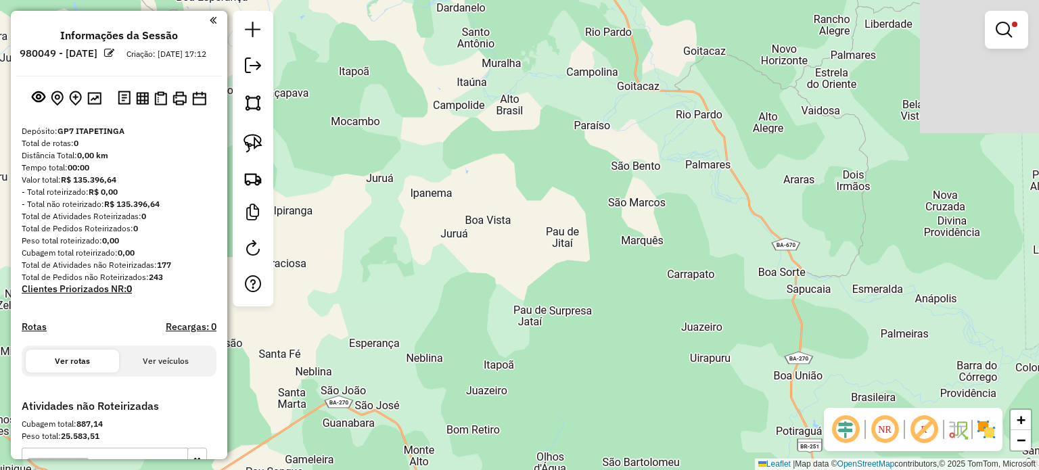
drag, startPoint x: 738, startPoint y: 284, endPoint x: 676, endPoint y: 174, distance: 126.2
click at [679, 179] on div "Limpar filtros Janela de atendimento Grade de atendimento Capacidade Transporta…" at bounding box center [519, 235] width 1039 height 470
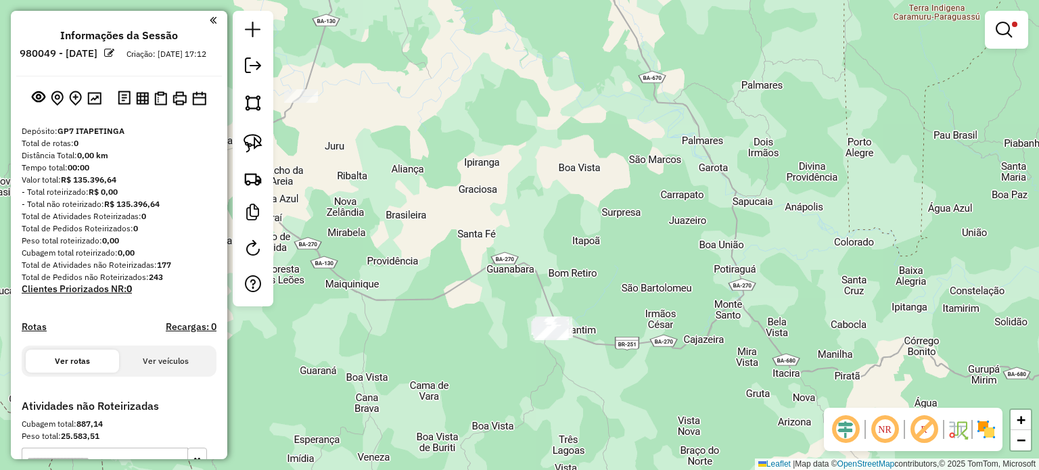
drag, startPoint x: 657, startPoint y: 275, endPoint x: 717, endPoint y: 262, distance: 60.7
click at [669, 241] on div "Limpar filtros Janela de atendimento Grade de atendimento Capacidade Transporta…" at bounding box center [519, 235] width 1039 height 470
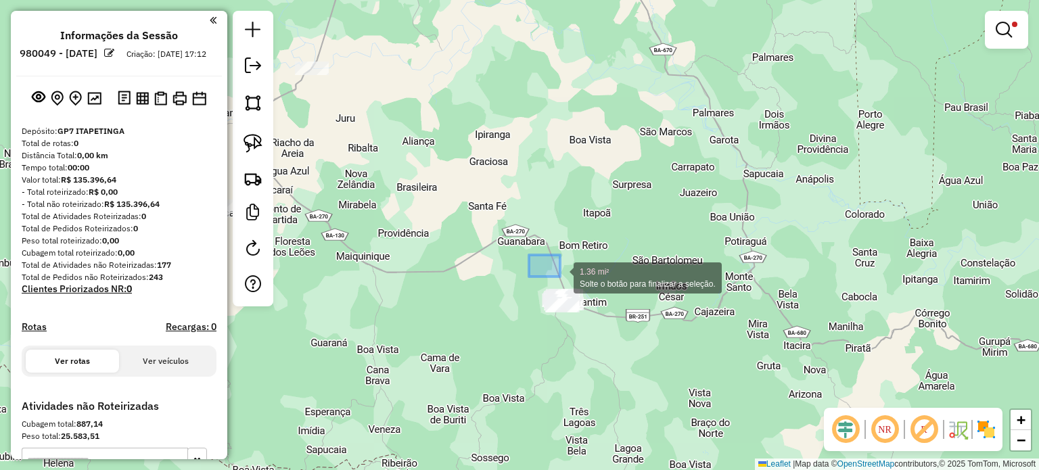
drag, startPoint x: 529, startPoint y: 255, endPoint x: 684, endPoint y: 348, distance: 181.4
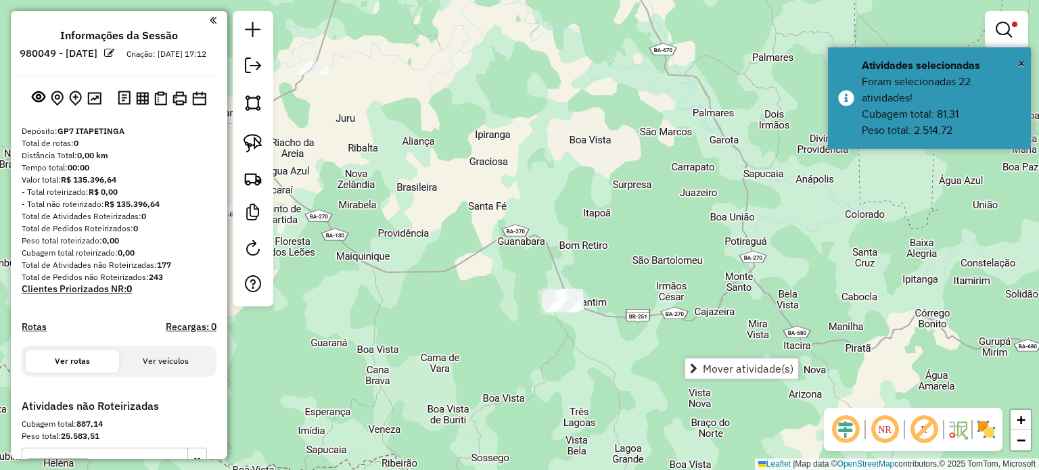
drag, startPoint x: 518, startPoint y: 143, endPoint x: 632, endPoint y: 300, distance: 194.1
click at [632, 300] on div "Limpar filtros Janela de atendimento Grade de atendimento Capacidade Transporta…" at bounding box center [519, 235] width 1039 height 470
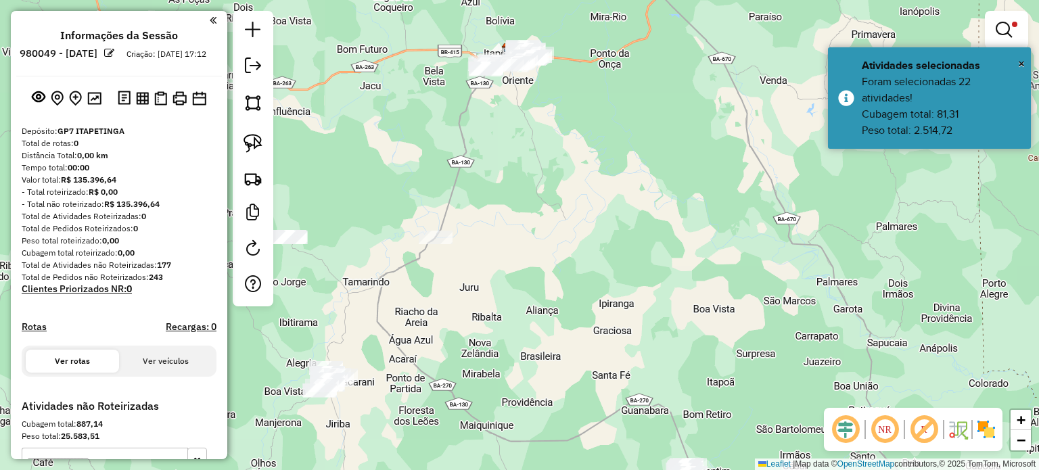
drag, startPoint x: 600, startPoint y: 256, endPoint x: 603, endPoint y: 264, distance: 7.9
click at [602, 263] on div "Limpar filtros Janela de atendimento Grade de atendimento Capacidade Transporta…" at bounding box center [519, 235] width 1039 height 470
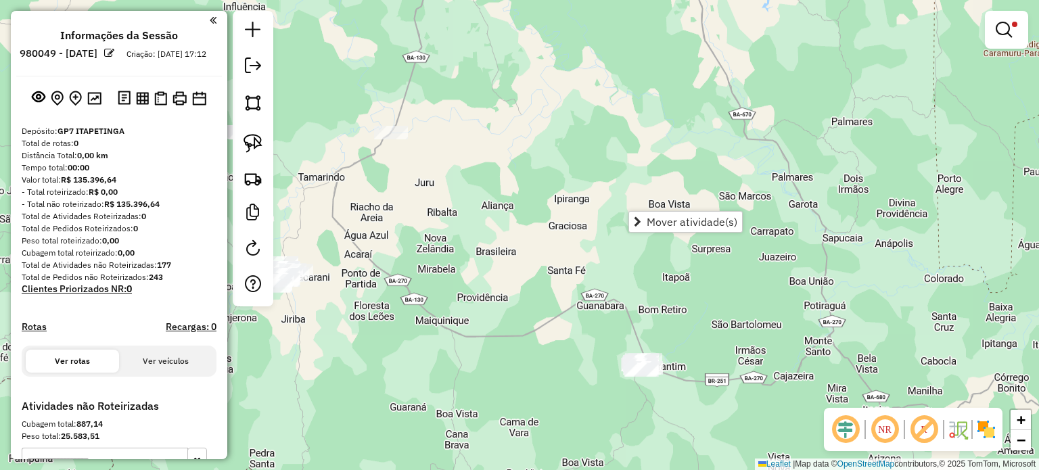
drag, startPoint x: 575, startPoint y: 168, endPoint x: 571, endPoint y: 135, distance: 33.5
click at [571, 147] on div "Limpar filtros Janela de atendimento Grade de atendimento Capacidade Transporta…" at bounding box center [519, 235] width 1039 height 470
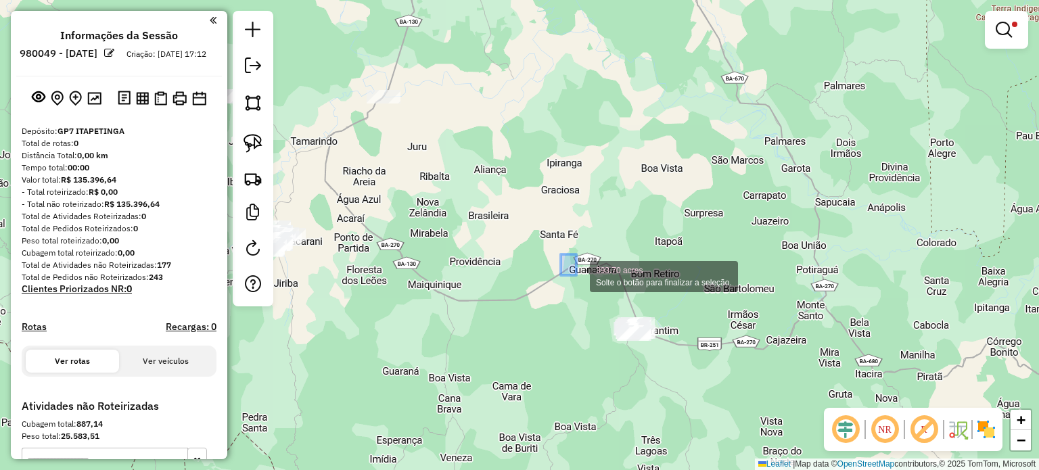
drag, startPoint x: 561, startPoint y: 254, endPoint x: 692, endPoint y: 371, distance: 175.3
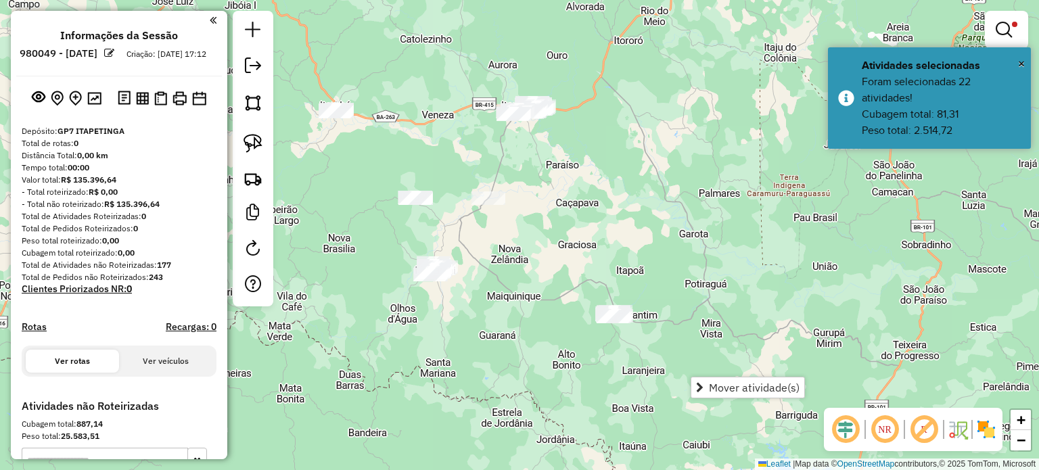
drag, startPoint x: 557, startPoint y: 137, endPoint x: 581, endPoint y: 222, distance: 88.4
click at [581, 222] on div "Limpar filtros Janela de atendimento Grade de atendimento Capacidade Transporta…" at bounding box center [519, 235] width 1039 height 470
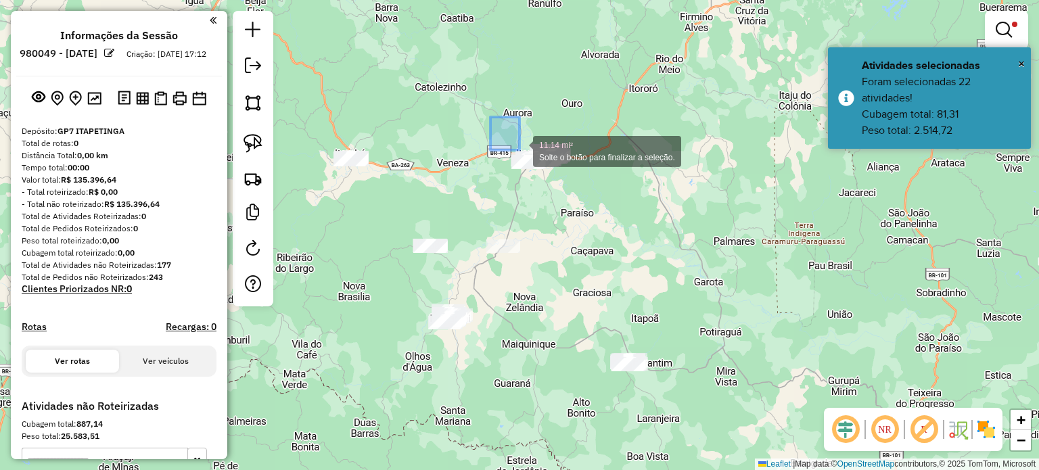
drag, startPoint x: 490, startPoint y: 117, endPoint x: 611, endPoint y: 216, distance: 155.7
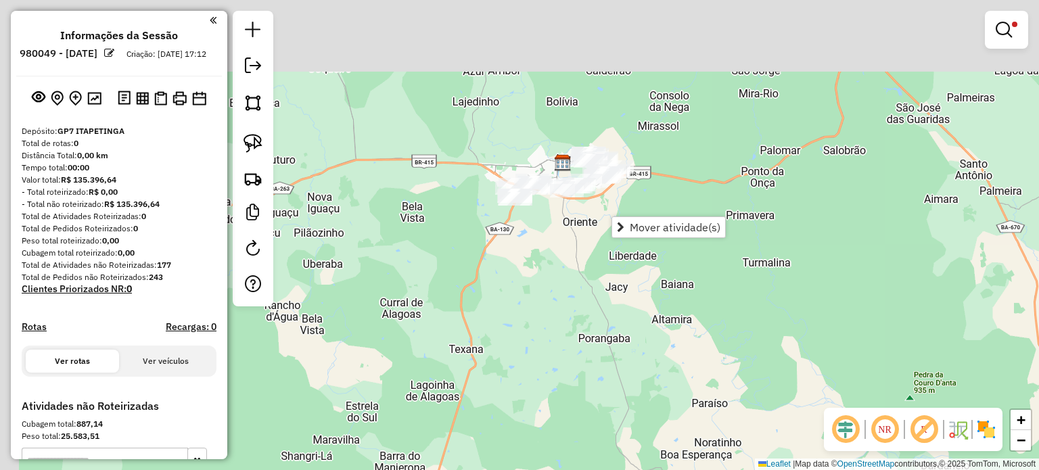
drag, startPoint x: 564, startPoint y: 129, endPoint x: 584, endPoint y: 220, distance: 93.5
click at [584, 220] on div "Limpar filtros Janela de atendimento Grade de atendimento Capacidade Transporta…" at bounding box center [519, 235] width 1039 height 470
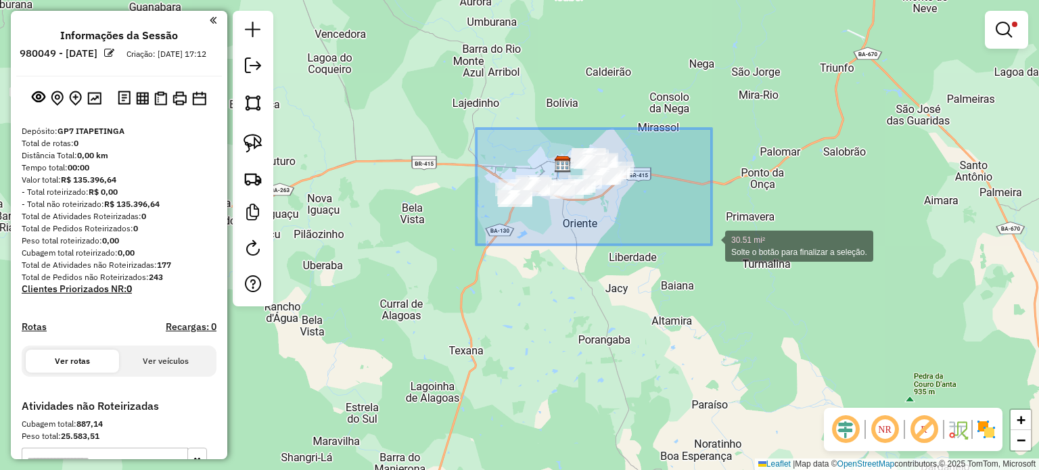
drag, startPoint x: 476, startPoint y: 128, endPoint x: 713, endPoint y: 245, distance: 264.0
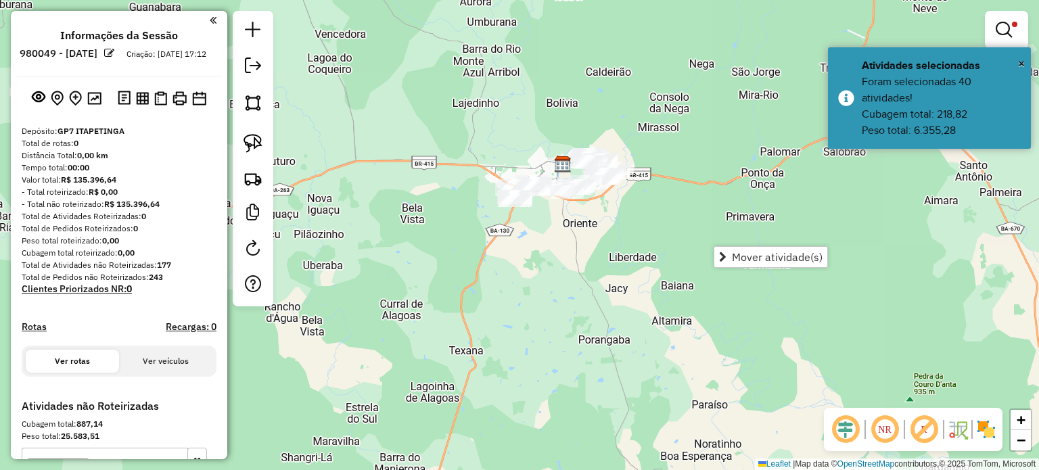
click at [657, 256] on div "Limpar filtros Janela de atendimento Grade de atendimento Capacidade Transporta…" at bounding box center [519, 235] width 1039 height 470
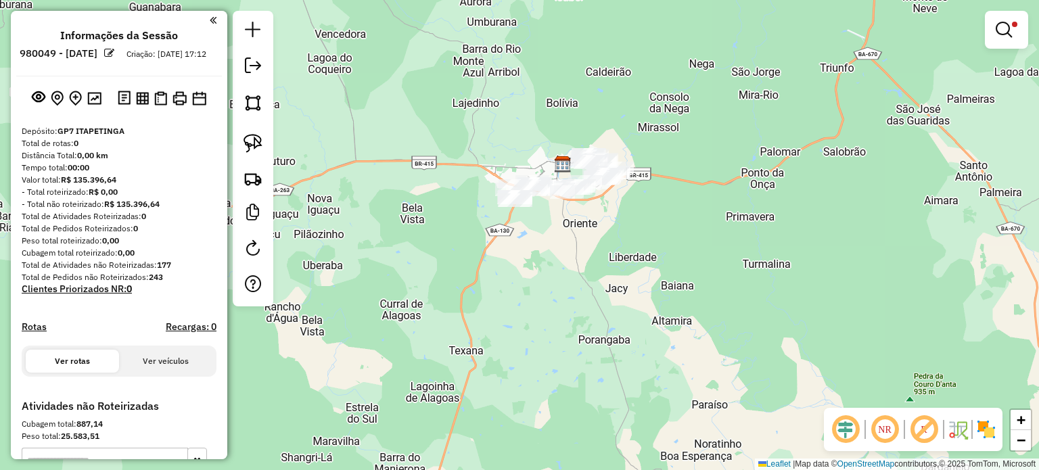
drag, startPoint x: 659, startPoint y: 335, endPoint x: 532, endPoint y: 143, distance: 230.3
click at [544, 159] on div "Limpar filtros Janela de atendimento Grade de atendimento Capacidade Transporta…" at bounding box center [519, 235] width 1039 height 470
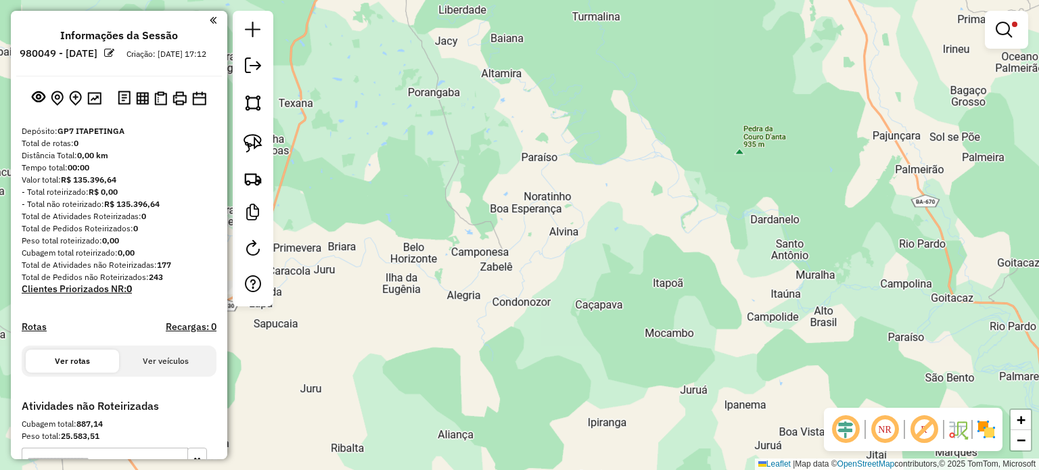
drag, startPoint x: 532, startPoint y: 222, endPoint x: 573, endPoint y: 291, distance: 80.4
click at [573, 291] on div "Limpar filtros Janela de atendimento Grade de atendimento Capacidade Transporta…" at bounding box center [519, 235] width 1039 height 470
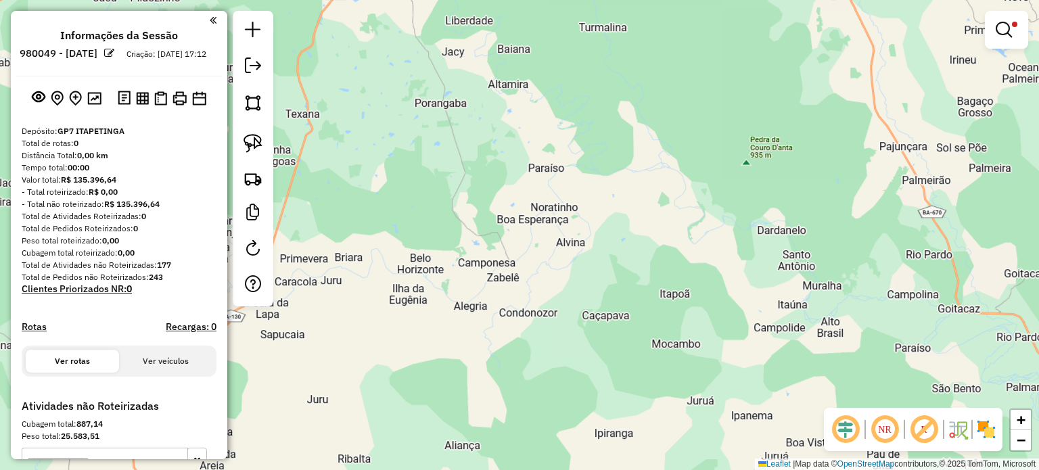
click at [573, 291] on div "Limpar filtros Janela de atendimento Grade de atendimento Capacidade Transporta…" at bounding box center [519, 235] width 1039 height 470
drag, startPoint x: 636, startPoint y: 262, endPoint x: 531, endPoint y: 70, distance: 218.2
click at [587, 156] on div "Limpar filtros Janela de atendimento Grade de atendimento Capacidade Transporta…" at bounding box center [519, 235] width 1039 height 470
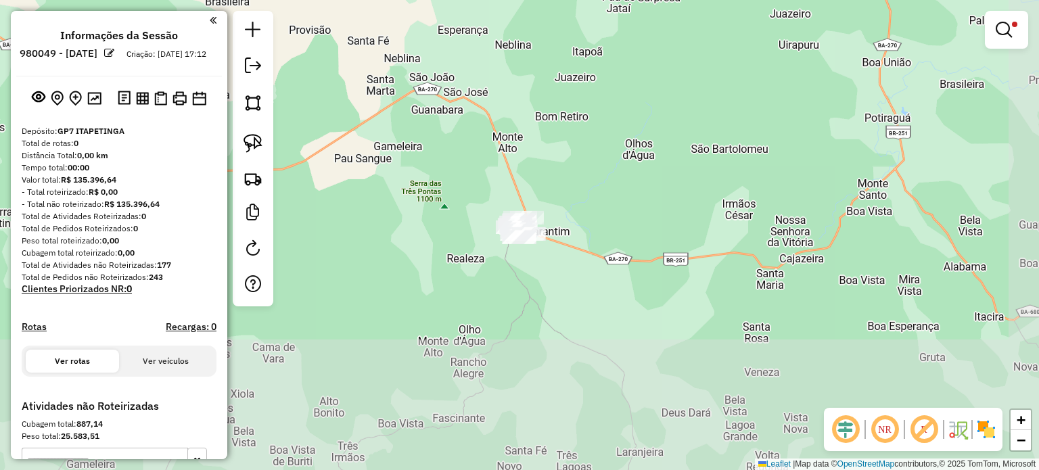
click at [668, 300] on div "Limpar filtros Janela de atendimento Grade de atendimento Capacidade Transporta…" at bounding box center [519, 235] width 1039 height 470
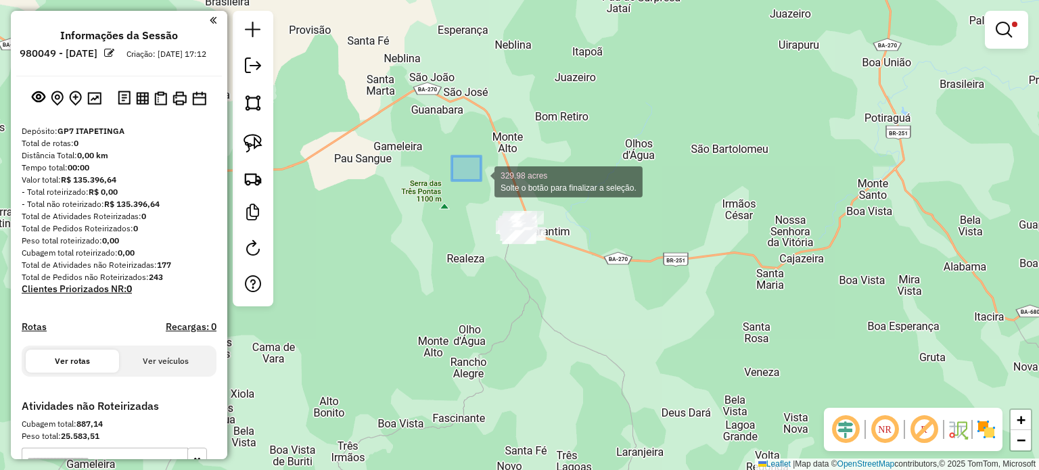
drag, startPoint x: 452, startPoint y: 156, endPoint x: 665, endPoint y: 313, distance: 264.5
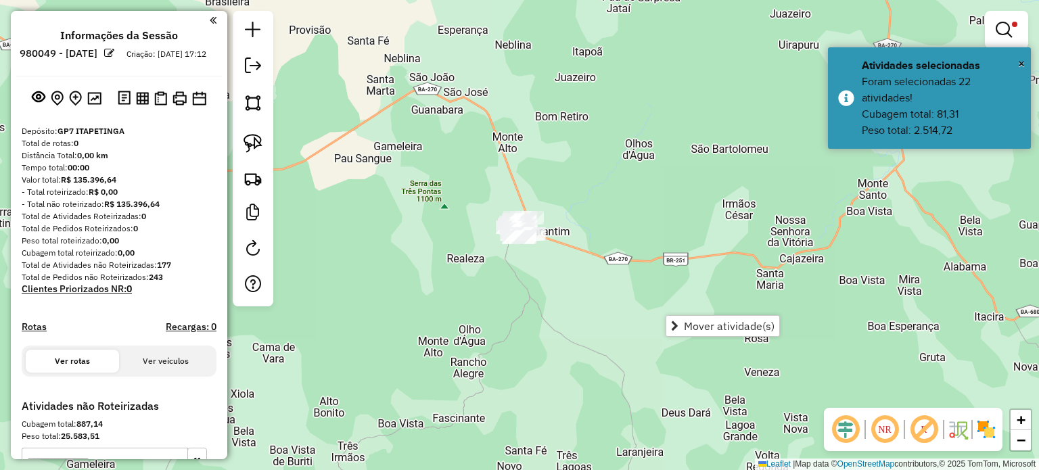
click at [500, 306] on div "Limpar filtros Janela de atendimento Grade de atendimento Capacidade Transporta…" at bounding box center [519, 235] width 1039 height 470
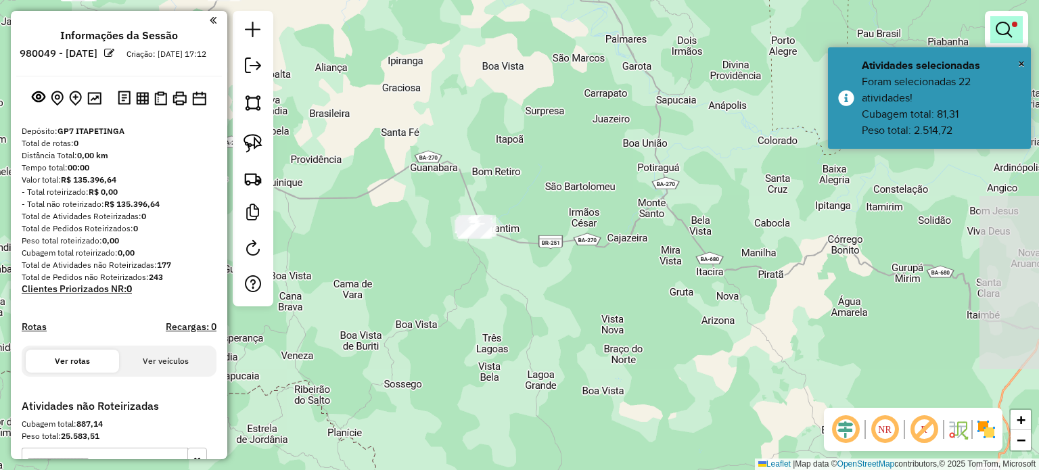
click at [1006, 22] on em at bounding box center [1003, 30] width 16 height 16
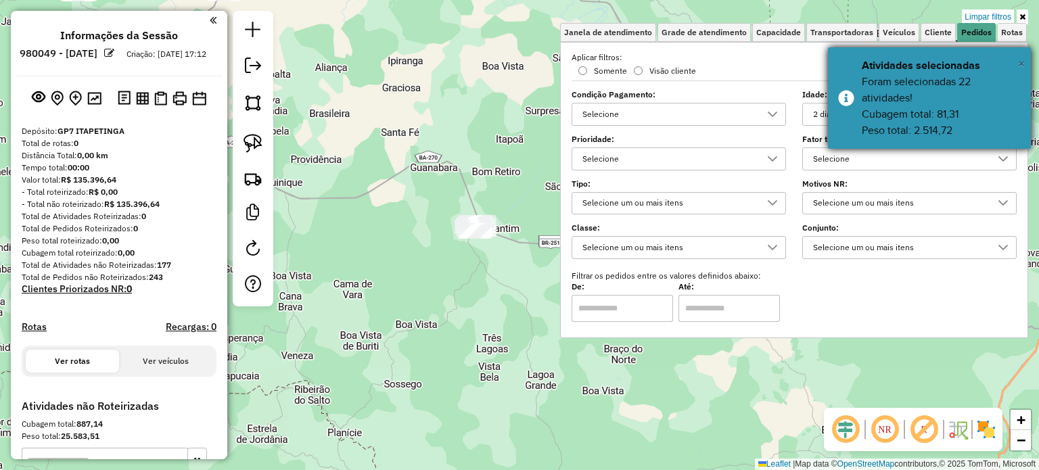
click at [1022, 64] on span "×" at bounding box center [1021, 63] width 7 height 15
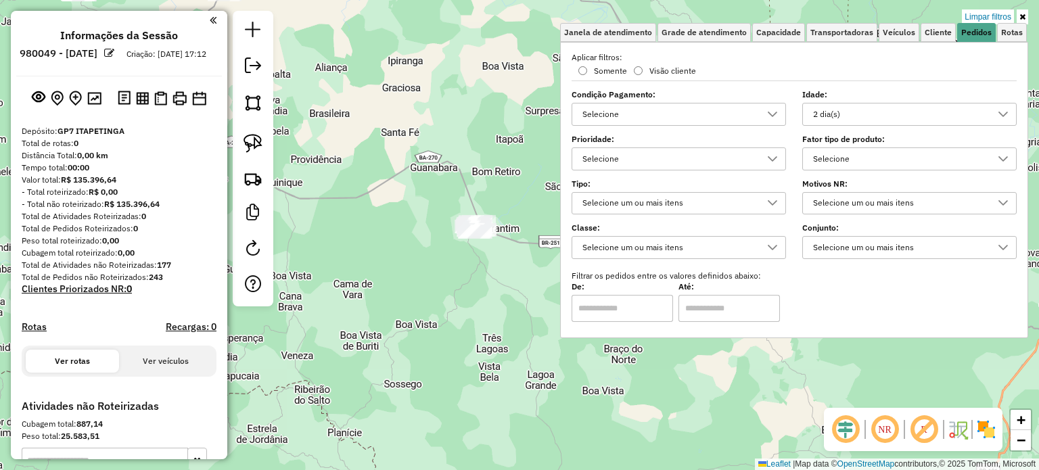
click at [882, 120] on div "2 dia(s)" at bounding box center [899, 114] width 182 height 22
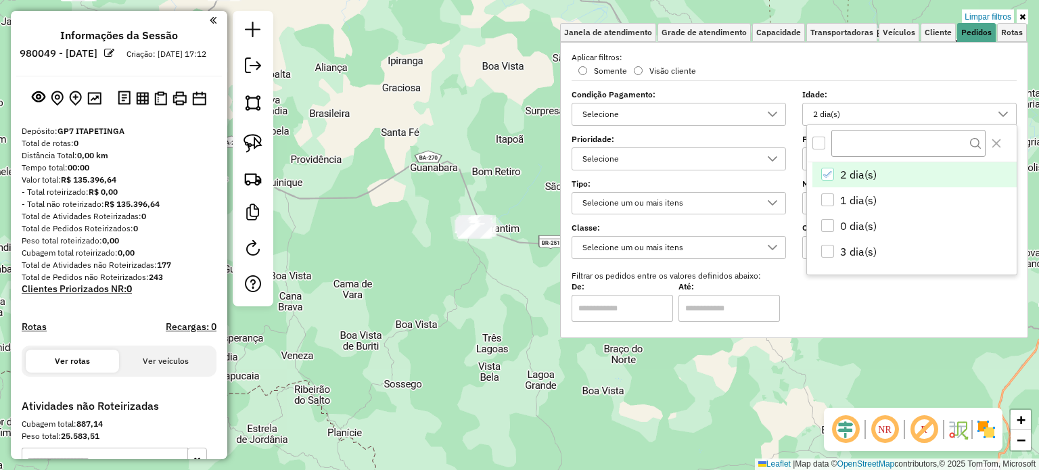
click at [819, 142] on div "All items unselected" at bounding box center [818, 143] width 13 height 13
click at [999, 139] on icon "Close" at bounding box center [996, 143] width 9 height 9
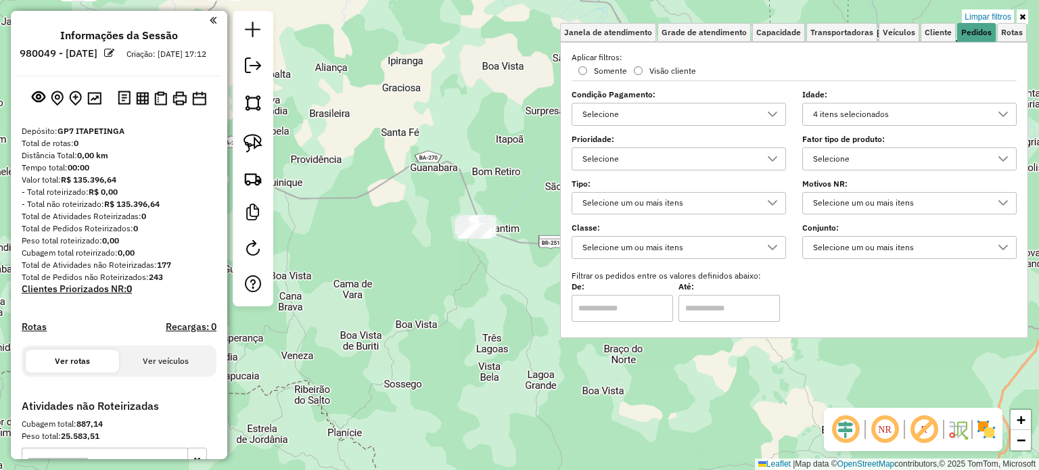
click at [1022, 16] on icon at bounding box center [1022, 17] width 6 height 8
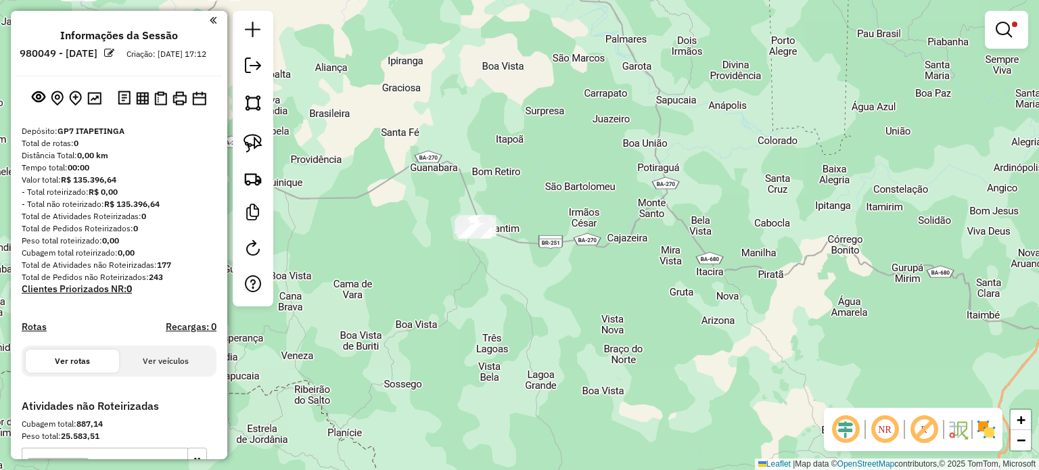
click at [547, 253] on div "Limpar filtros Janela de atendimento Grade de atendimento Capacidade Transporta…" at bounding box center [519, 235] width 1039 height 470
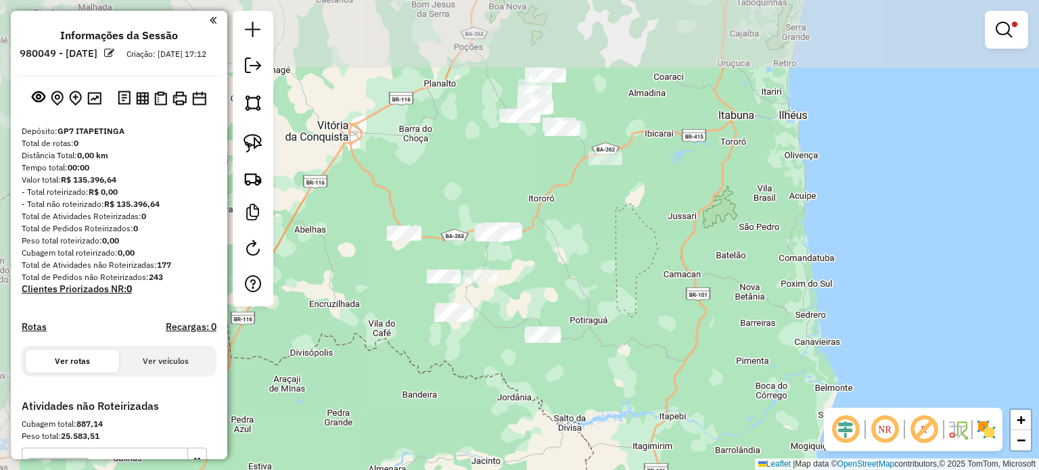
drag, startPoint x: 499, startPoint y: 186, endPoint x: 521, endPoint y: 287, distance: 103.2
click at [521, 287] on div "Limpar filtros Janela de atendimento Grade de atendimento Capacidade Transporta…" at bounding box center [519, 235] width 1039 height 470
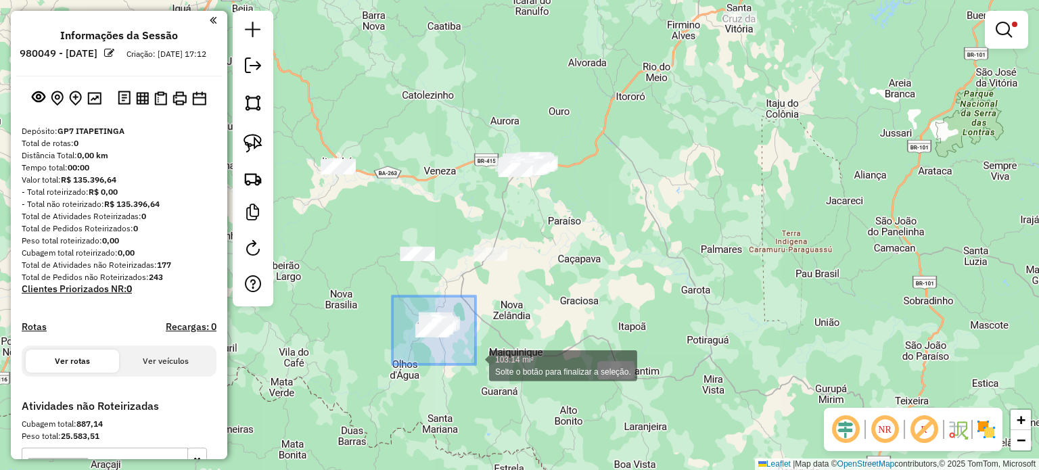
drag, startPoint x: 395, startPoint y: 300, endPoint x: 475, endPoint y: 364, distance: 103.4
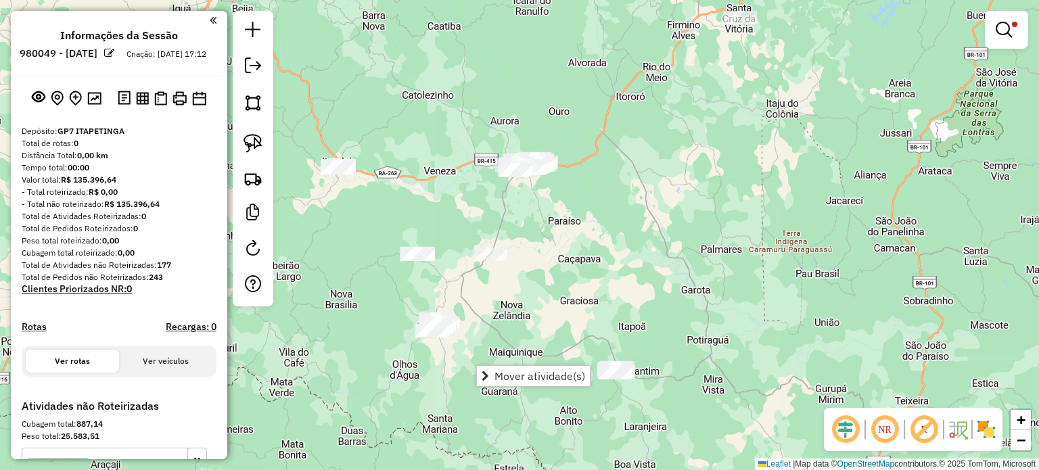
click at [541, 328] on div "Limpar filtros Janela de atendimento Grade de atendimento Capacidade Transporta…" at bounding box center [519, 235] width 1039 height 470
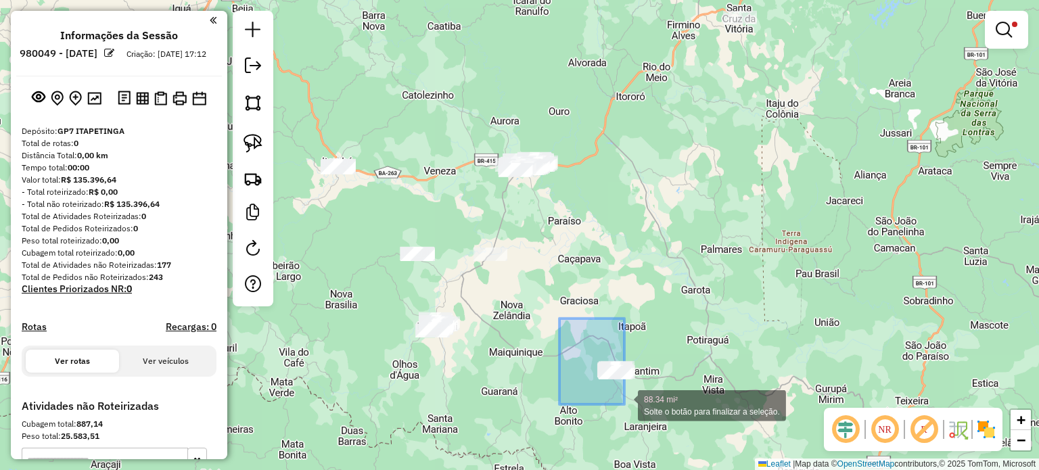
drag, startPoint x: 559, startPoint y: 318, endPoint x: 641, endPoint y: 416, distance: 127.2
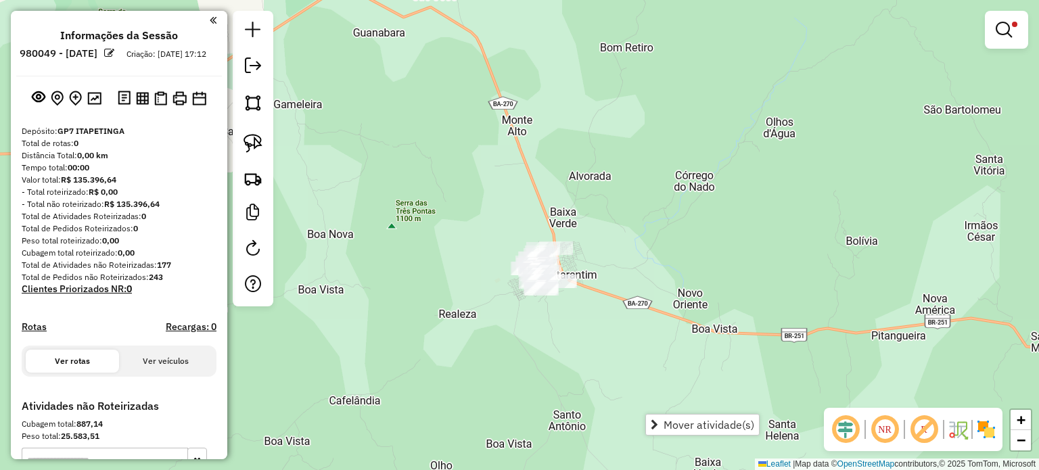
drag, startPoint x: 567, startPoint y: 357, endPoint x: 579, endPoint y: 318, distance: 40.4
click at [579, 318] on div "Limpar filtros Janela de atendimento Grade de atendimento Capacidade Transporta…" at bounding box center [519, 235] width 1039 height 470
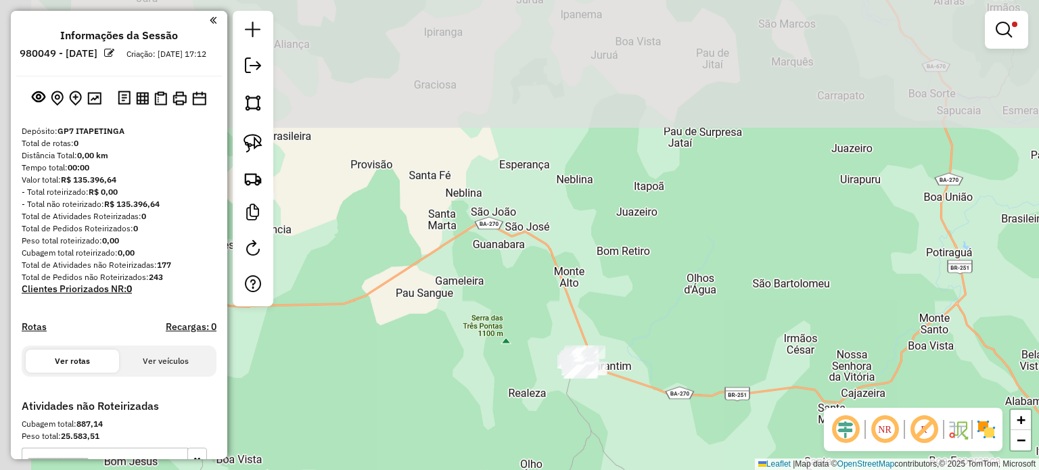
drag, startPoint x: 505, startPoint y: 237, endPoint x: 611, endPoint y: 389, distance: 185.0
click at [615, 398] on div "Limpar filtros Janela de atendimento Grade de atendimento Capacidade Transporta…" at bounding box center [519, 235] width 1039 height 470
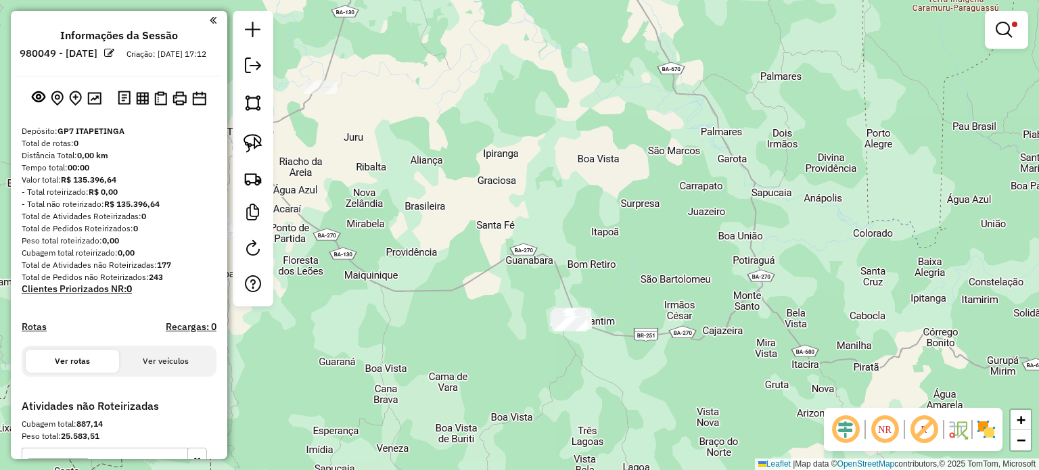
click at [639, 370] on div "Limpar filtros Janela de atendimento Grade de atendimento Capacidade Transporta…" at bounding box center [519, 235] width 1039 height 470
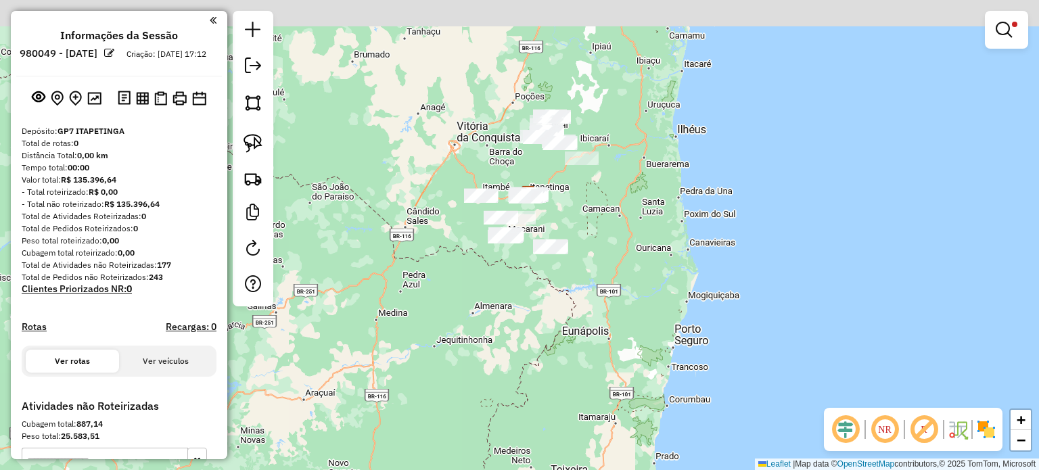
drag, startPoint x: 564, startPoint y: 116, endPoint x: 590, endPoint y: 232, distance: 119.1
click at [590, 232] on div "Limpar filtros Janela de atendimento Grade de atendimento Capacidade Transporta…" at bounding box center [519, 235] width 1039 height 470
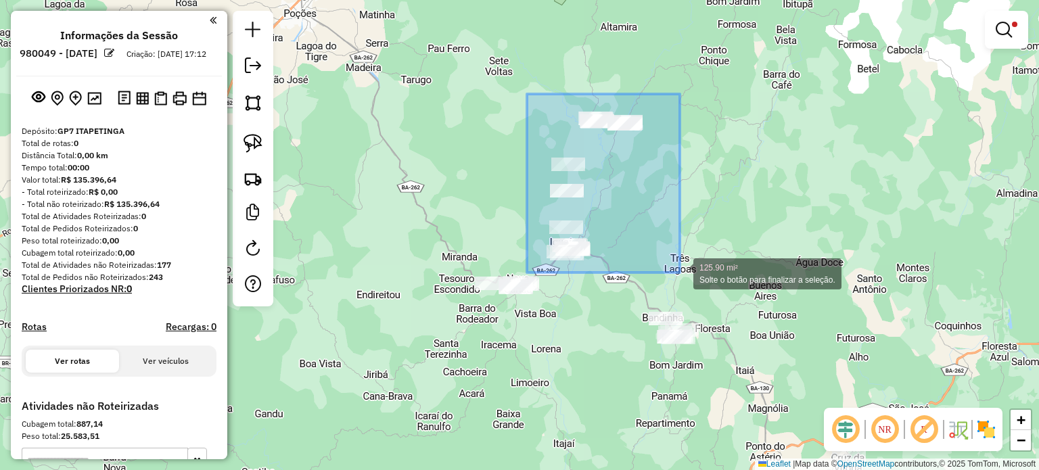
drag, startPoint x: 529, startPoint y: 97, endPoint x: 680, endPoint y: 272, distance: 231.1
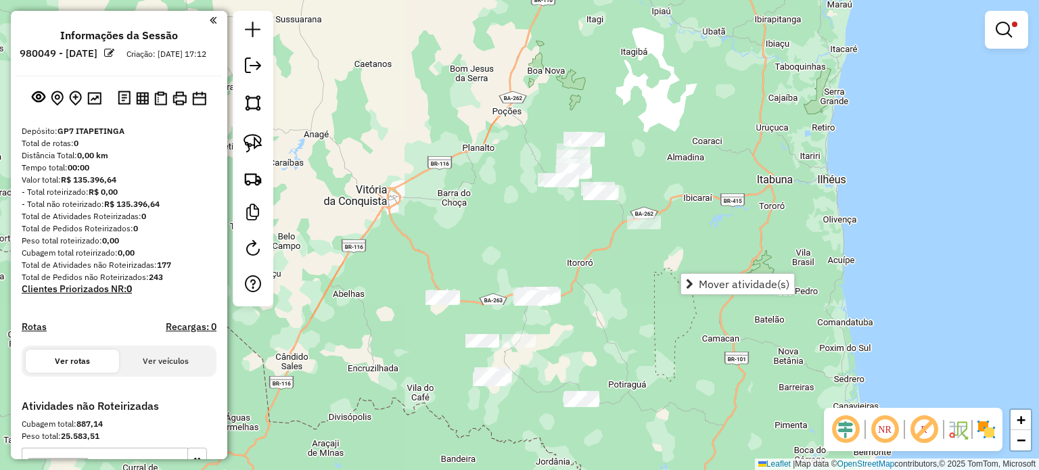
drag, startPoint x: 619, startPoint y: 340, endPoint x: 583, endPoint y: 289, distance: 63.0
click at [583, 289] on div "Limpar filtros Janela de atendimento Grade de atendimento Capacidade Transporta…" at bounding box center [519, 235] width 1039 height 470
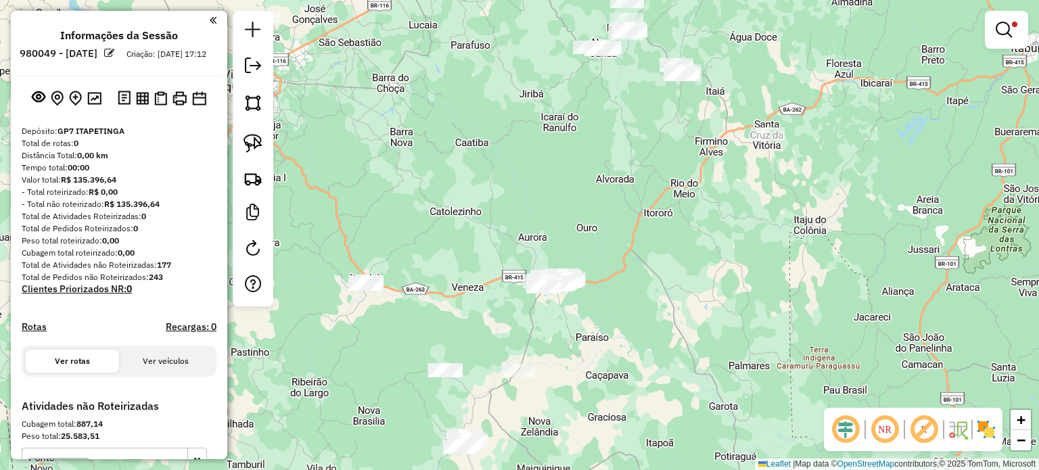
drag, startPoint x: 586, startPoint y: 329, endPoint x: 598, endPoint y: 298, distance: 33.2
click at [598, 298] on div "Limpar filtros Janela de atendimento Grade de atendimento Capacidade Transporta…" at bounding box center [519, 235] width 1039 height 470
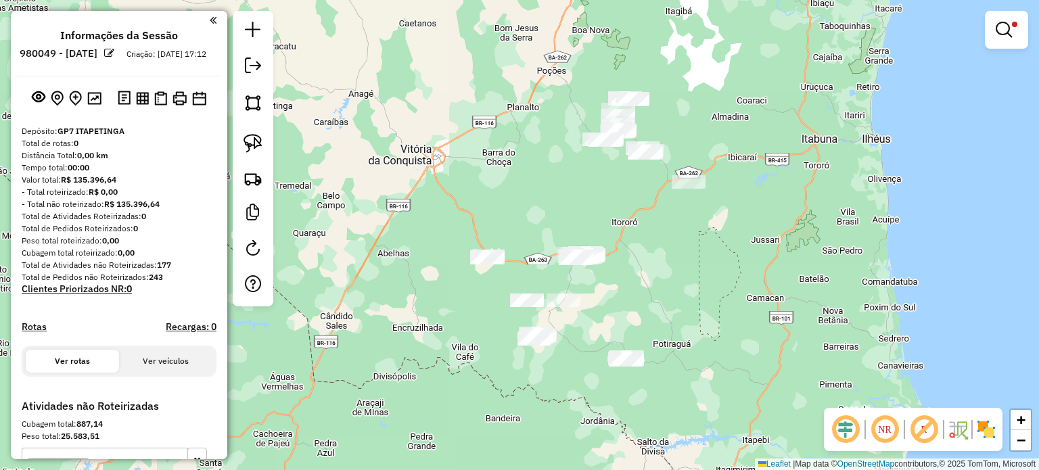
drag, startPoint x: 693, startPoint y: 295, endPoint x: 684, endPoint y: 287, distance: 12.0
click at [684, 287] on div "Limpar filtros Janela de atendimento Grade de atendimento Capacidade Transporta…" at bounding box center [519, 235] width 1039 height 470
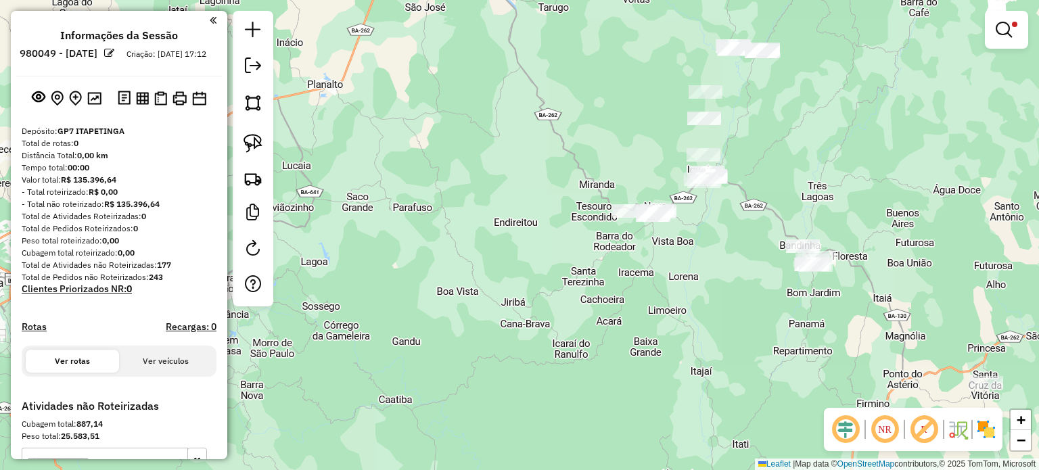
drag, startPoint x: 797, startPoint y: 173, endPoint x: 757, endPoint y: 190, distance: 42.7
click at [757, 190] on div "Limpar filtros Janela de atendimento Grade de atendimento Capacidade Transporta…" at bounding box center [519, 235] width 1039 height 470
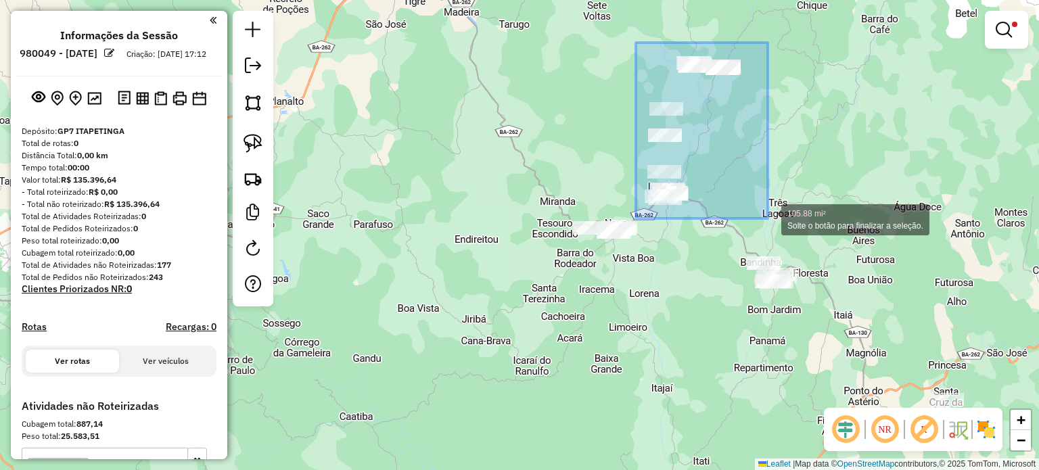
drag, startPoint x: 636, startPoint y: 43, endPoint x: 767, endPoint y: 218, distance: 219.8
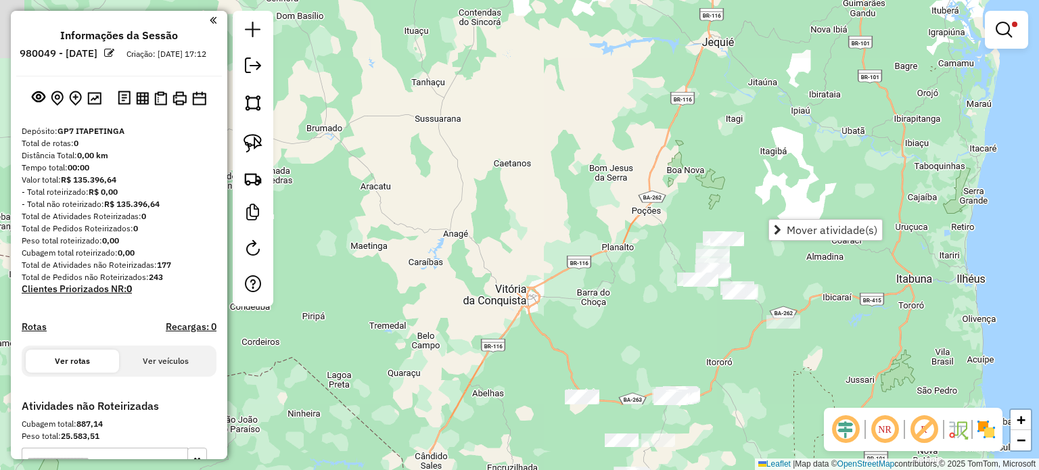
drag, startPoint x: 711, startPoint y: 329, endPoint x: 471, endPoint y: 102, distance: 330.5
click at [473, 105] on div "Limpar filtros Janela de atendimento Grade de atendimento Capacidade Transporta…" at bounding box center [519, 235] width 1039 height 470
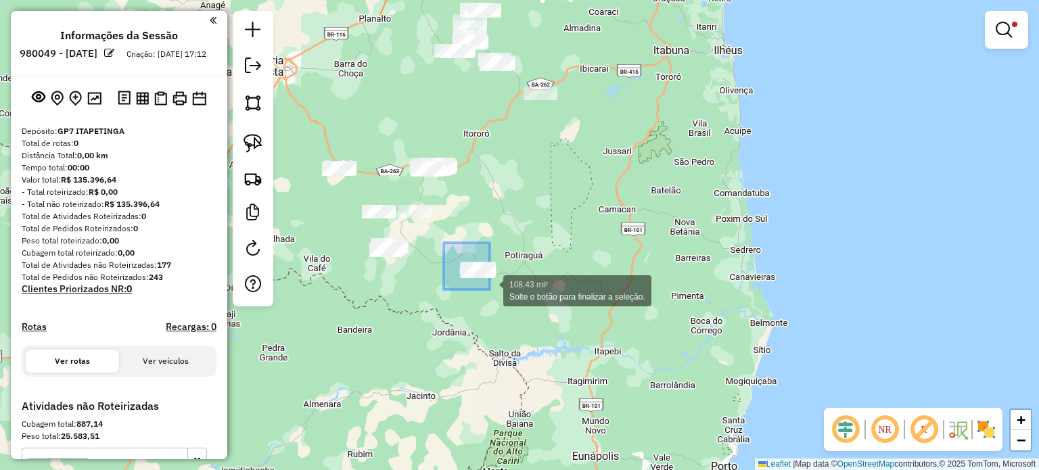
drag, startPoint x: 444, startPoint y: 243, endPoint x: 560, endPoint y: 321, distance: 139.9
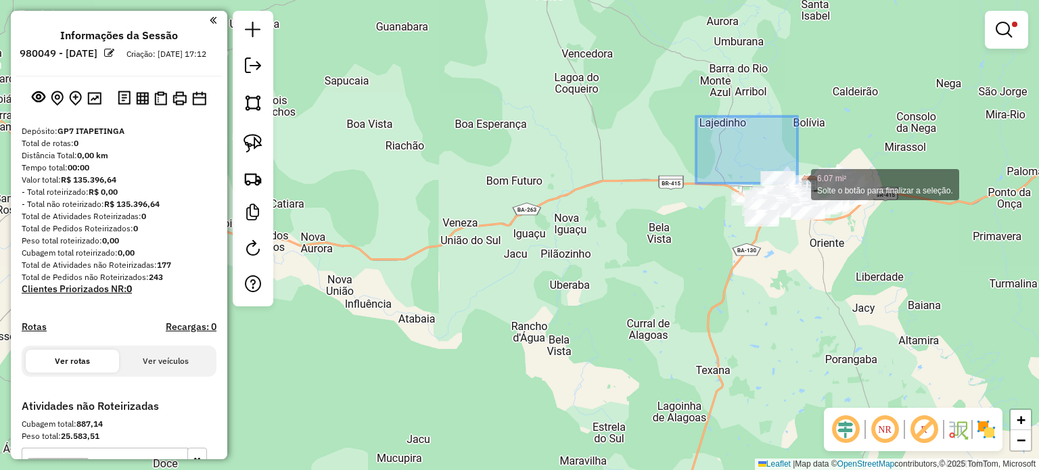
drag, startPoint x: 769, startPoint y: 164, endPoint x: 882, endPoint y: 263, distance: 149.5
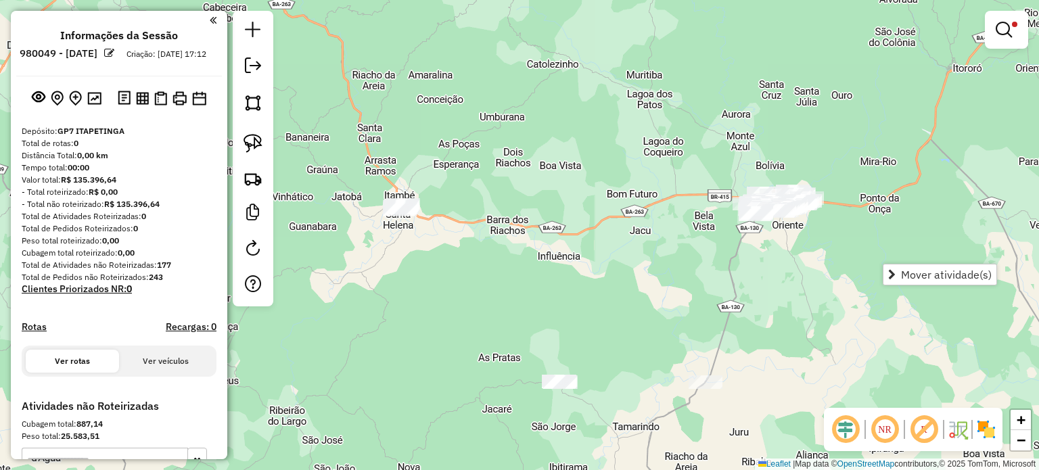
drag, startPoint x: 794, startPoint y: 252, endPoint x: 640, endPoint y: 253, distance: 154.2
click at [640, 253] on div "Limpar filtros Janela de atendimento Grade de atendimento Capacidade Transporta…" at bounding box center [519, 235] width 1039 height 470
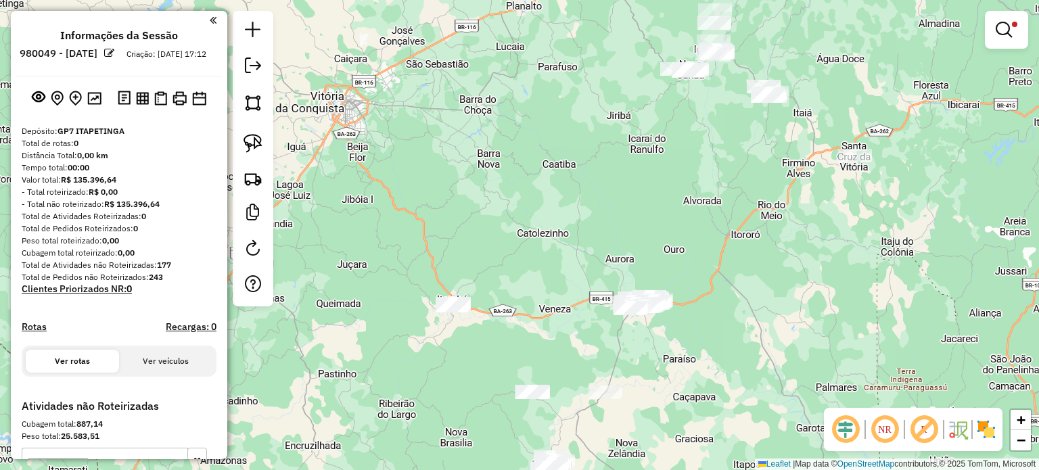
drag, startPoint x: 677, startPoint y: 262, endPoint x: 673, endPoint y: 362, distance: 100.1
click at [673, 362] on div "Limpar filtros Janela de atendimento Grade de atendimento Capacidade Transporta…" at bounding box center [519, 235] width 1039 height 470
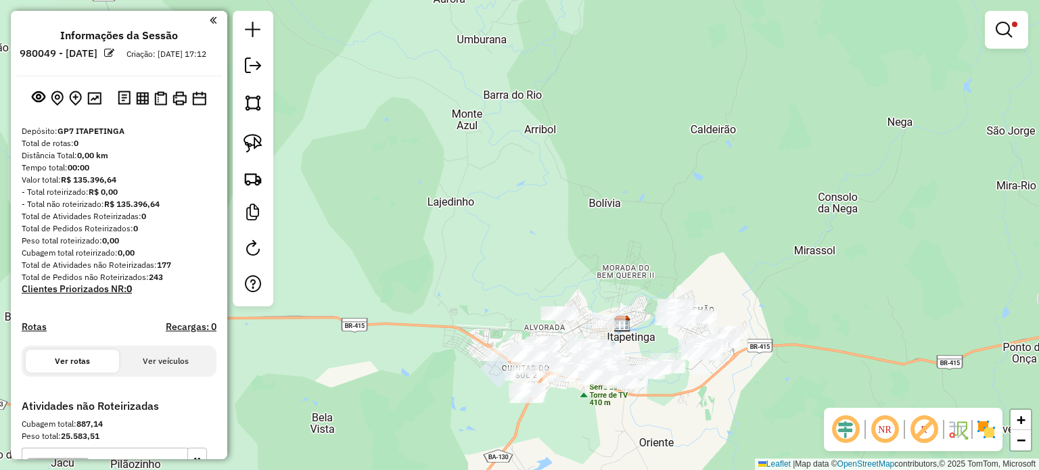
drag, startPoint x: 621, startPoint y: 277, endPoint x: 682, endPoint y: 137, distance: 152.6
click at [680, 140] on div "Limpar filtros Janela de atendimento Grade de atendimento Capacidade Transporta…" at bounding box center [519, 235] width 1039 height 470
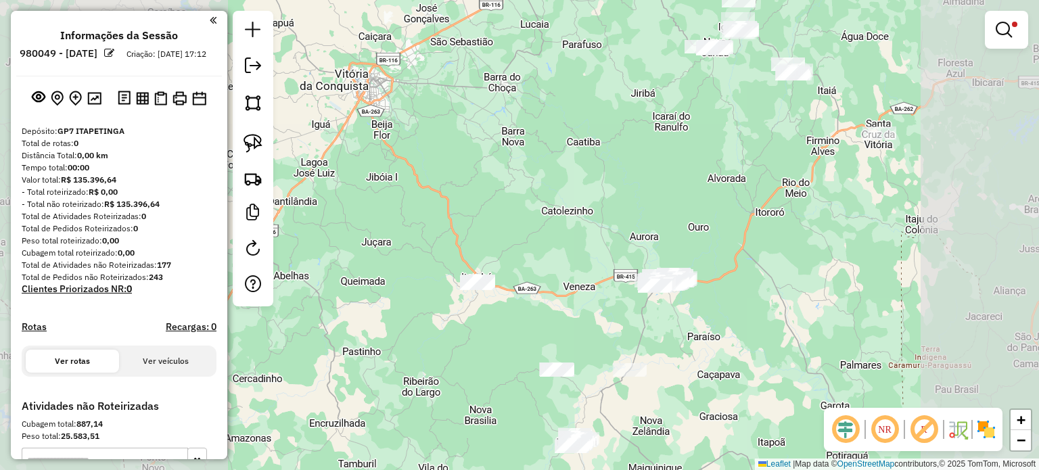
drag, startPoint x: 653, startPoint y: 338, endPoint x: 668, endPoint y: 255, distance: 84.6
click at [668, 255] on div "Limpar filtros Janela de atendimento Grade de atendimento Capacidade Transporta…" at bounding box center [519, 235] width 1039 height 470
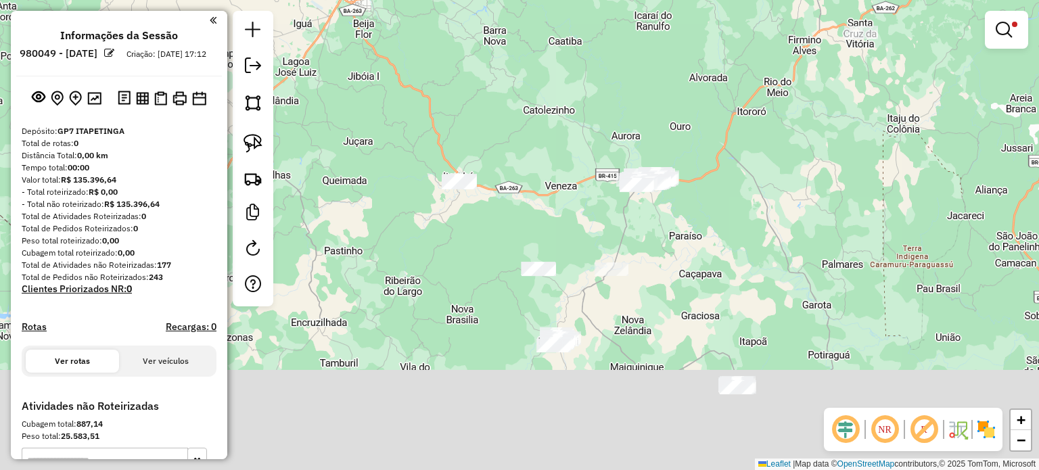
drag, startPoint x: 686, startPoint y: 335, endPoint x: 658, endPoint y: 189, distance: 148.8
click at [660, 199] on div "Limpar filtros Janela de atendimento Grade de atendimento Capacidade Transporta…" at bounding box center [519, 235] width 1039 height 470
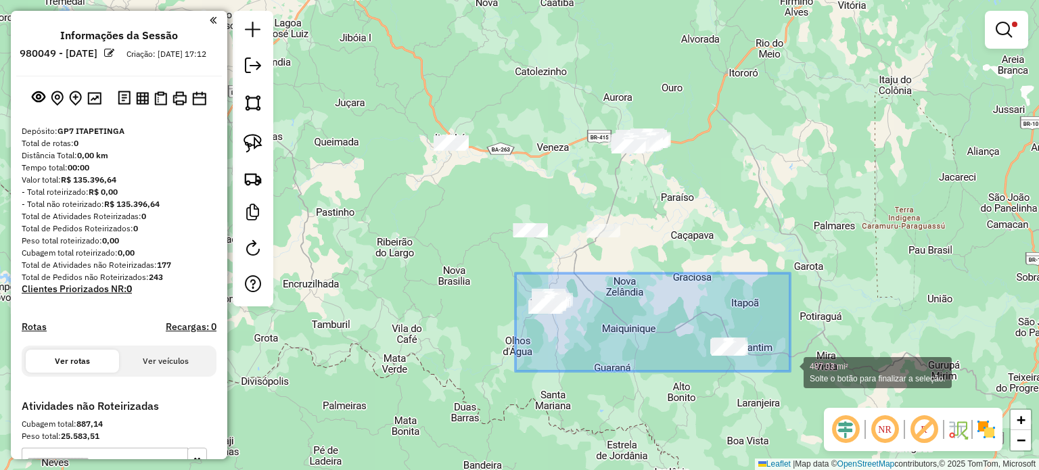
drag, startPoint x: 515, startPoint y: 273, endPoint x: 777, endPoint y: 381, distance: 282.9
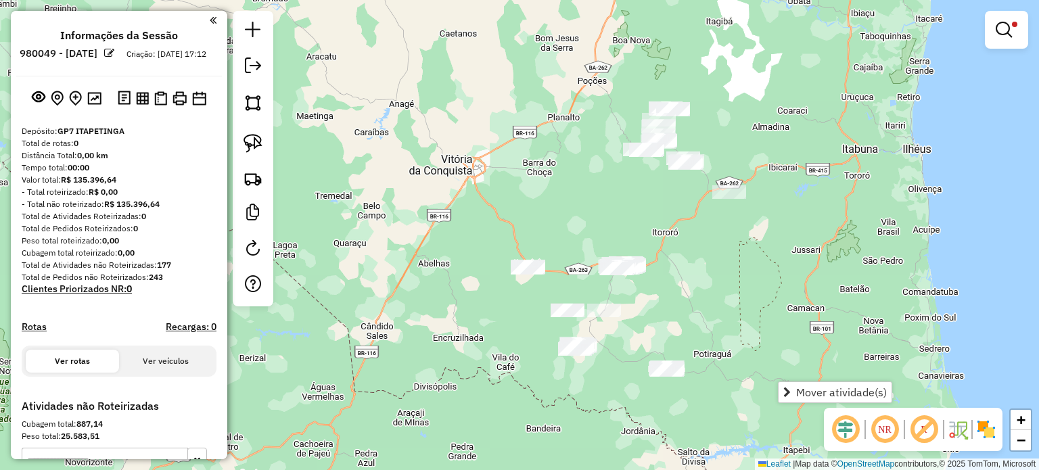
drag, startPoint x: 781, startPoint y: 131, endPoint x: 707, endPoint y: 239, distance: 131.3
click at [707, 239] on div "Limpar filtros Janela de atendimento Grade de atendimento Capacidade Transporta…" at bounding box center [519, 235] width 1039 height 470
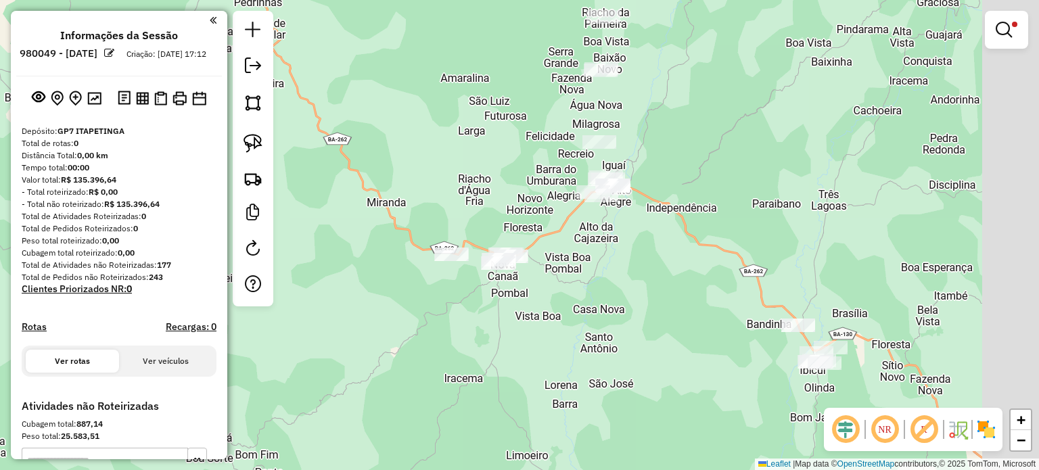
drag, startPoint x: 779, startPoint y: 212, endPoint x: 601, endPoint y: 237, distance: 179.6
click at [605, 241] on div "Limpar filtros Janela de atendimento Grade de atendimento Capacidade Transporta…" at bounding box center [519, 235] width 1039 height 470
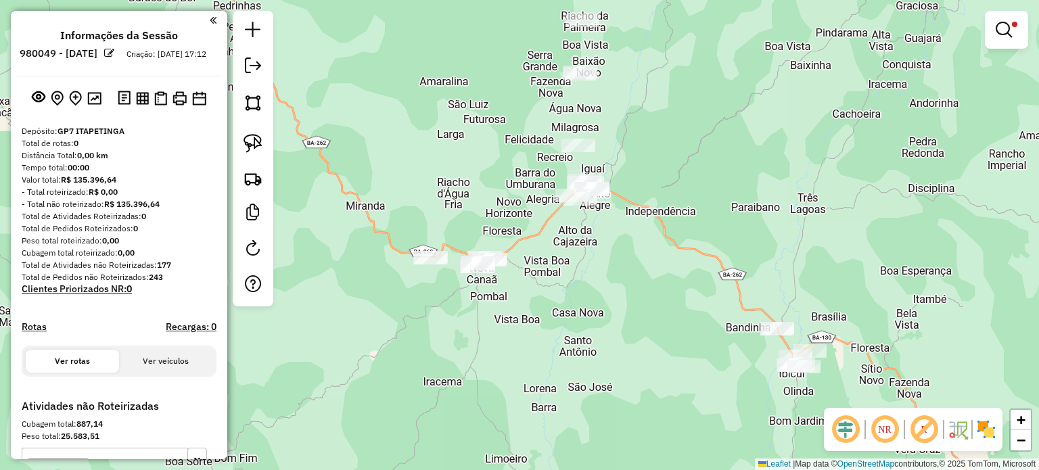
drag, startPoint x: 693, startPoint y: 133, endPoint x: 694, endPoint y: 182, distance: 49.4
click at [694, 178] on div "Limpar filtros Janela de atendimento Grade de atendimento Capacidade Transporta…" at bounding box center [519, 235] width 1039 height 470
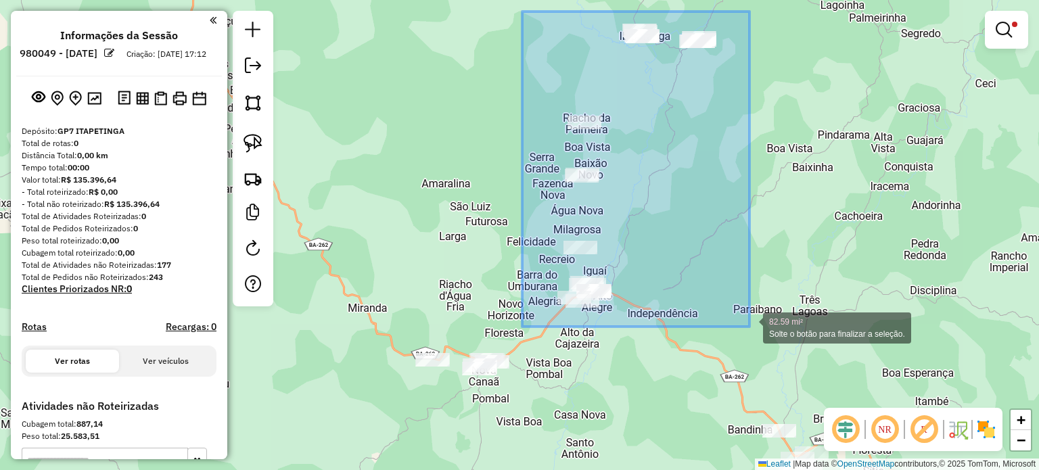
drag, startPoint x: 522, startPoint y: 12, endPoint x: 749, endPoint y: 327, distance: 387.9
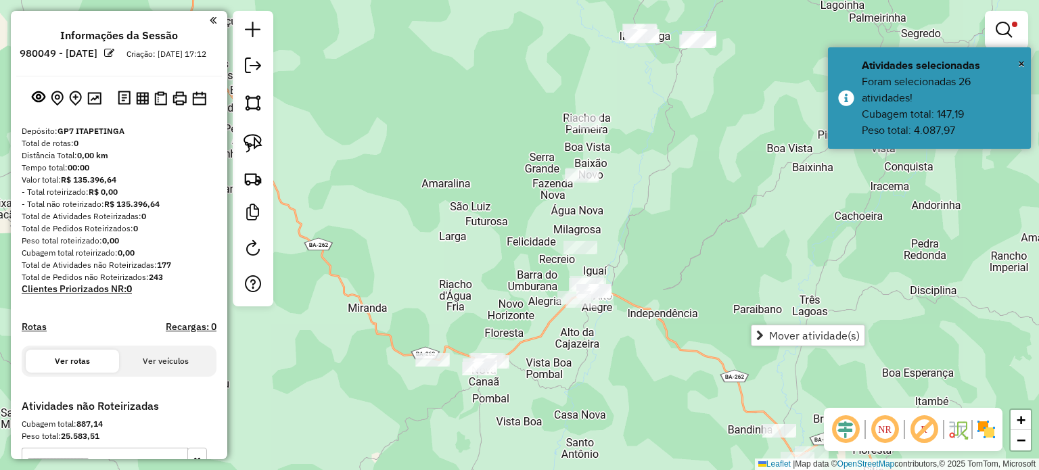
click at [707, 254] on div "Limpar filtros Janela de atendimento Grade de atendimento Capacidade Transporta…" at bounding box center [519, 235] width 1039 height 470
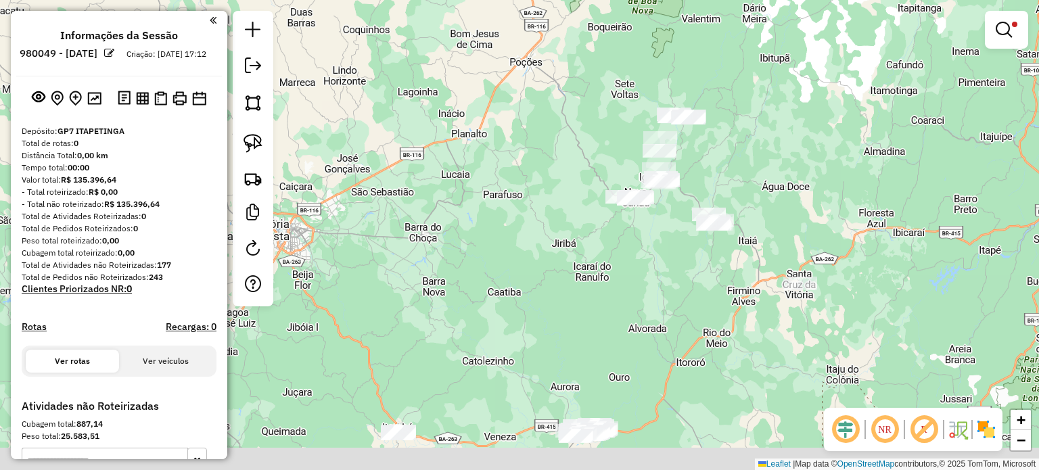
drag, startPoint x: 634, startPoint y: 348, endPoint x: 663, endPoint y: 151, distance: 198.9
click at [660, 157] on div "Limpar filtros Janela de atendimento Grade de atendimento Capacidade Transporta…" at bounding box center [519, 235] width 1039 height 470
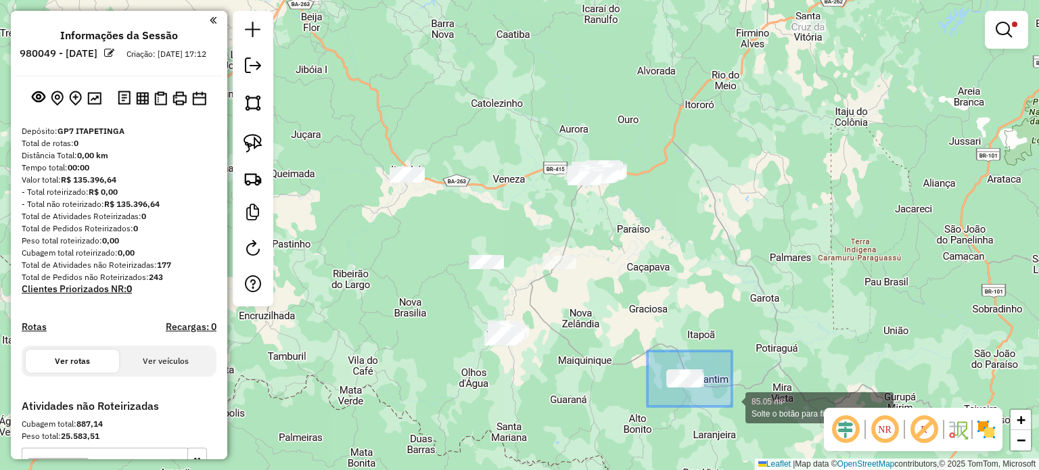
drag, startPoint x: 647, startPoint y: 351, endPoint x: 732, endPoint y: 406, distance: 101.1
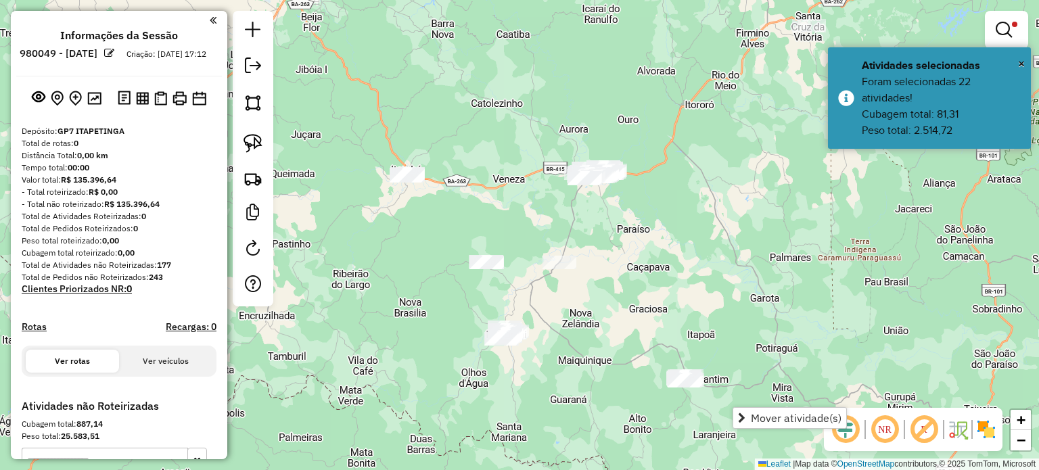
click at [643, 286] on div "Limpar filtros Janela de atendimento Grade de atendimento Capacidade Transporta…" at bounding box center [519, 235] width 1039 height 470
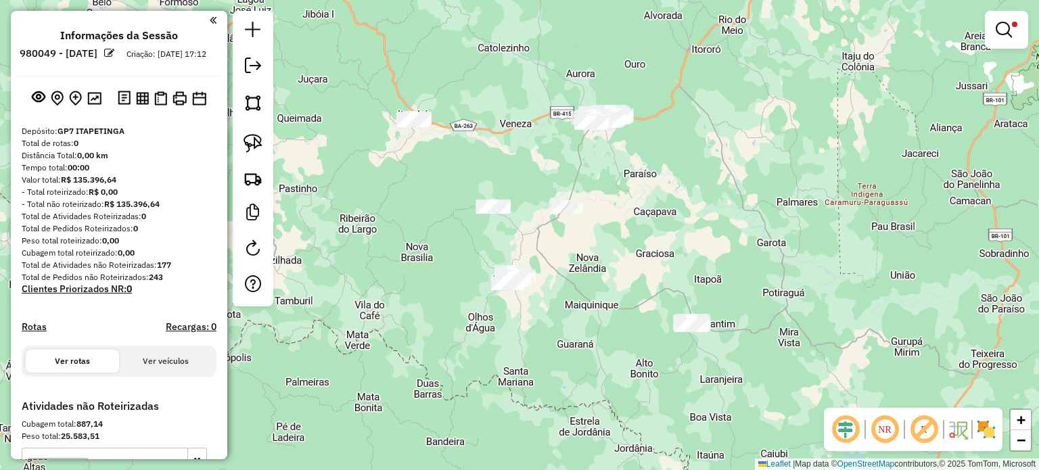
drag, startPoint x: 593, startPoint y: 388, endPoint x: 600, endPoint y: 323, distance: 65.3
click at [600, 323] on div "Limpar filtros Janela de atendimento Grade de atendimento Capacidade Transporta…" at bounding box center [519, 235] width 1039 height 470
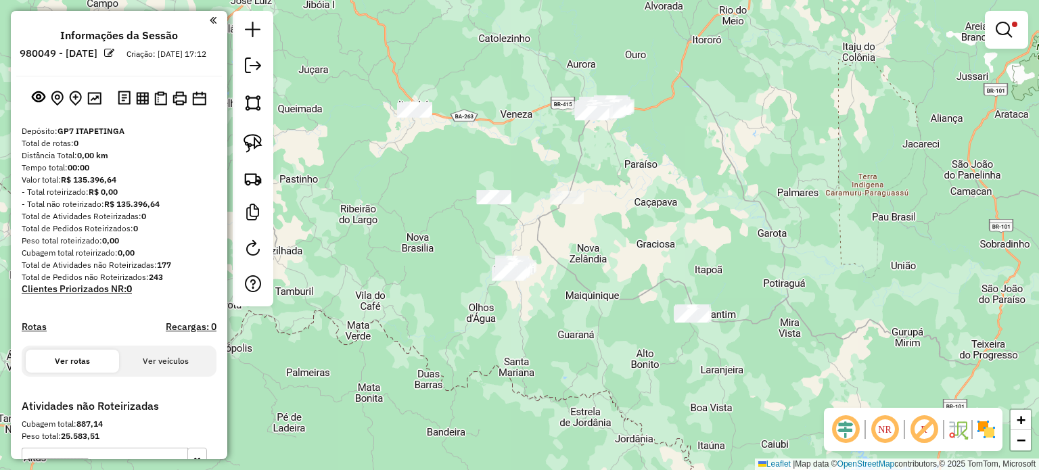
click at [679, 182] on div "Limpar filtros Janela de atendimento Grade de atendimento Capacidade Transporta…" at bounding box center [519, 235] width 1039 height 470
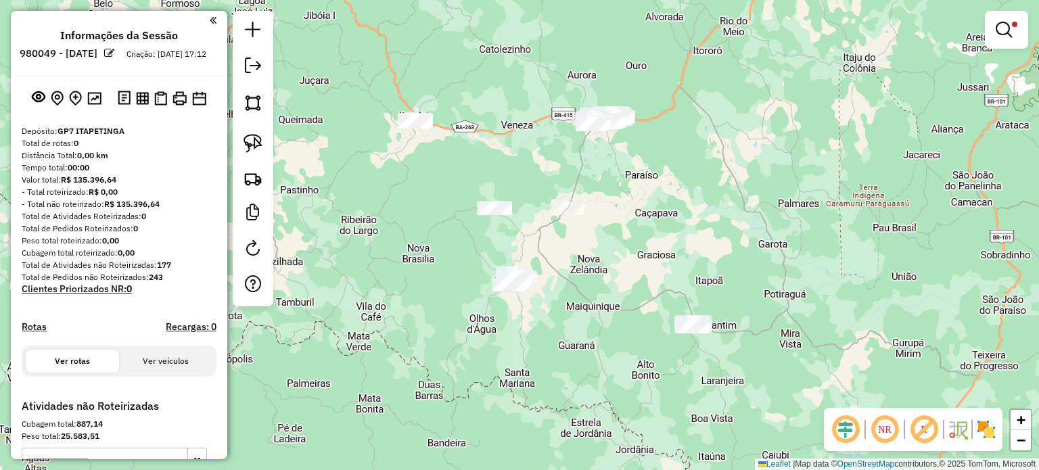
drag, startPoint x: 698, startPoint y: 212, endPoint x: 691, endPoint y: 346, distance: 133.4
click at [698, 253] on div "Limpar filtros Janela de atendimento Grade de atendimento Capacidade Transporta…" at bounding box center [519, 235] width 1039 height 470
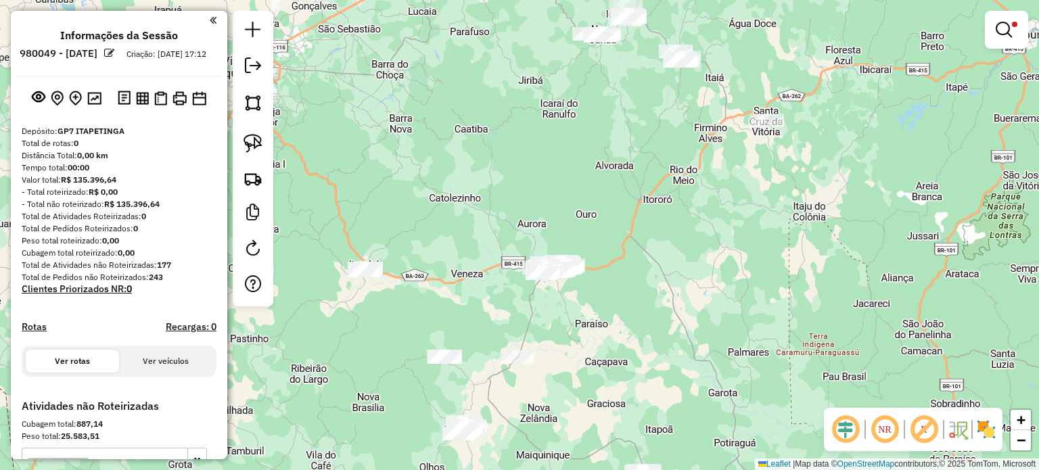
drag, startPoint x: 750, startPoint y: 210, endPoint x: 712, endPoint y: 313, distance: 109.5
click at [705, 318] on div "Limpar filtros Janela de atendimento Grade de atendimento Capacidade Transporta…" at bounding box center [519, 235] width 1039 height 470
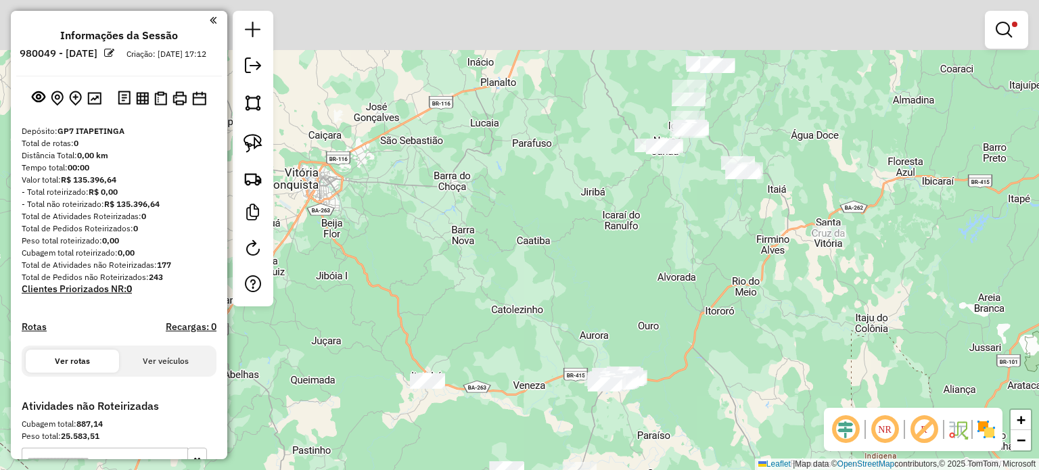
drag, startPoint x: 680, startPoint y: 118, endPoint x: 635, endPoint y: 243, distance: 132.2
click at [635, 268] on div "Limpar filtros Janela de atendimento Grade de atendimento Capacidade Transporta…" at bounding box center [519, 235] width 1039 height 470
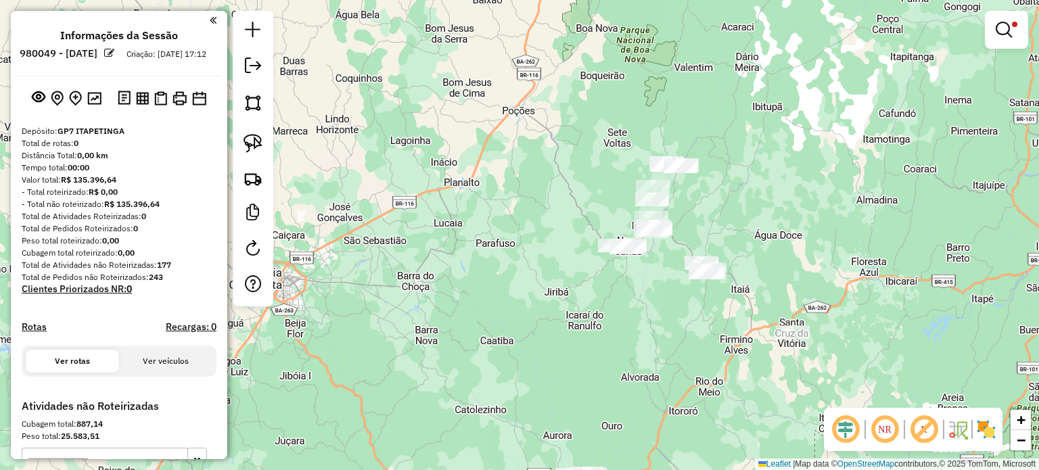
drag, startPoint x: 590, startPoint y: 70, endPoint x: 551, endPoint y: 99, distance: 48.7
click at [563, 106] on div "Limpar filtros Janela de atendimento Grade de atendimento Capacidade Transporta…" at bounding box center [519, 235] width 1039 height 470
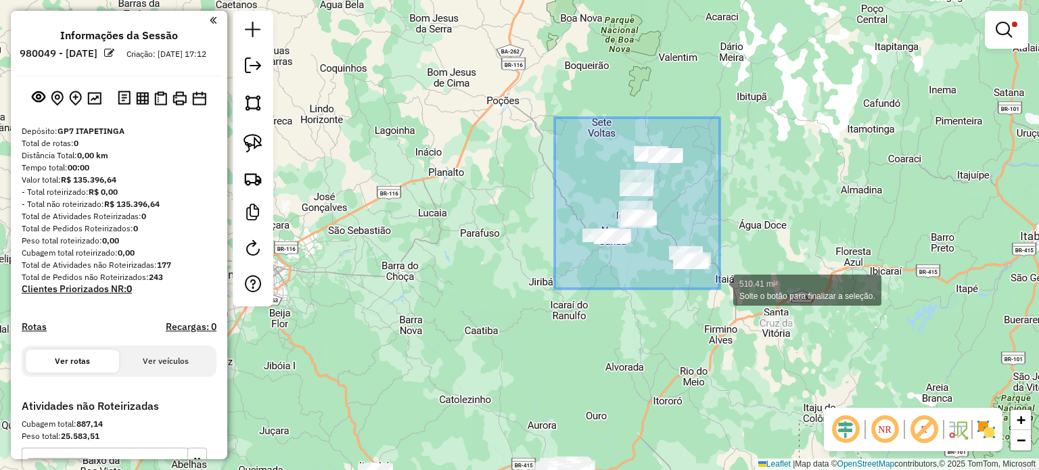
drag, startPoint x: 554, startPoint y: 118, endPoint x: 727, endPoint y: 293, distance: 246.2
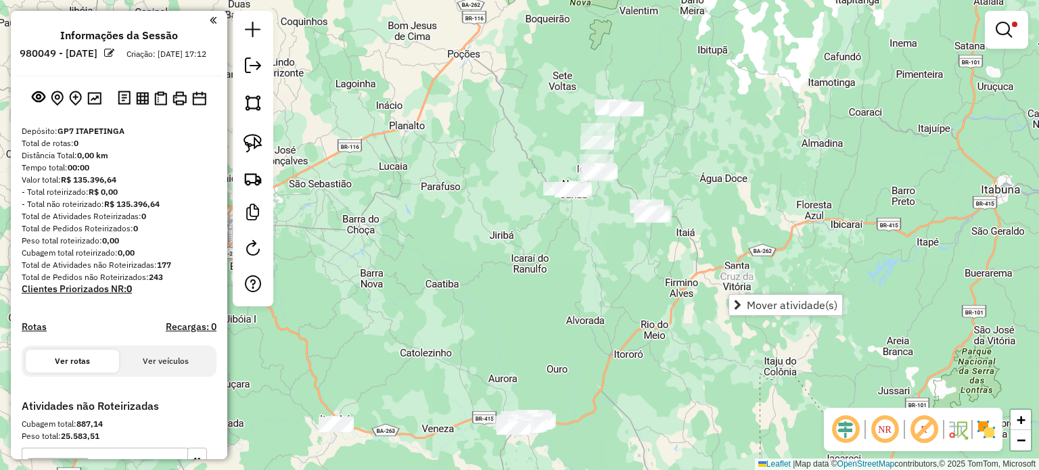
drag, startPoint x: 668, startPoint y: 308, endPoint x: 625, endPoint y: 275, distance: 54.1
click at [625, 275] on div "Limpar filtros Janela de atendimento Grade de atendimento Capacidade Transporta…" at bounding box center [519, 235] width 1039 height 470
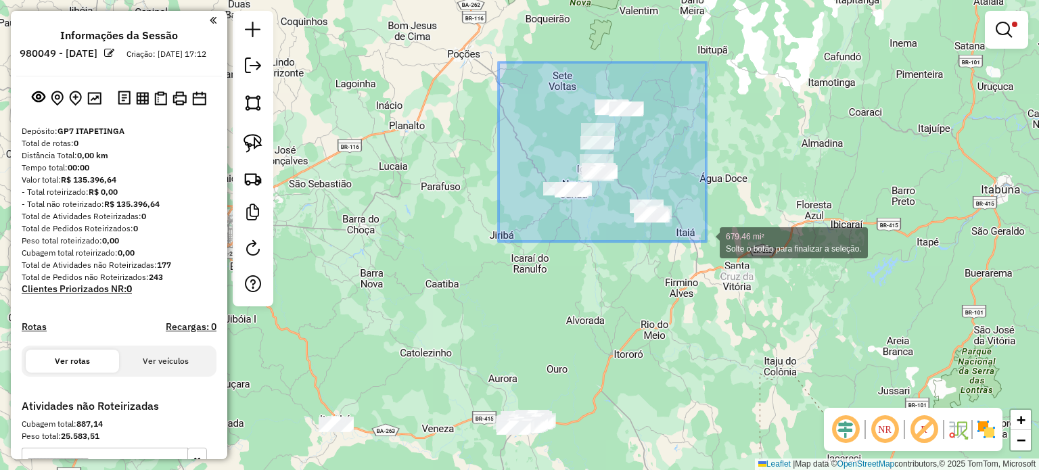
drag, startPoint x: 517, startPoint y: 89, endPoint x: 706, endPoint y: 241, distance: 243.3
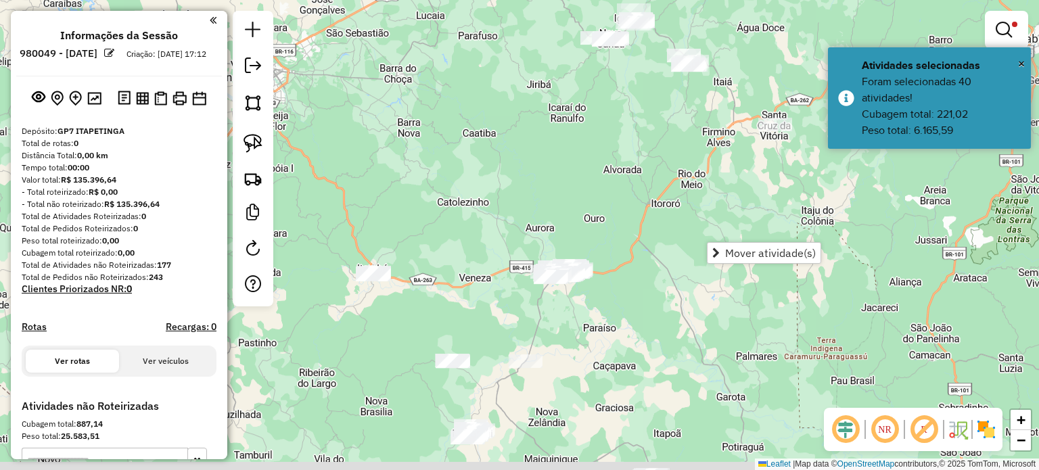
drag, startPoint x: 589, startPoint y: 291, endPoint x: 632, endPoint y: 118, distance: 178.4
click at [632, 118] on div "Limpar filtros Janela de atendimento Grade de atendimento Capacidade Transporta…" at bounding box center [519, 235] width 1039 height 470
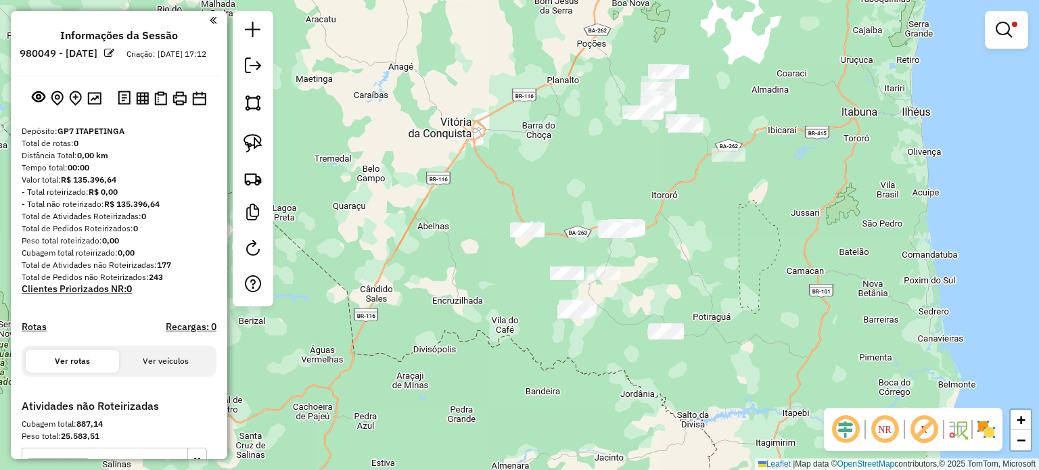
drag, startPoint x: 641, startPoint y: 139, endPoint x: 642, endPoint y: 162, distance: 23.0
click at [642, 162] on div "Limpar filtros Janela de atendimento Grade de atendimento Capacidade Transporta…" at bounding box center [519, 235] width 1039 height 470
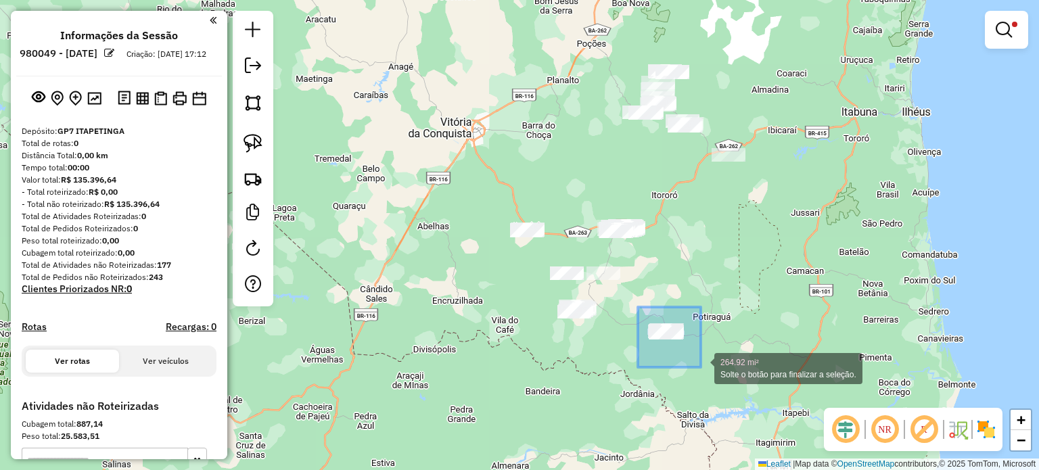
drag, startPoint x: 638, startPoint y: 307, endPoint x: 701, endPoint y: 368, distance: 88.0
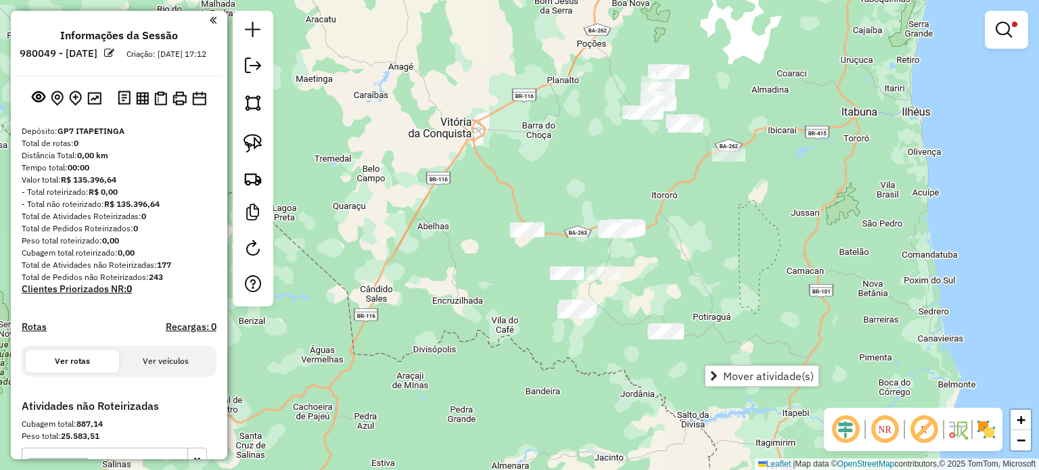
click at [656, 382] on div "Limpar filtros Janela de atendimento Grade de atendimento Capacidade Transporta…" at bounding box center [519, 235] width 1039 height 470
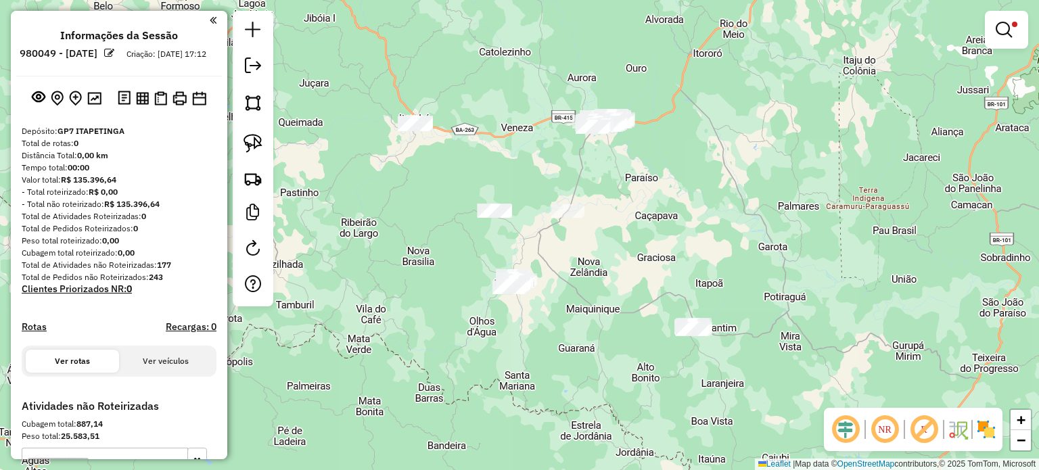
drag, startPoint x: 641, startPoint y: 350, endPoint x: 600, endPoint y: 329, distance: 45.4
click at [600, 329] on div "Limpar filtros Janela de atendimento Grade de atendimento Capacidade Transporta…" at bounding box center [519, 235] width 1039 height 470
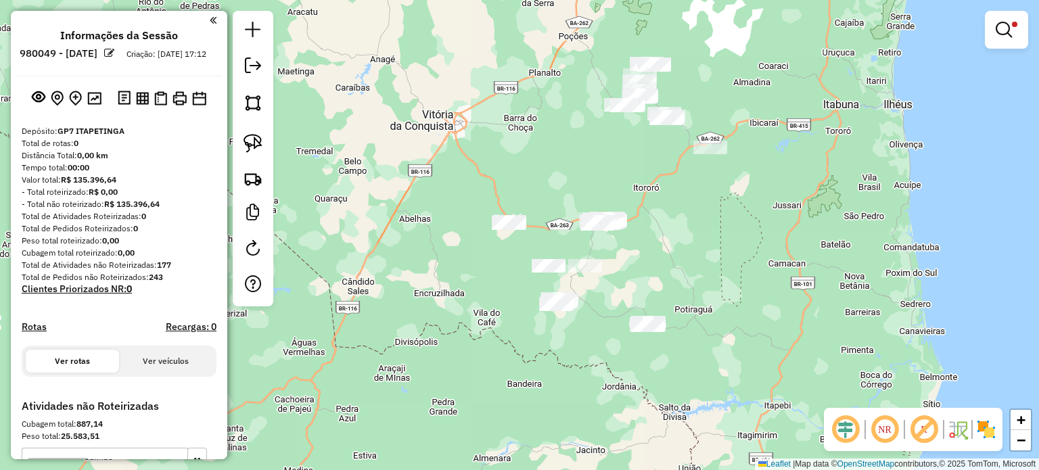
drag, startPoint x: 606, startPoint y: 333, endPoint x: 568, endPoint y: 324, distance: 38.9
click at [568, 324] on div "Limpar filtros Janela de atendimento Grade de atendimento Capacidade Transporta…" at bounding box center [519, 235] width 1039 height 470
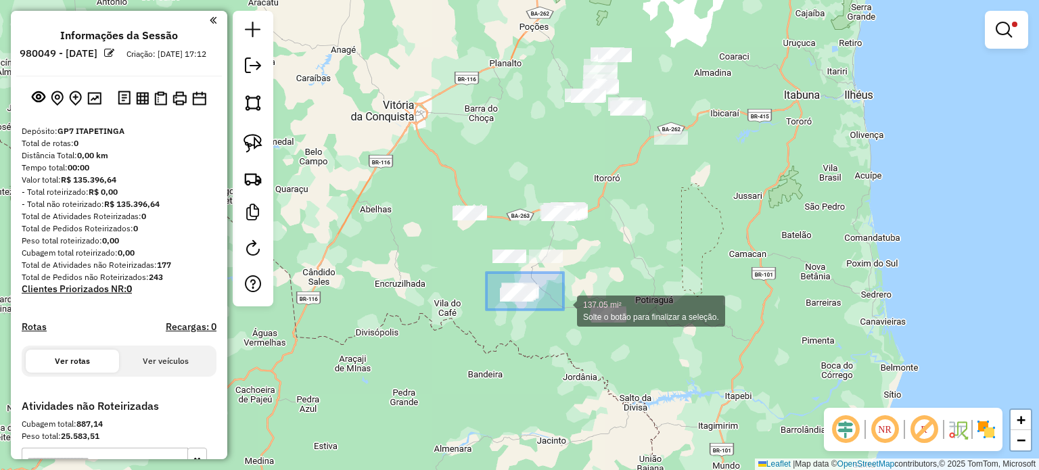
drag, startPoint x: 486, startPoint y: 272, endPoint x: 684, endPoint y: 377, distance: 224.1
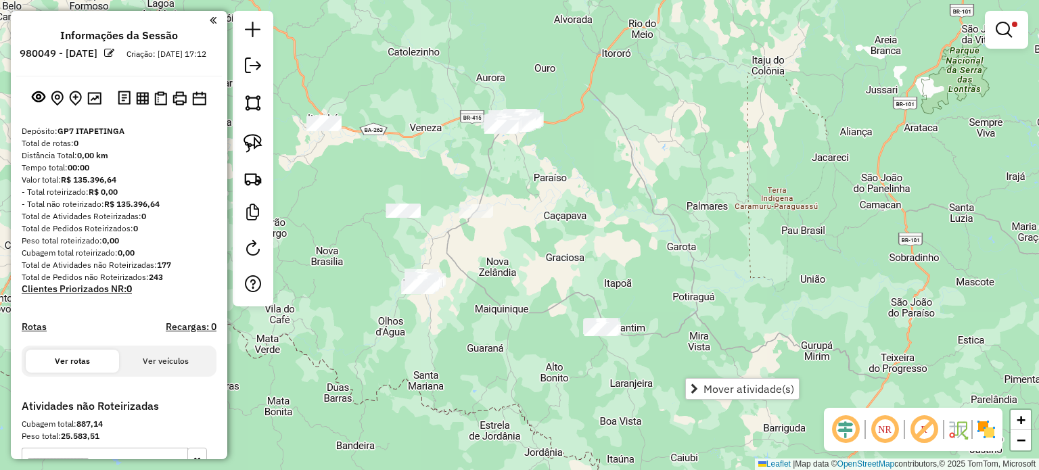
drag, startPoint x: 615, startPoint y: 208, endPoint x: 523, endPoint y: 375, distance: 191.2
click at [536, 370] on div "Limpar filtros Janela de atendimento Grade de atendimento Capacidade Transporta…" at bounding box center [519, 235] width 1039 height 470
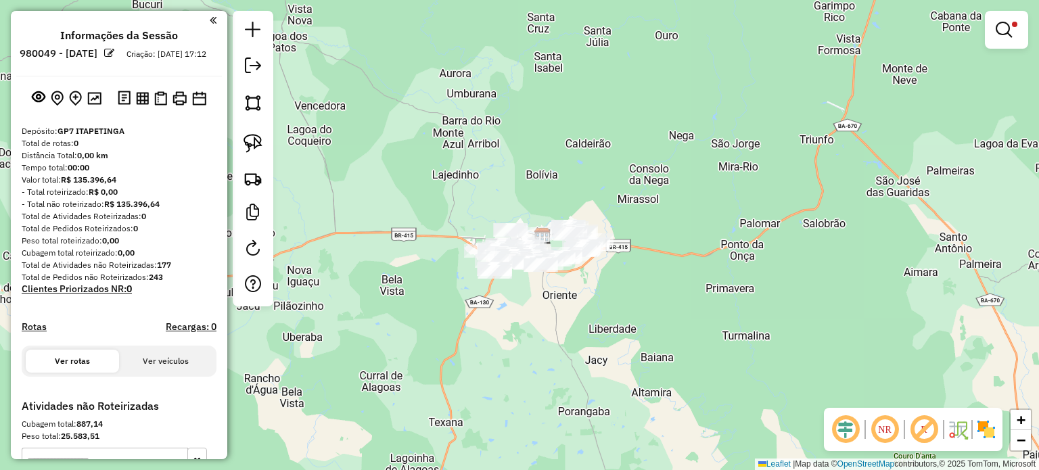
drag, startPoint x: 511, startPoint y: 394, endPoint x: 544, endPoint y: 199, distance: 197.4
click at [543, 239] on div "Limpar filtros Janela de atendimento Grade de atendimento Capacidade Transporta…" at bounding box center [519, 235] width 1039 height 470
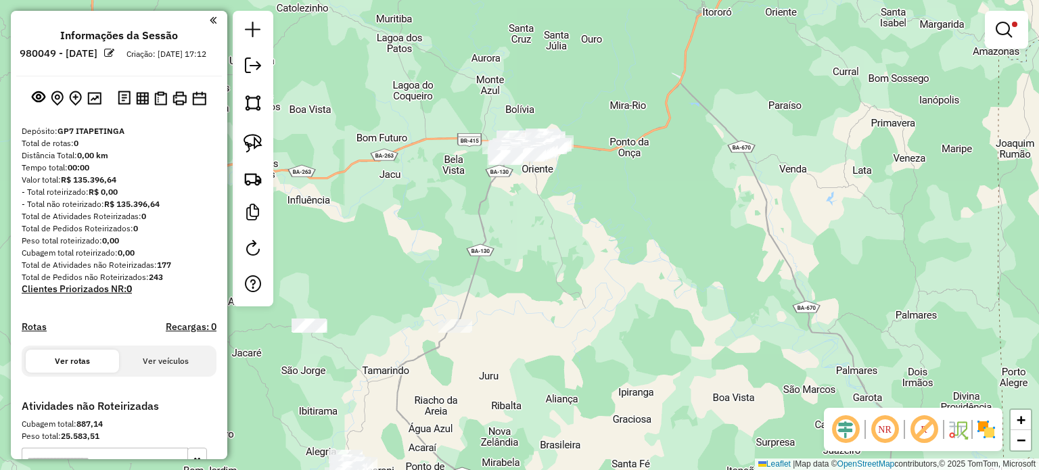
drag, startPoint x: 471, startPoint y: 381, endPoint x: 576, endPoint y: 235, distance: 180.2
click at [576, 235] on div "Limpar filtros Janela de atendimento Grade de atendimento Capacidade Transporta…" at bounding box center [519, 235] width 1039 height 470
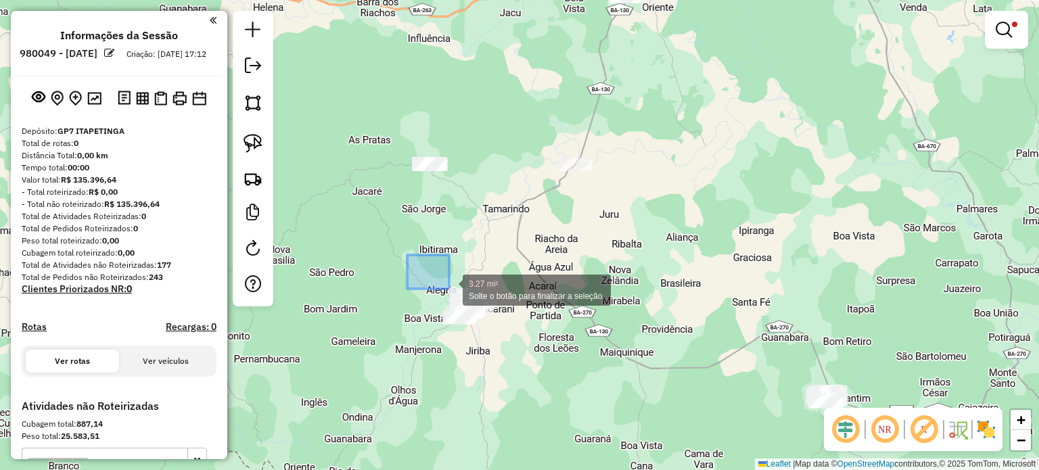
drag, startPoint x: 407, startPoint y: 255, endPoint x: 557, endPoint y: 399, distance: 208.0
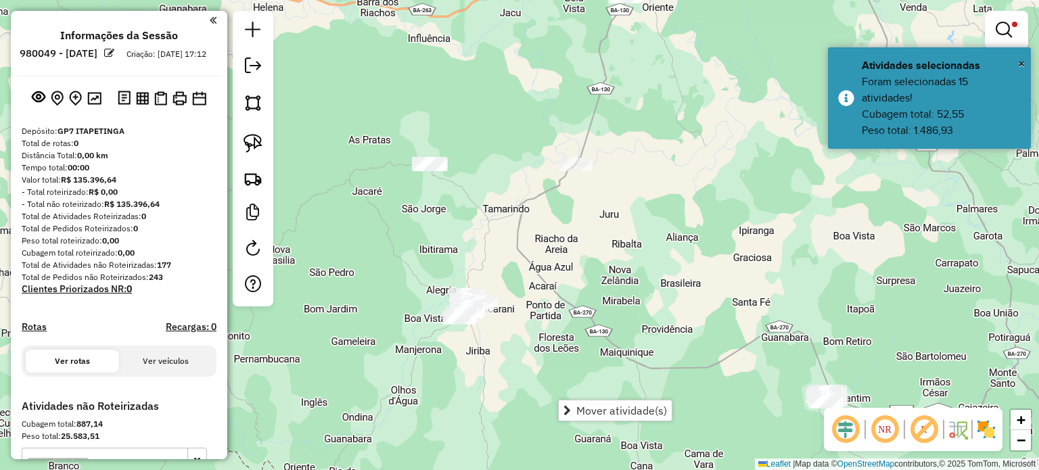
drag, startPoint x: 675, startPoint y: 297, endPoint x: 591, endPoint y: 268, distance: 89.4
click at [591, 268] on div "Limpar filtros Janela de atendimento Grade de atendimento Capacidade Transporta…" at bounding box center [519, 235] width 1039 height 470
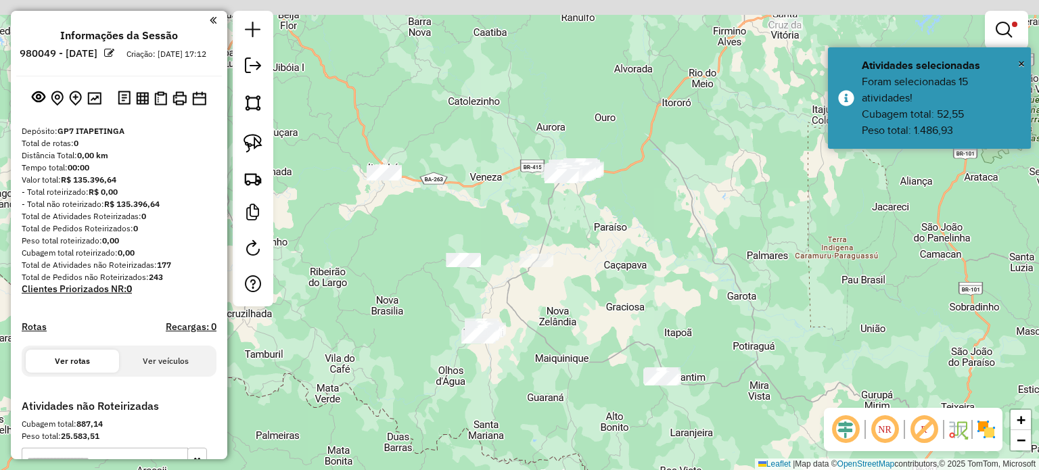
drag, startPoint x: 596, startPoint y: 228, endPoint x: 593, endPoint y: 272, distance: 44.7
click at [593, 272] on div "Limpar filtros Janela de atendimento Grade de atendimento Capacidade Transporta…" at bounding box center [519, 235] width 1039 height 470
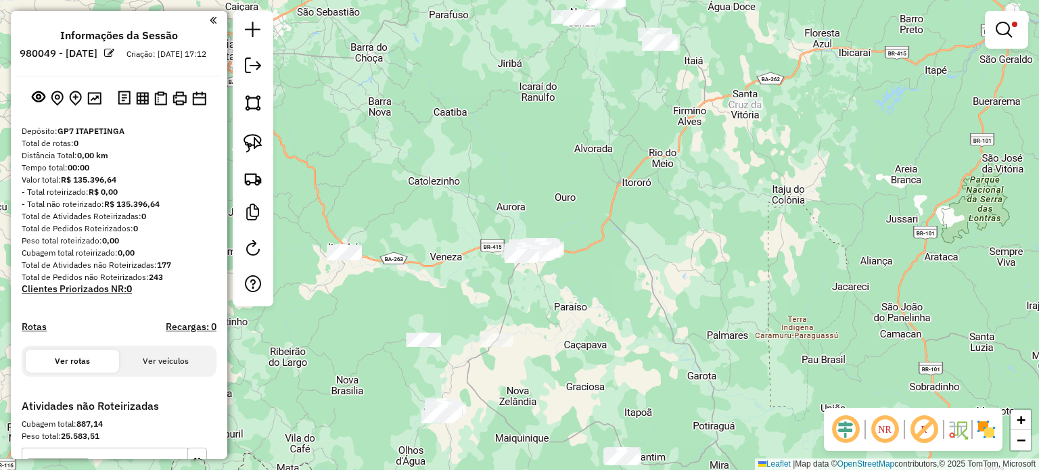
drag, startPoint x: 664, startPoint y: 248, endPoint x: 619, endPoint y: 328, distance: 91.4
click at [619, 328] on div "Limpar filtros Janela de atendimento Grade de atendimento Capacidade Transporta…" at bounding box center [519, 235] width 1039 height 470
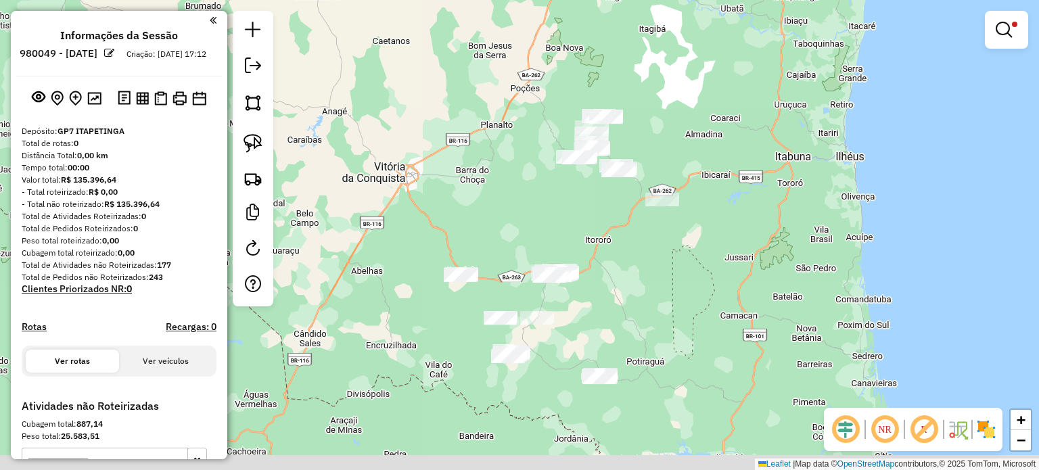
drag, startPoint x: 605, startPoint y: 350, endPoint x: 591, endPoint y: 324, distance: 29.4
click at [591, 324] on div "Limpar filtros Janela de atendimento Grade de atendimento Capacidade Transporta…" at bounding box center [519, 235] width 1039 height 470
